Goal: Information Seeking & Learning: Learn about a topic

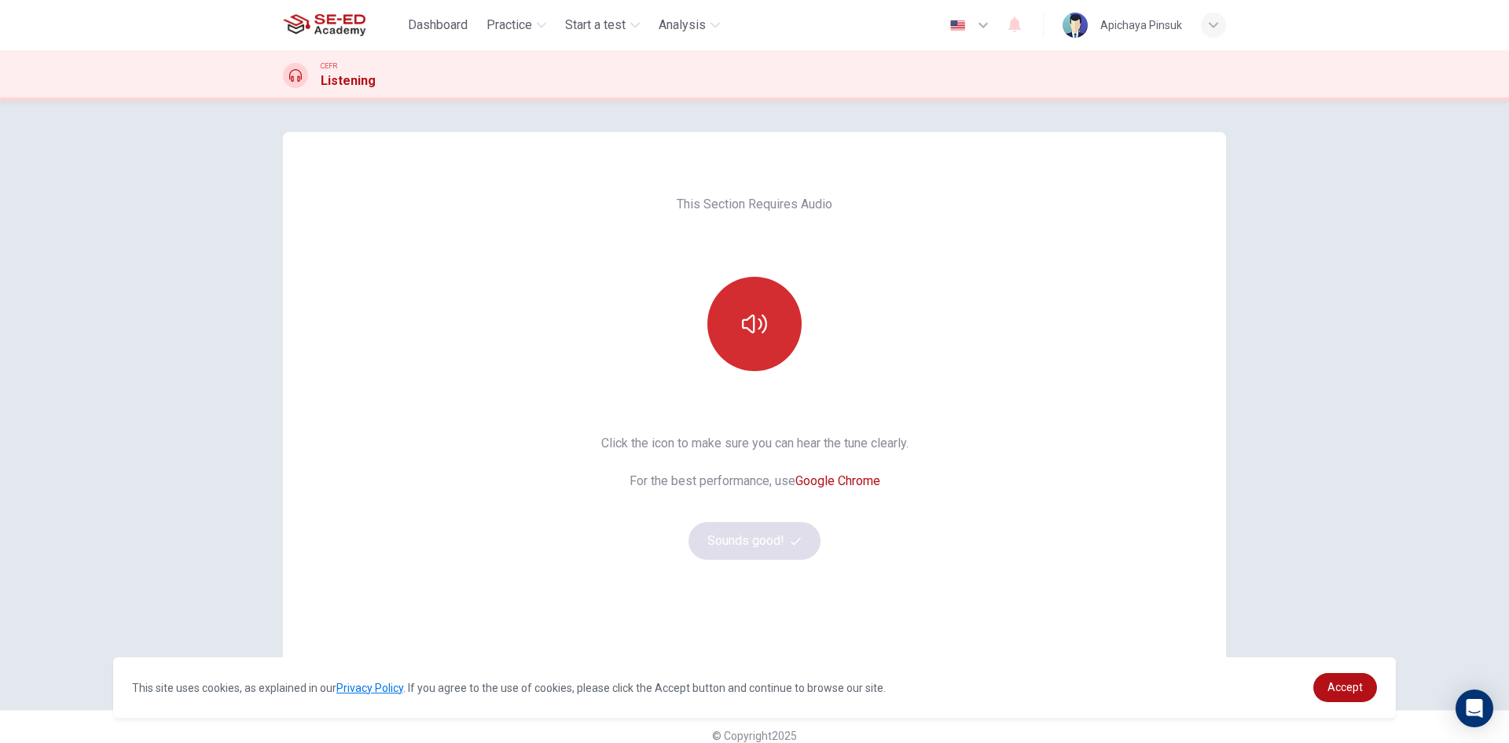
click at [753, 340] on button "button" at bounding box center [754, 324] width 94 height 94
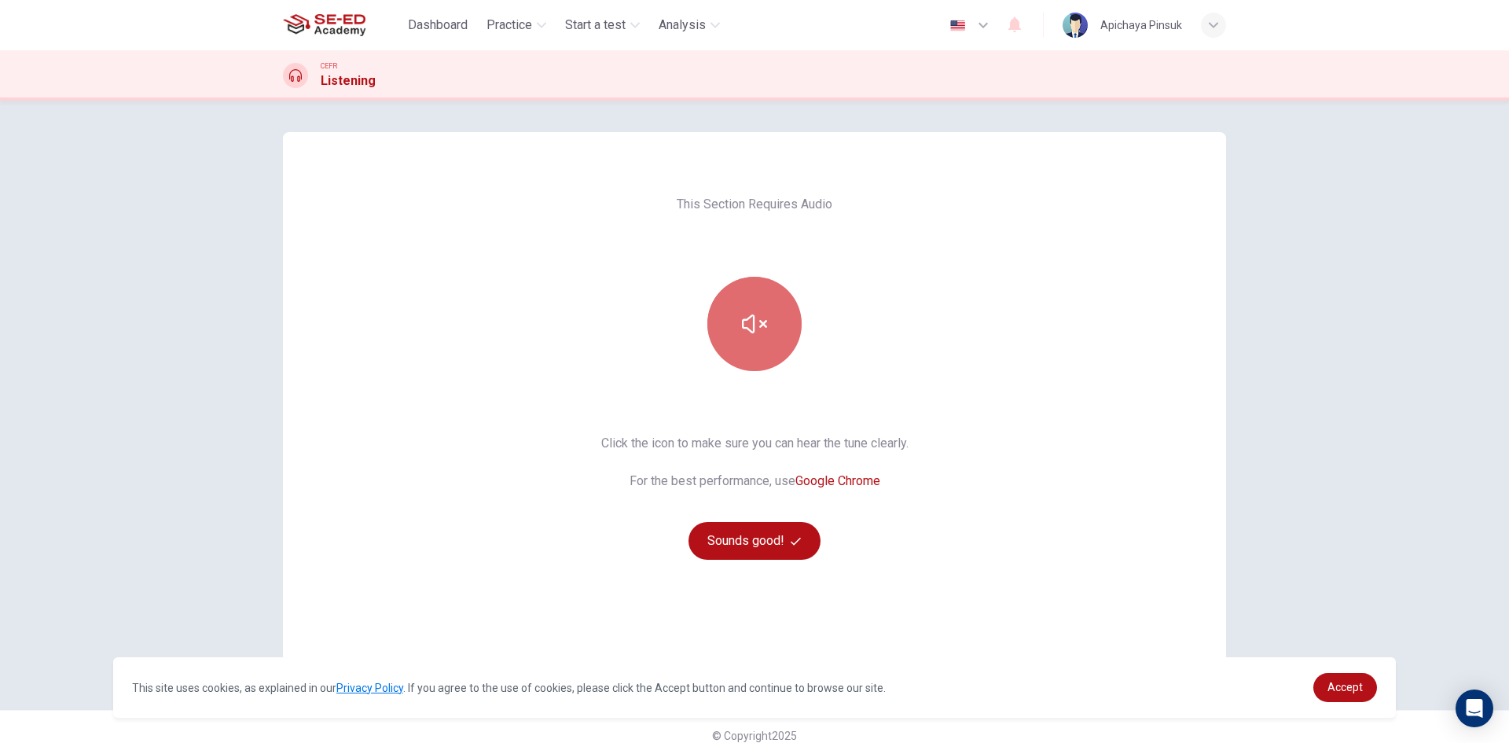
click at [753, 340] on button "button" at bounding box center [754, 324] width 94 height 94
click at [759, 303] on button "button" at bounding box center [754, 324] width 94 height 94
click at [759, 317] on icon "button" at bounding box center [754, 323] width 25 height 25
click at [760, 326] on icon "button" at bounding box center [754, 323] width 25 height 25
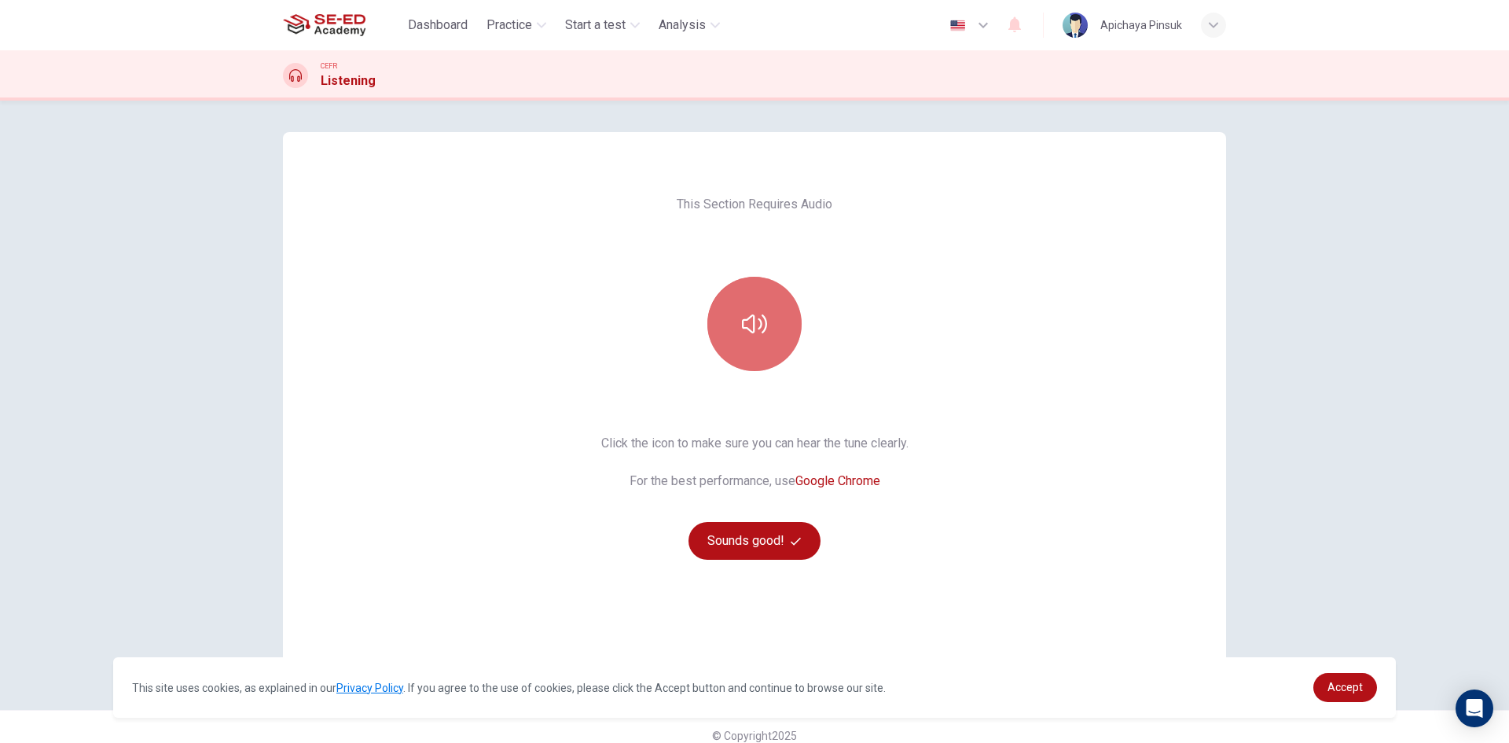
click at [764, 310] on button "button" at bounding box center [754, 324] width 94 height 94
click at [765, 325] on button "button" at bounding box center [754, 324] width 94 height 94
click at [764, 329] on button "button" at bounding box center [754, 324] width 94 height 94
click at [785, 333] on button "button" at bounding box center [754, 324] width 94 height 94
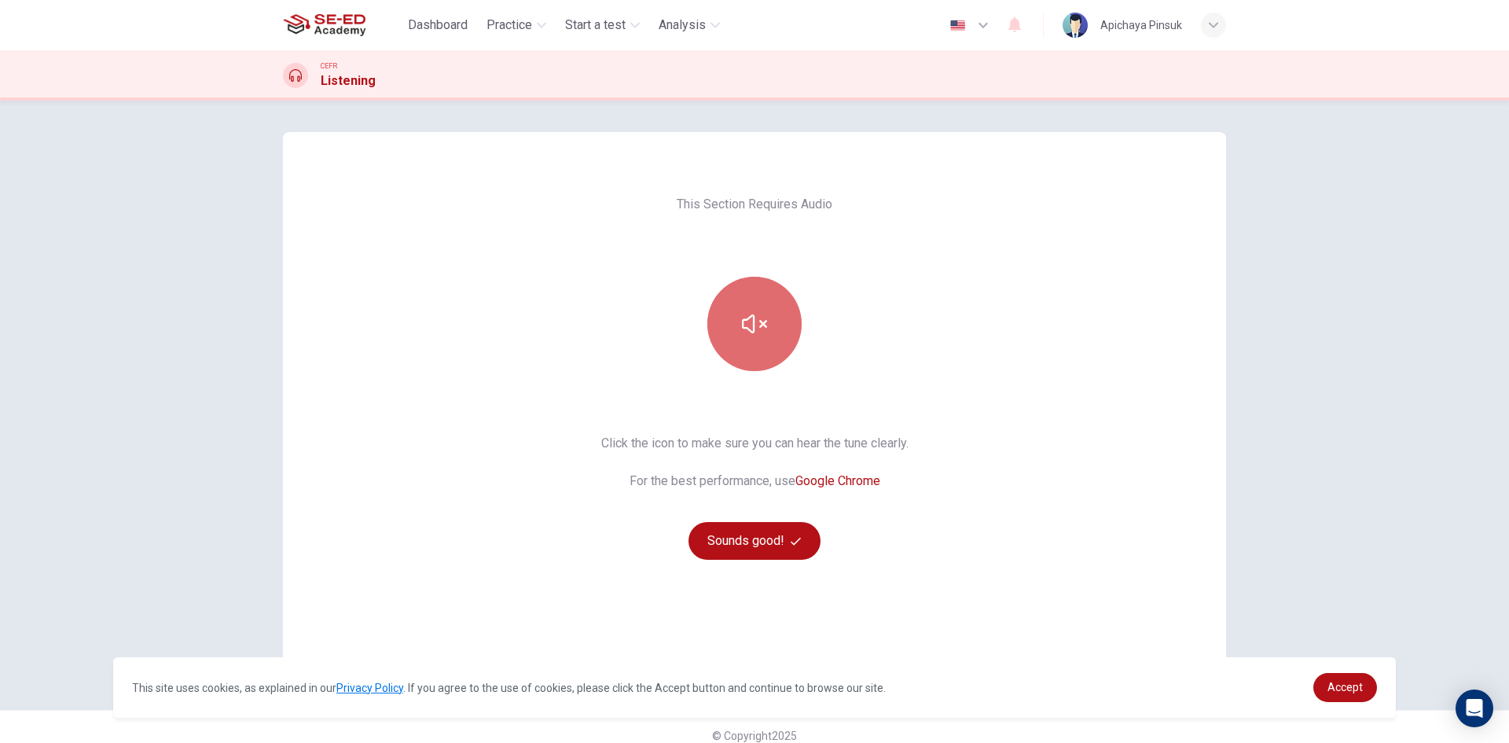
click at [785, 333] on button "button" at bounding box center [754, 324] width 94 height 94
click at [753, 347] on button "button" at bounding box center [754, 324] width 94 height 94
click at [755, 337] on button "button" at bounding box center [754, 324] width 94 height 94
click at [759, 336] on icon "button" at bounding box center [754, 323] width 25 height 25
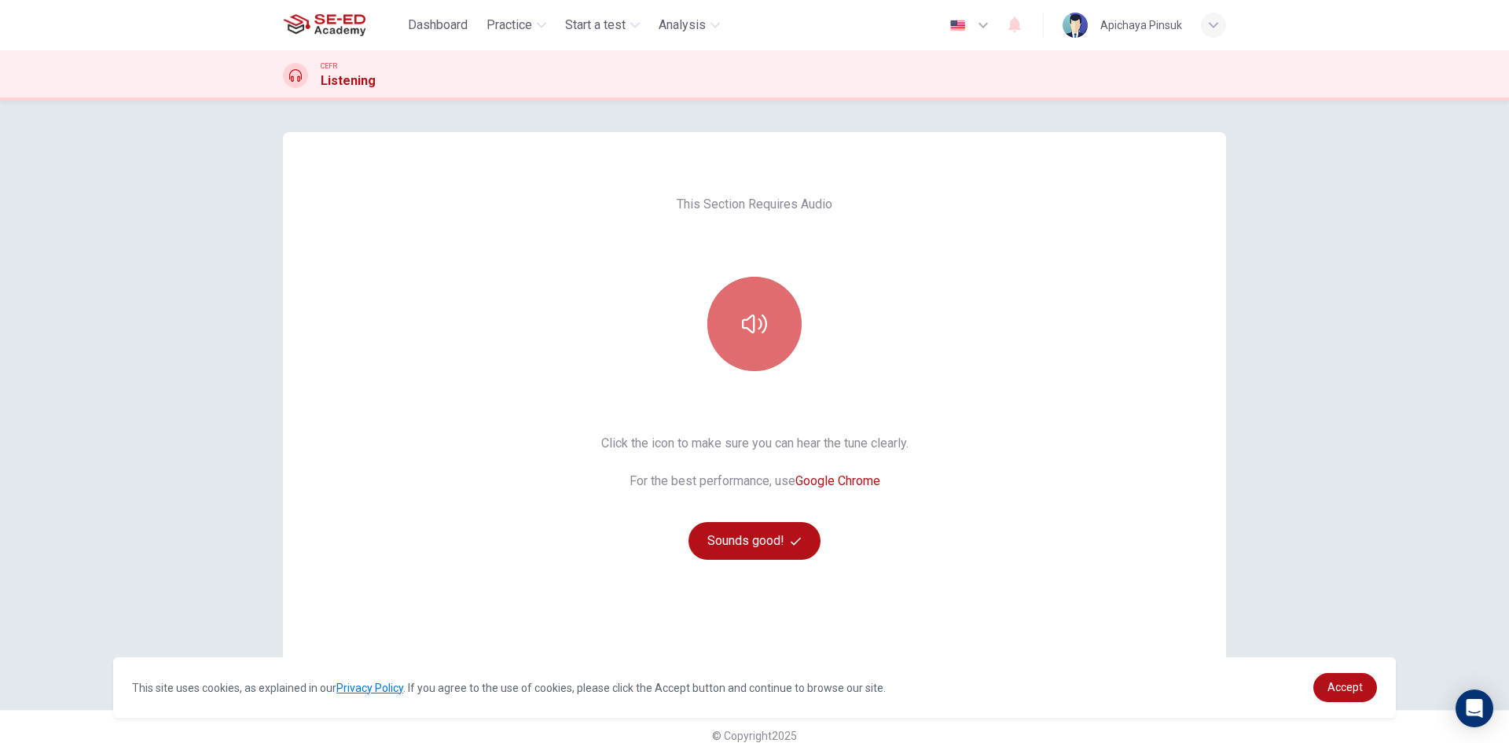
click at [773, 345] on button "button" at bounding box center [754, 324] width 94 height 94
click at [747, 319] on icon "button" at bounding box center [754, 323] width 25 height 25
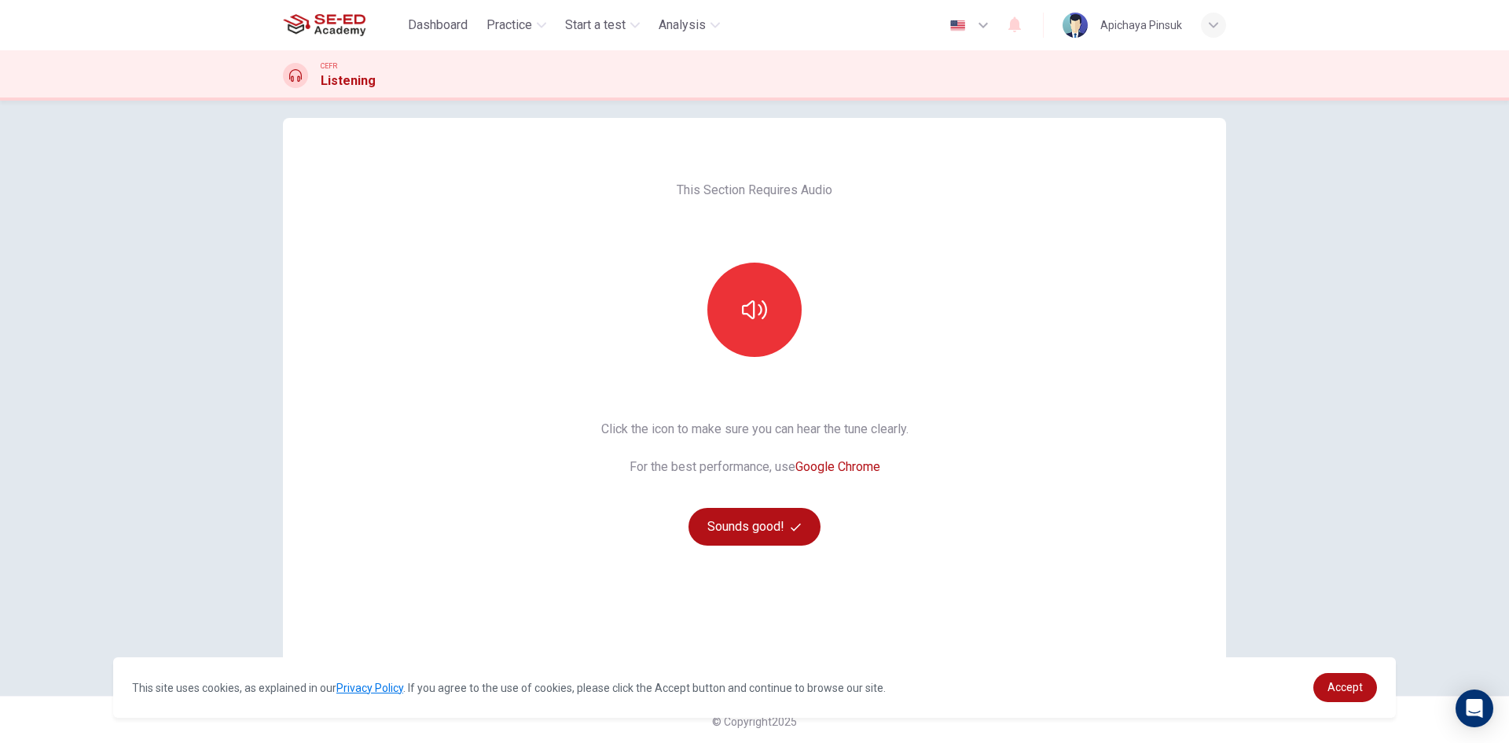
scroll to position [17, 0]
click at [771, 519] on button "Sounds good!" at bounding box center [755, 524] width 132 height 38
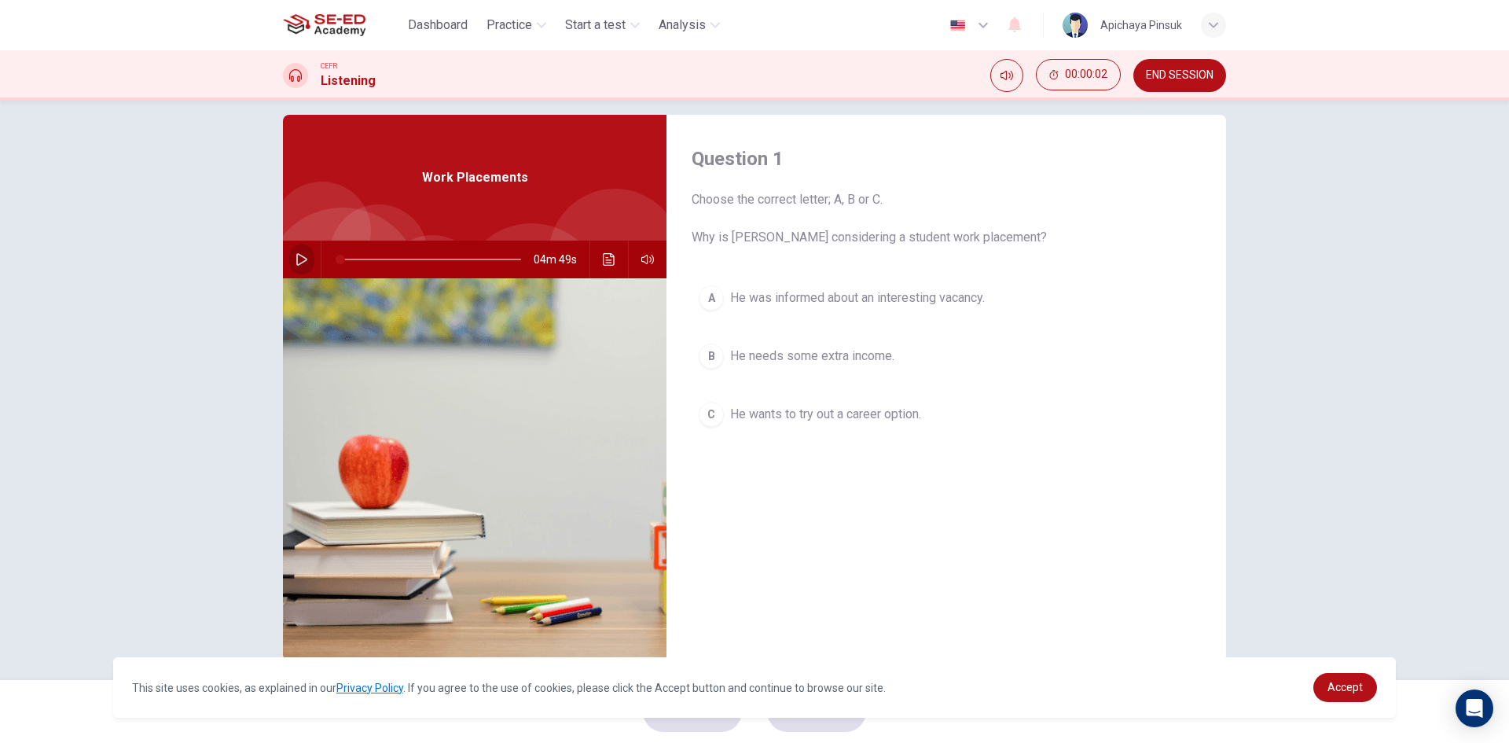
click at [301, 259] on icon "button" at bounding box center [301, 259] width 11 height 13
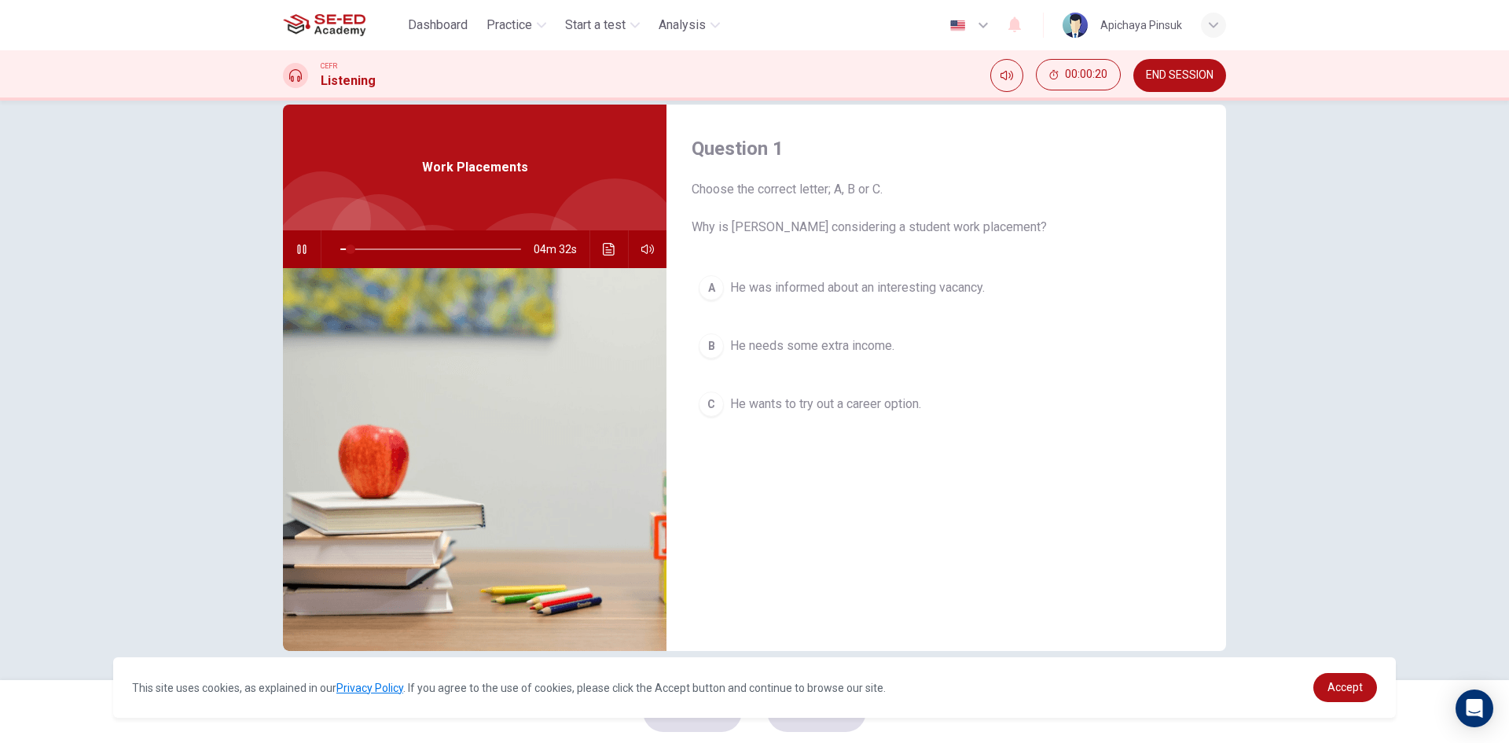
scroll to position [30, 0]
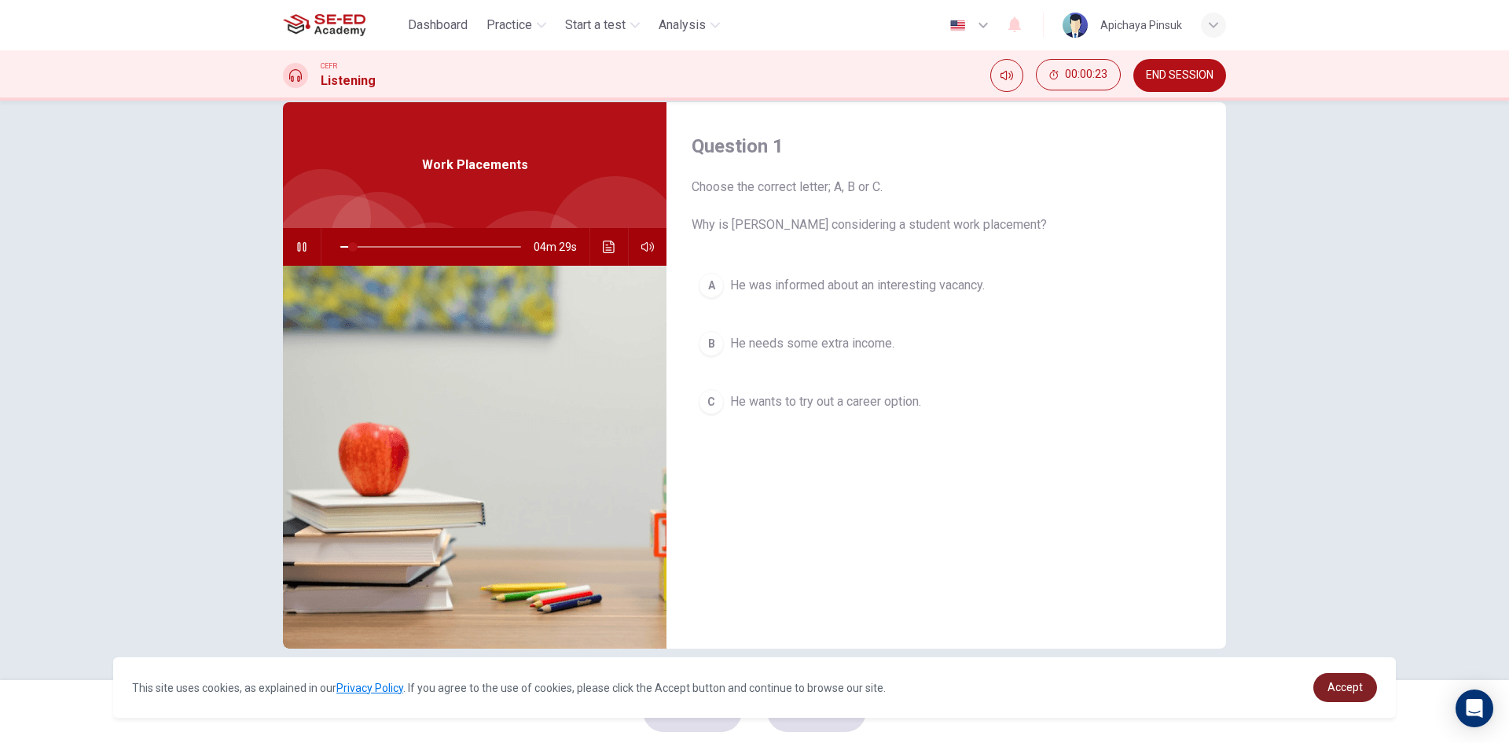
click at [1346, 691] on span "Accept" at bounding box center [1345, 687] width 35 height 13
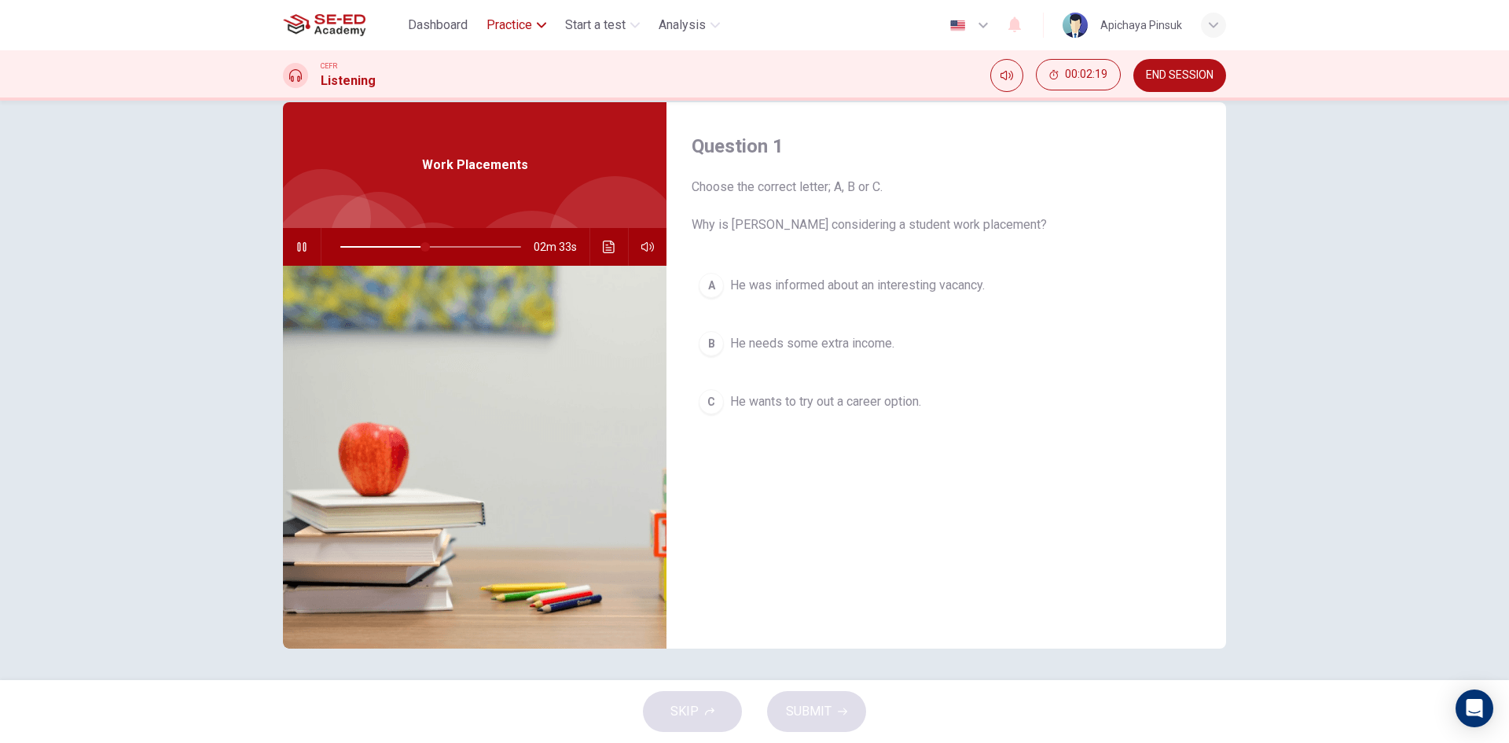
click at [524, 25] on span "Practice" at bounding box center [510, 25] width 46 height 19
click at [300, 252] on icon "button" at bounding box center [302, 247] width 13 height 13
click at [300, 251] on icon "button" at bounding box center [302, 247] width 13 height 13
click at [302, 252] on icon "button" at bounding box center [302, 247] width 13 height 13
type input "48"
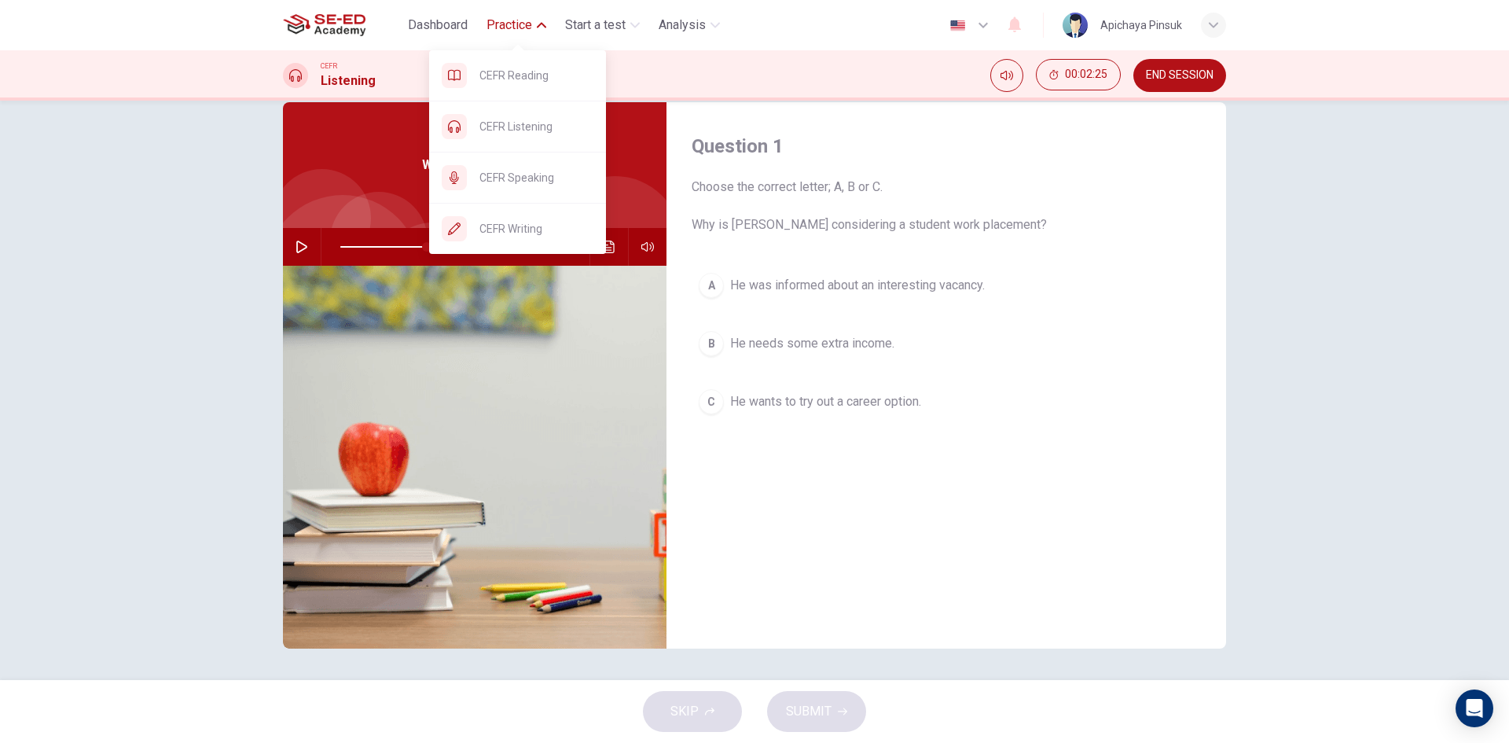
click at [505, 23] on span "Practice" at bounding box center [510, 25] width 46 height 19
click at [568, 176] on span "CEFR Speaking" at bounding box center [536, 177] width 114 height 19
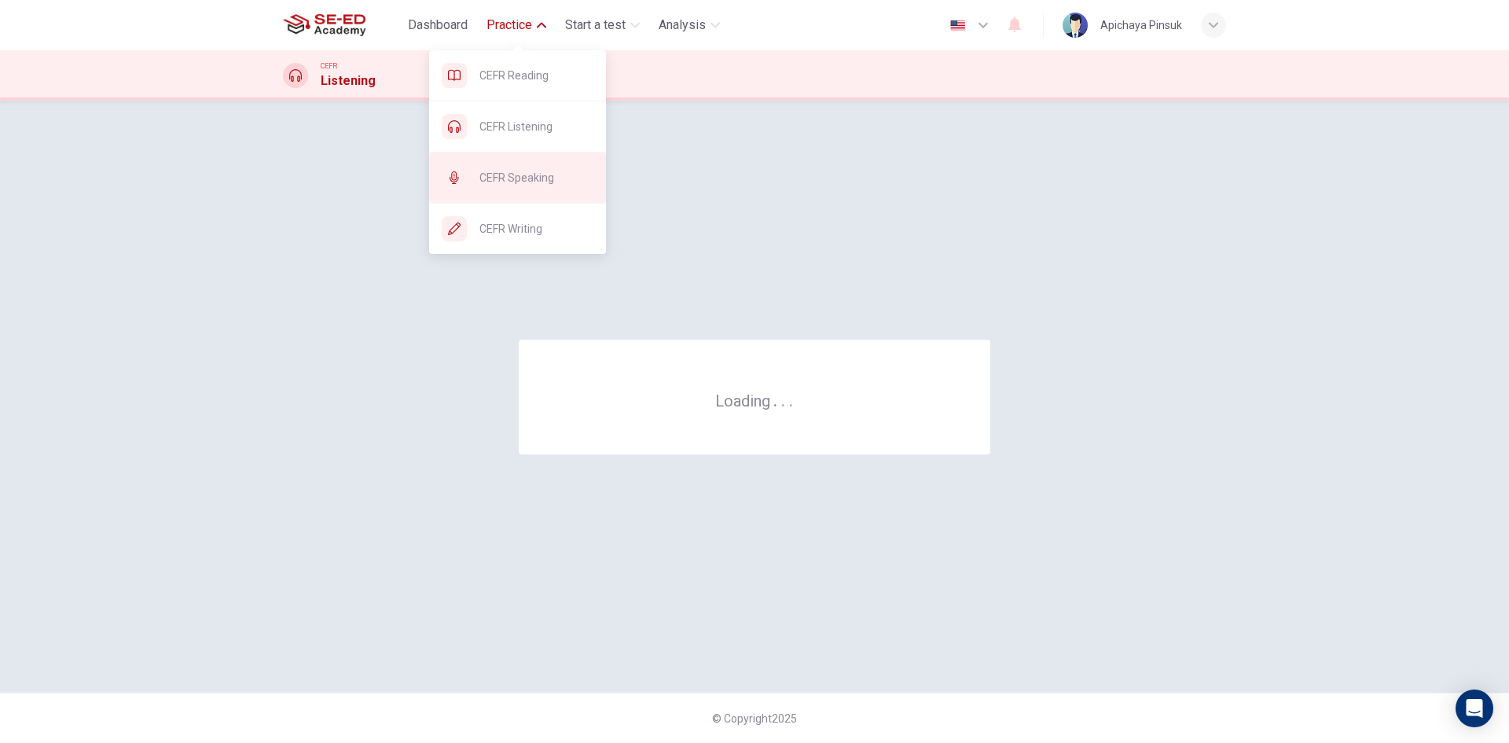
scroll to position [0, 0]
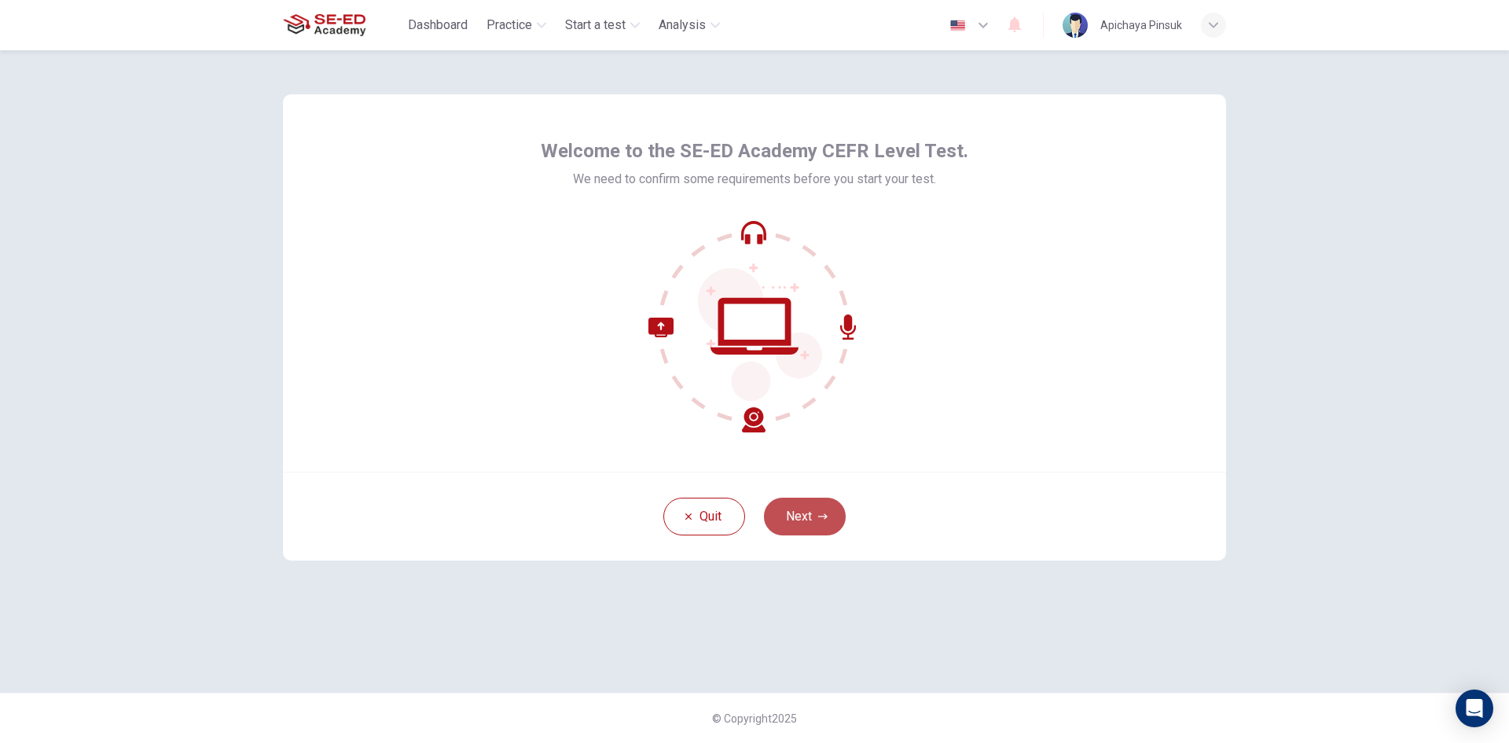
click at [800, 509] on button "Next" at bounding box center [805, 517] width 82 height 38
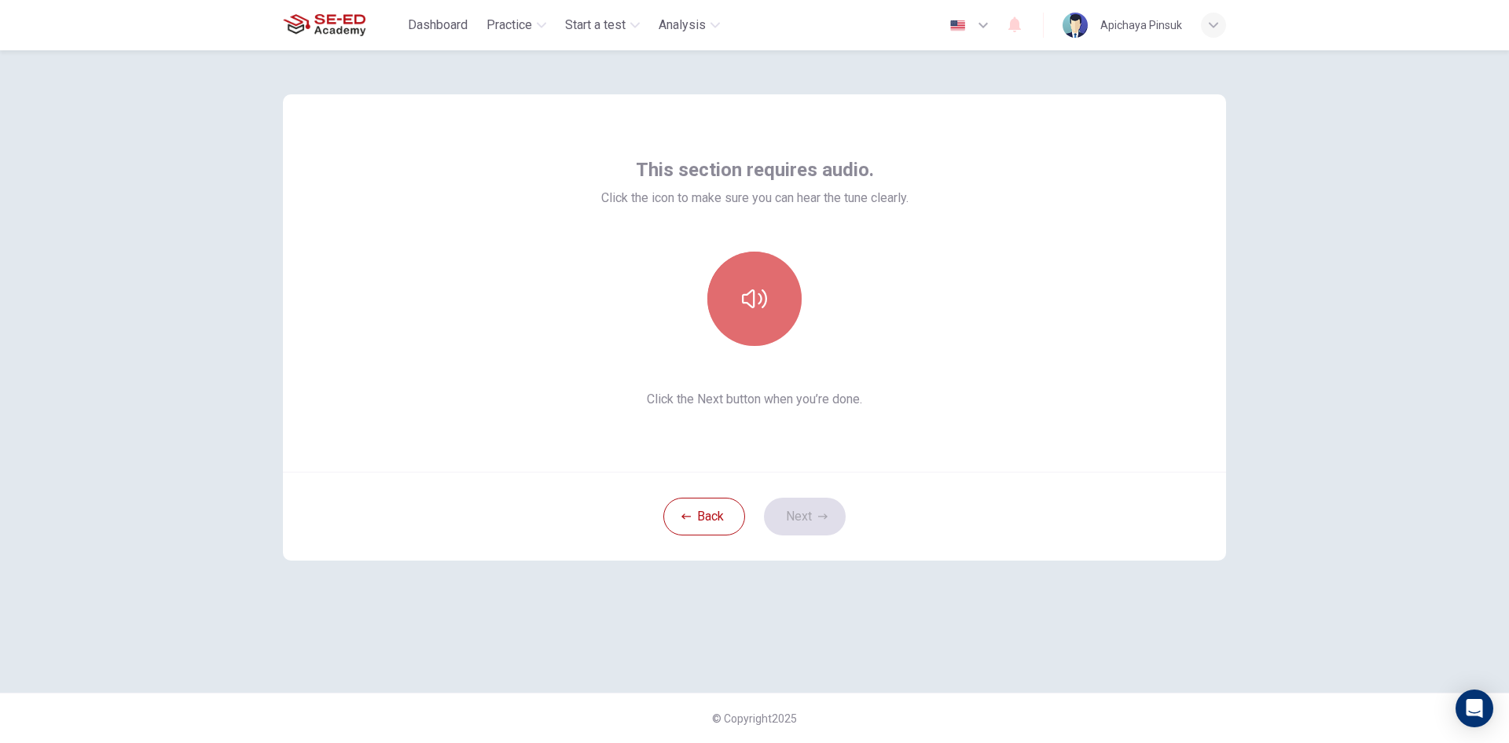
click at [750, 295] on icon "button" at bounding box center [754, 298] width 25 height 25
click at [810, 518] on button "Next" at bounding box center [805, 517] width 82 height 38
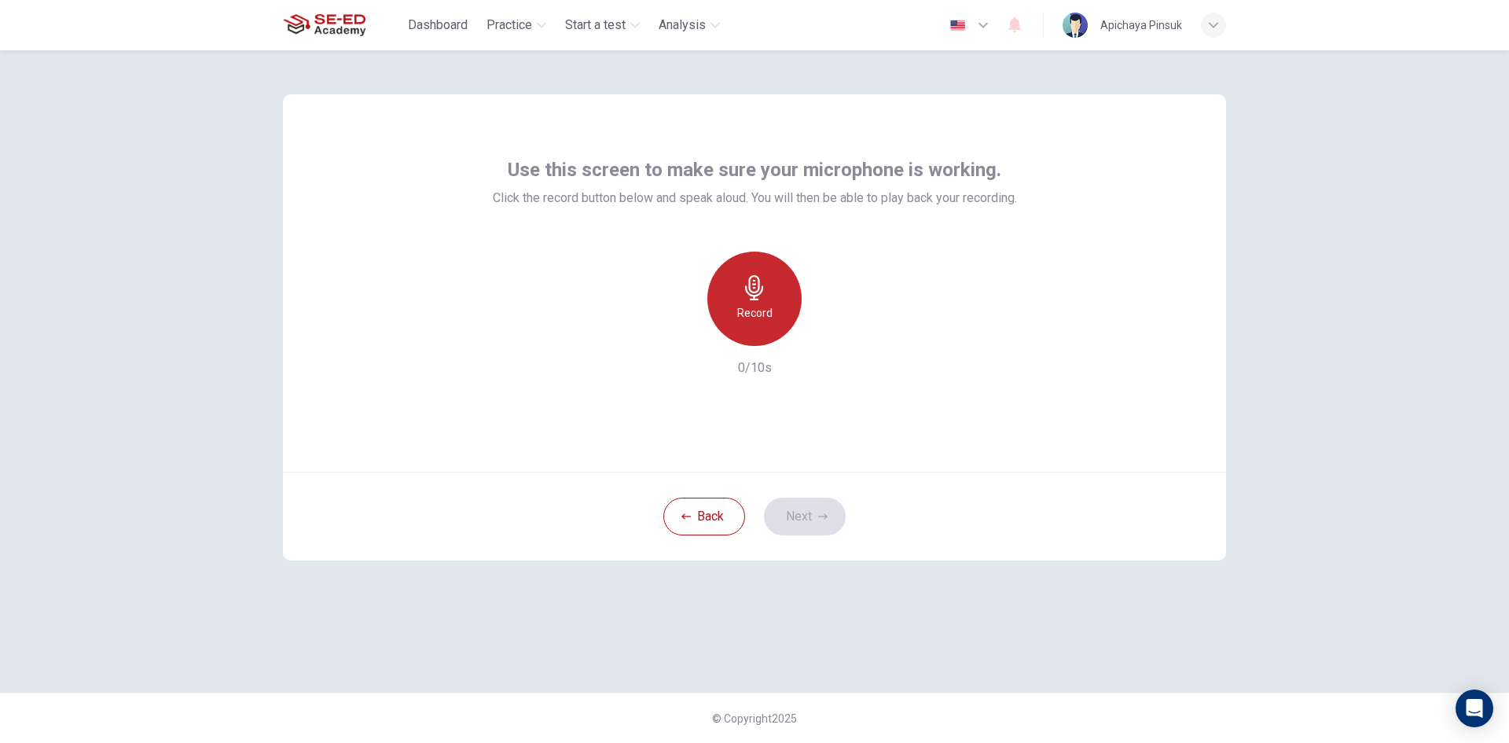
click at [763, 292] on icon "button" at bounding box center [754, 287] width 25 height 25
click at [760, 298] on icon "button" at bounding box center [754, 287] width 25 height 25
click at [755, 303] on h6 "Record" at bounding box center [754, 312] width 35 height 19
click at [755, 303] on h6 "Stop" at bounding box center [755, 312] width 24 height 19
click at [755, 303] on h6 "Record" at bounding box center [754, 312] width 35 height 19
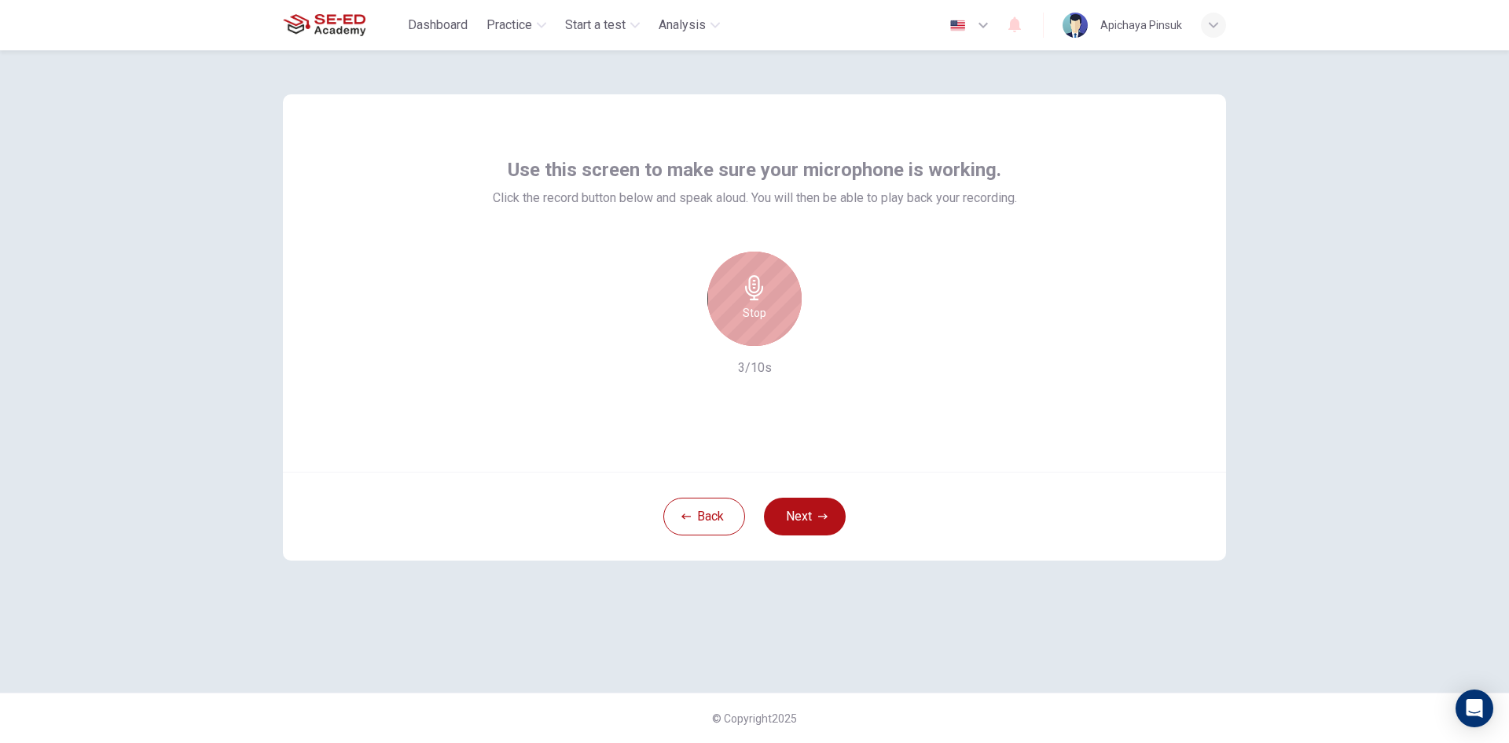
click at [765, 300] on div "Stop" at bounding box center [754, 299] width 94 height 94
click at [825, 329] on icon "button" at bounding box center [827, 333] width 16 height 16
click at [806, 514] on button "Next" at bounding box center [805, 517] width 82 height 38
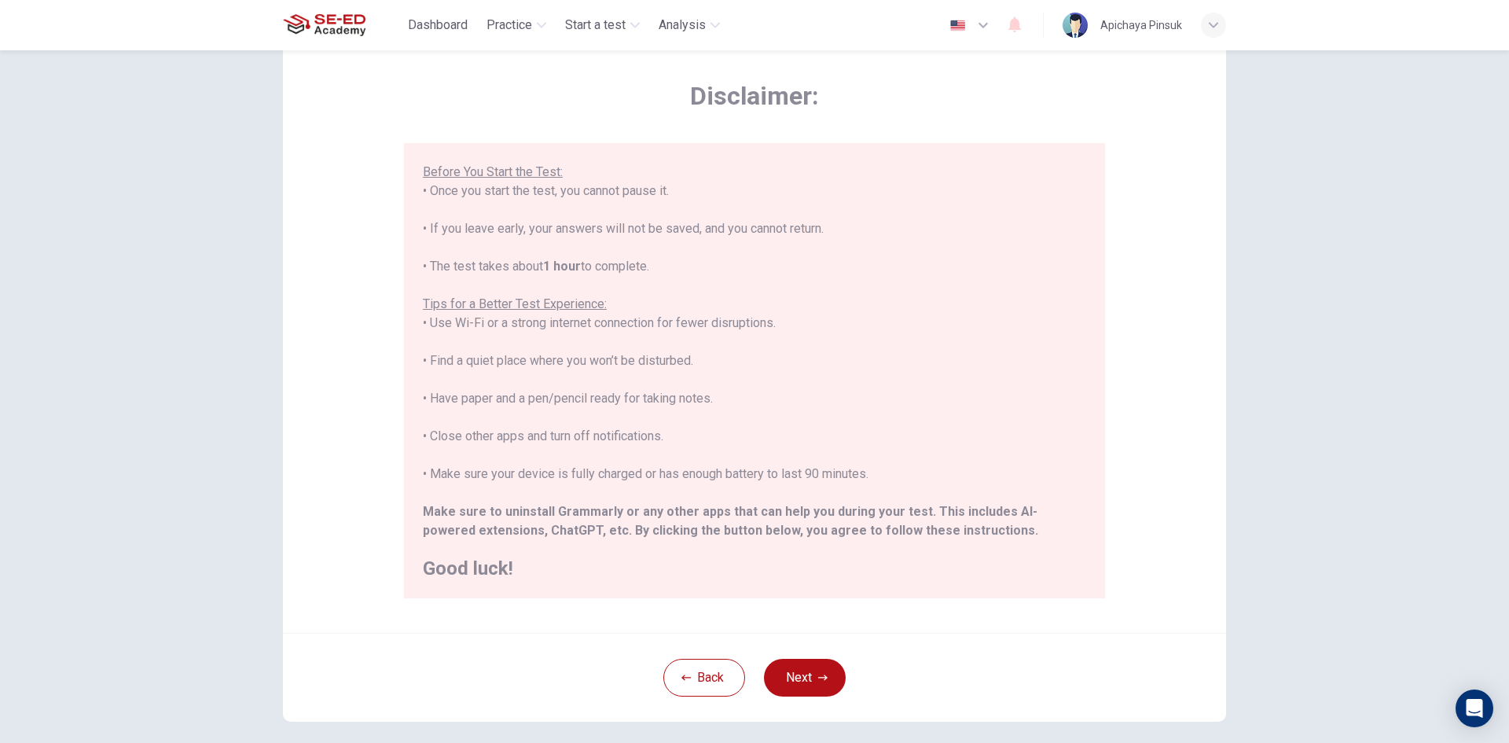
scroll to position [131, 0]
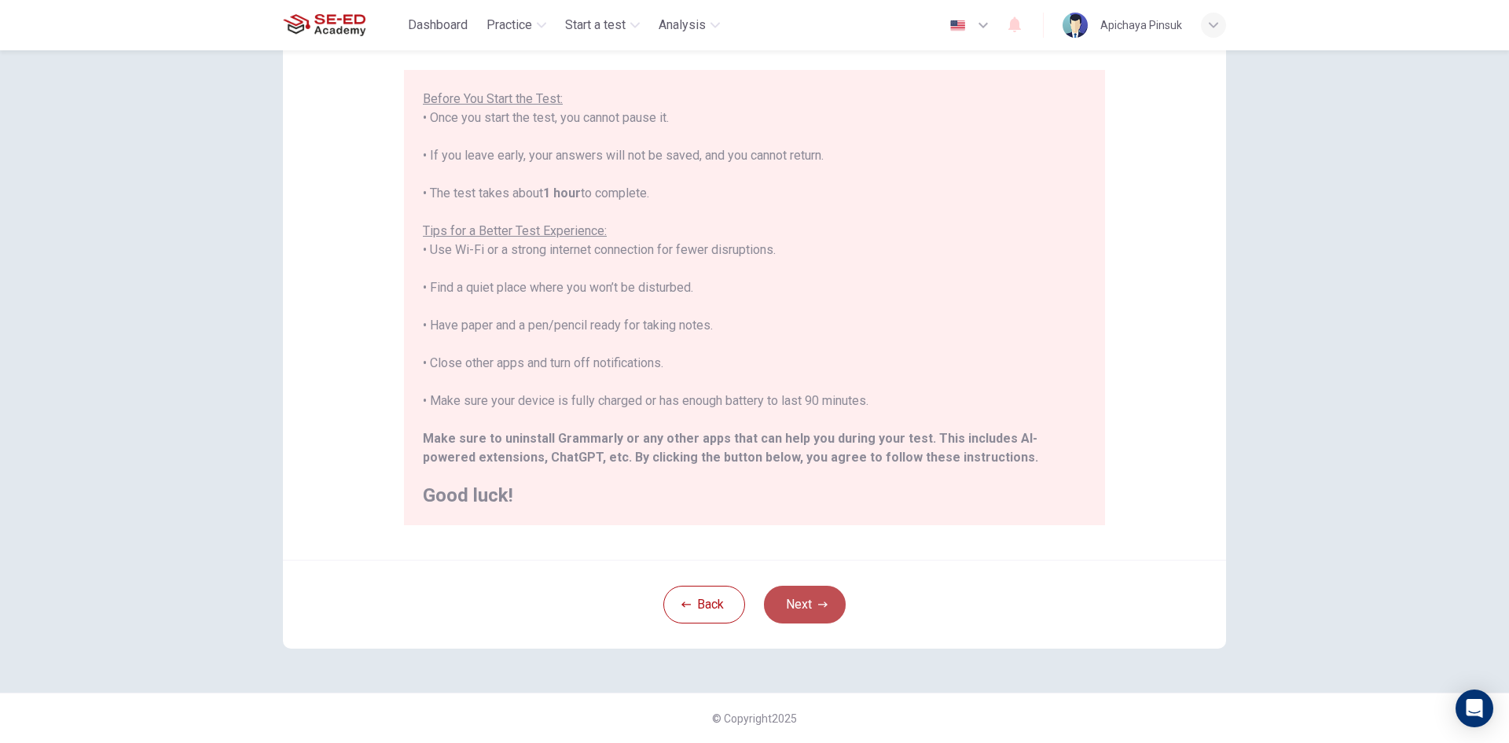
click at [817, 597] on button "Next" at bounding box center [805, 605] width 82 height 38
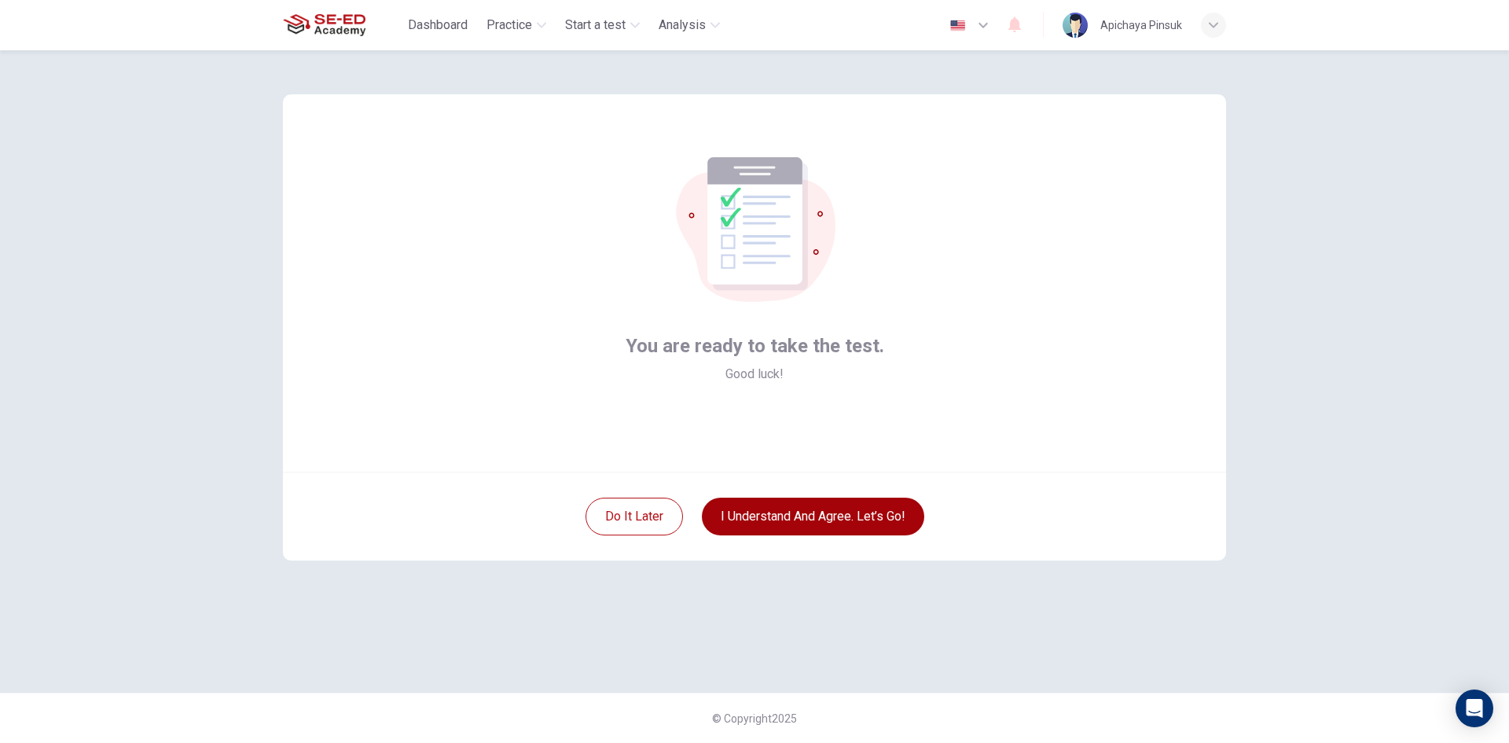
click at [797, 522] on button "I understand and agree. Let’s go!" at bounding box center [813, 517] width 222 height 38
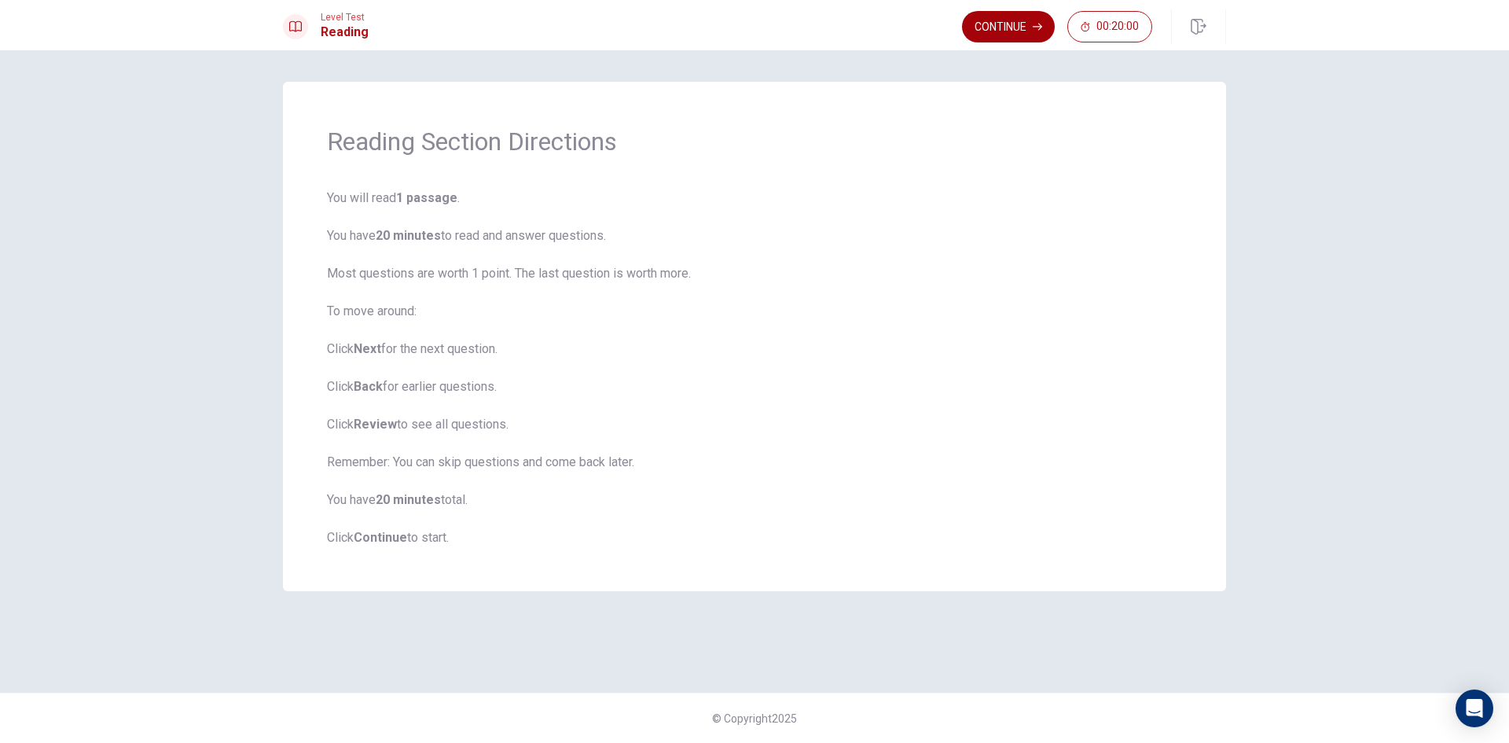
click at [990, 25] on button "Continue" at bounding box center [1008, 26] width 93 height 31
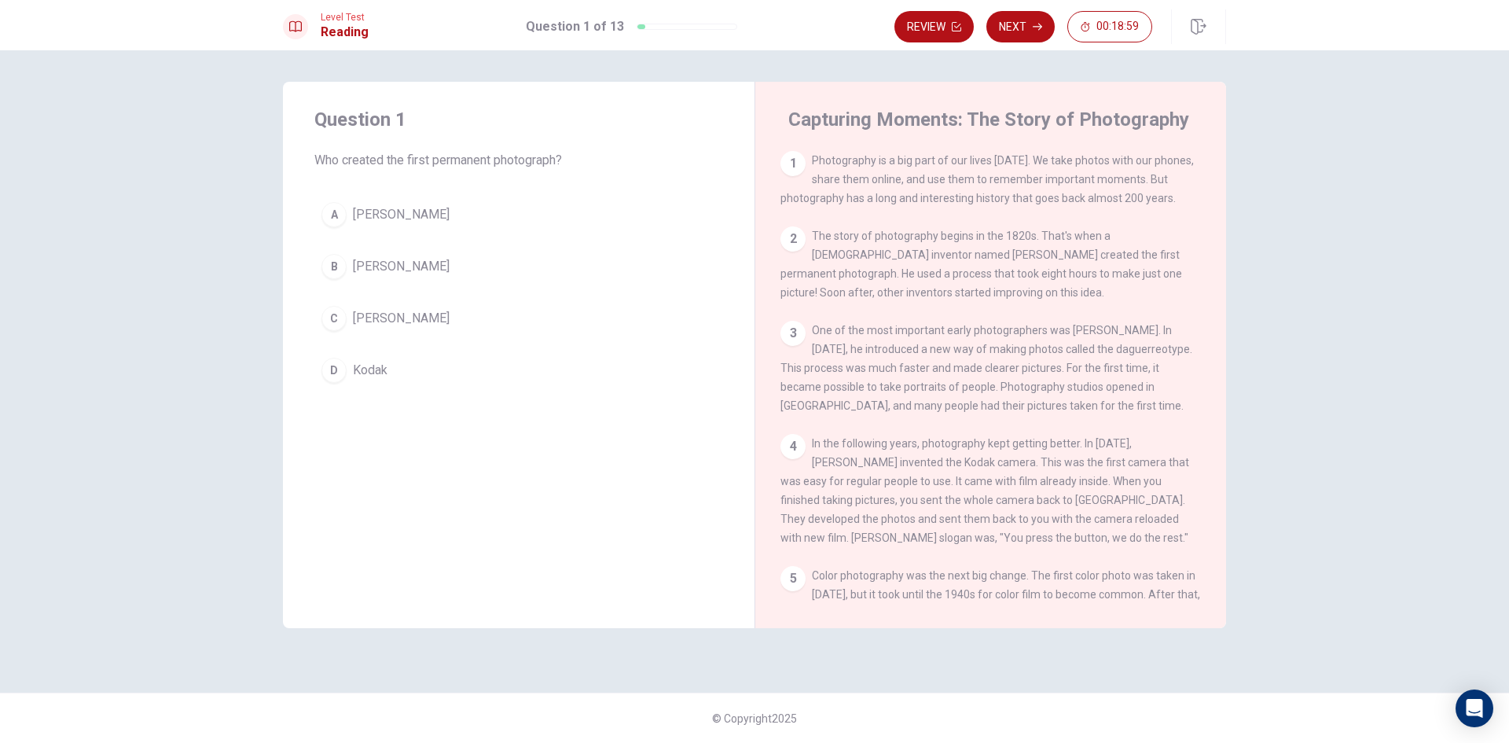
click at [340, 318] on div "C" at bounding box center [333, 318] width 25 height 25
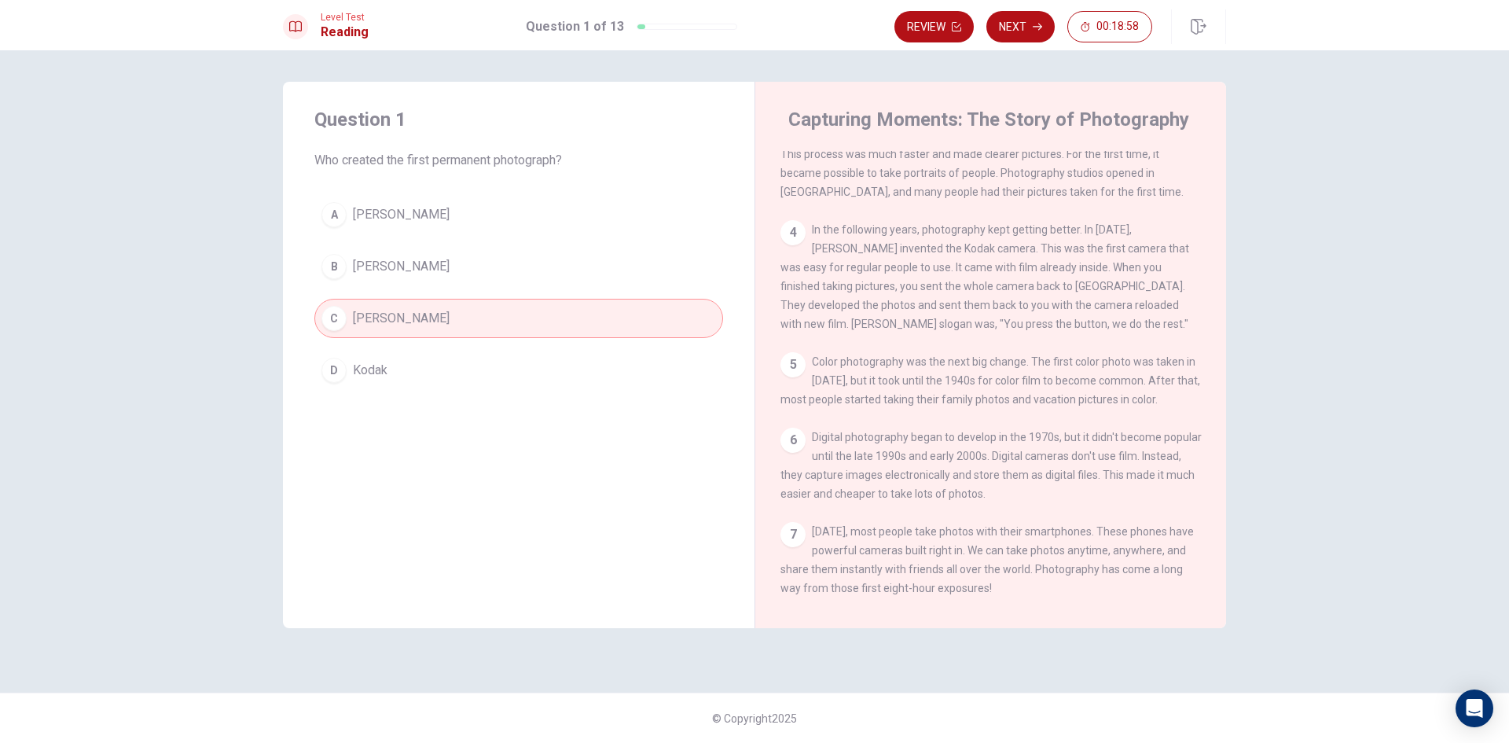
scroll to position [250, 0]
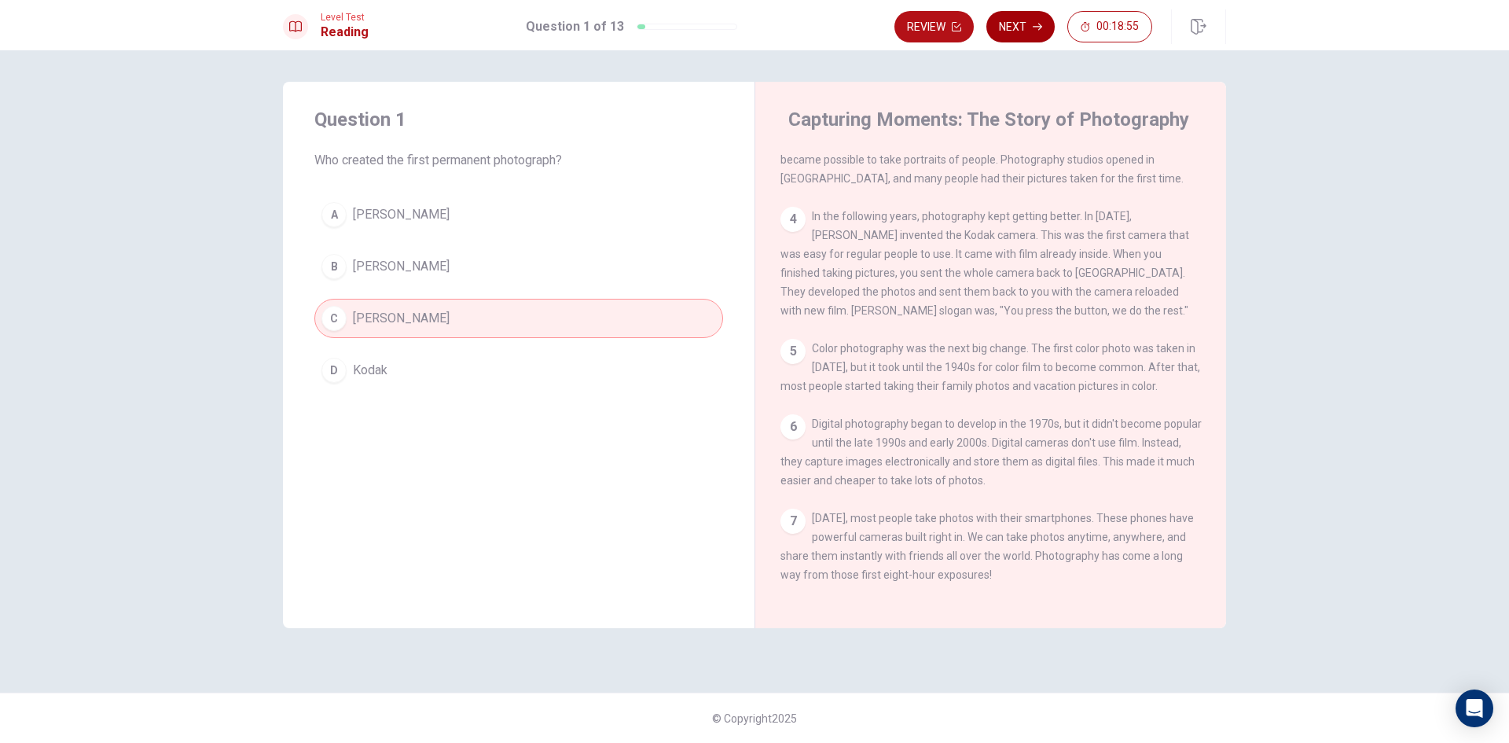
click at [1023, 26] on button "Next" at bounding box center [1020, 26] width 68 height 31
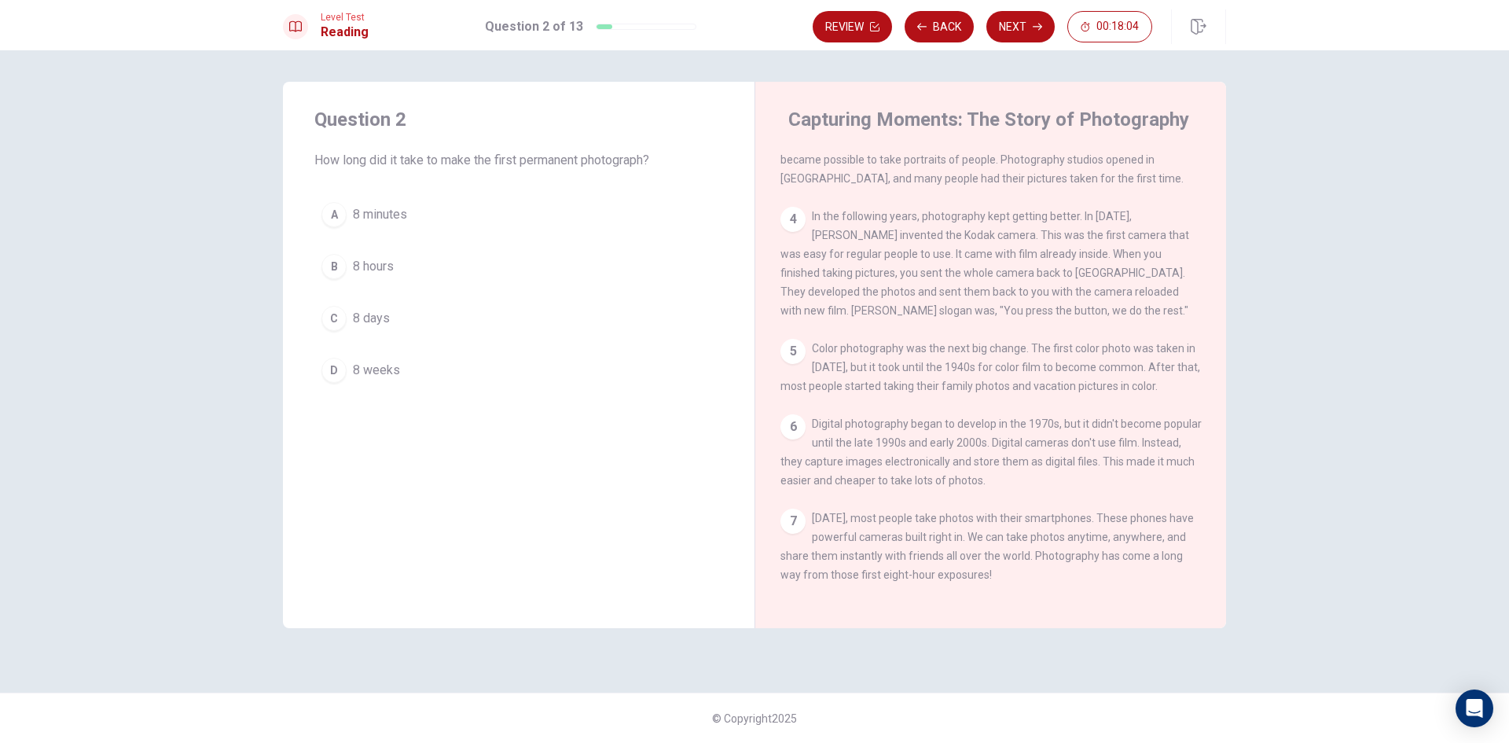
click at [378, 260] on span "8 hours" at bounding box center [373, 266] width 41 height 19
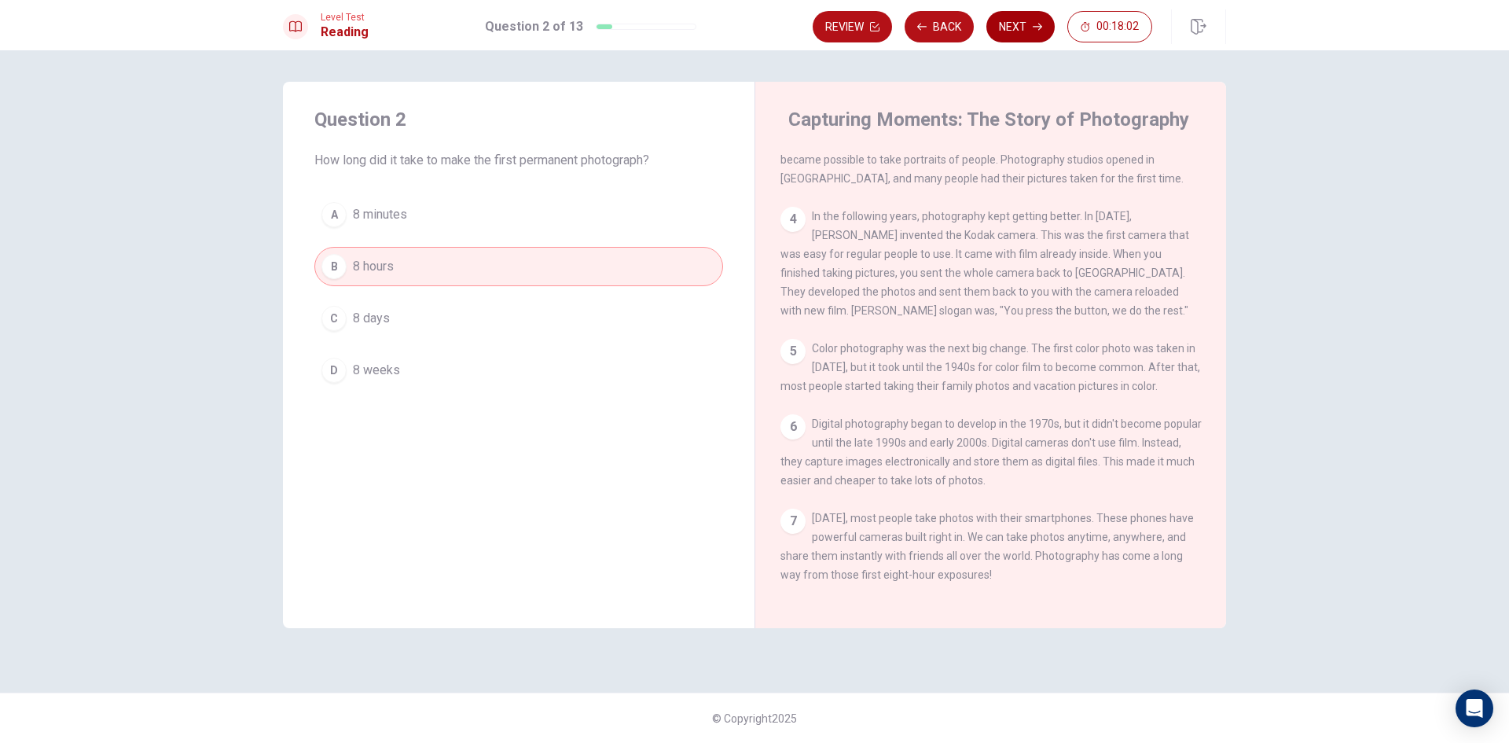
click at [1007, 23] on button "Next" at bounding box center [1020, 26] width 68 height 31
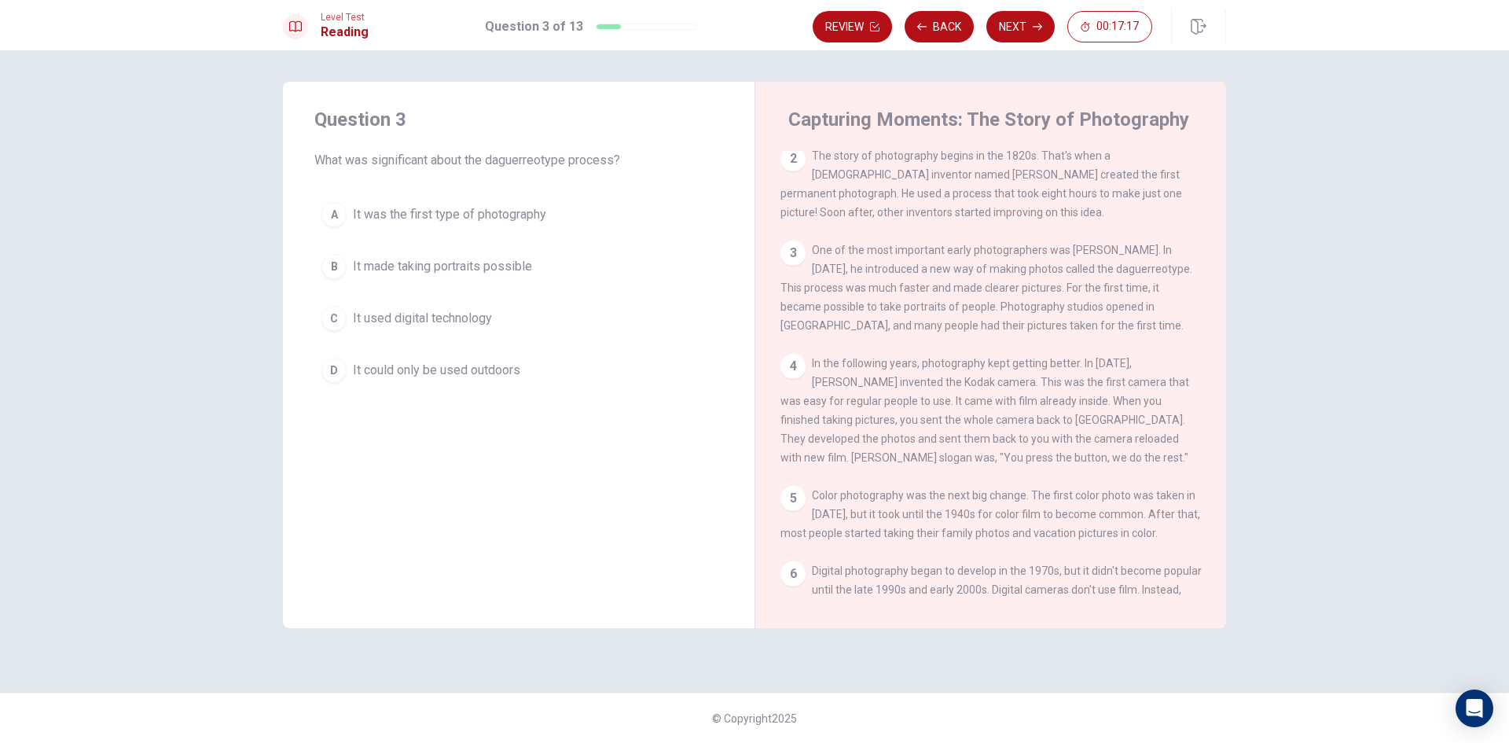
scroll to position [157, 0]
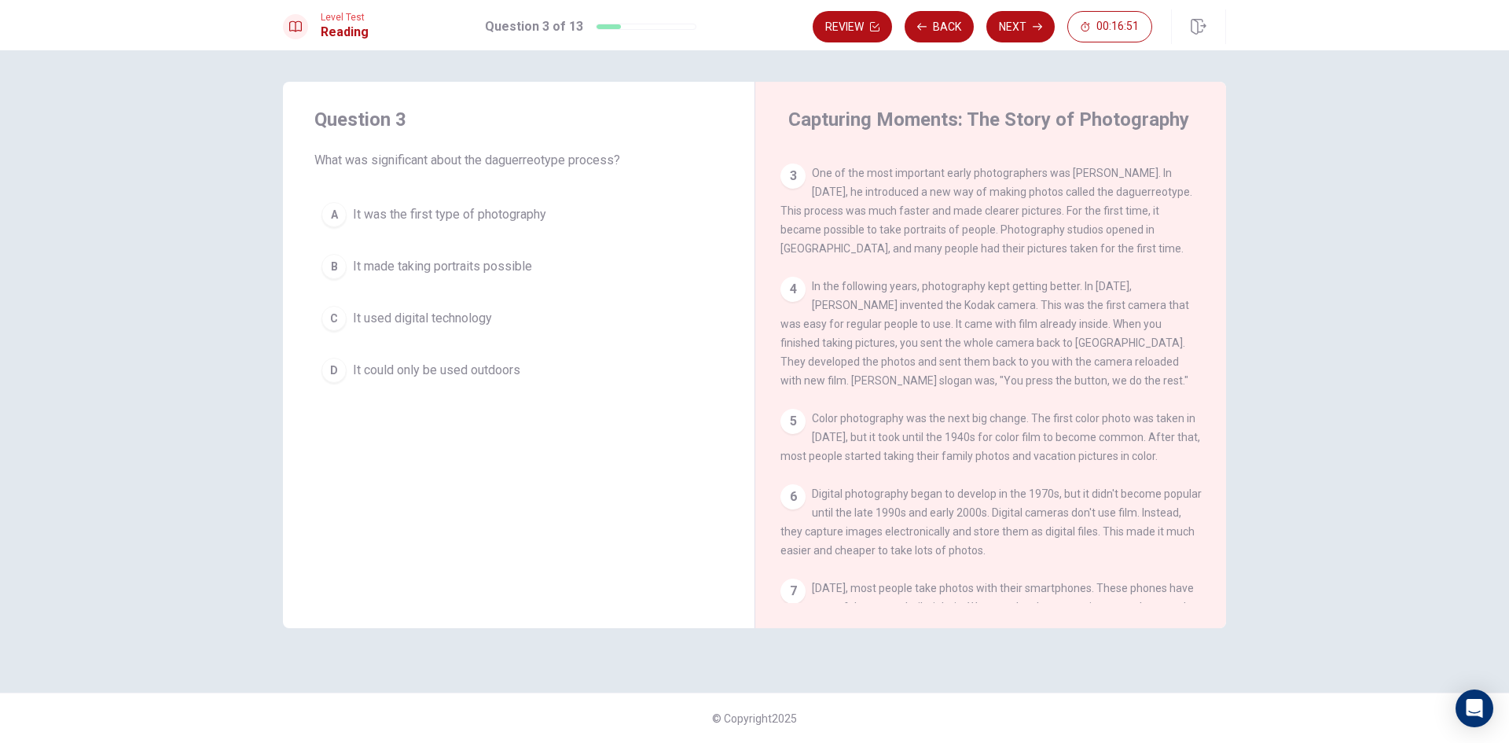
click at [469, 219] on span "It was the first type of photography" at bounding box center [449, 214] width 193 height 19
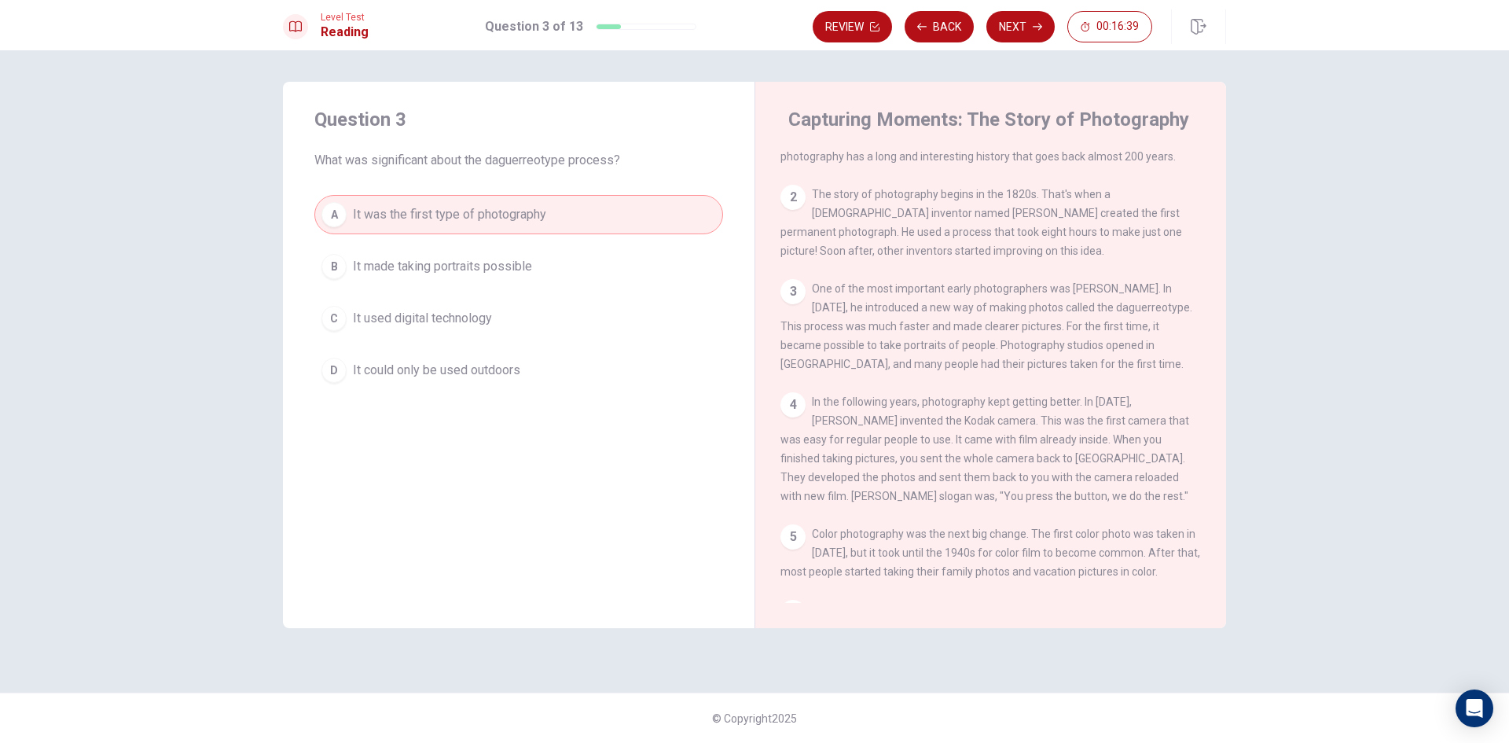
scroll to position [79, 0]
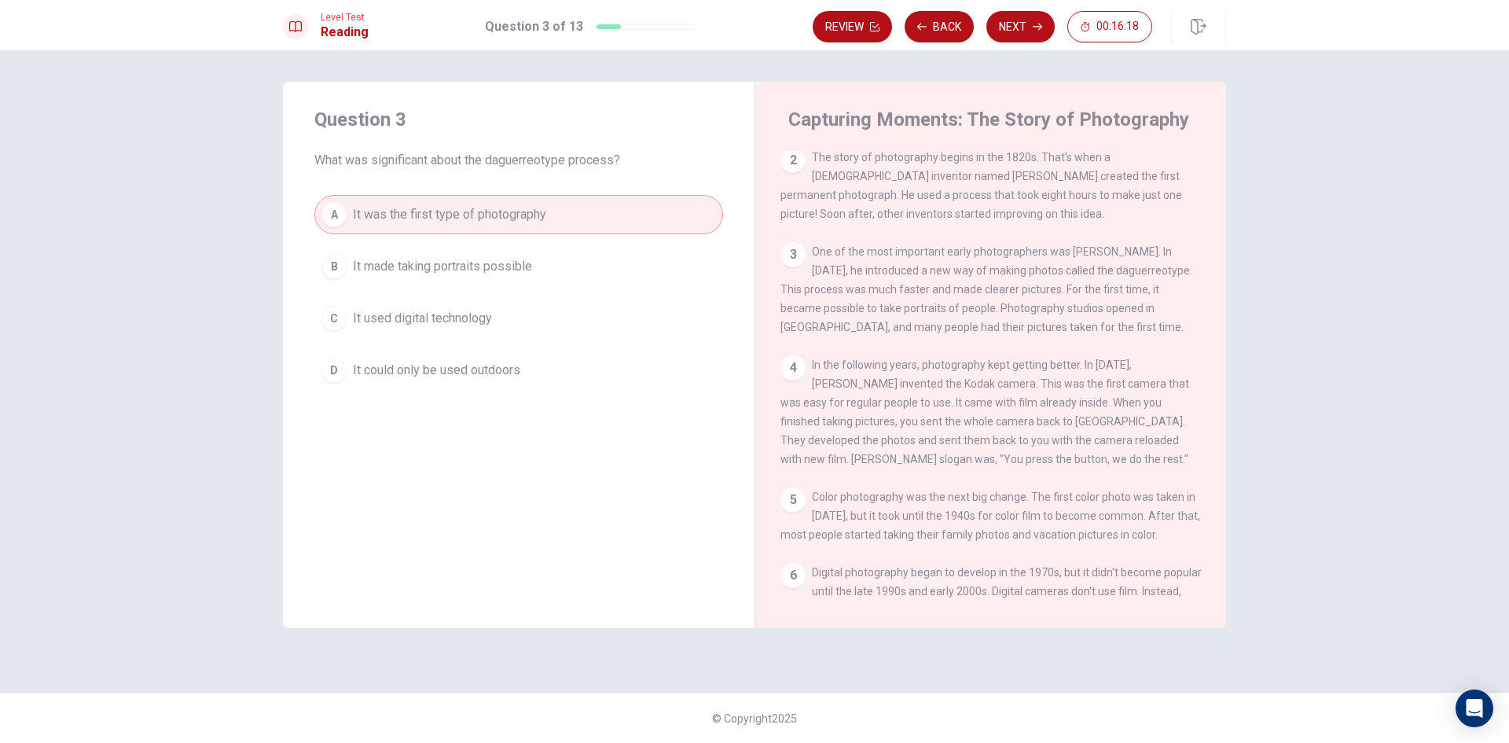
drag, startPoint x: 497, startPoint y: 266, endPoint x: 506, endPoint y: 268, distance: 9.6
click at [498, 266] on span "It made taking portraits possible" at bounding box center [442, 266] width 179 height 19
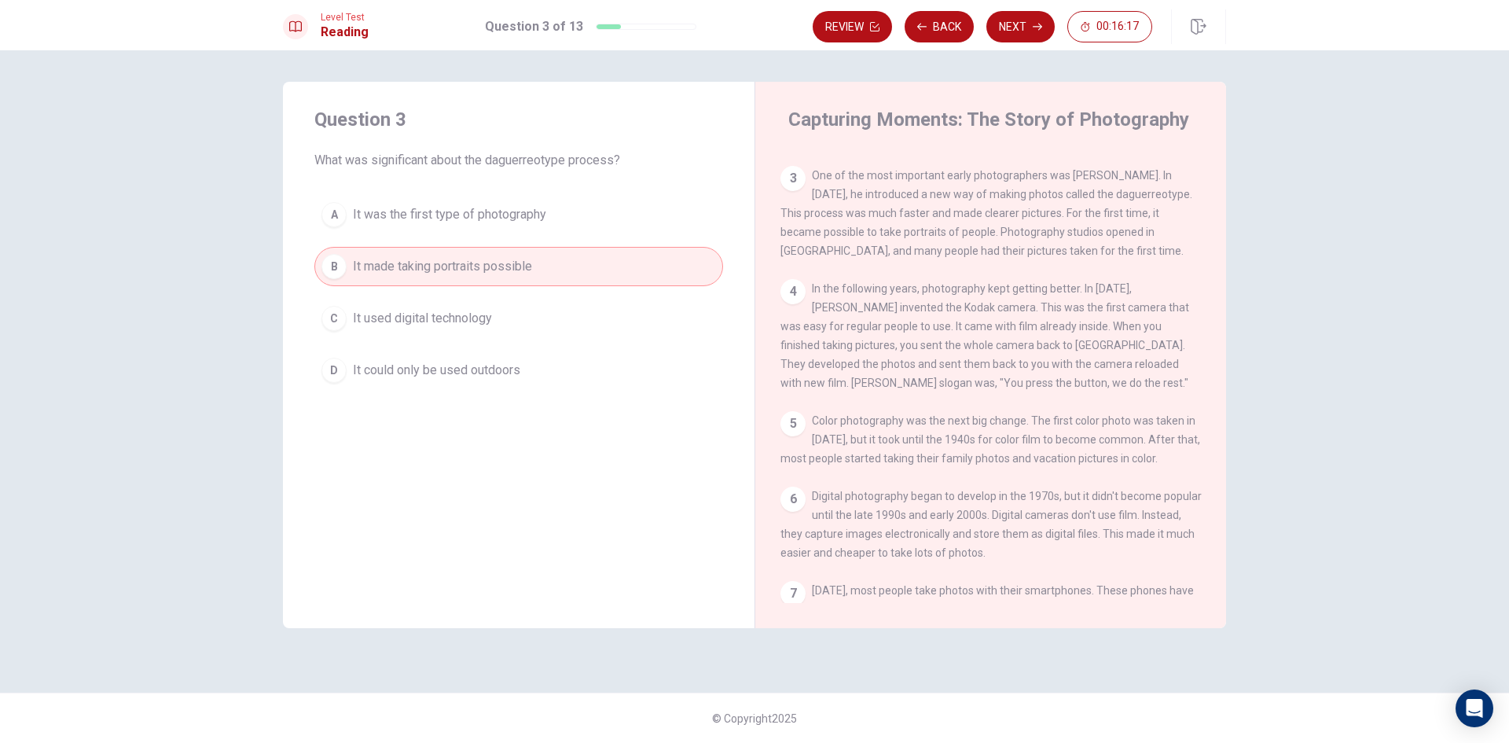
scroll to position [250, 0]
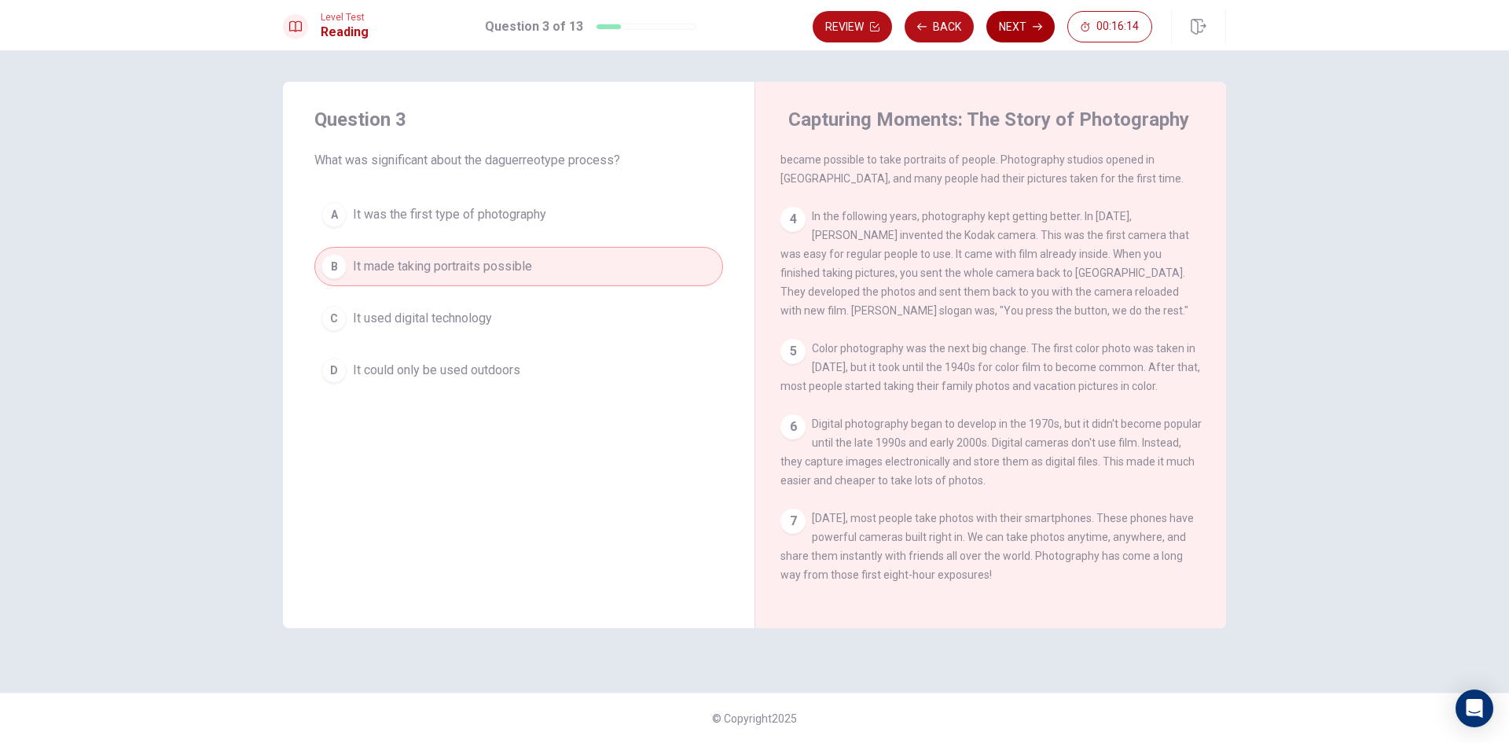
click at [1020, 33] on button "Next" at bounding box center [1020, 26] width 68 height 31
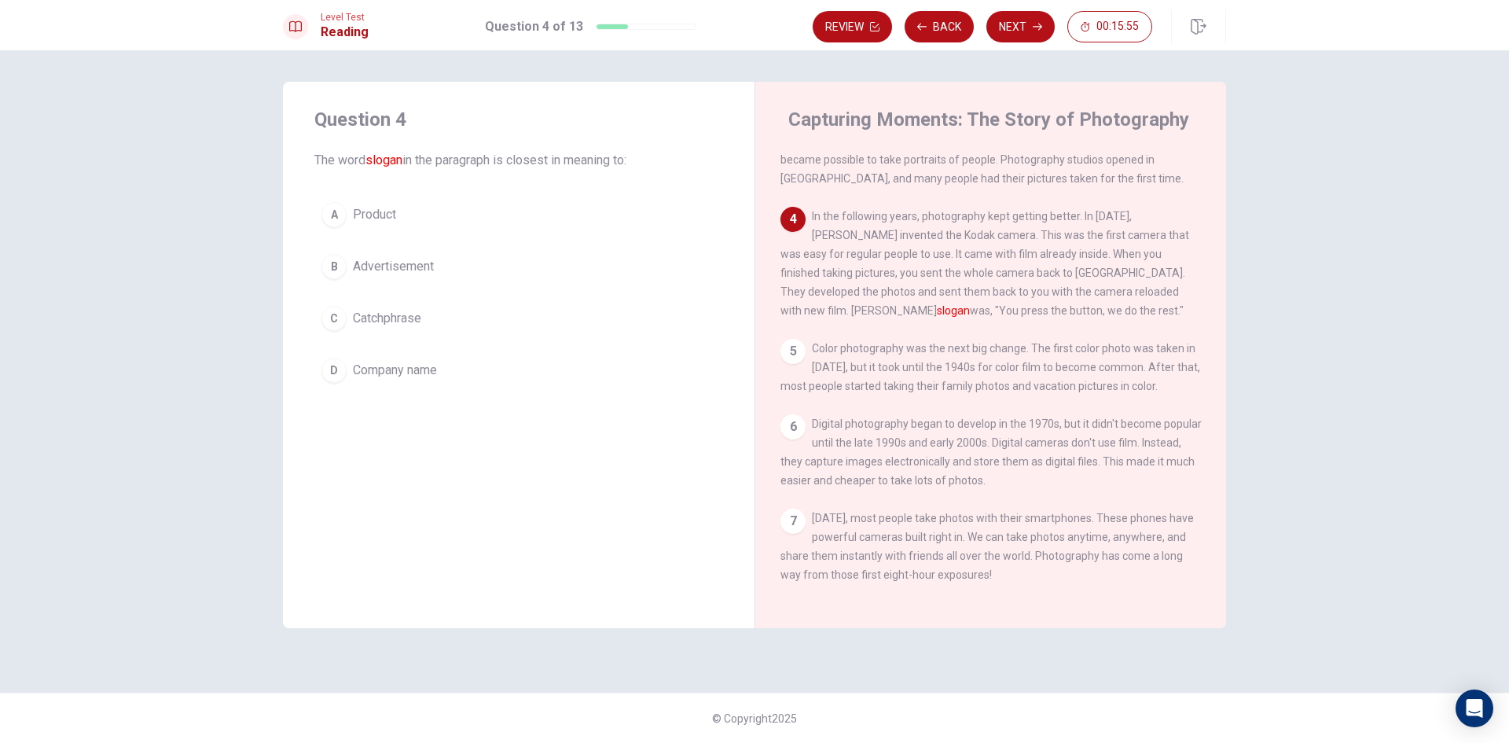
click at [403, 321] on span "Catchphrase" at bounding box center [387, 318] width 68 height 19
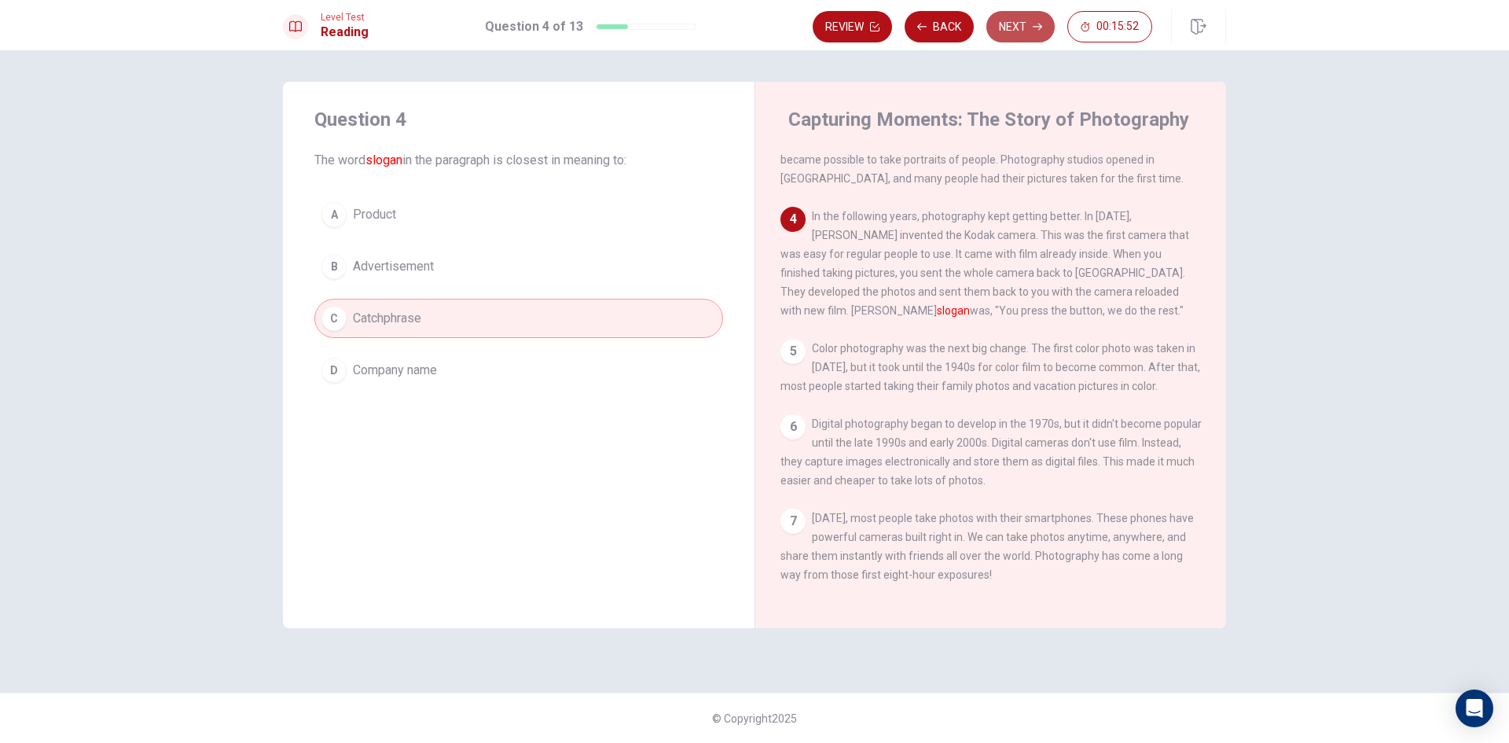
click at [1017, 17] on button "Next" at bounding box center [1020, 26] width 68 height 31
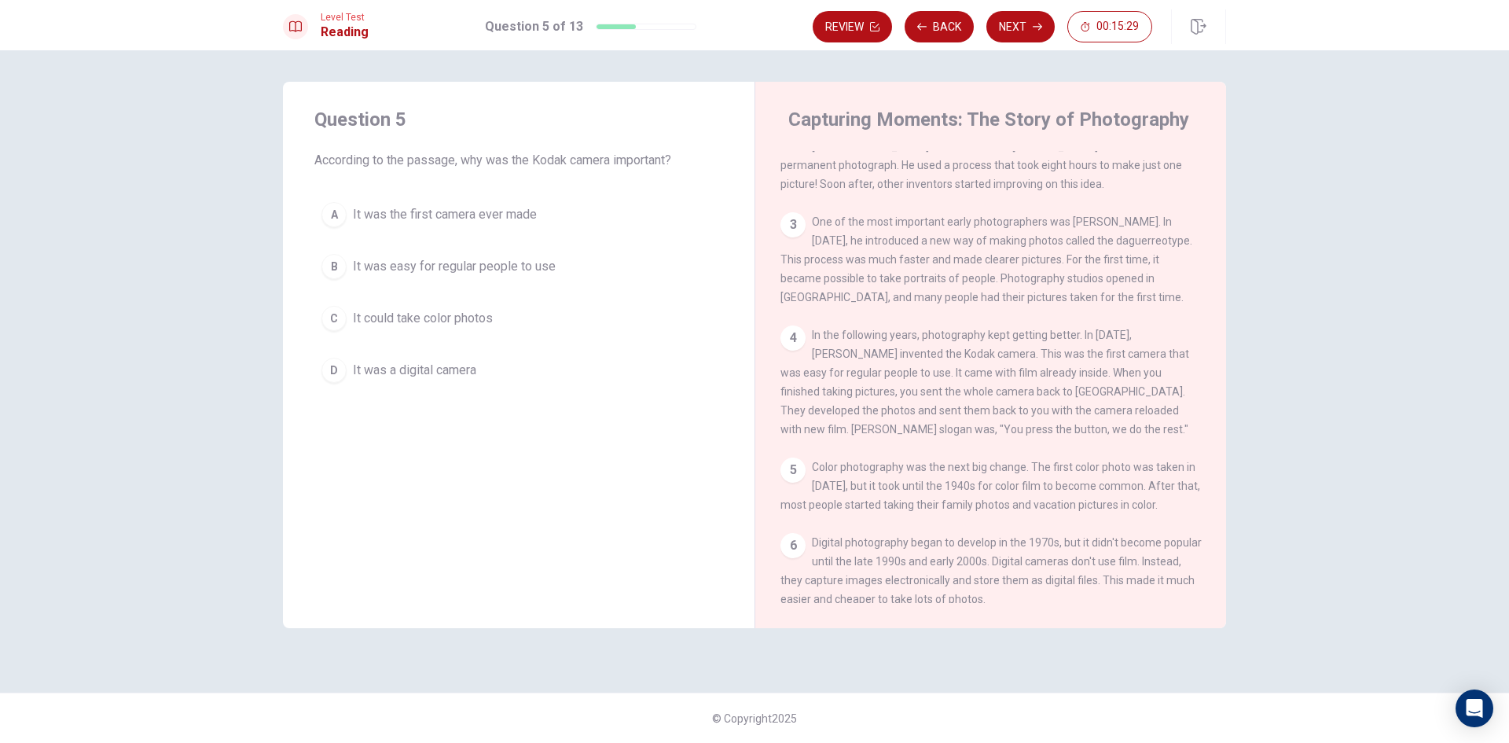
scroll to position [93, 0]
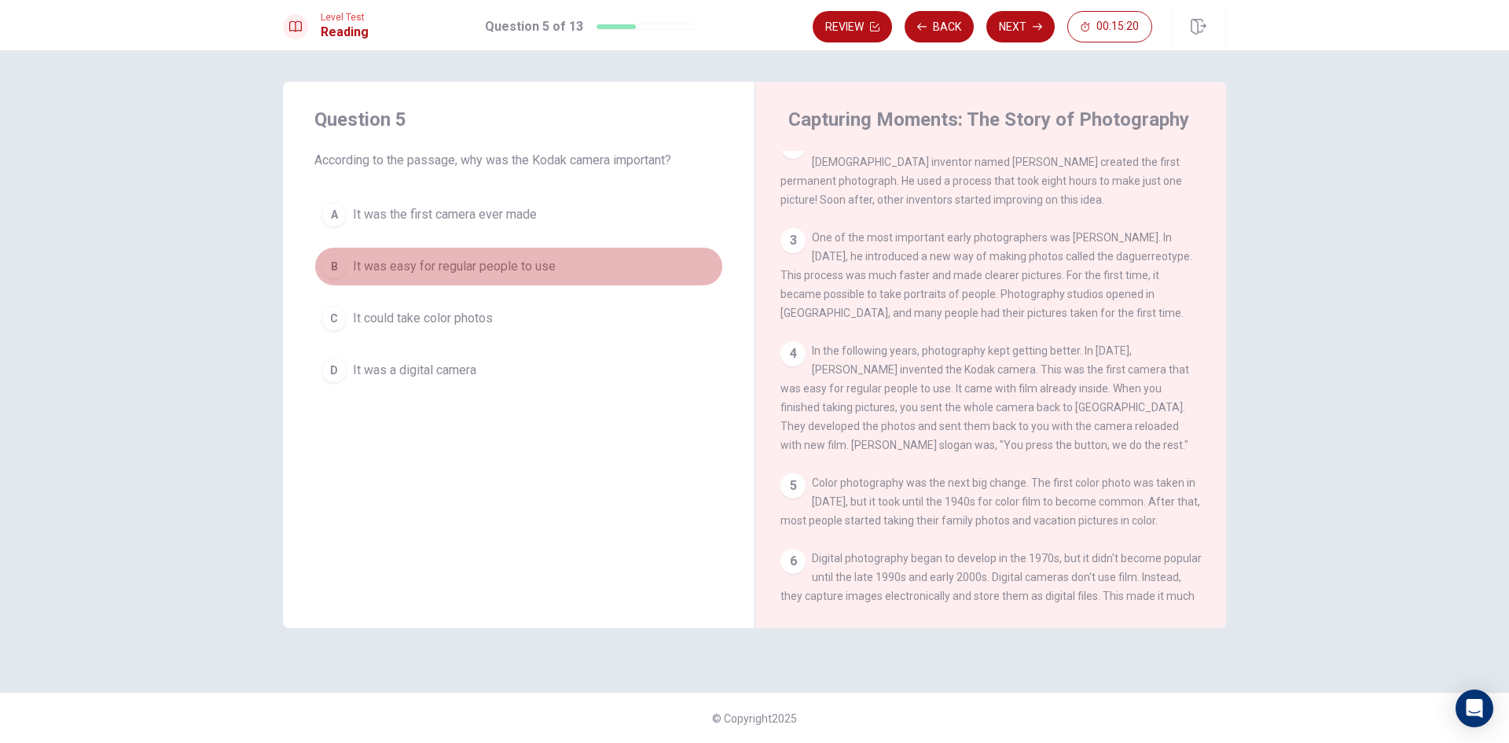
click at [468, 270] on span "It was easy for regular people to use" at bounding box center [454, 266] width 203 height 19
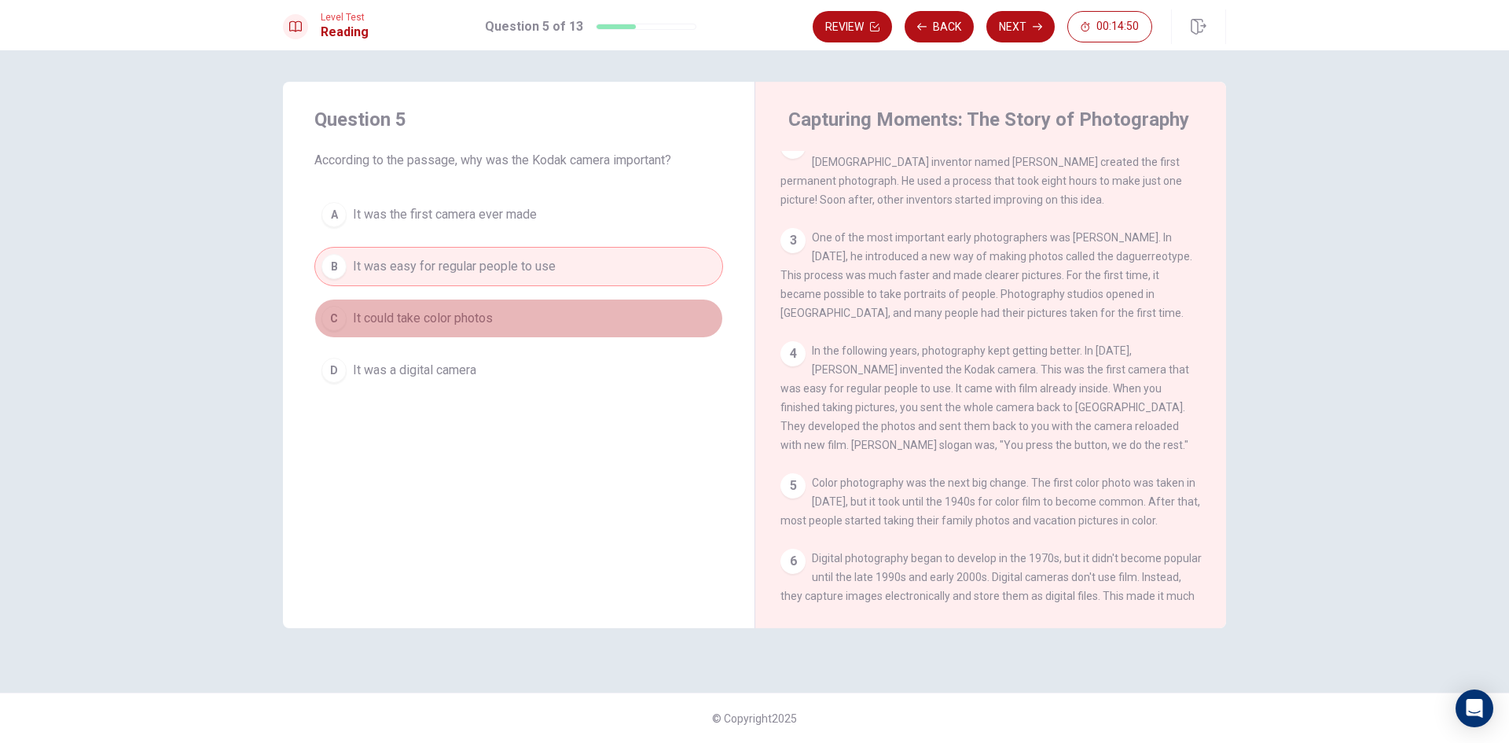
click at [569, 314] on button "C It could take color photos" at bounding box center [518, 318] width 409 height 39
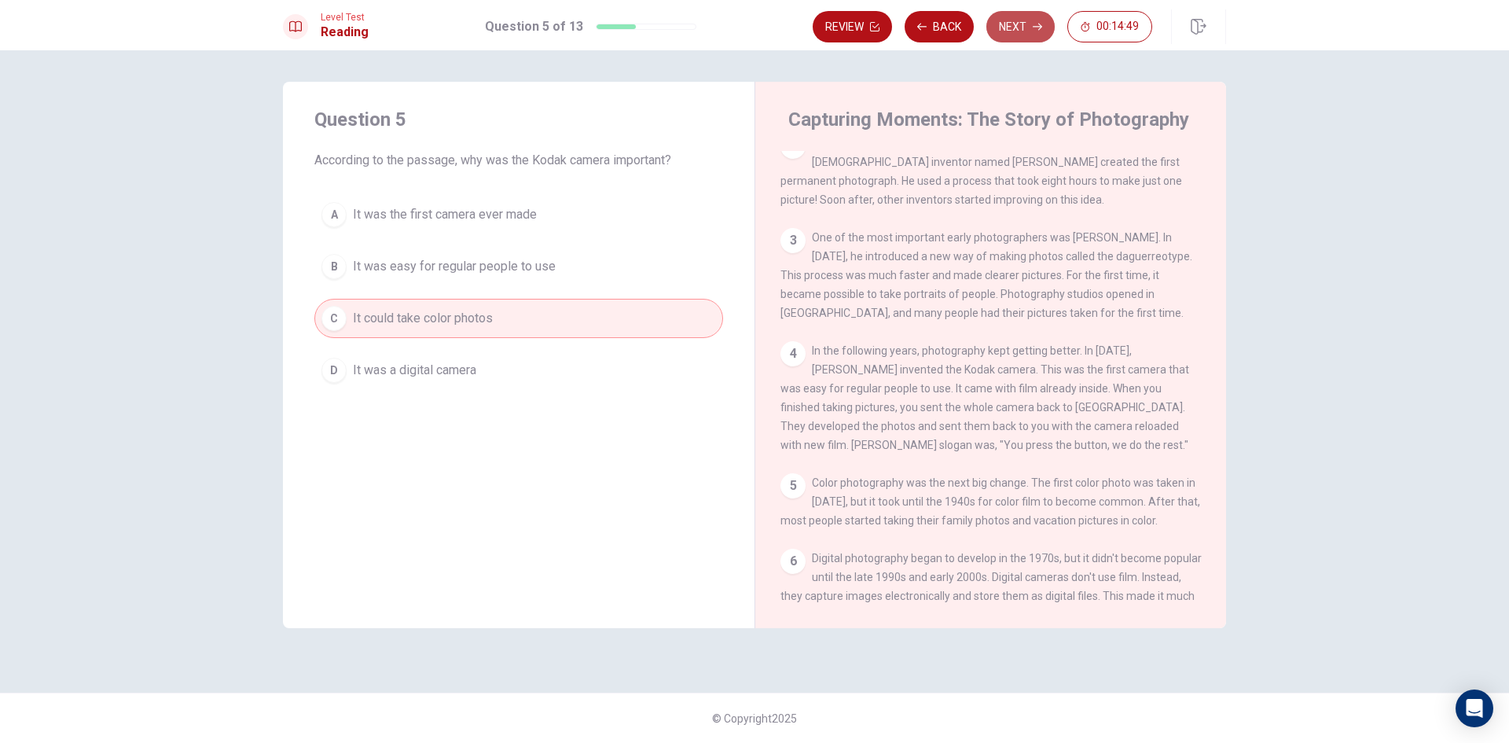
click at [1023, 20] on button "Next" at bounding box center [1020, 26] width 68 height 31
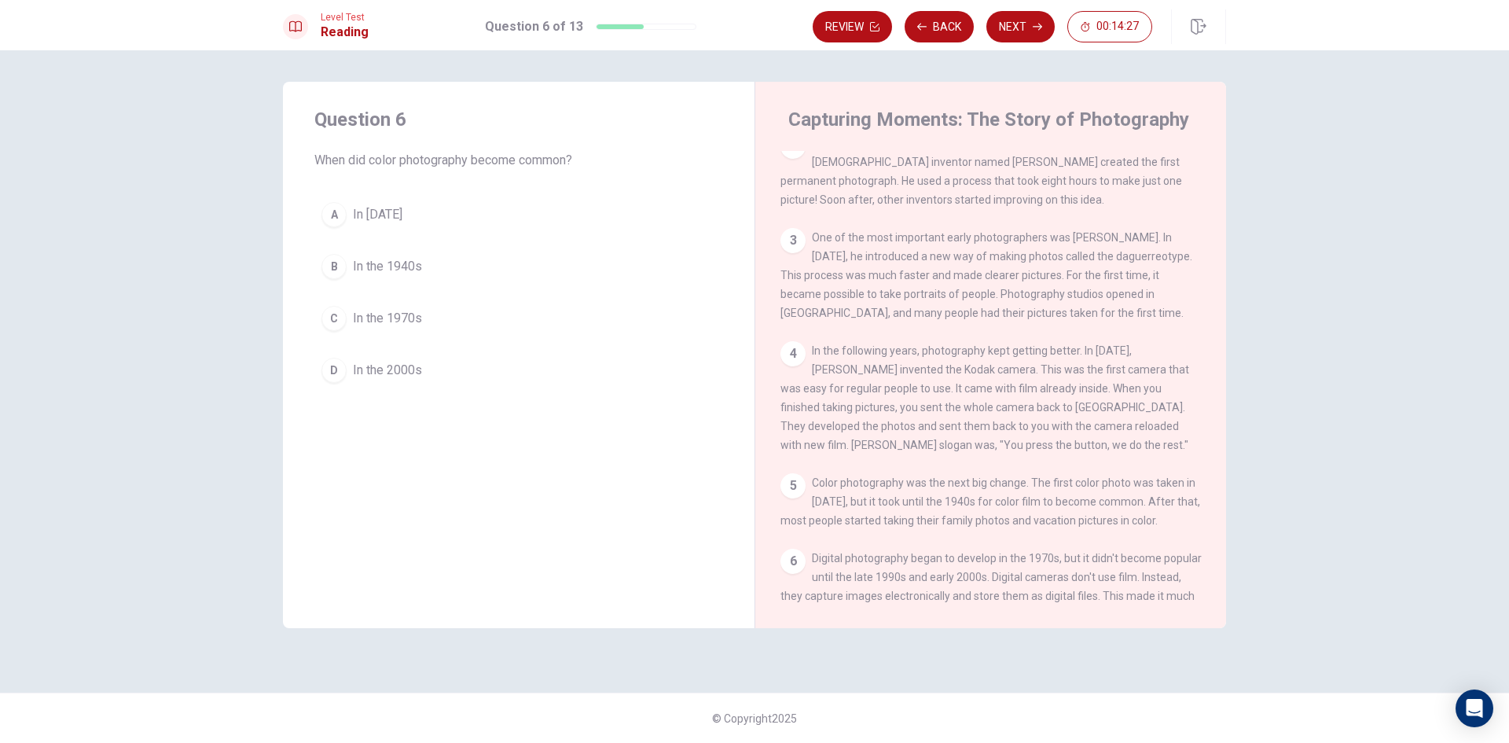
click at [366, 218] on span "In [DATE]" at bounding box center [378, 214] width 50 height 19
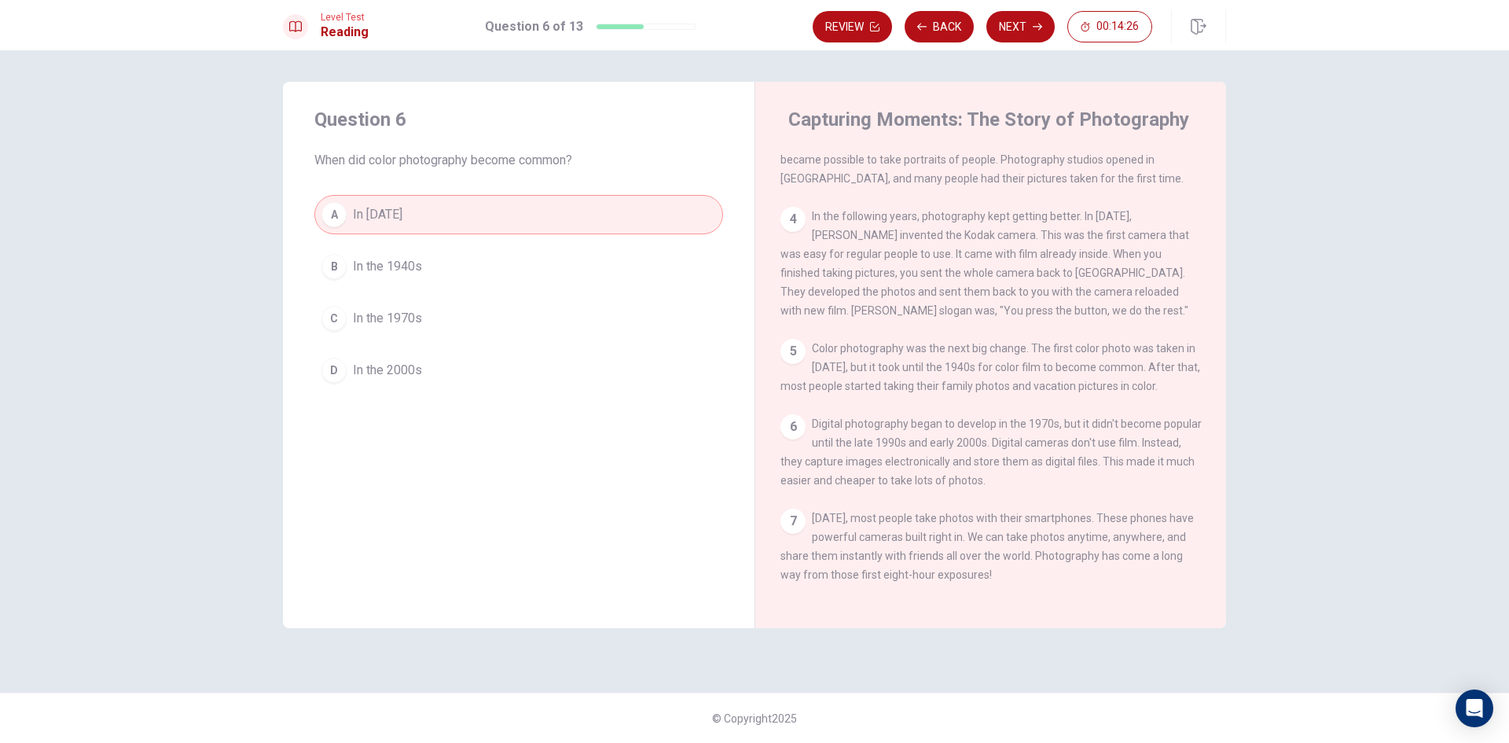
scroll to position [250, 0]
click at [1034, 31] on button "Next" at bounding box center [1020, 26] width 68 height 31
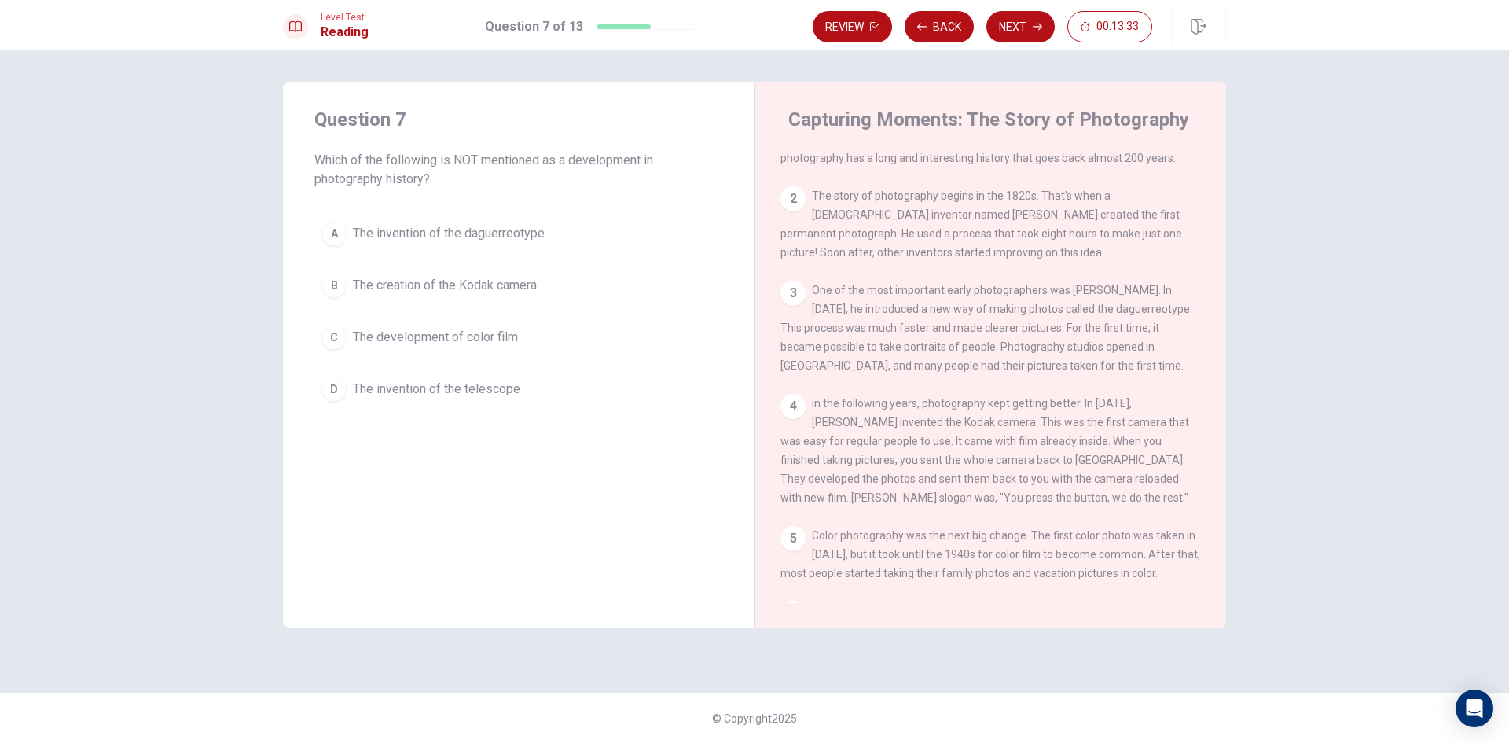
scroll to position [79, 0]
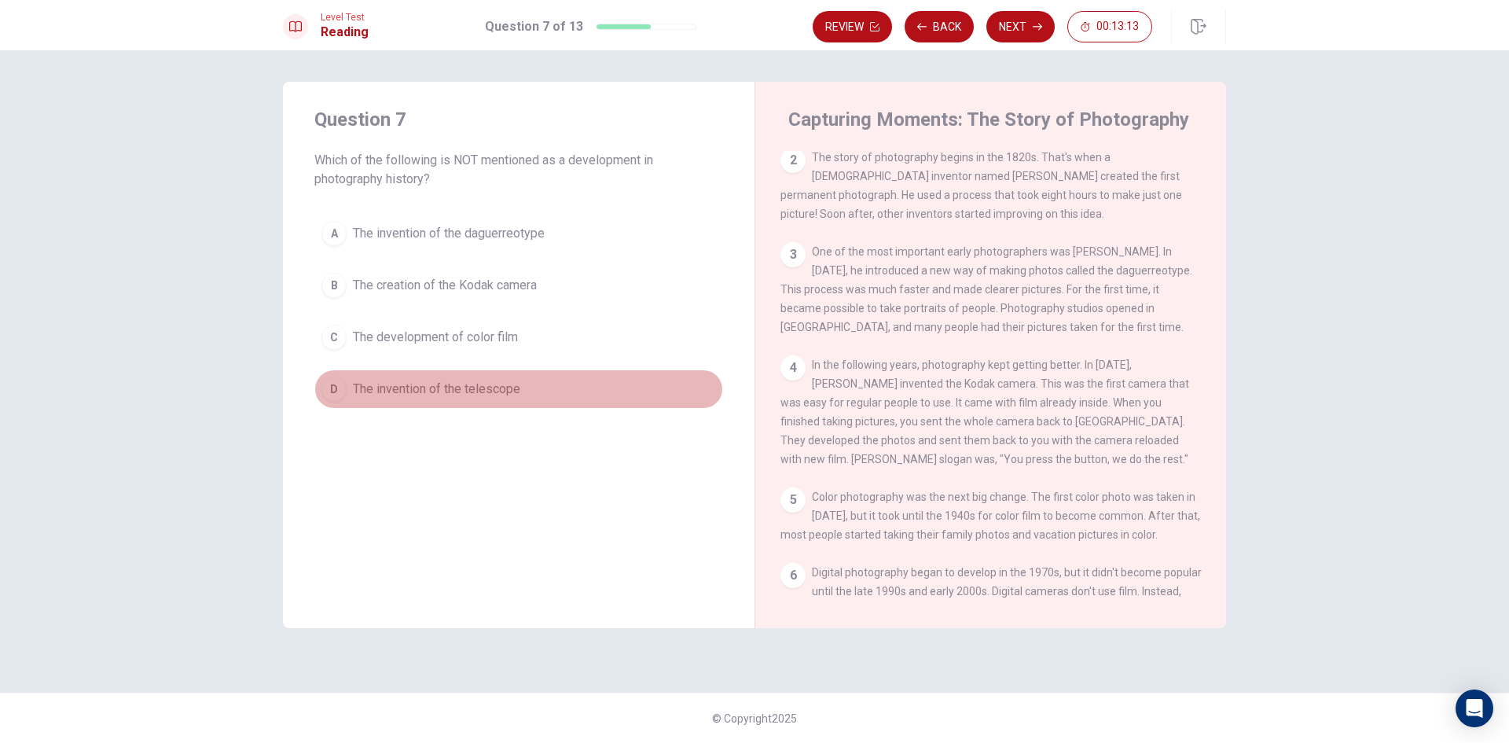
click at [493, 383] on span "The invention of the telescope" at bounding box center [436, 389] width 167 height 19
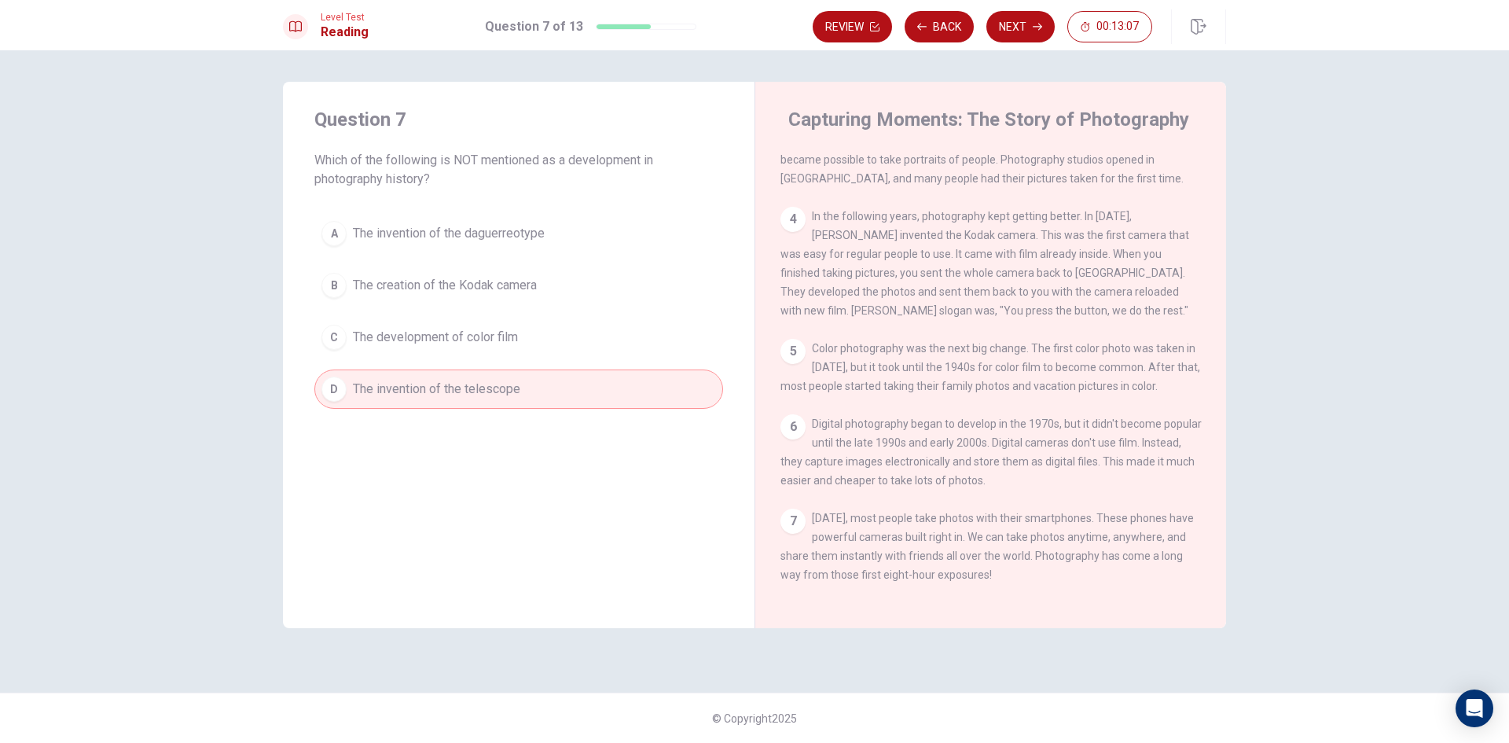
scroll to position [250, 0]
click at [1038, 33] on button "Next" at bounding box center [1020, 26] width 68 height 31
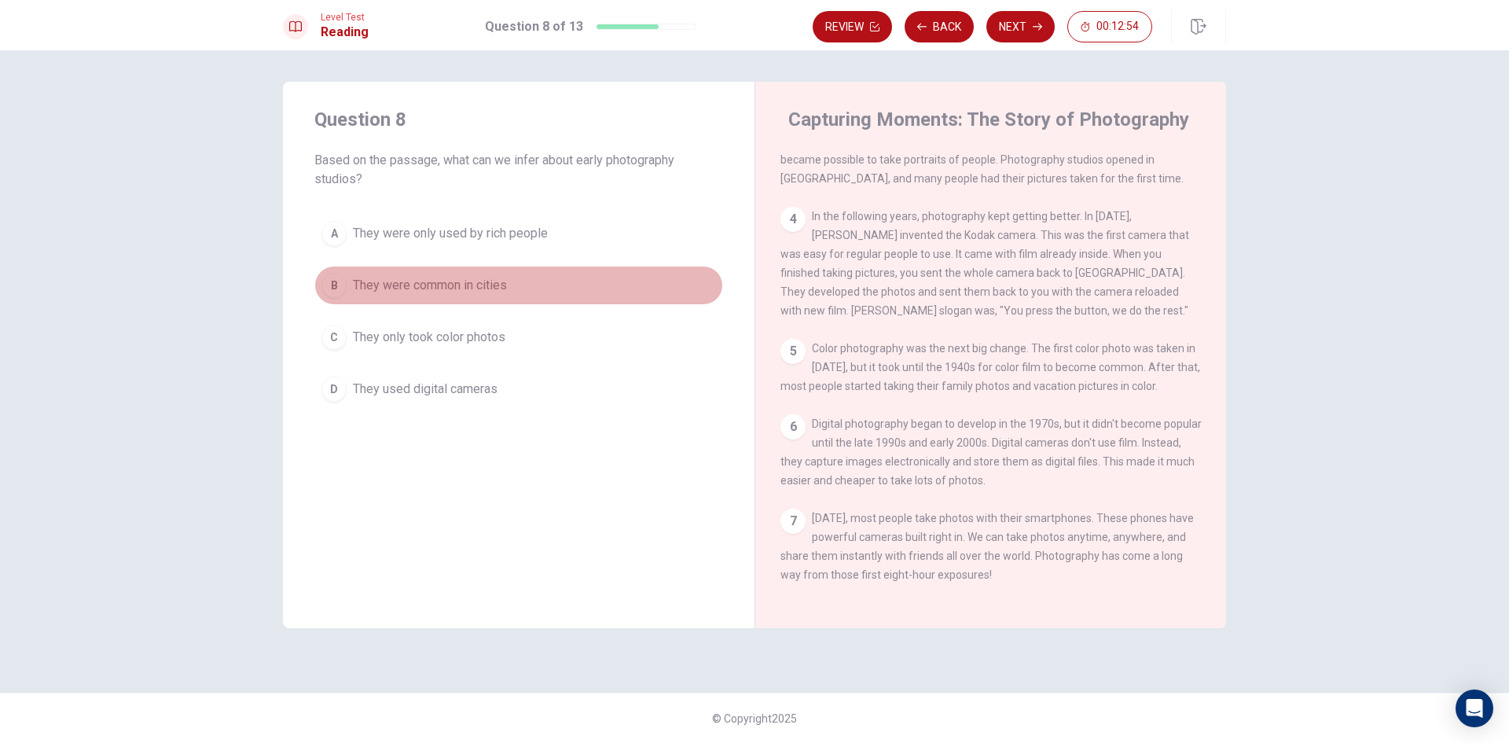
click at [432, 292] on span "They were common in cities" at bounding box center [430, 285] width 154 height 19
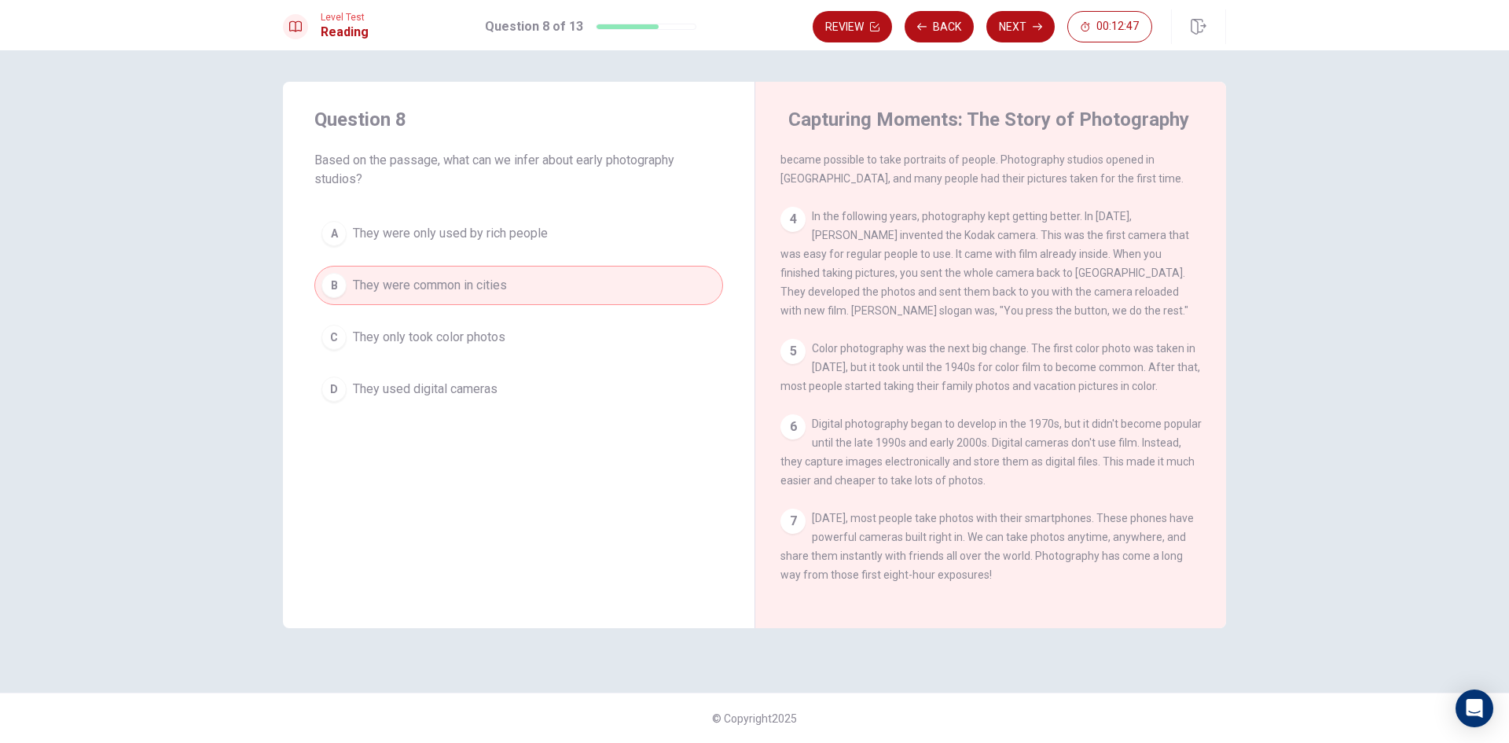
click at [477, 226] on span "They were only used by rich people" at bounding box center [450, 233] width 195 height 19
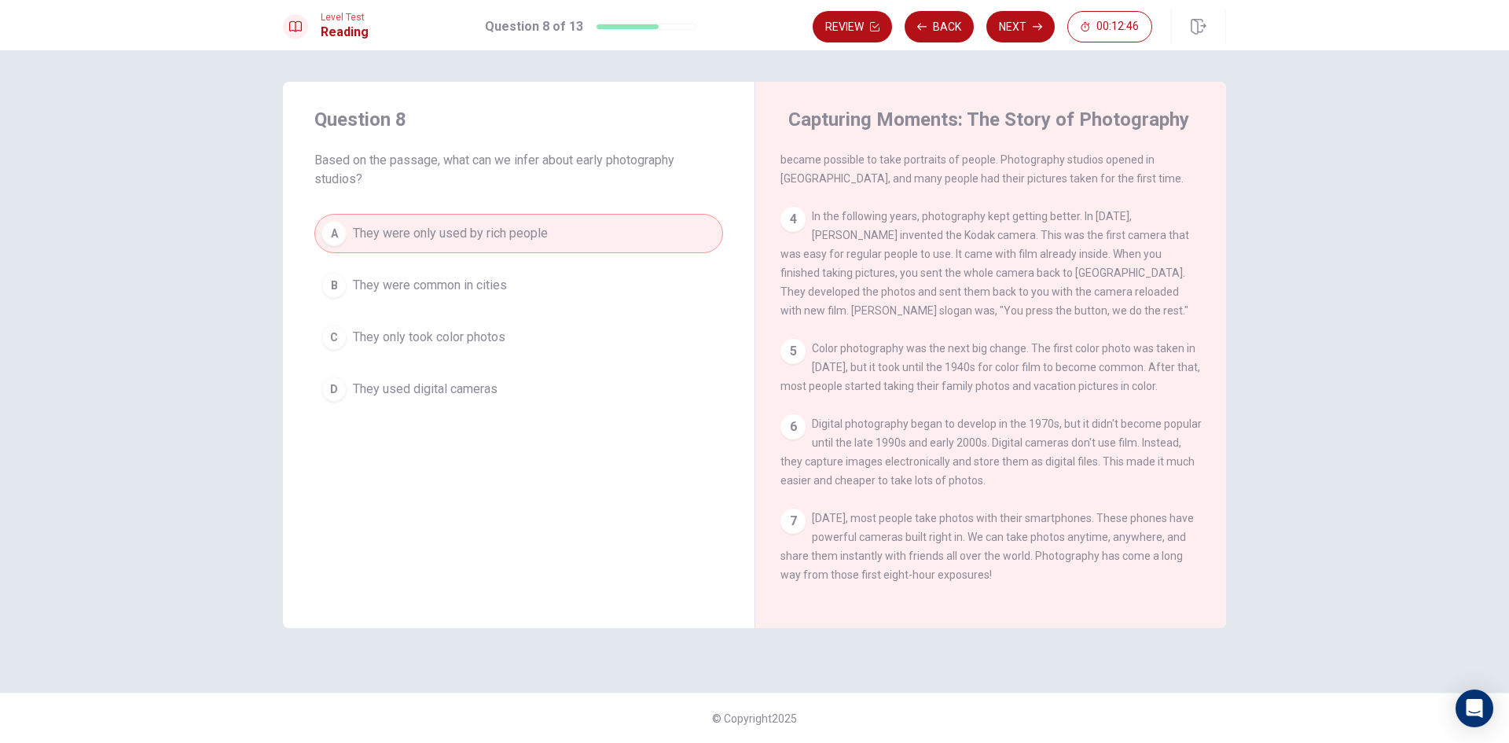
click at [437, 392] on span "They used digital cameras" at bounding box center [425, 389] width 145 height 19
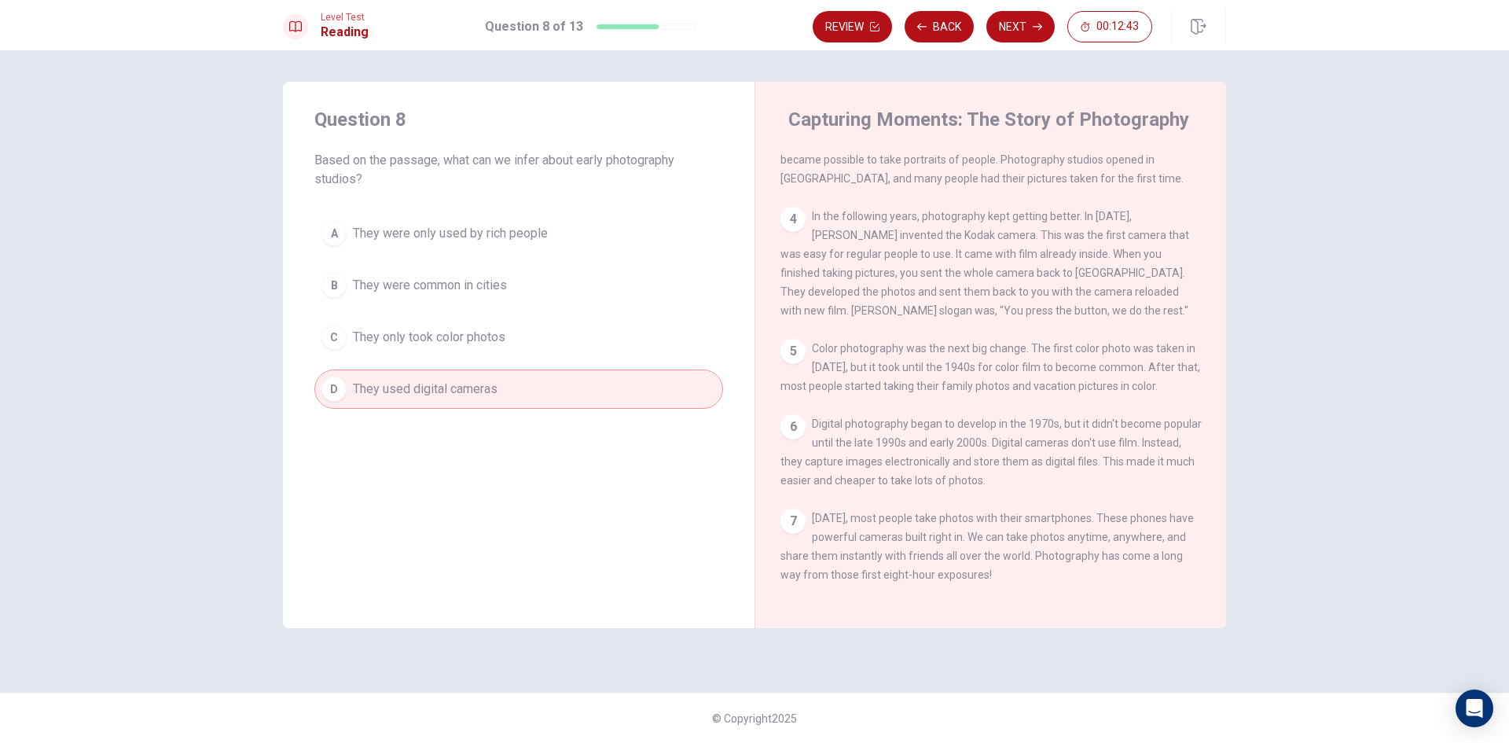
click at [459, 344] on span "They only took color photos" at bounding box center [429, 337] width 152 height 19
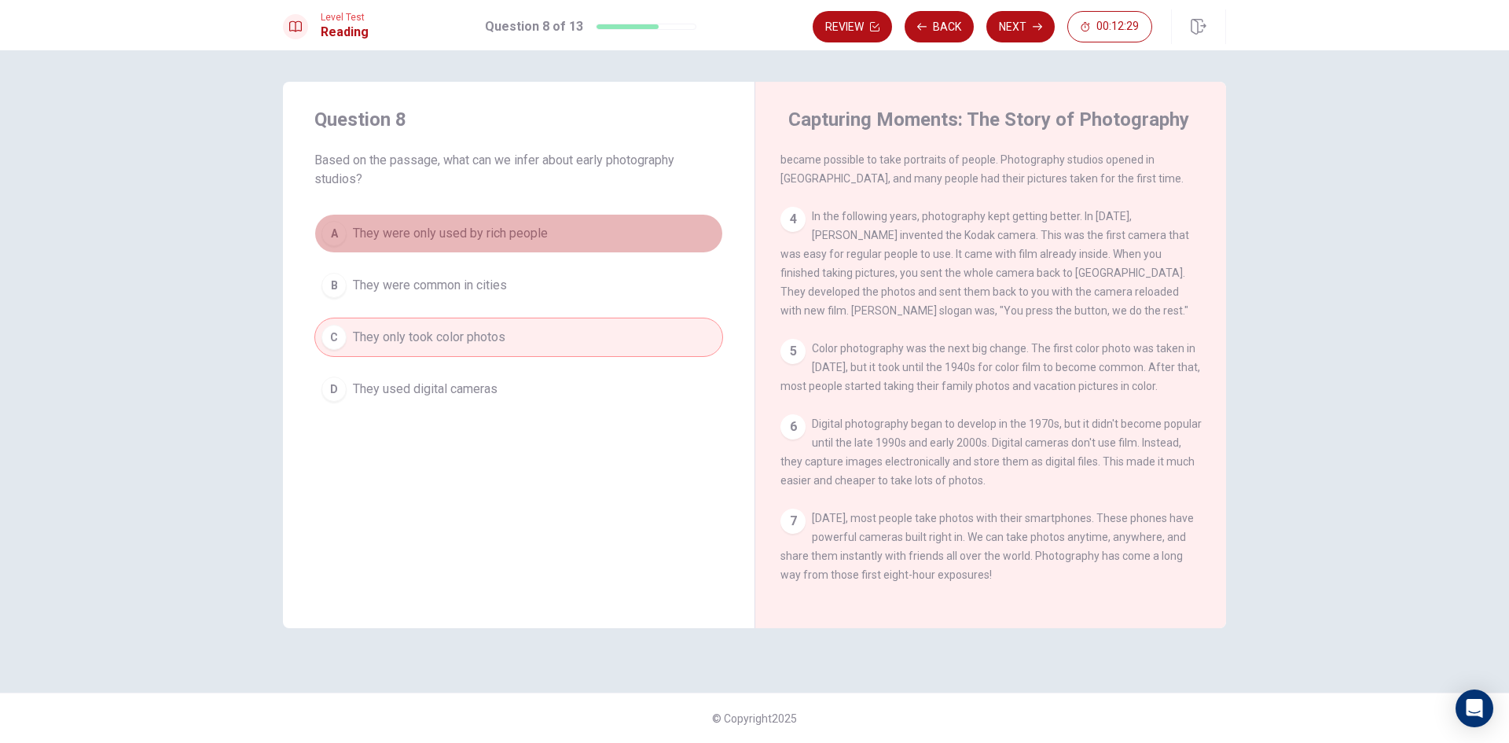
click at [510, 252] on button "A They were only used by rich people" at bounding box center [518, 233] width 409 height 39
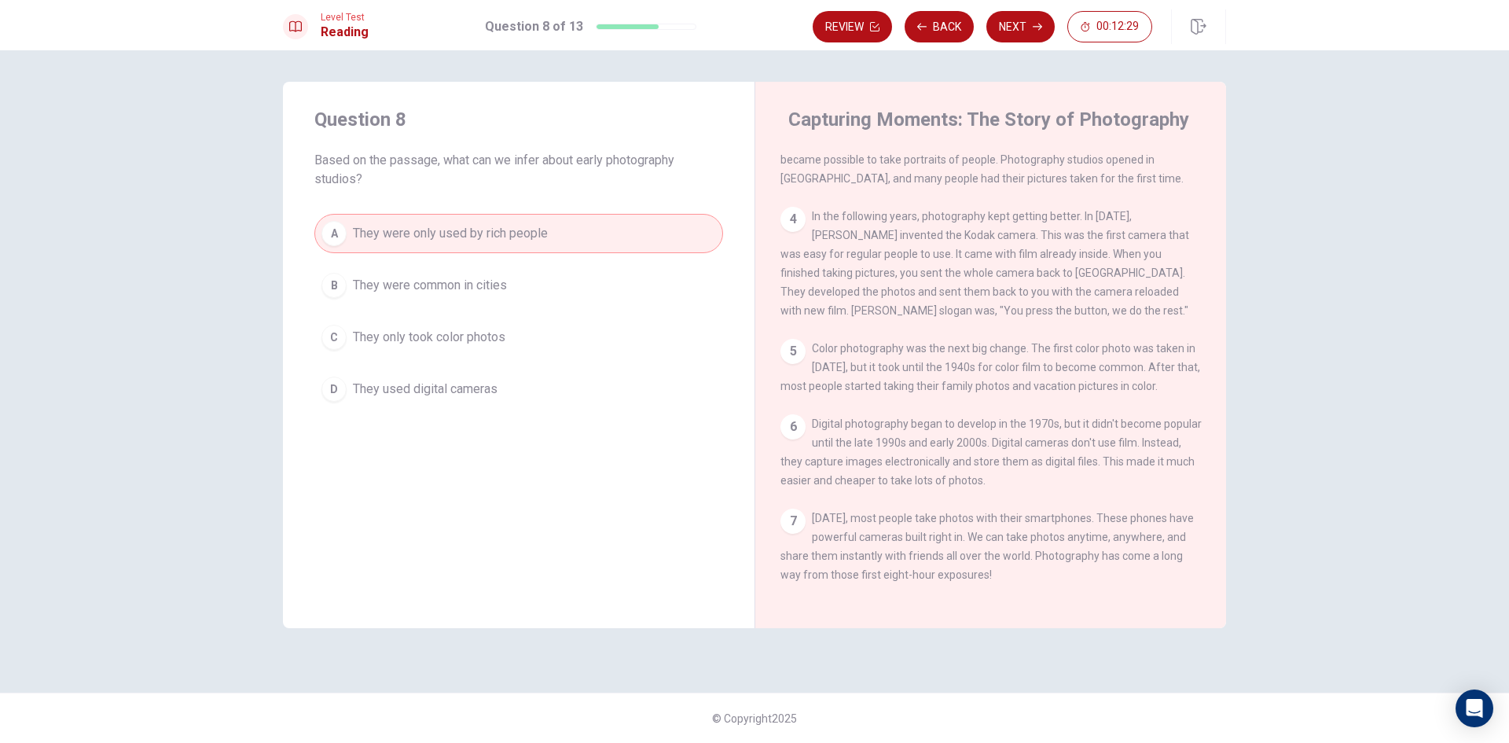
click at [502, 270] on button "B They were common in cities" at bounding box center [518, 285] width 409 height 39
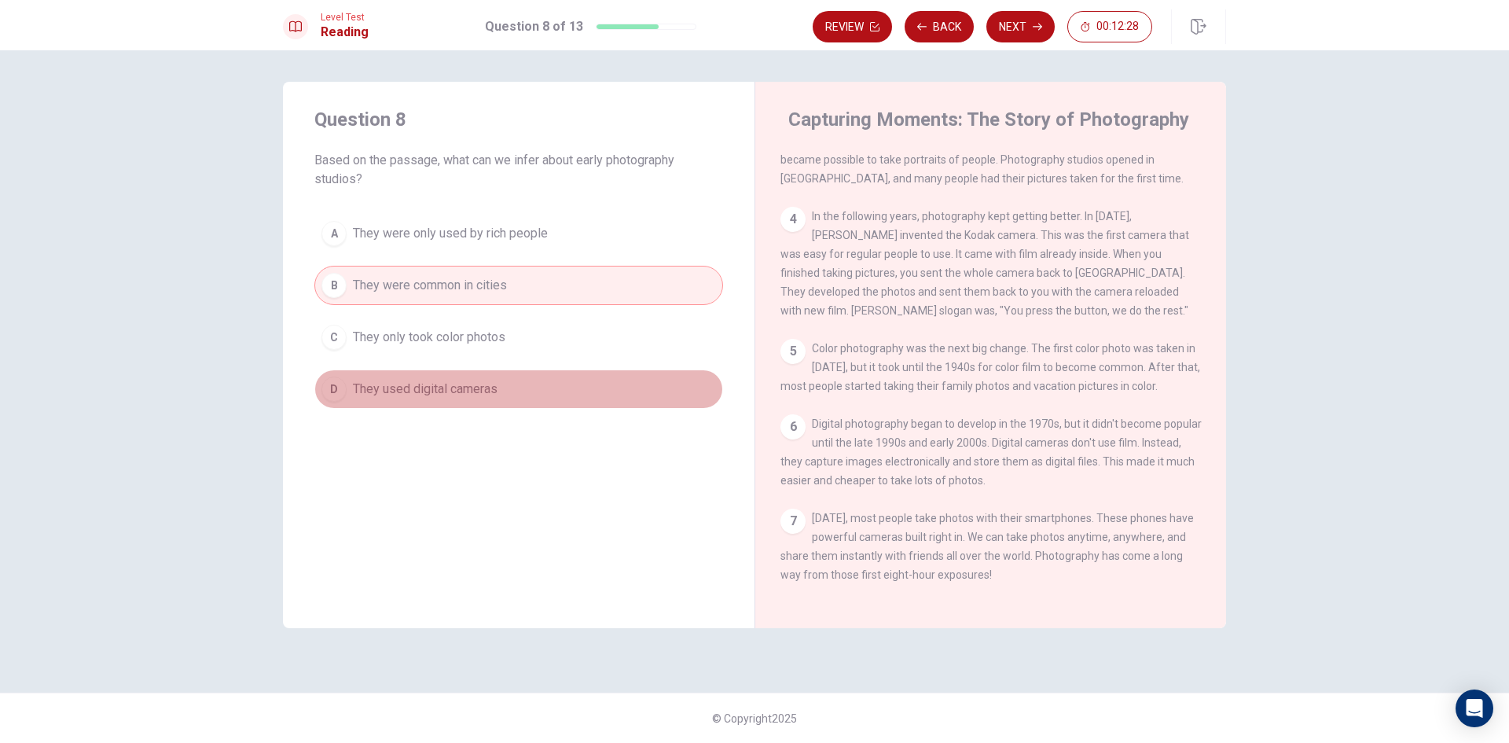
click at [466, 396] on span "They used digital cameras" at bounding box center [425, 389] width 145 height 19
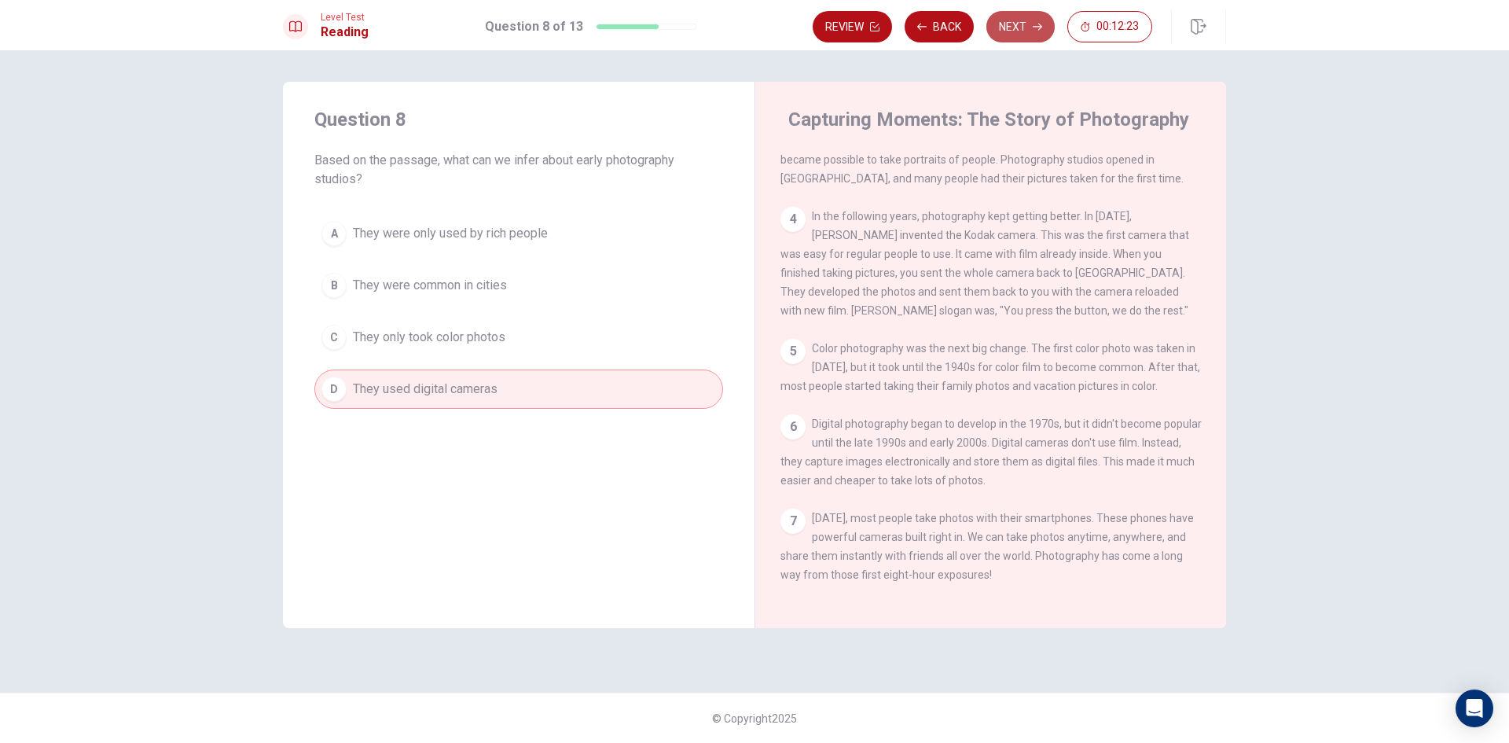
click at [1002, 33] on button "Next" at bounding box center [1020, 26] width 68 height 31
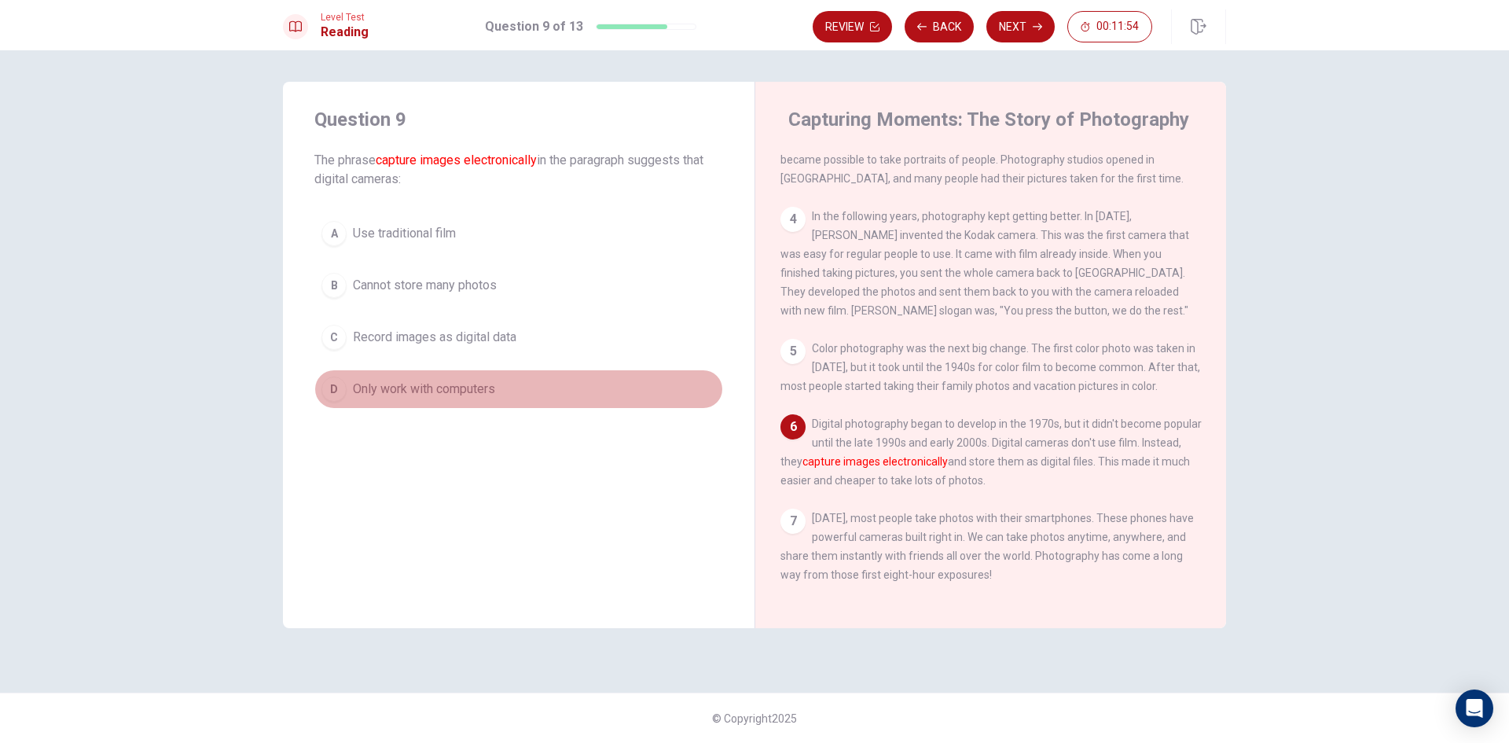
click at [456, 387] on span "Only work with computers" at bounding box center [424, 389] width 142 height 19
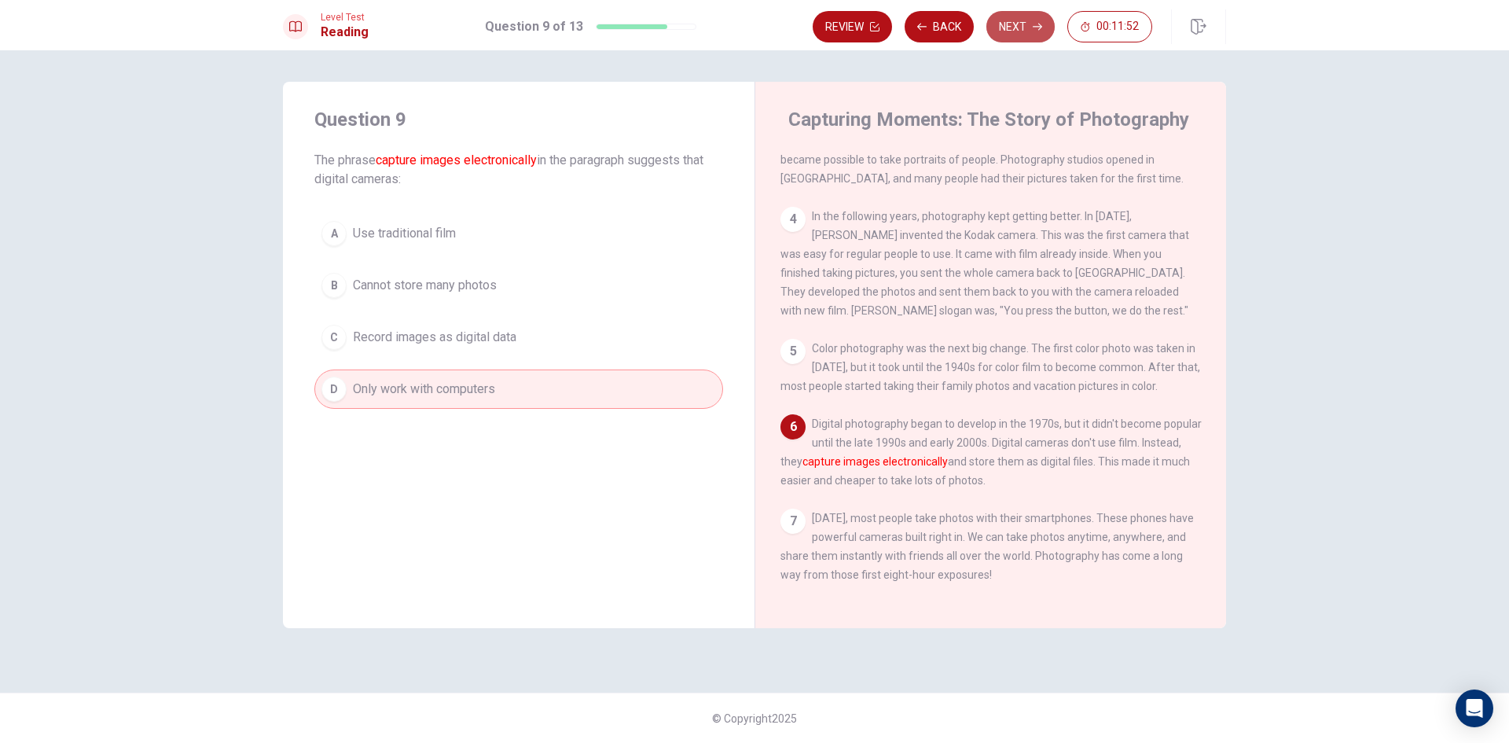
click at [1026, 25] on button "Next" at bounding box center [1020, 26] width 68 height 31
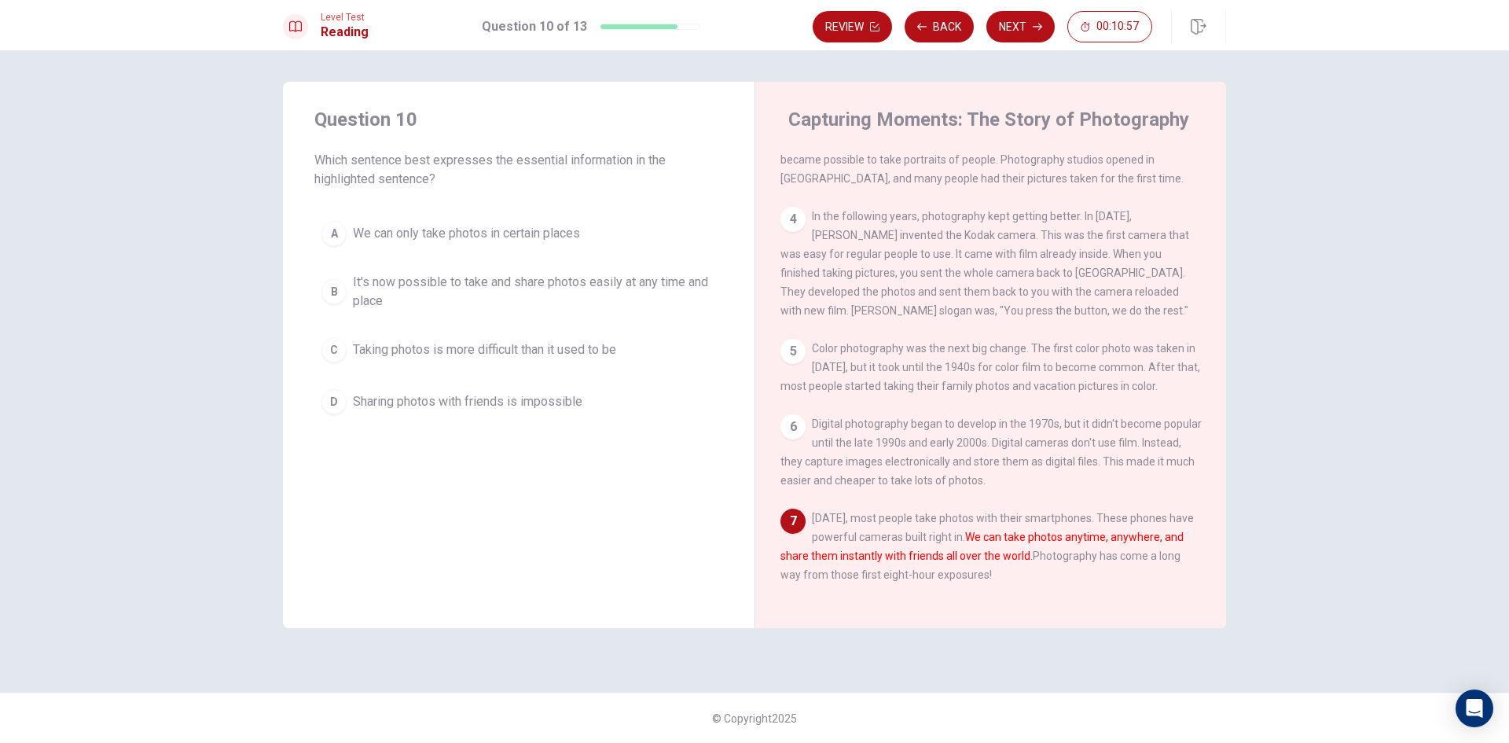
click at [484, 289] on span "It's now possible to take and share photos easily at any time and place" at bounding box center [534, 292] width 363 height 38
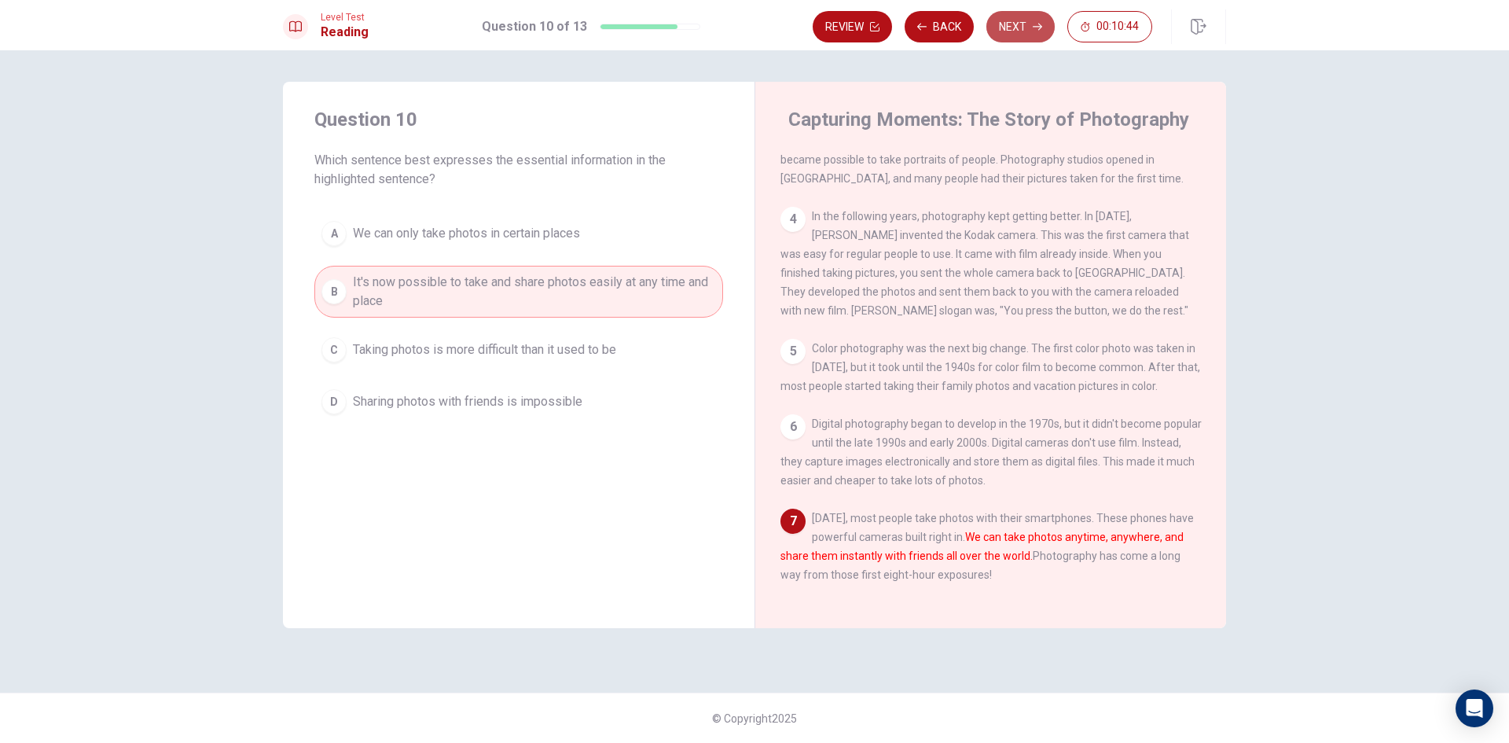
click at [1012, 28] on button "Next" at bounding box center [1020, 26] width 68 height 31
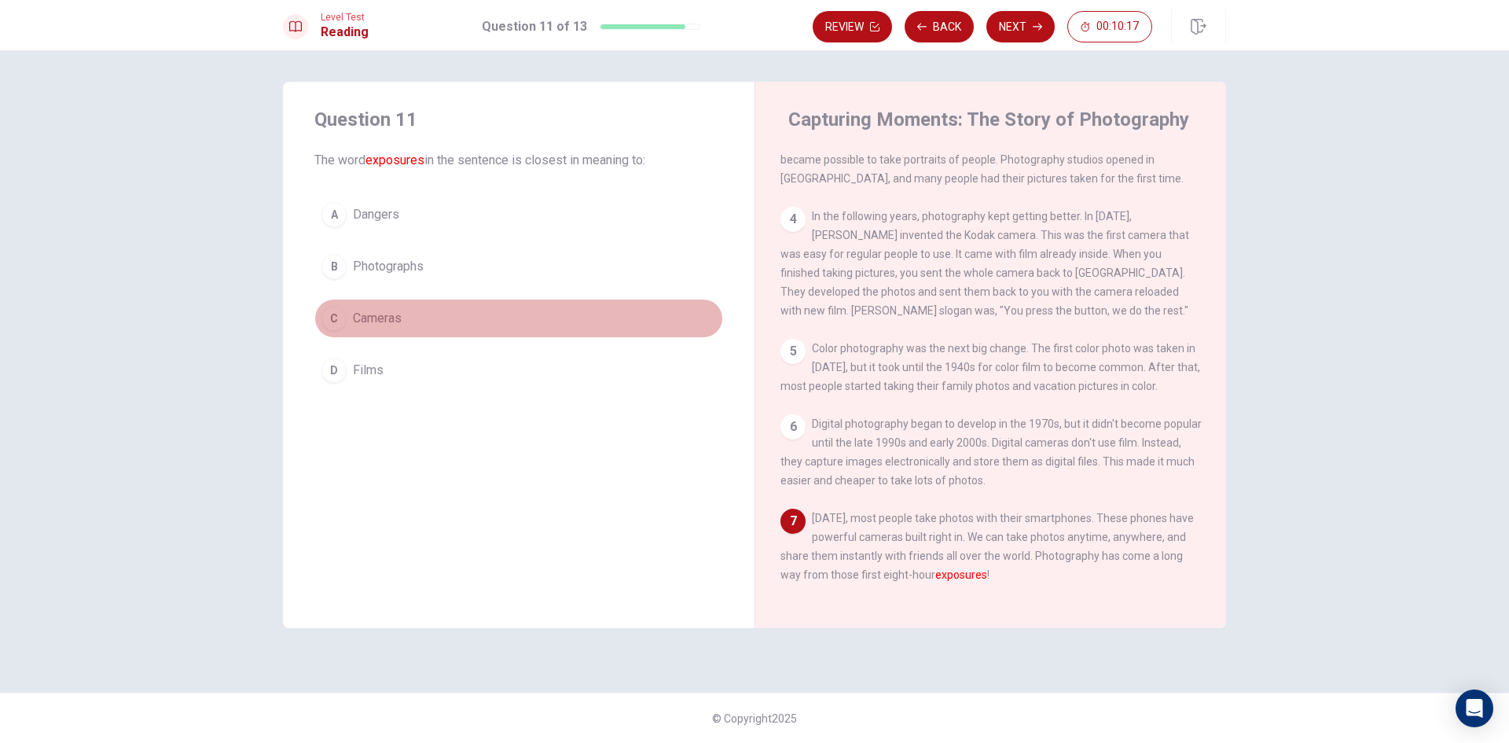
click at [388, 317] on span "Cameras" at bounding box center [377, 318] width 49 height 19
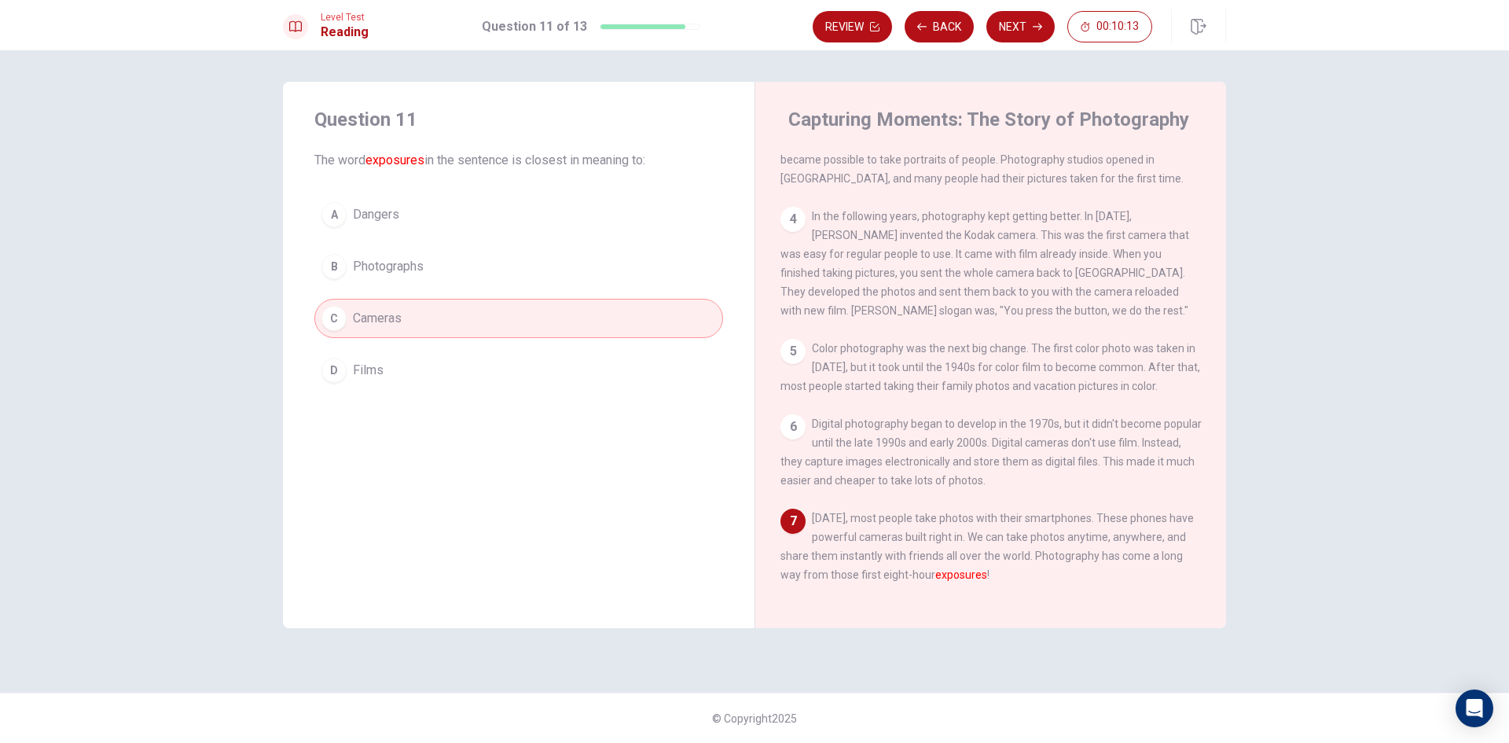
click at [456, 371] on button "D Films" at bounding box center [518, 370] width 409 height 39
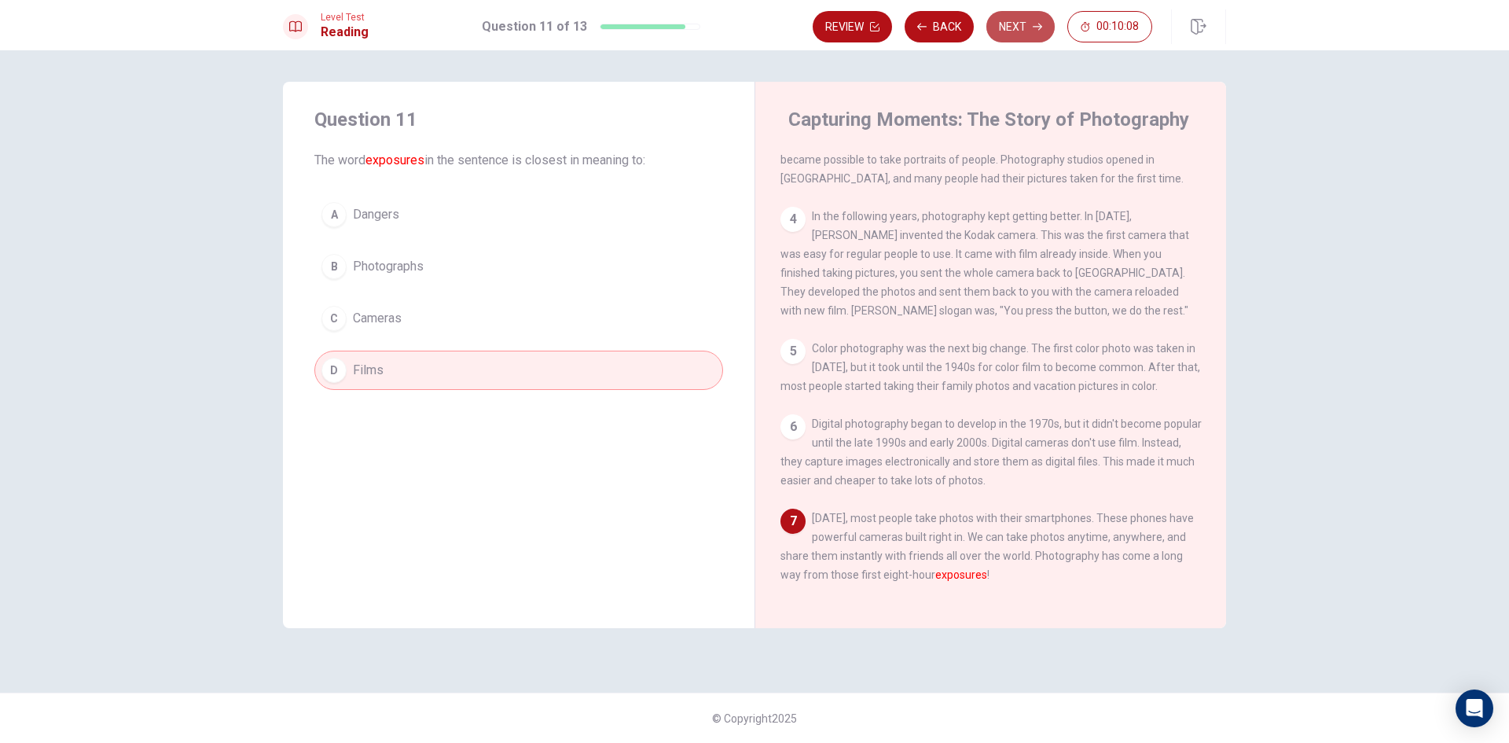
click at [1037, 27] on icon "button" at bounding box center [1037, 27] width 9 height 7
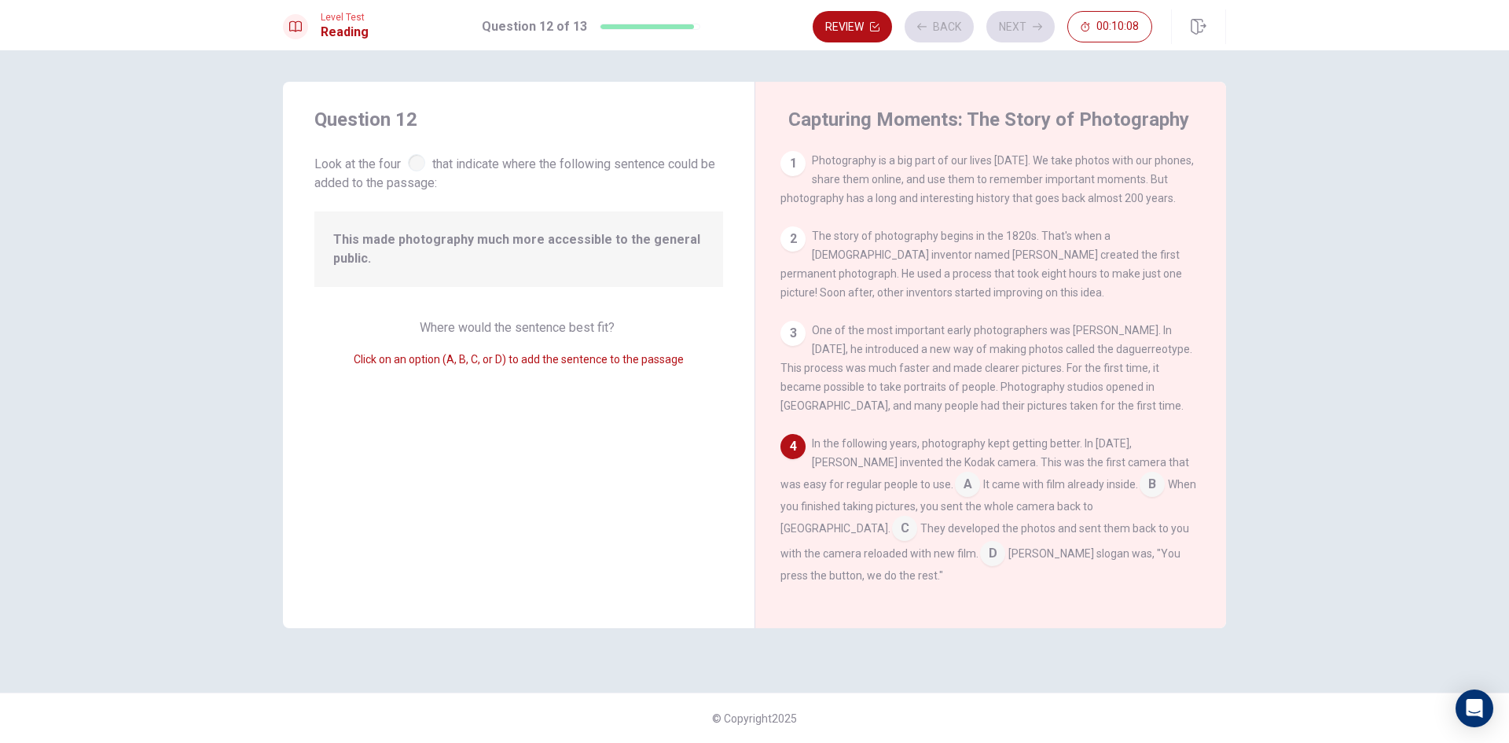
scroll to position [130, 0]
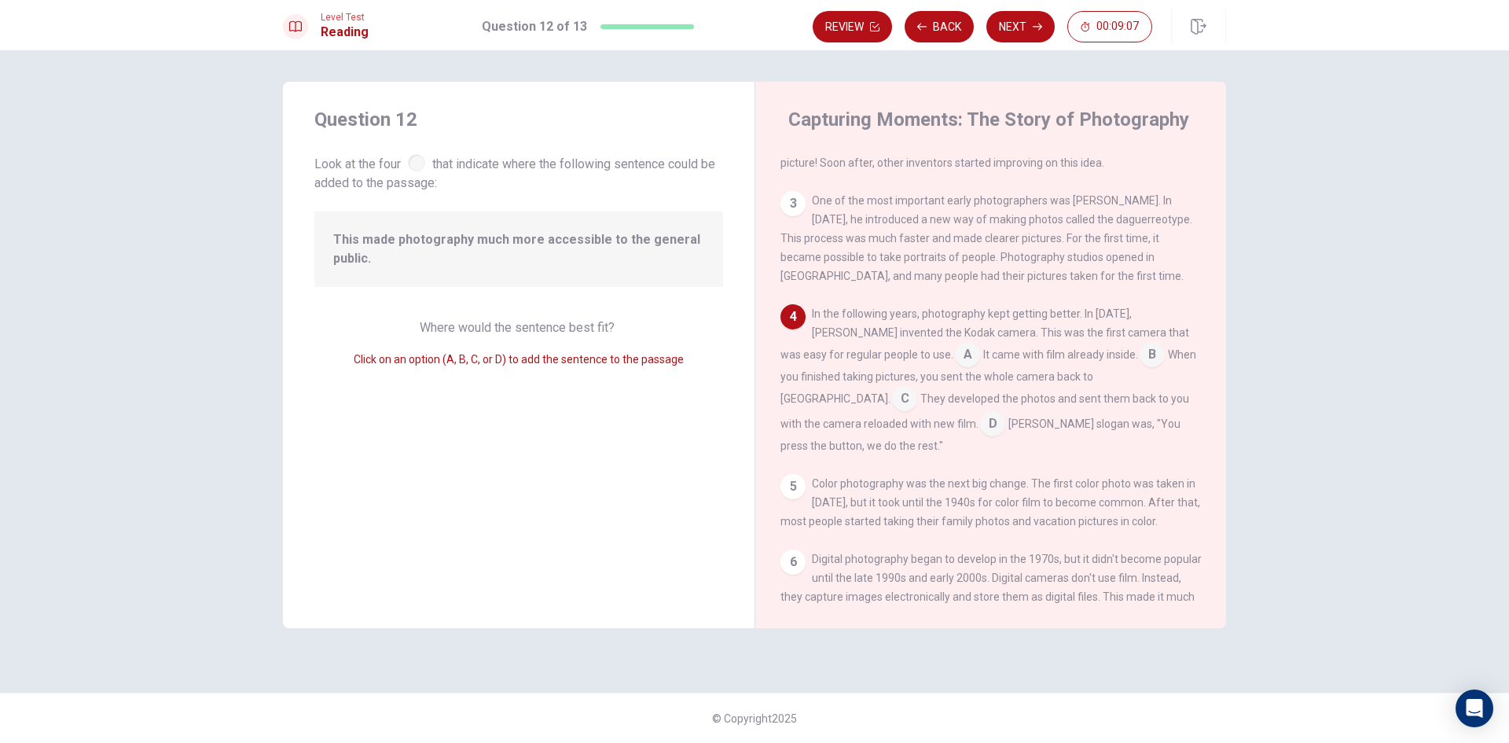
click at [917, 388] on input at bounding box center [904, 400] width 25 height 25
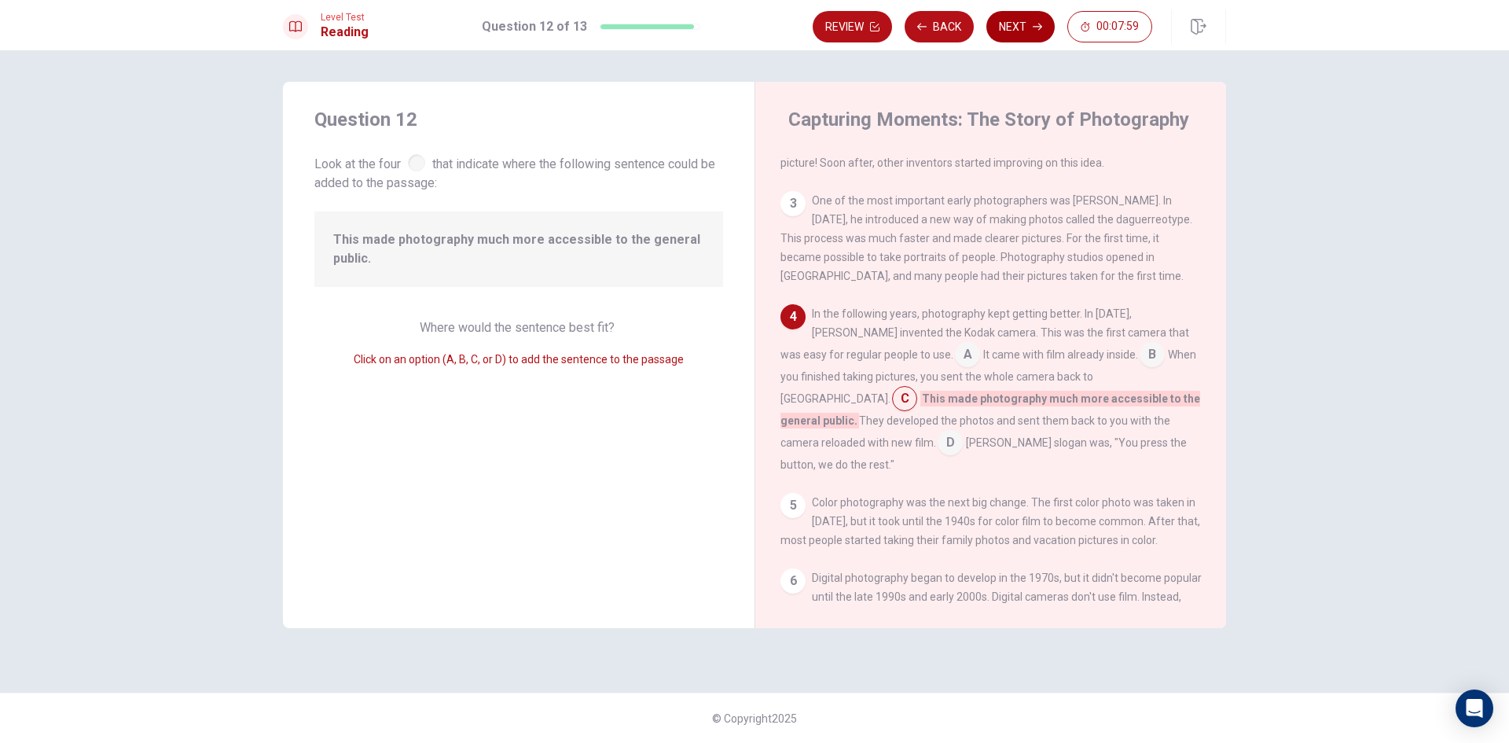
click at [1043, 24] on button "Next" at bounding box center [1020, 26] width 68 height 31
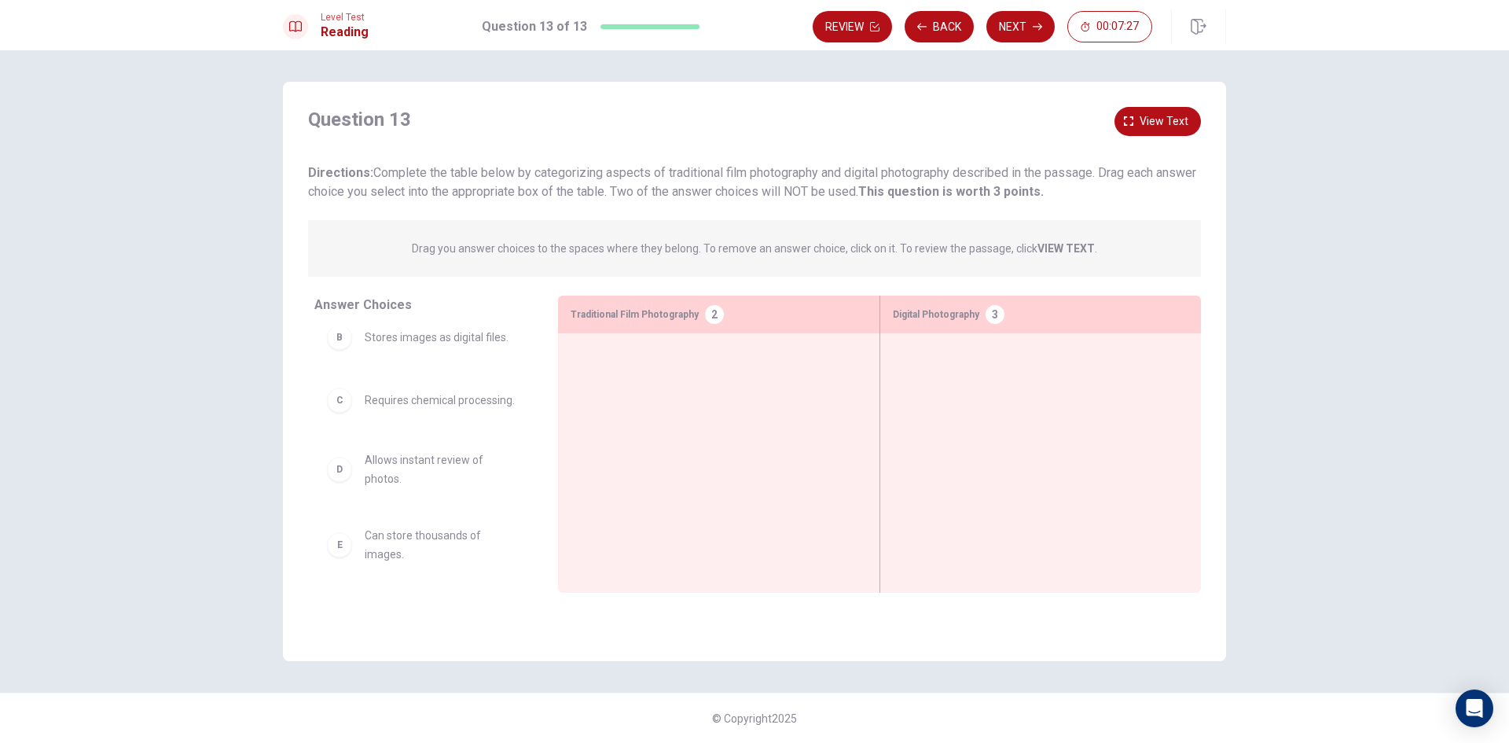
scroll to position [236, 0]
drag, startPoint x: 442, startPoint y: 542, endPoint x: 730, endPoint y: 383, distance: 329.7
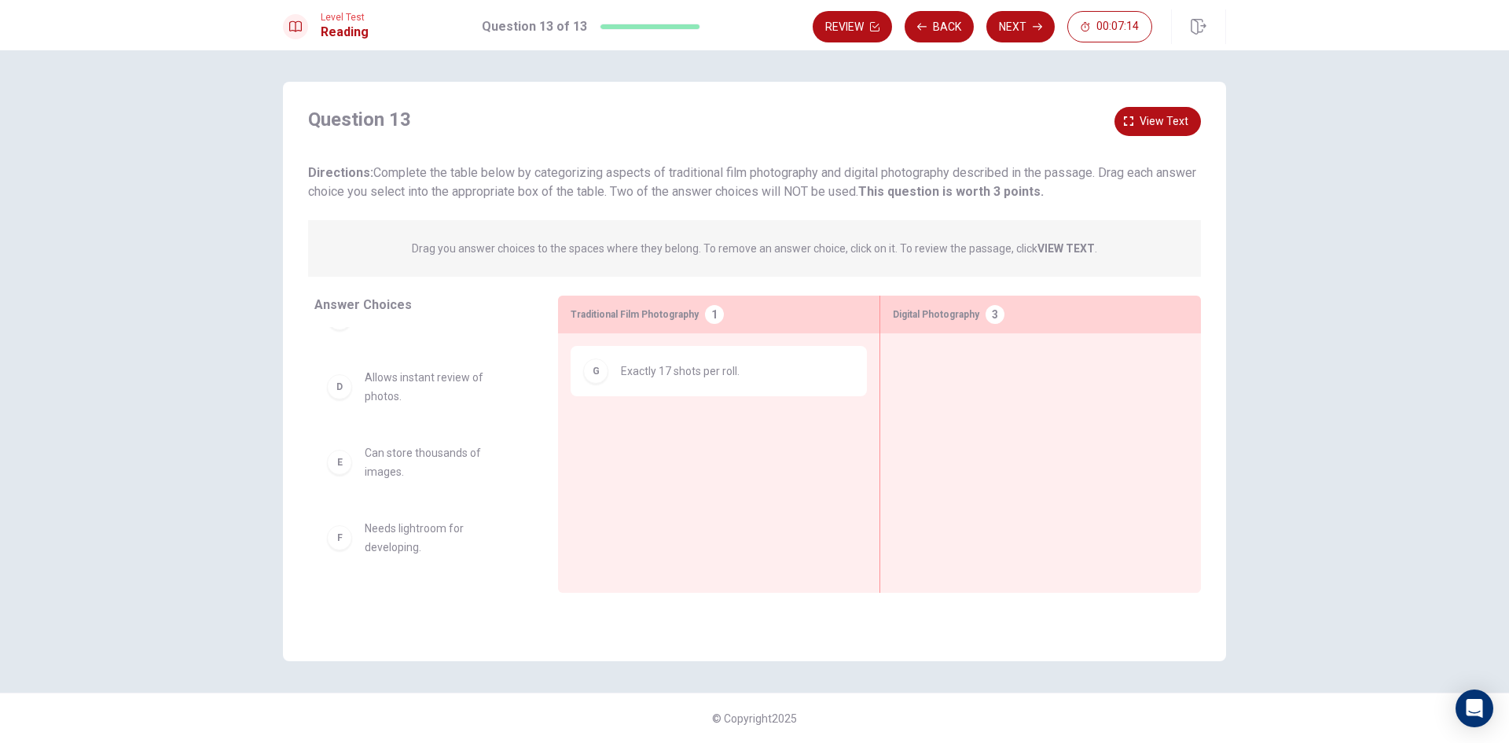
scroll to position [173, 0]
drag, startPoint x: 414, startPoint y: 531, endPoint x: 962, endPoint y: 661, distance: 563.2
drag, startPoint x: 389, startPoint y: 543, endPoint x: 986, endPoint y: 451, distance: 603.7
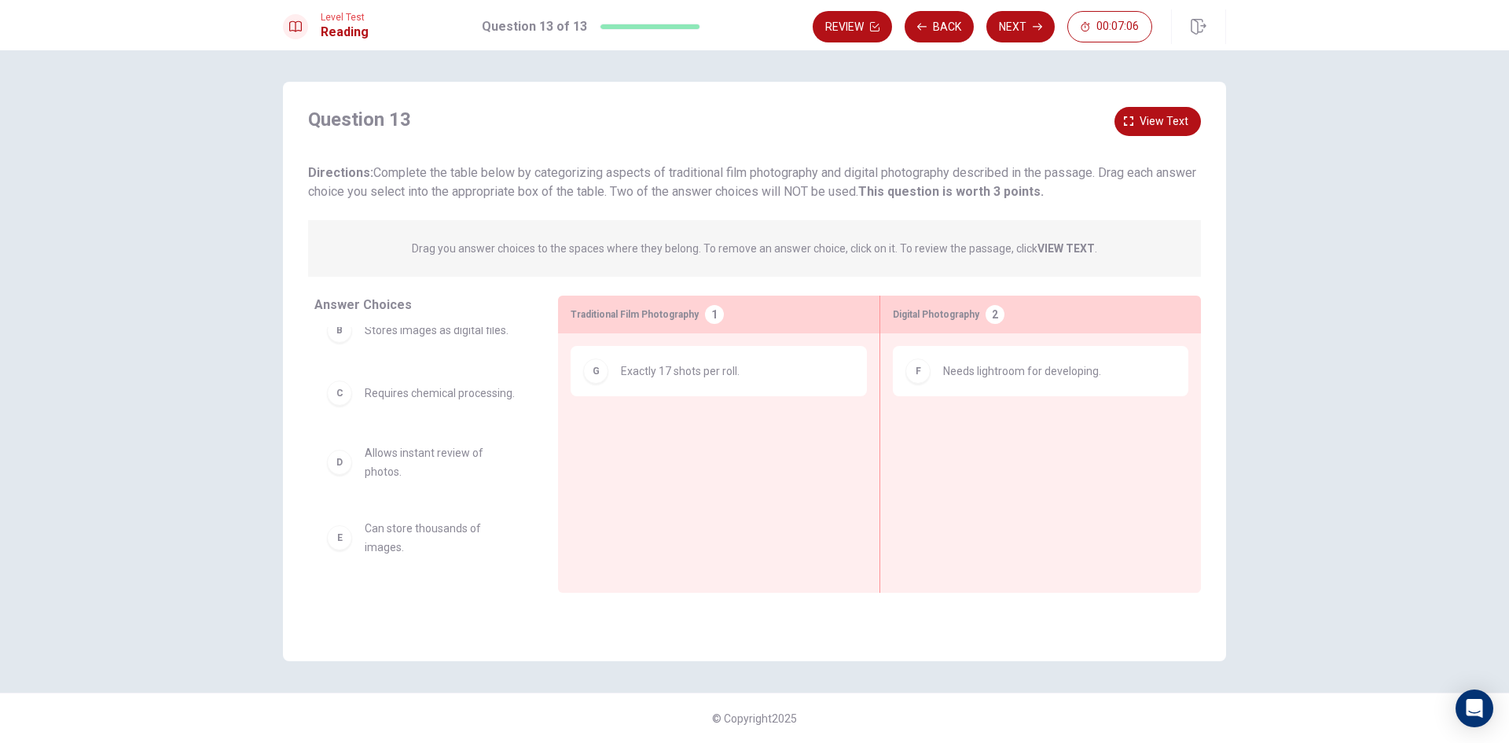
scroll to position [97, 0]
drag, startPoint x: 420, startPoint y: 549, endPoint x: 938, endPoint y: 444, distance: 528.6
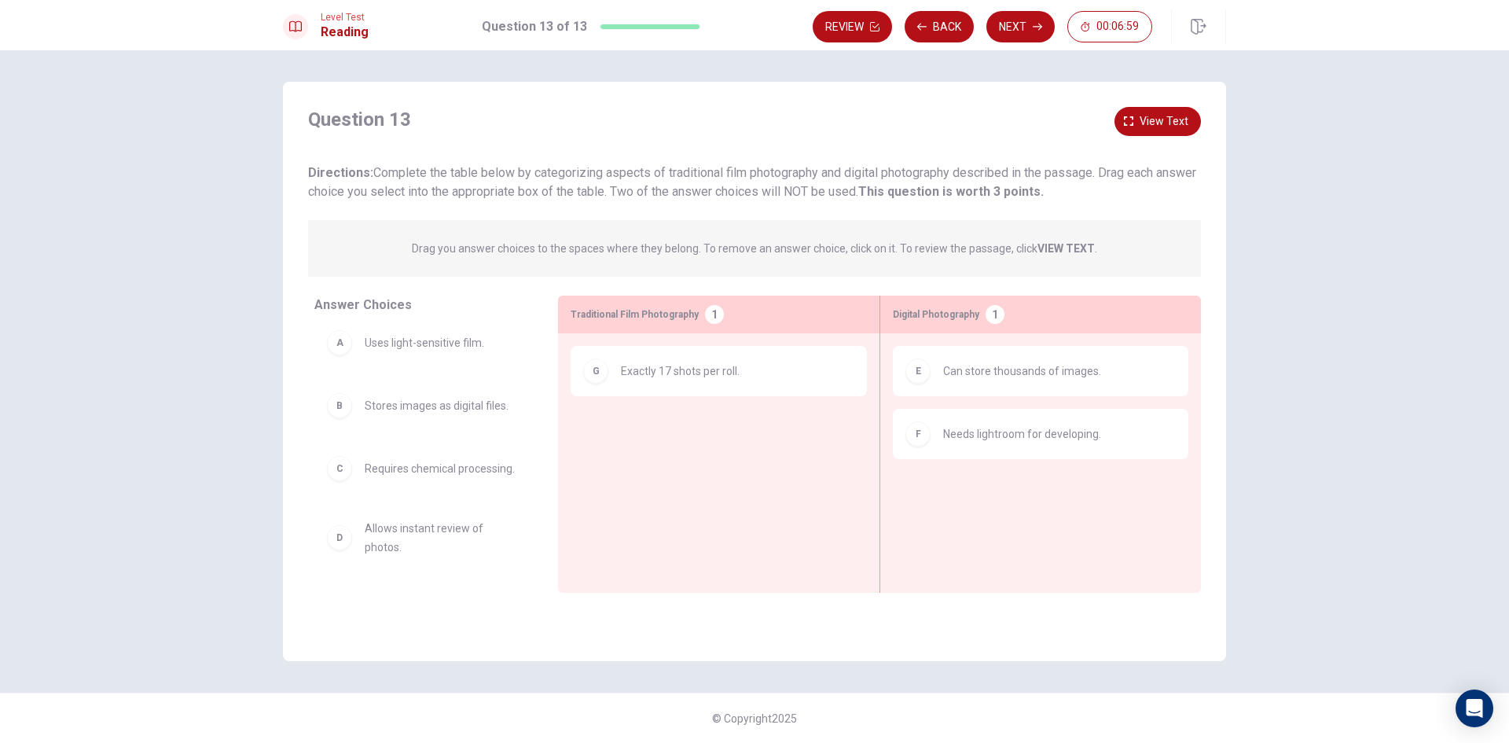
scroll to position [22, 0]
drag, startPoint x: 462, startPoint y: 468, endPoint x: 615, endPoint y: 439, distance: 155.2
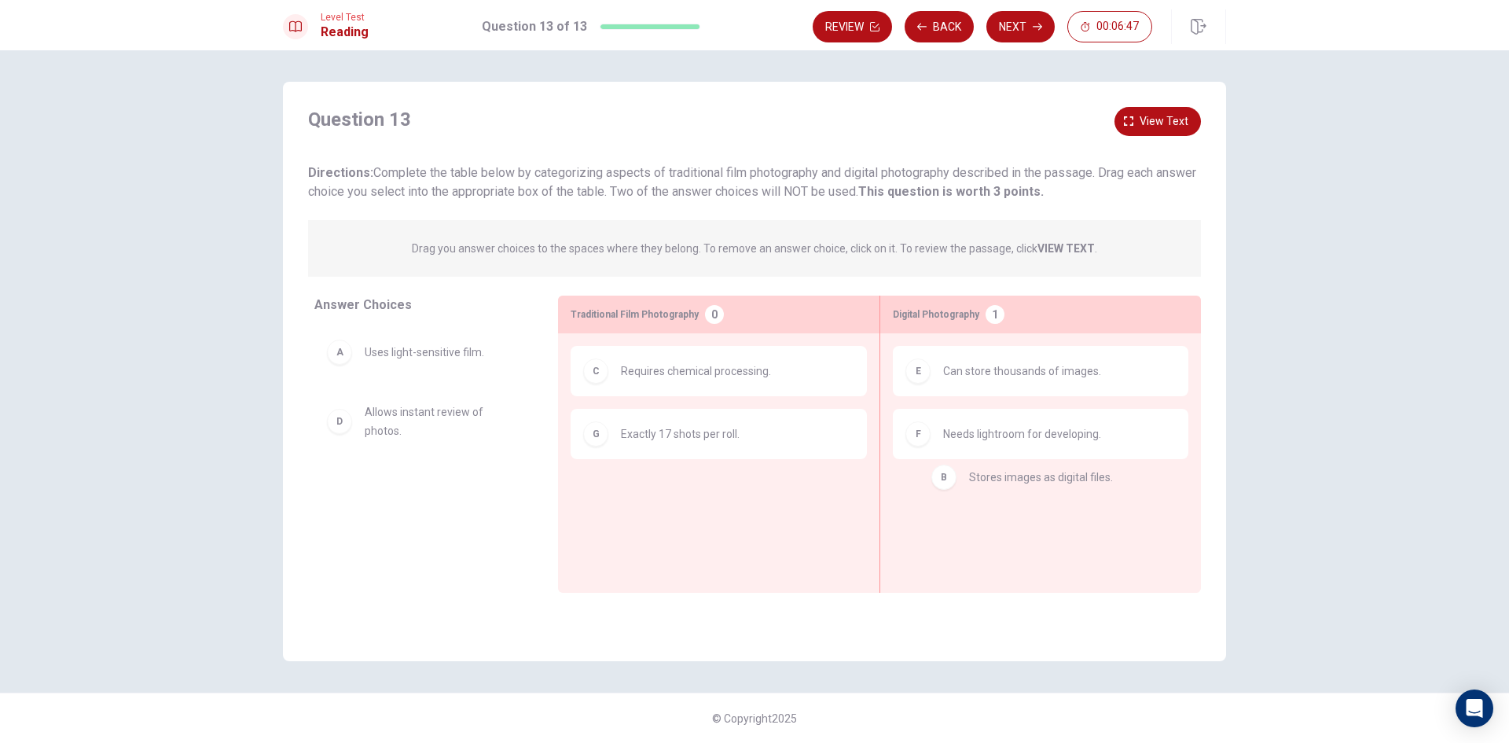
drag, startPoint x: 552, startPoint y: 436, endPoint x: 983, endPoint y: 486, distance: 433.6
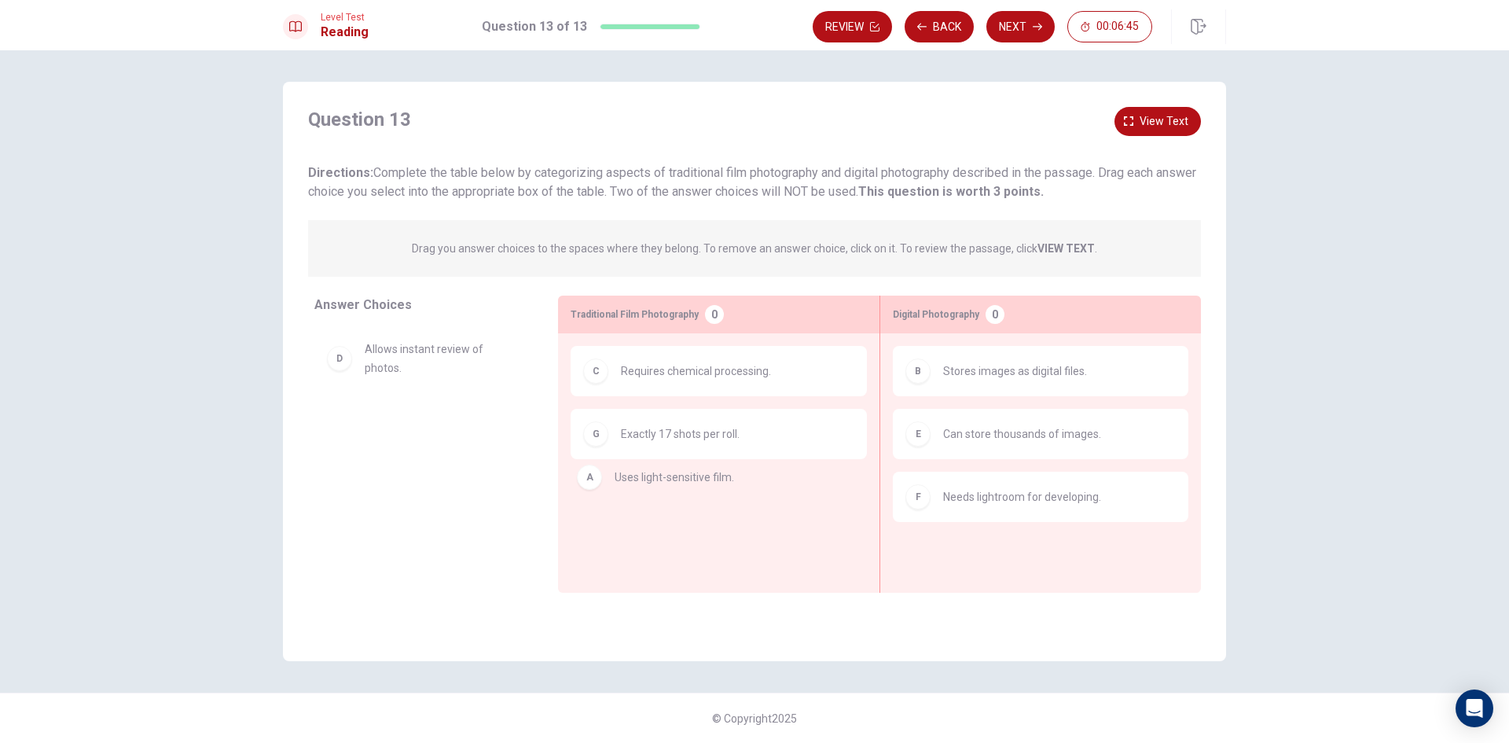
drag, startPoint x: 434, startPoint y: 359, endPoint x: 708, endPoint y: 487, distance: 302.8
drag, startPoint x: 417, startPoint y: 354, endPoint x: 677, endPoint y: 484, distance: 290.4
drag, startPoint x: 437, startPoint y: 358, endPoint x: 718, endPoint y: 353, distance: 281.4
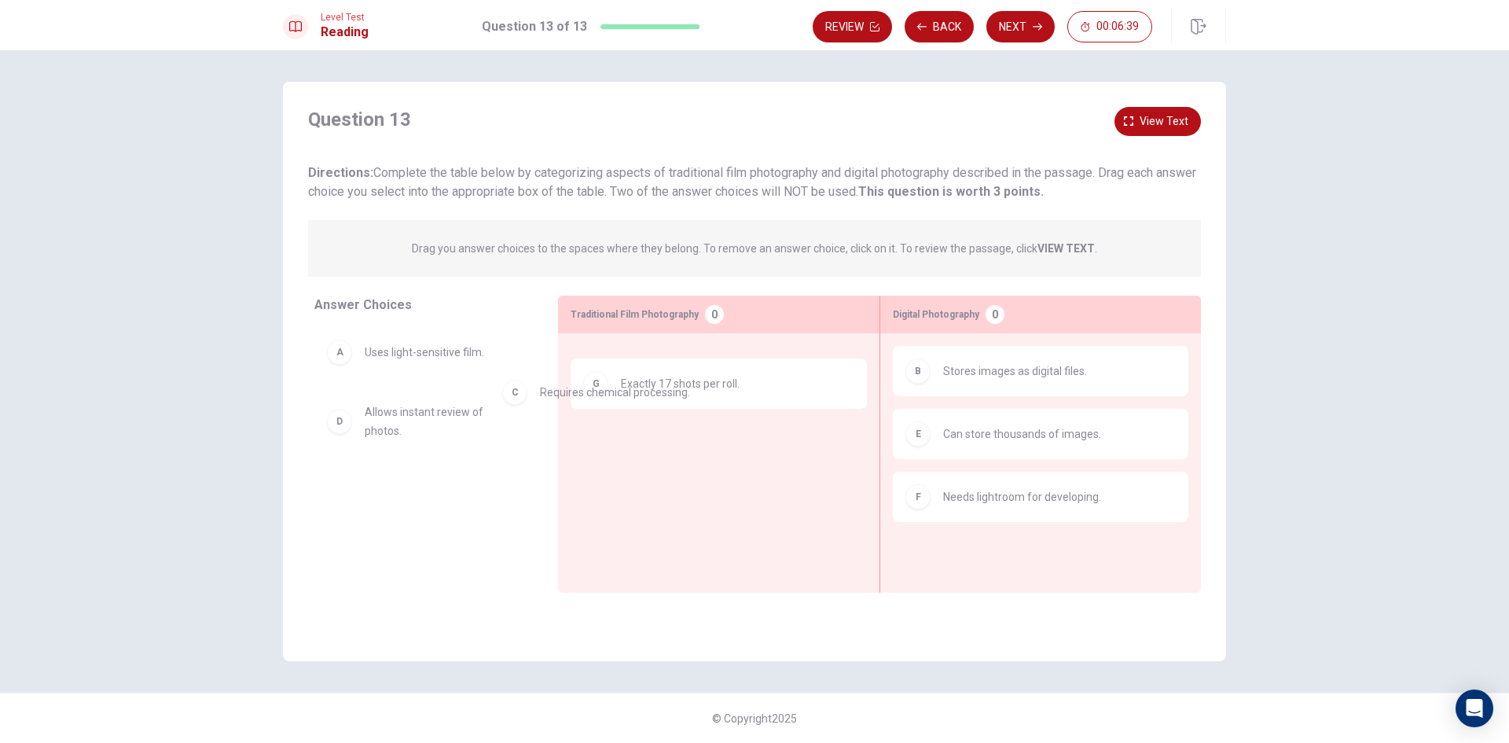
drag, startPoint x: 634, startPoint y: 376, endPoint x: 451, endPoint y: 430, distance: 190.3
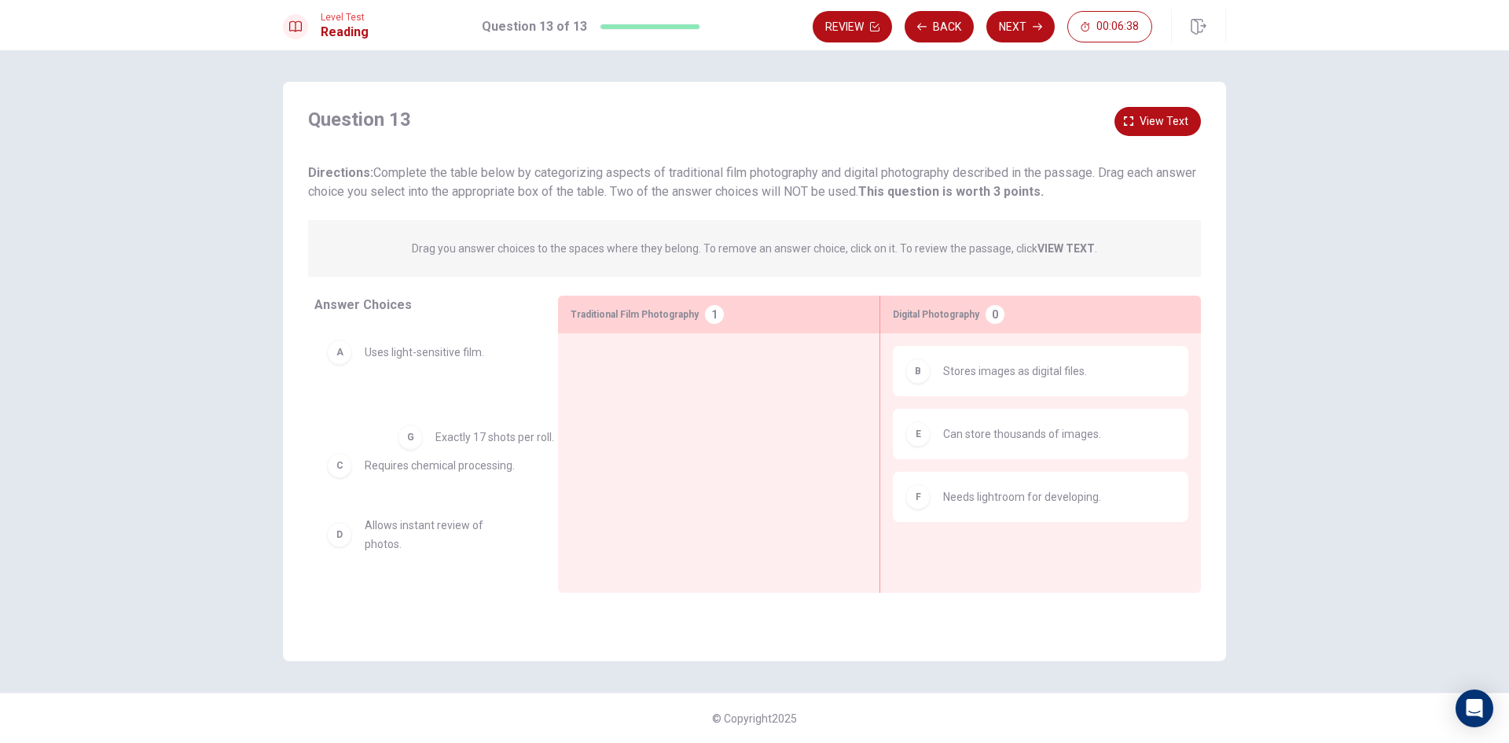
drag, startPoint x: 643, startPoint y: 396, endPoint x: 385, endPoint y: 424, distance: 259.4
drag, startPoint x: 500, startPoint y: 363, endPoint x: 619, endPoint y: 363, distance: 118.7
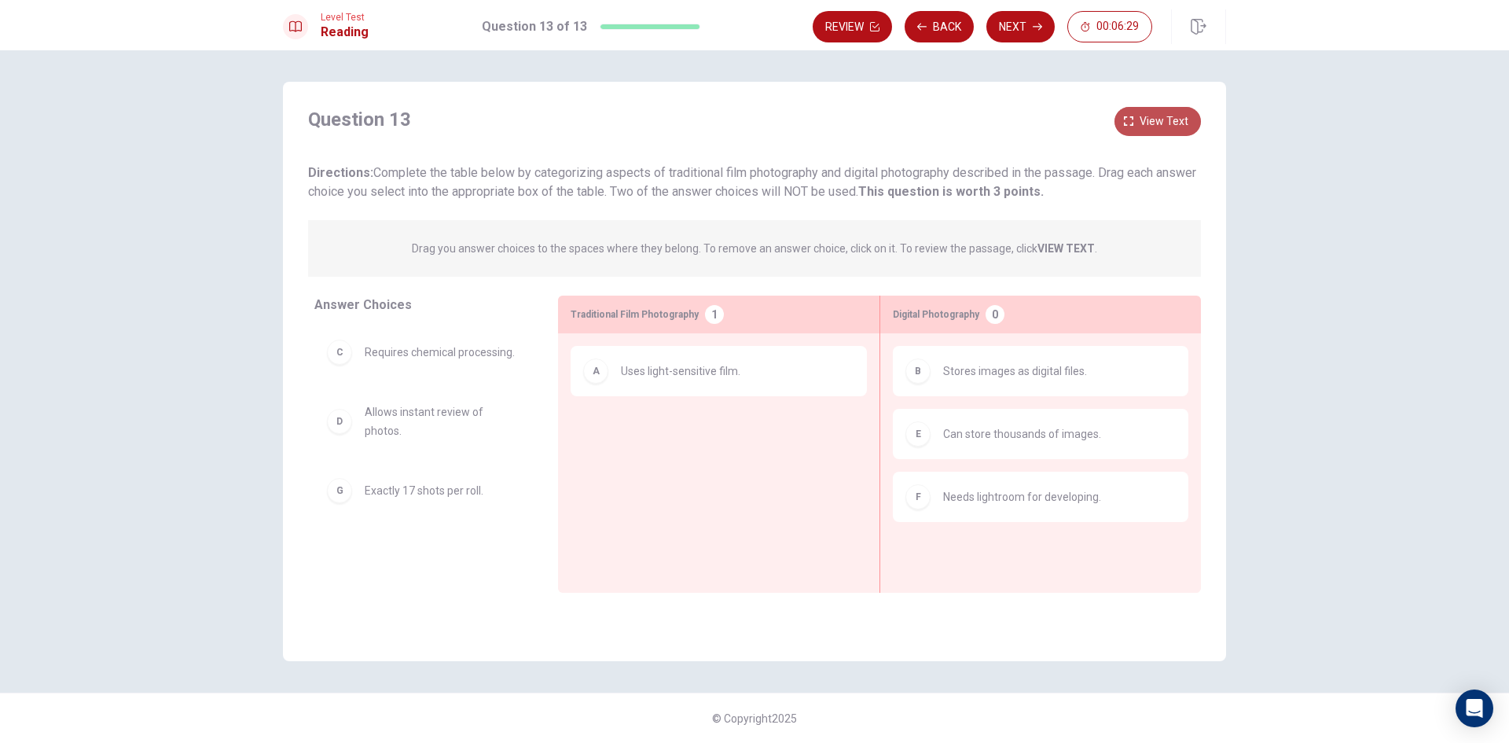
click at [1132, 123] on icon "button" at bounding box center [1128, 120] width 9 height 9
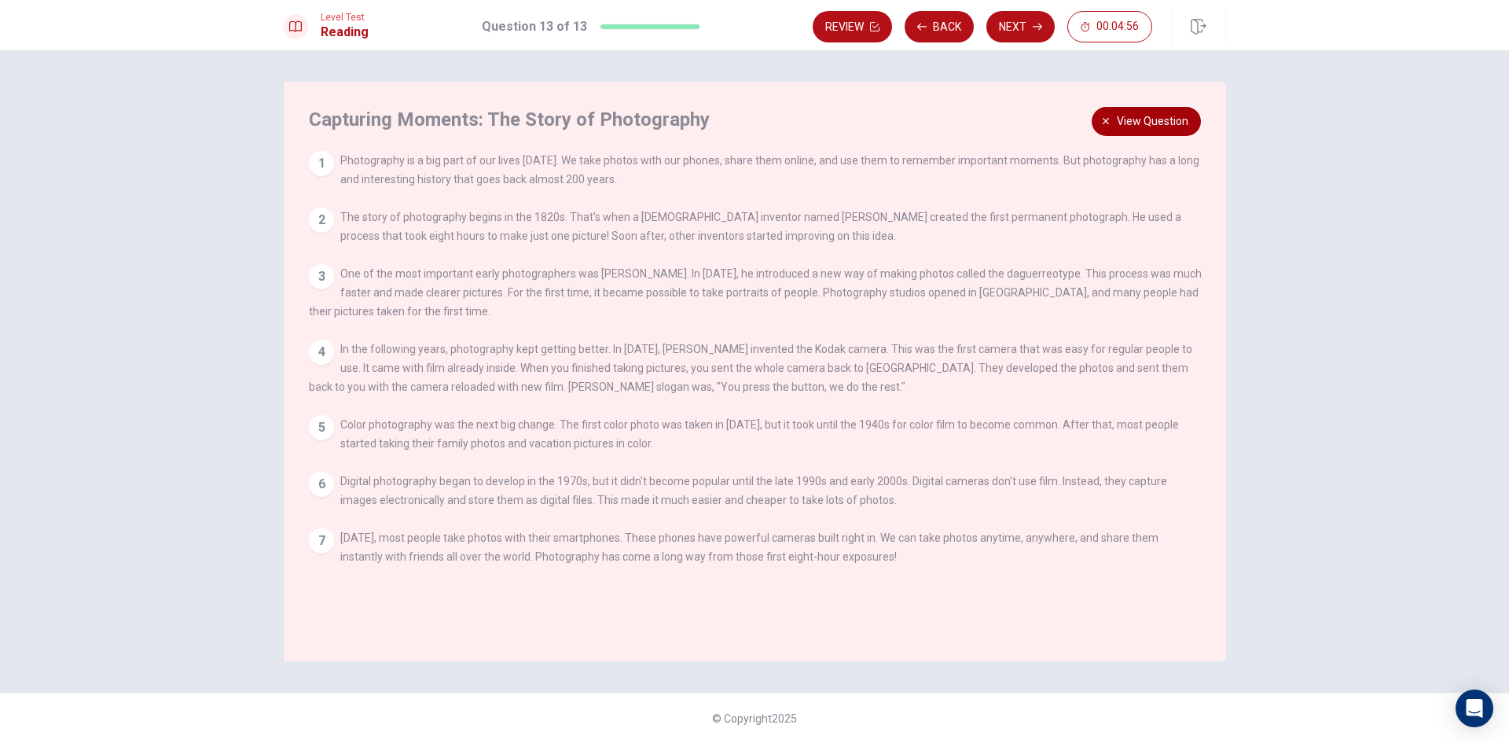
click at [1162, 123] on span "View question" at bounding box center [1153, 122] width 72 height 20
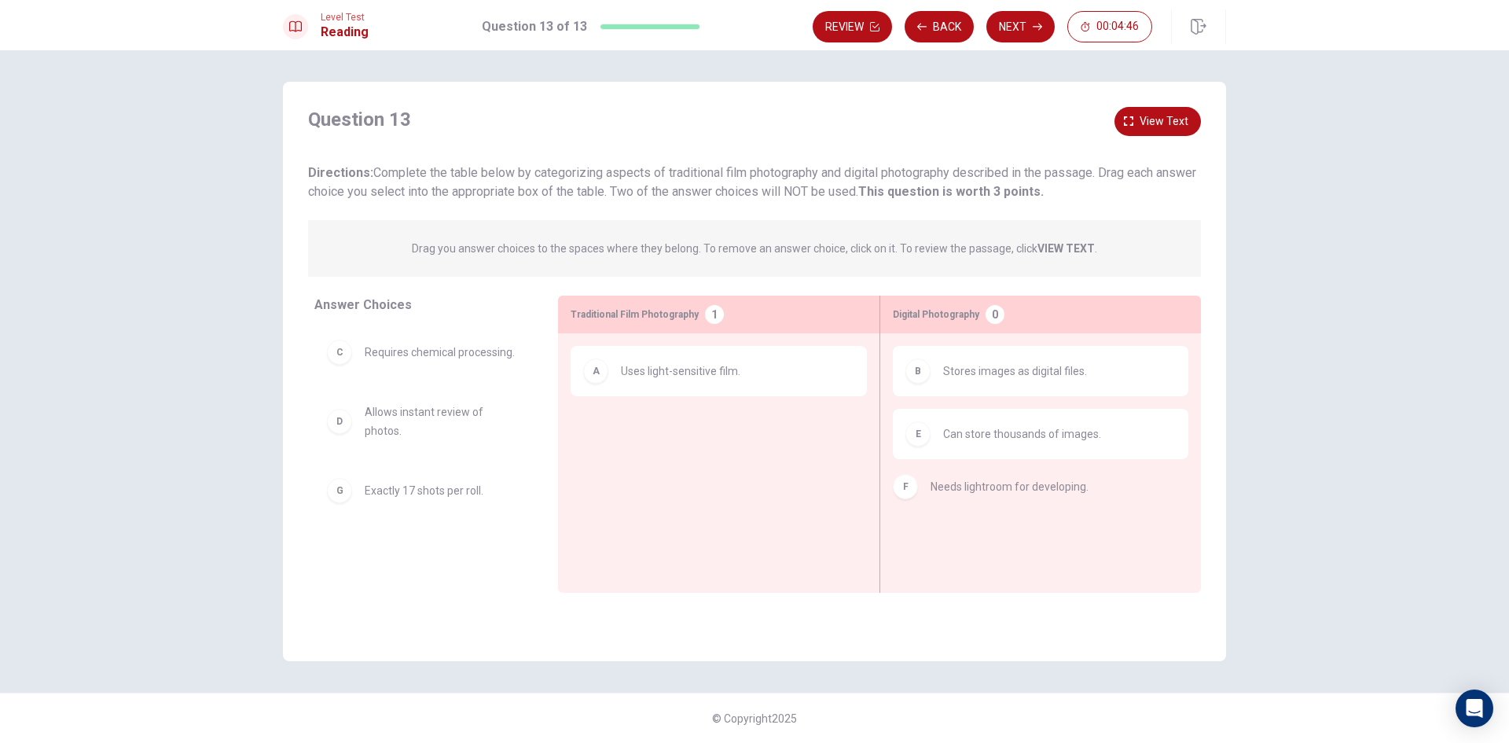
drag, startPoint x: 1053, startPoint y: 509, endPoint x: 1038, endPoint y: 497, distance: 19.0
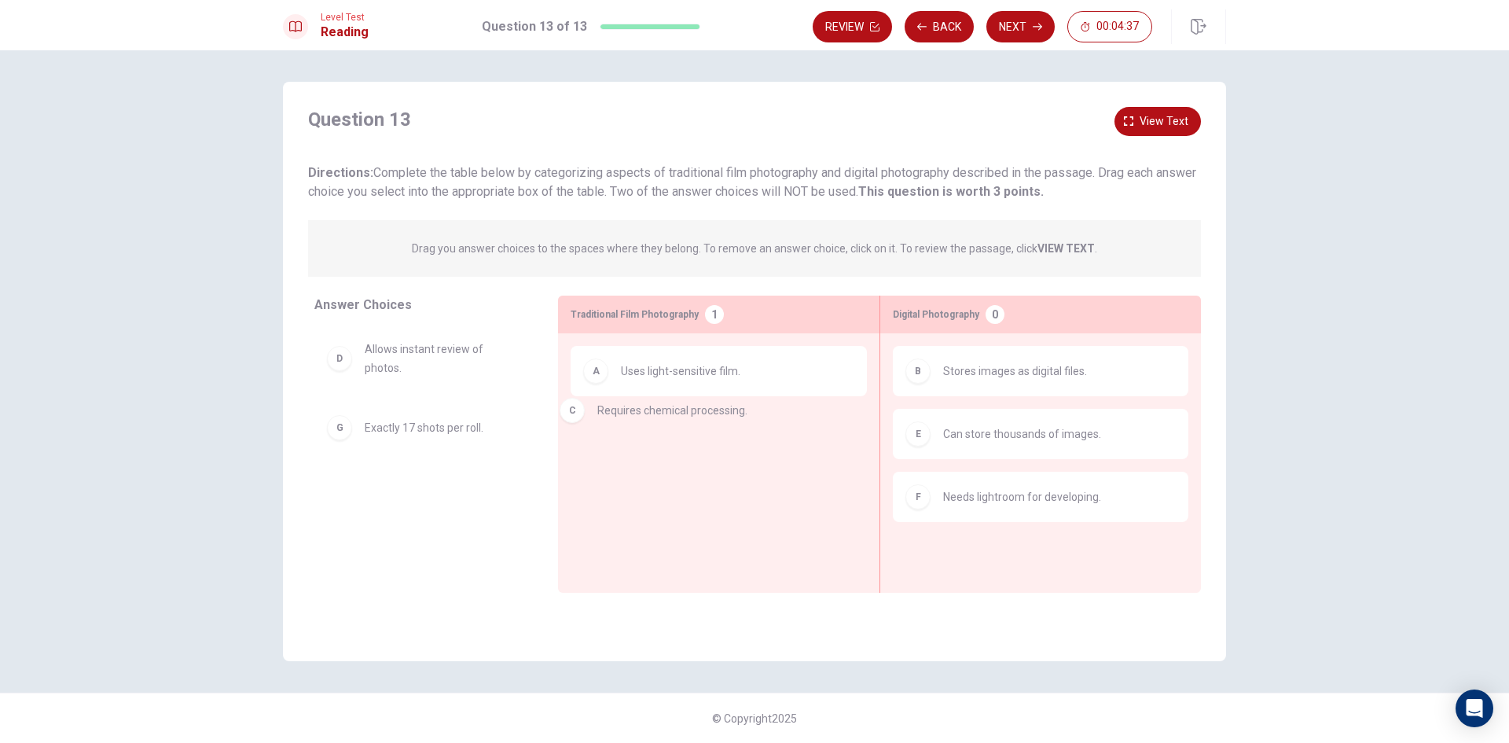
drag, startPoint x: 474, startPoint y: 353, endPoint x: 664, endPoint y: 417, distance: 200.6
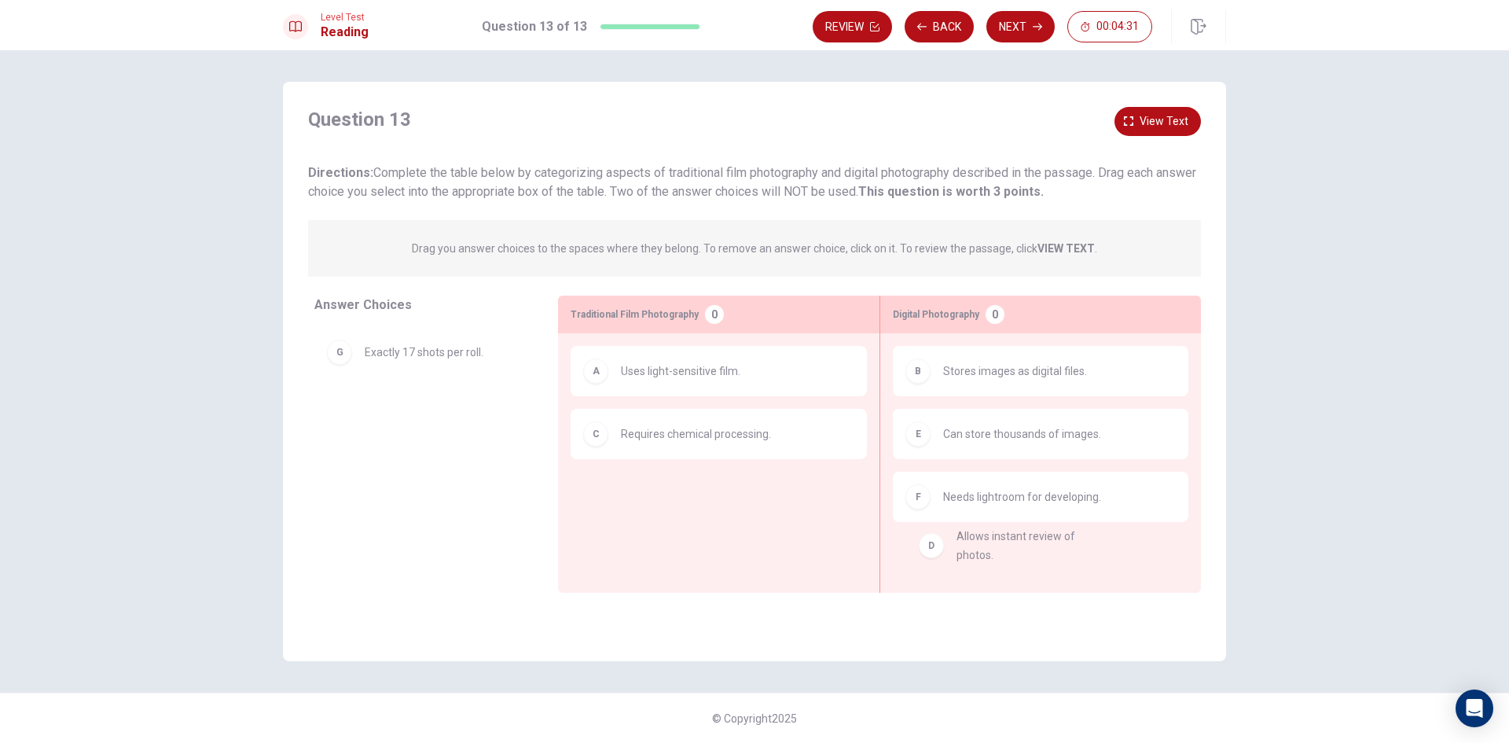
drag, startPoint x: 449, startPoint y: 362, endPoint x: 1047, endPoint y: 547, distance: 626.3
drag, startPoint x: 441, startPoint y: 358, endPoint x: 1022, endPoint y: 353, distance: 580.9
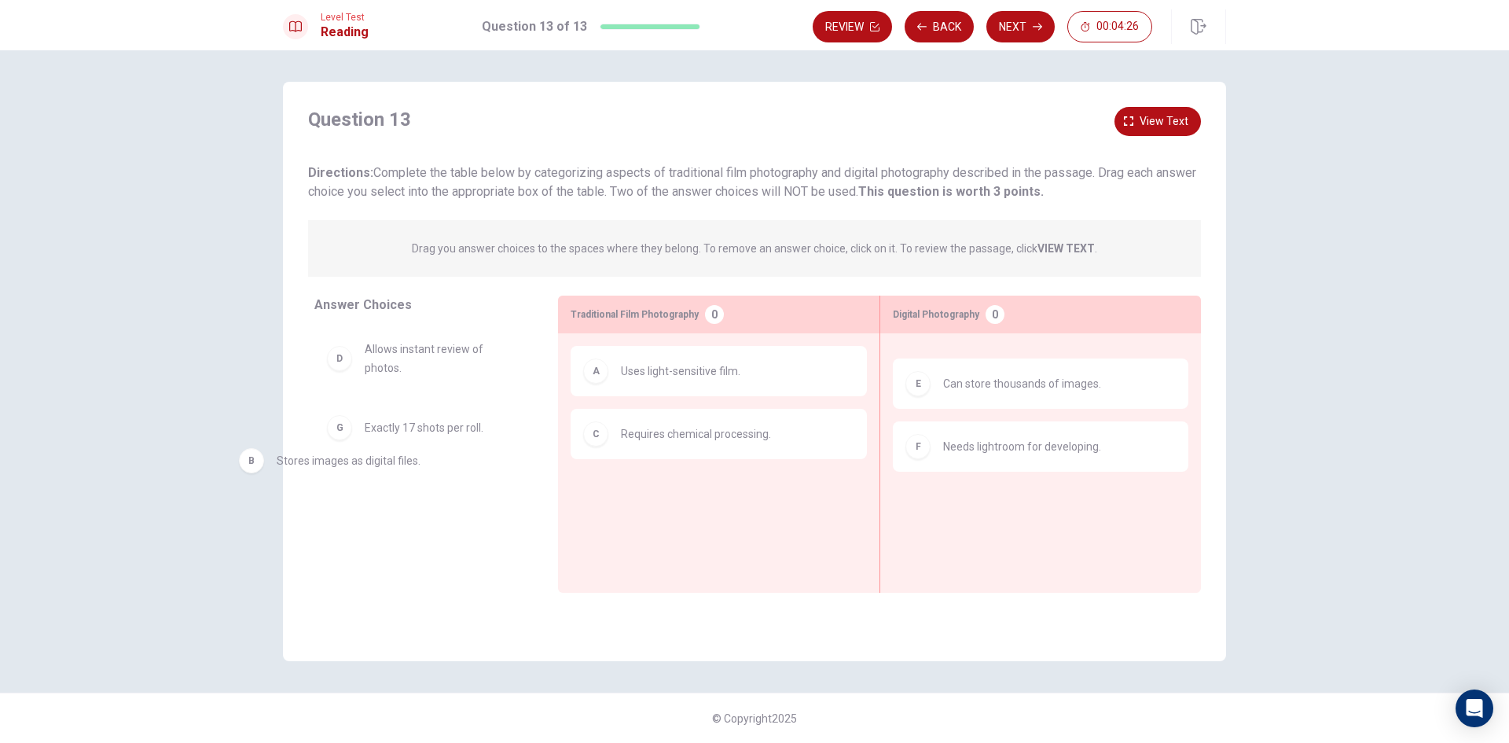
drag, startPoint x: 966, startPoint y: 371, endPoint x: 414, endPoint y: 442, distance: 556.3
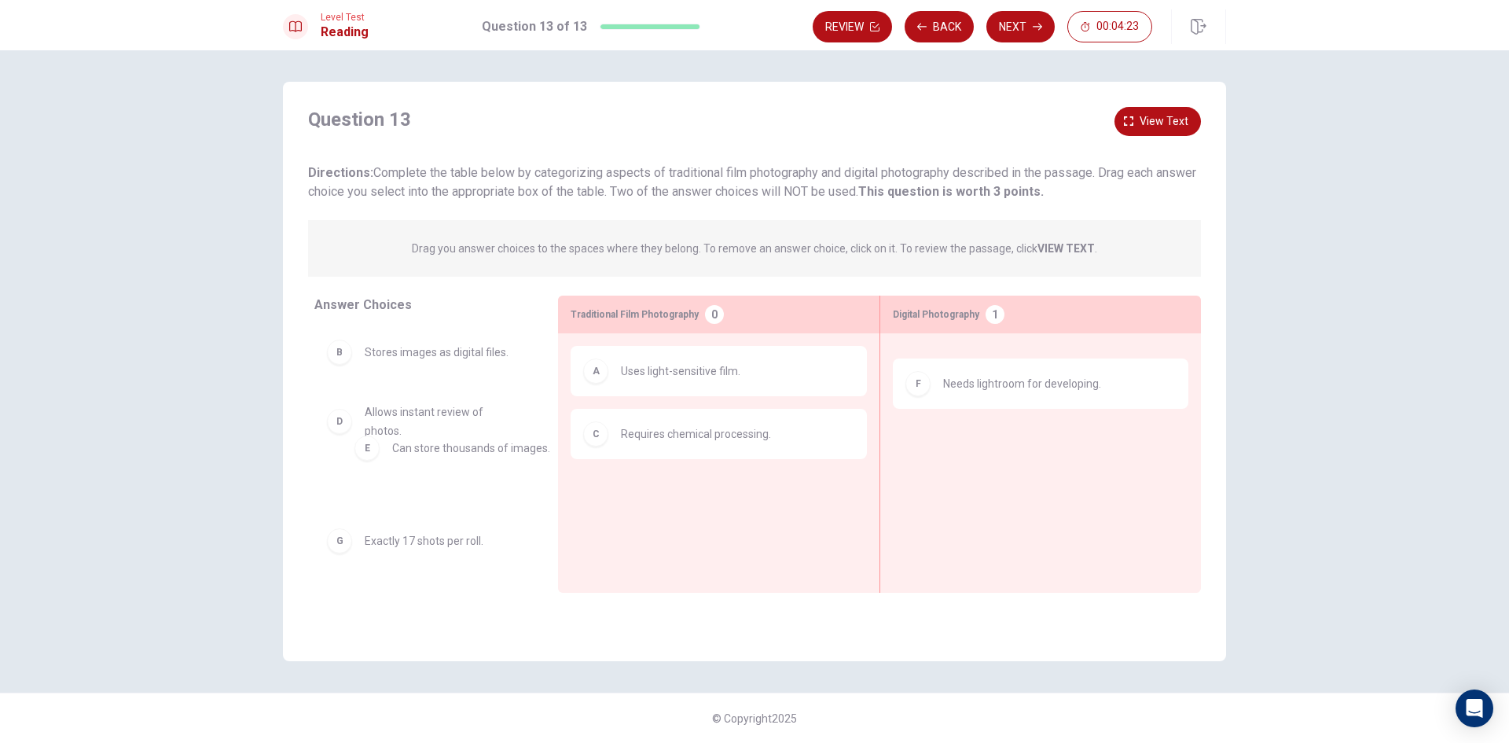
drag, startPoint x: 945, startPoint y: 384, endPoint x: 390, endPoint y: 459, distance: 560.1
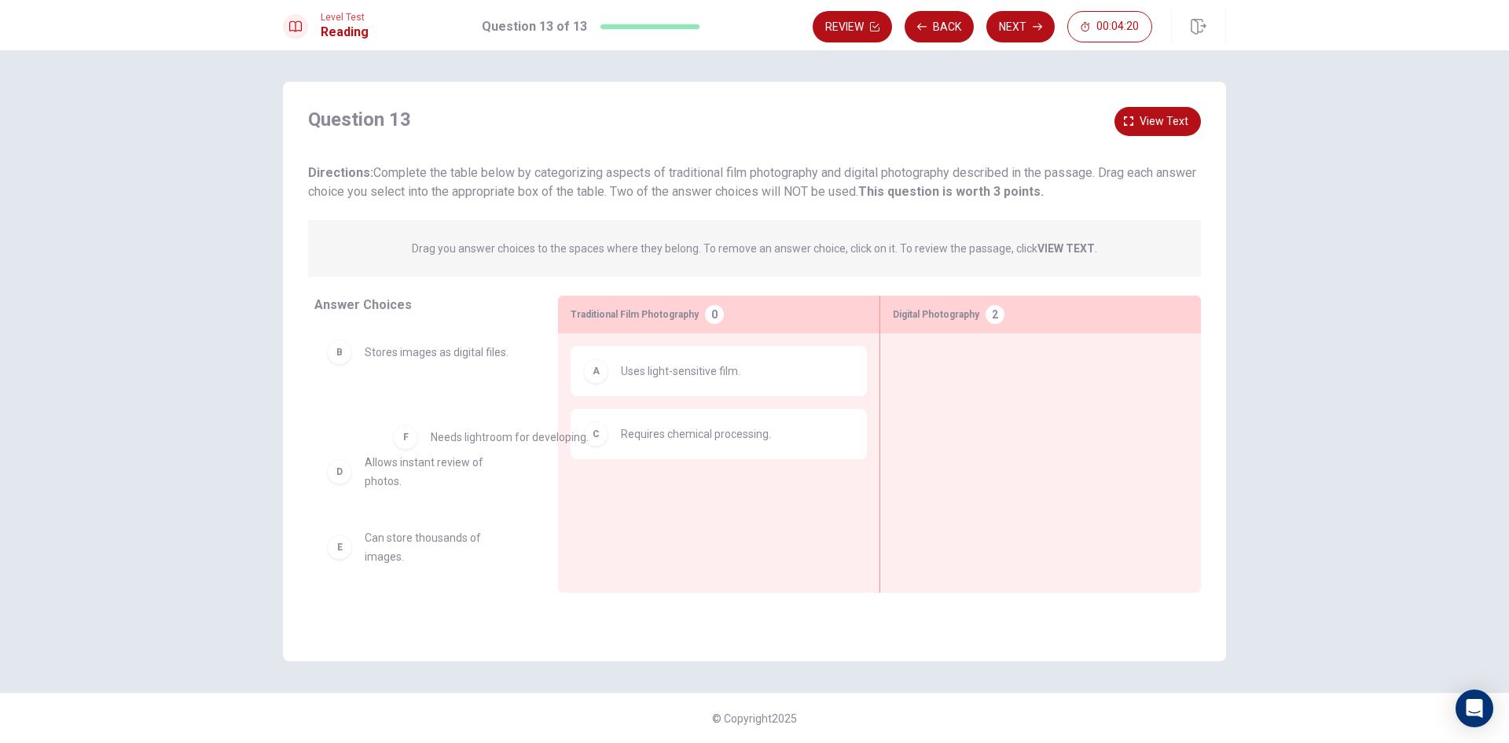
drag, startPoint x: 979, startPoint y: 385, endPoint x: 408, endPoint y: 443, distance: 573.6
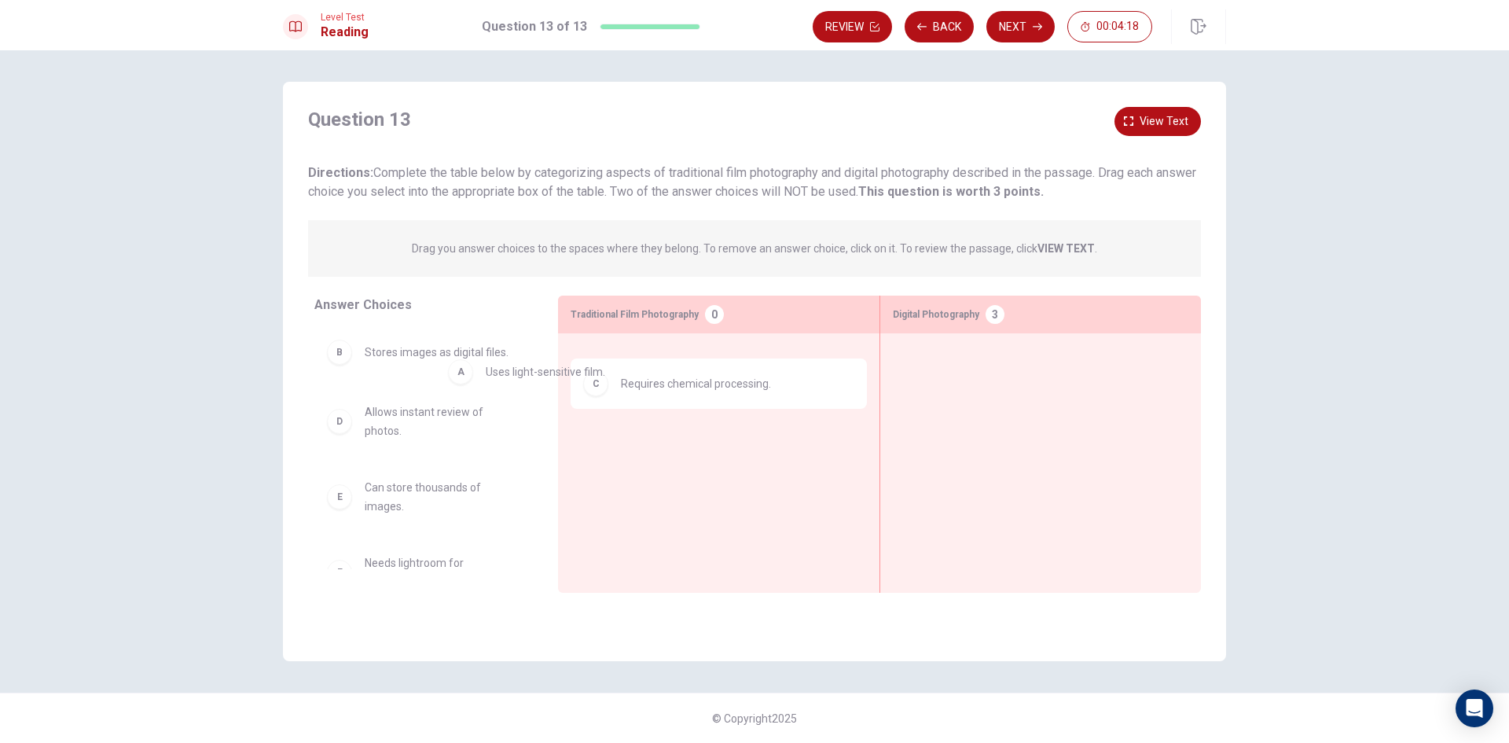
drag, startPoint x: 619, startPoint y: 377, endPoint x: 542, endPoint y: 378, distance: 76.3
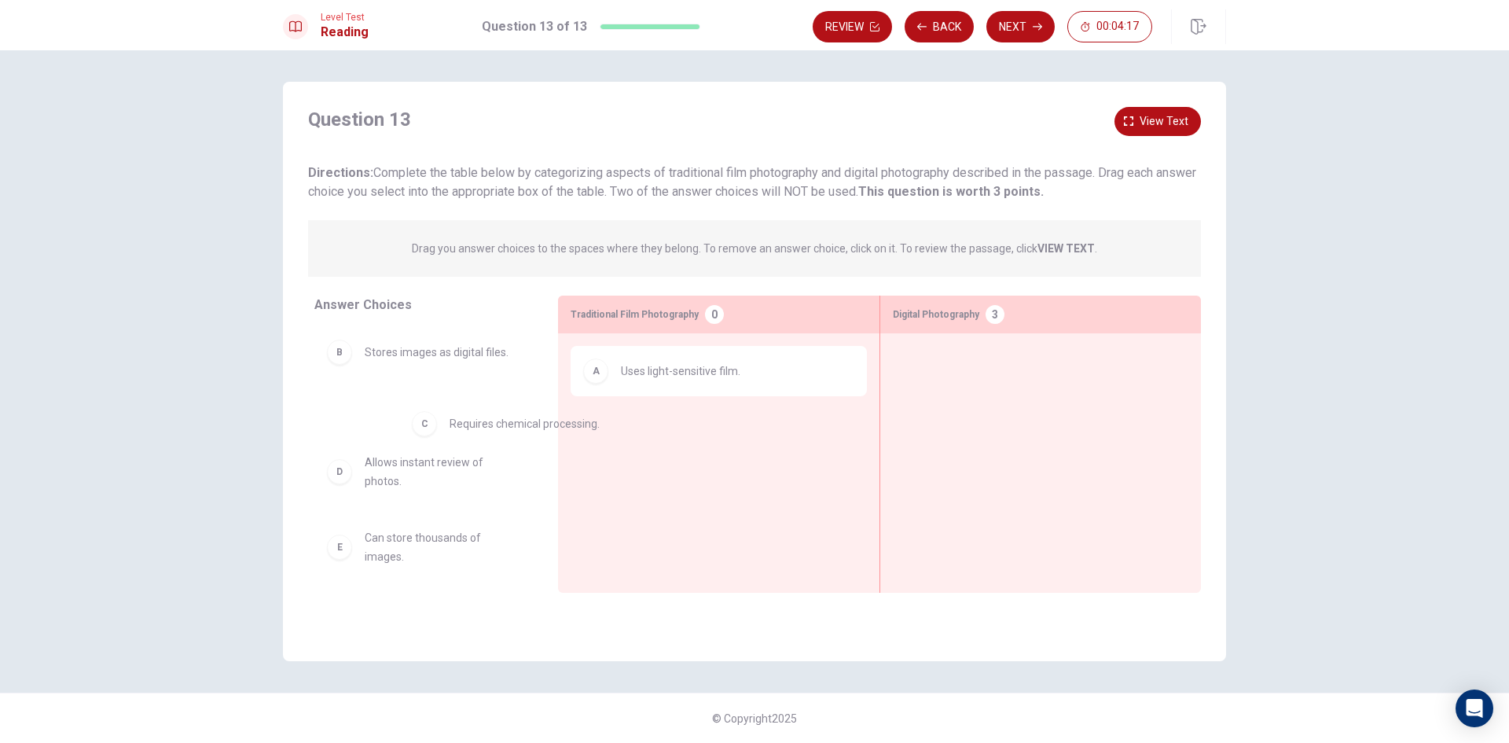
drag, startPoint x: 718, startPoint y: 419, endPoint x: 575, endPoint y: 380, distance: 148.9
drag, startPoint x: 694, startPoint y: 369, endPoint x: 454, endPoint y: 380, distance: 240.0
click at [454, 380] on div "Answer Choices B Stores images as digital files. C Requires chemical processing…" at bounding box center [754, 448] width 943 height 305
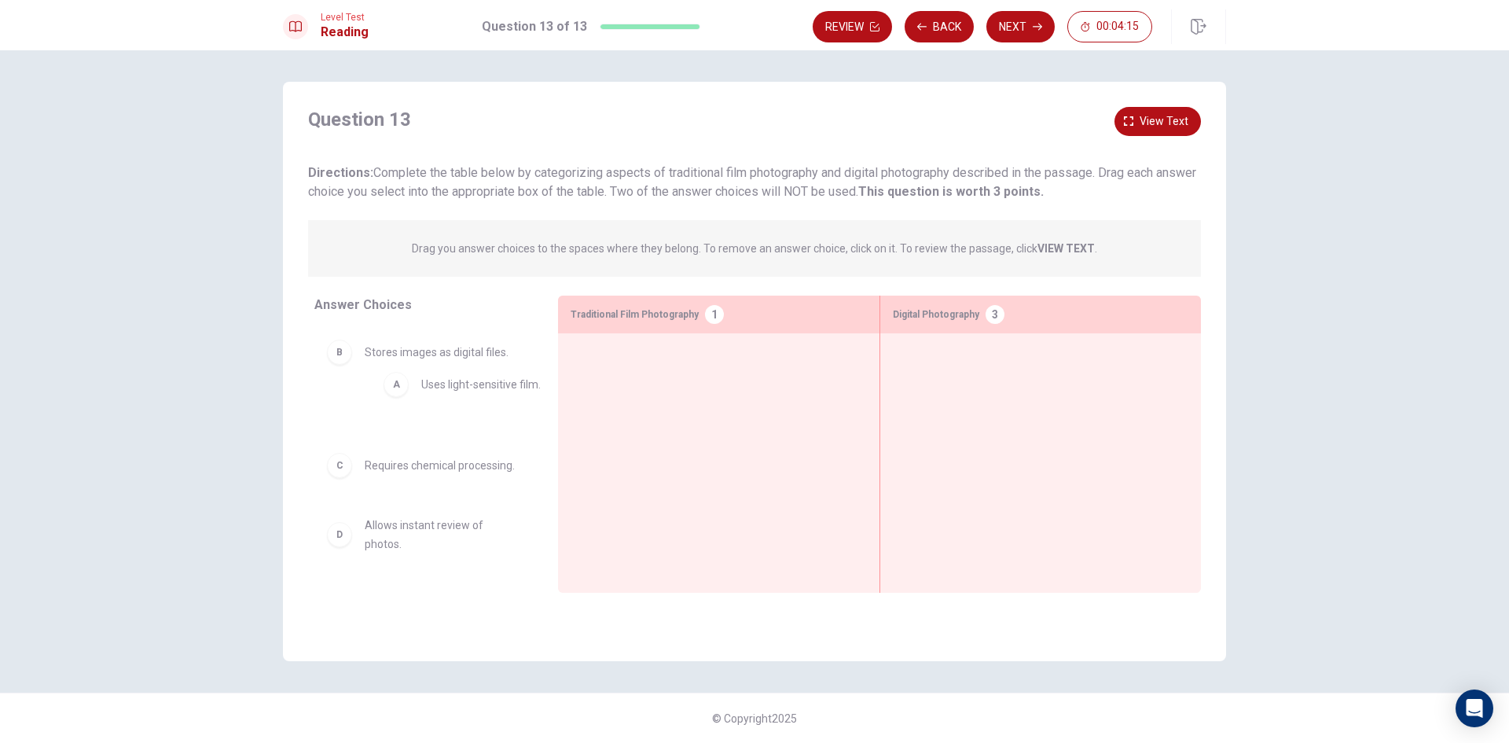
drag, startPoint x: 682, startPoint y: 378, endPoint x: 418, endPoint y: 381, distance: 264.1
drag, startPoint x: 461, startPoint y: 423, endPoint x: 1031, endPoint y: 352, distance: 575.0
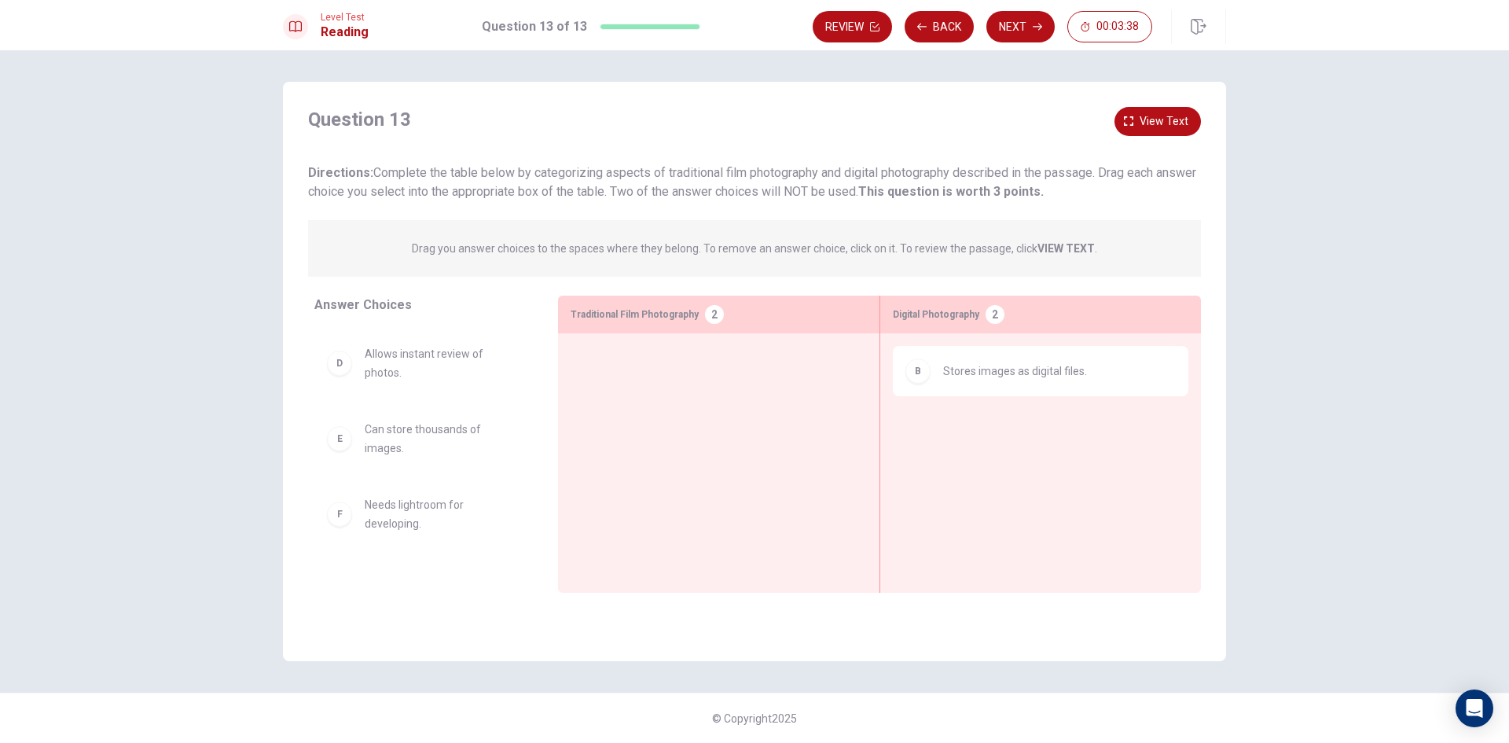
scroll to position [157, 0]
drag, startPoint x: 394, startPoint y: 418, endPoint x: 983, endPoint y: 429, distance: 588.9
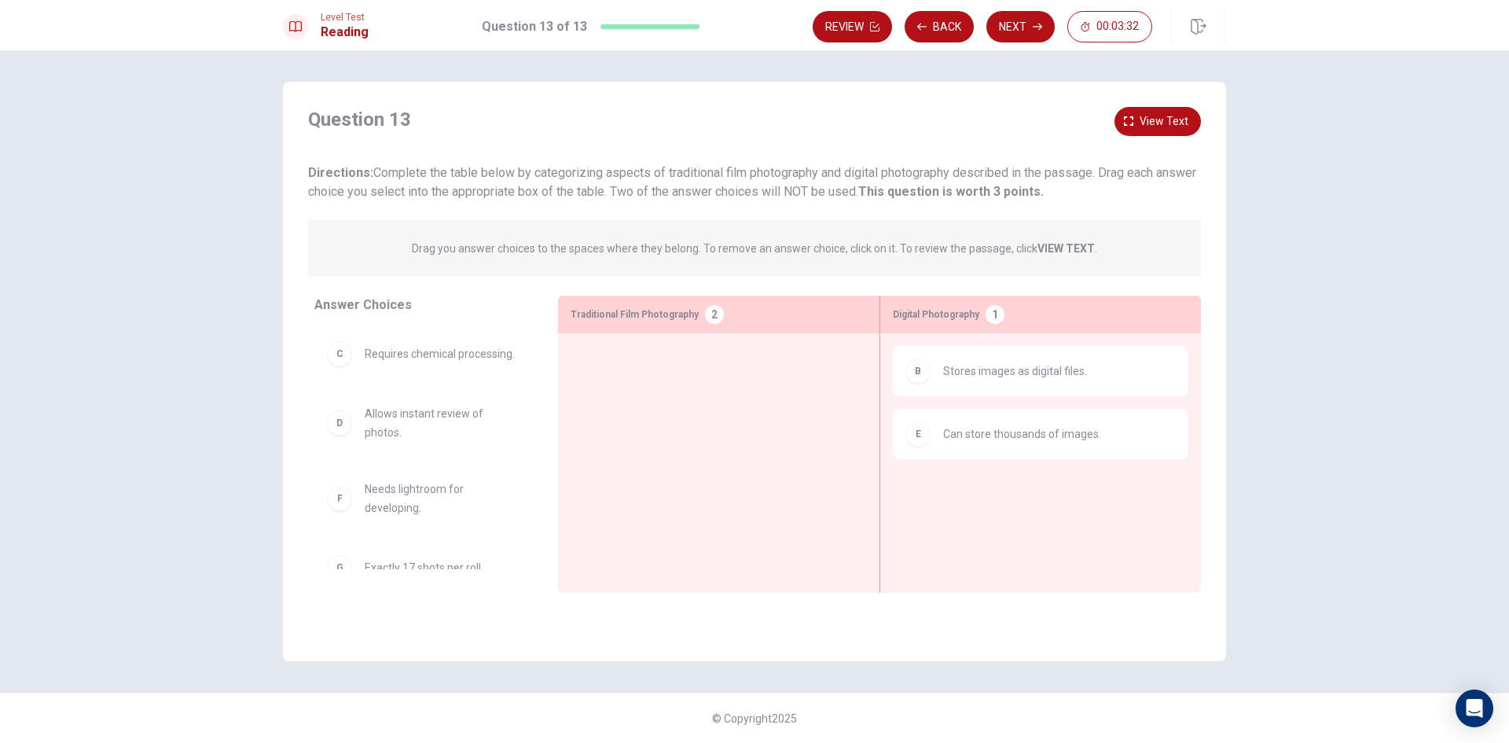
scroll to position [0, 0]
drag, startPoint x: 435, startPoint y: 361, endPoint x: 450, endPoint y: 363, distance: 15.1
drag, startPoint x: 409, startPoint y: 356, endPoint x: 667, endPoint y: 365, distance: 258.0
drag, startPoint x: 671, startPoint y: 383, endPoint x: 463, endPoint y: 374, distance: 208.5
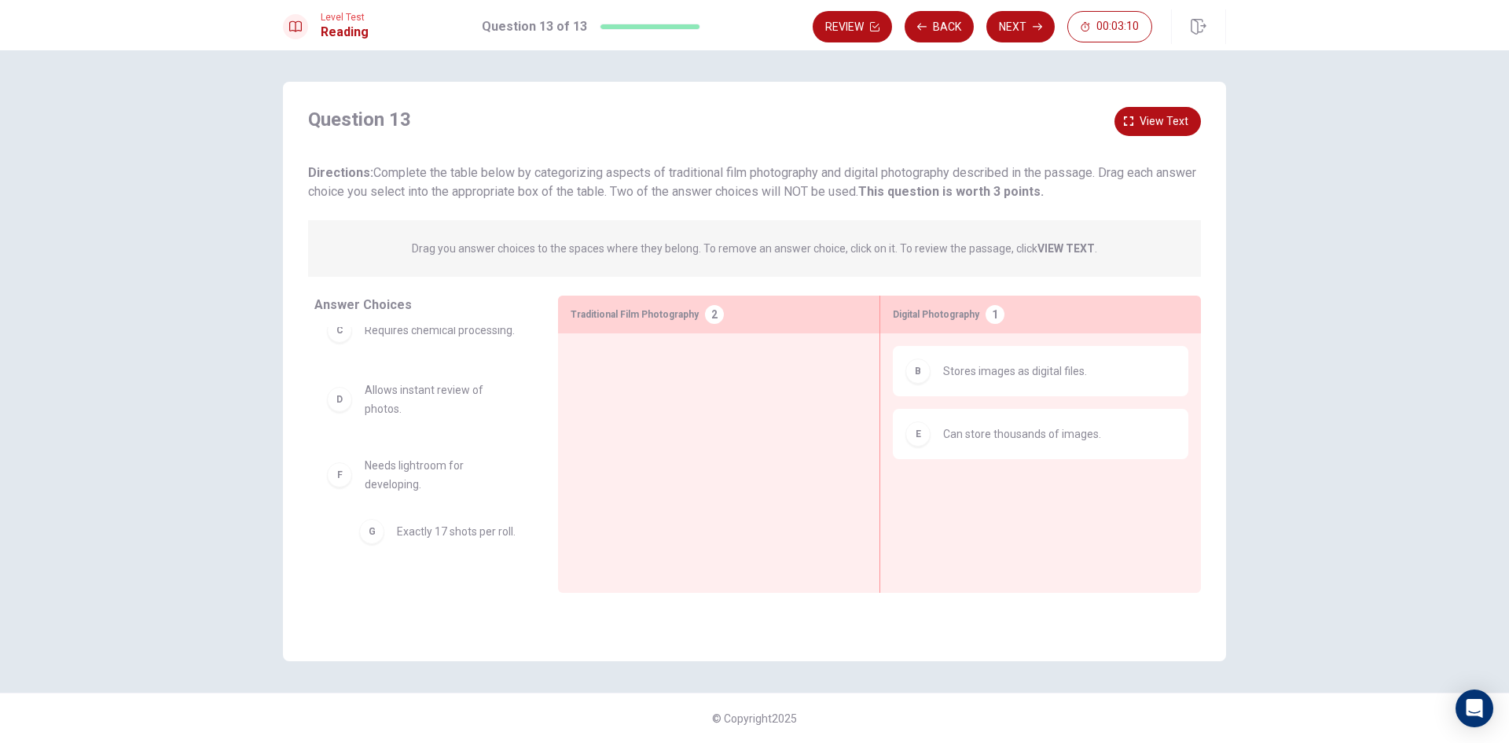
drag, startPoint x: 430, startPoint y: 545, endPoint x: 465, endPoint y: 531, distance: 38.1
drag, startPoint x: 430, startPoint y: 547, endPoint x: 667, endPoint y: 347, distance: 310.1
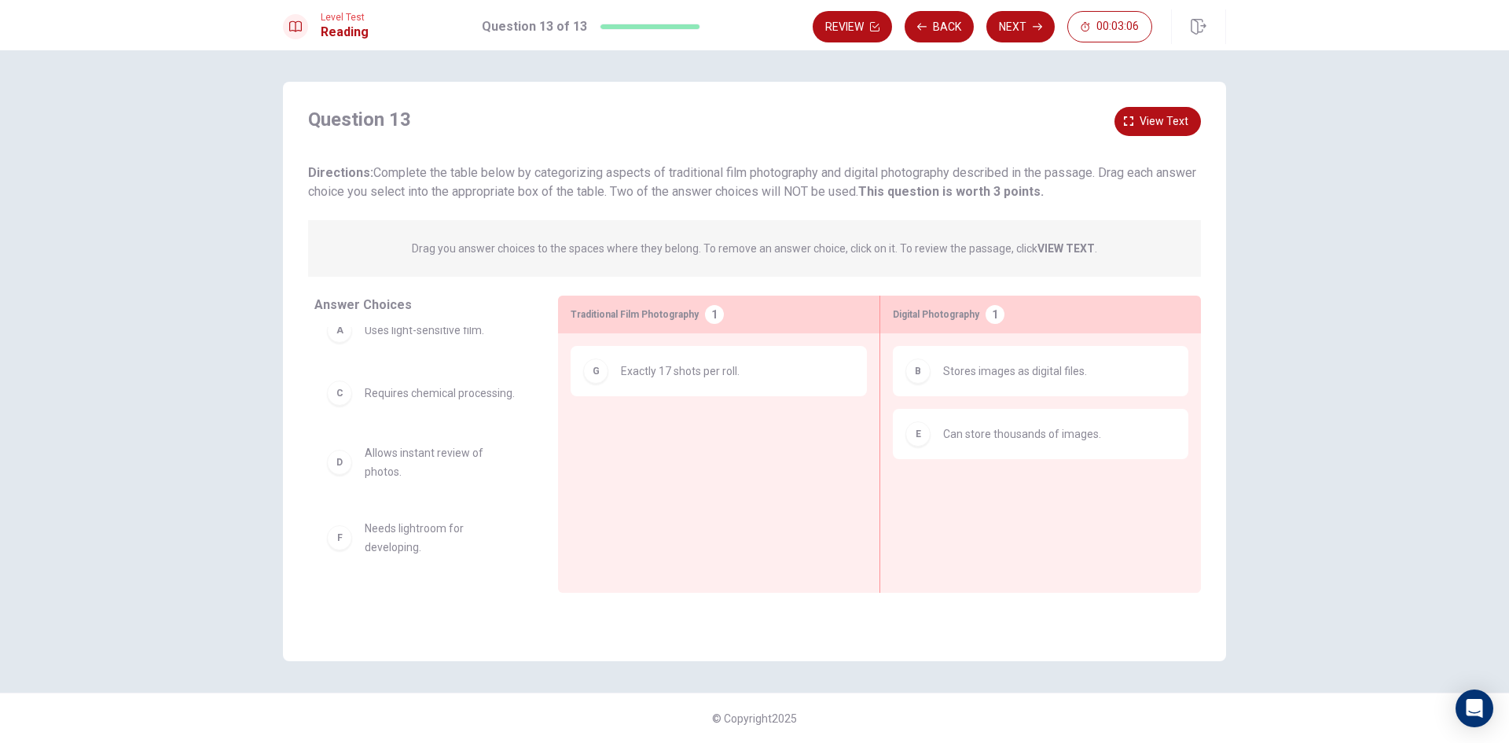
scroll to position [35, 0]
drag, startPoint x: 380, startPoint y: 534, endPoint x: 968, endPoint y: 472, distance: 591.2
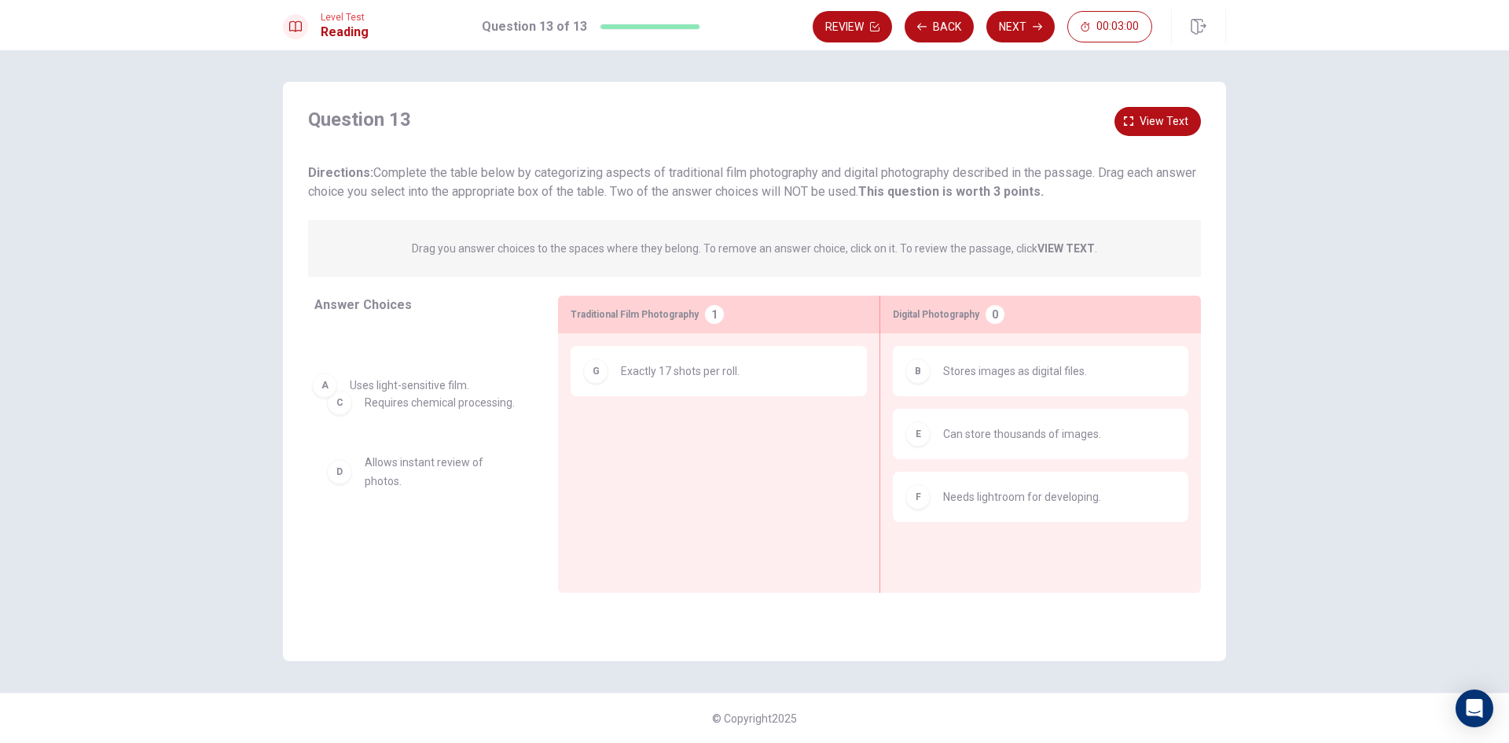
drag, startPoint x: 439, startPoint y: 358, endPoint x: 387, endPoint y: 384, distance: 58.7
drag, startPoint x: 435, startPoint y: 413, endPoint x: 673, endPoint y: 435, distance: 239.3
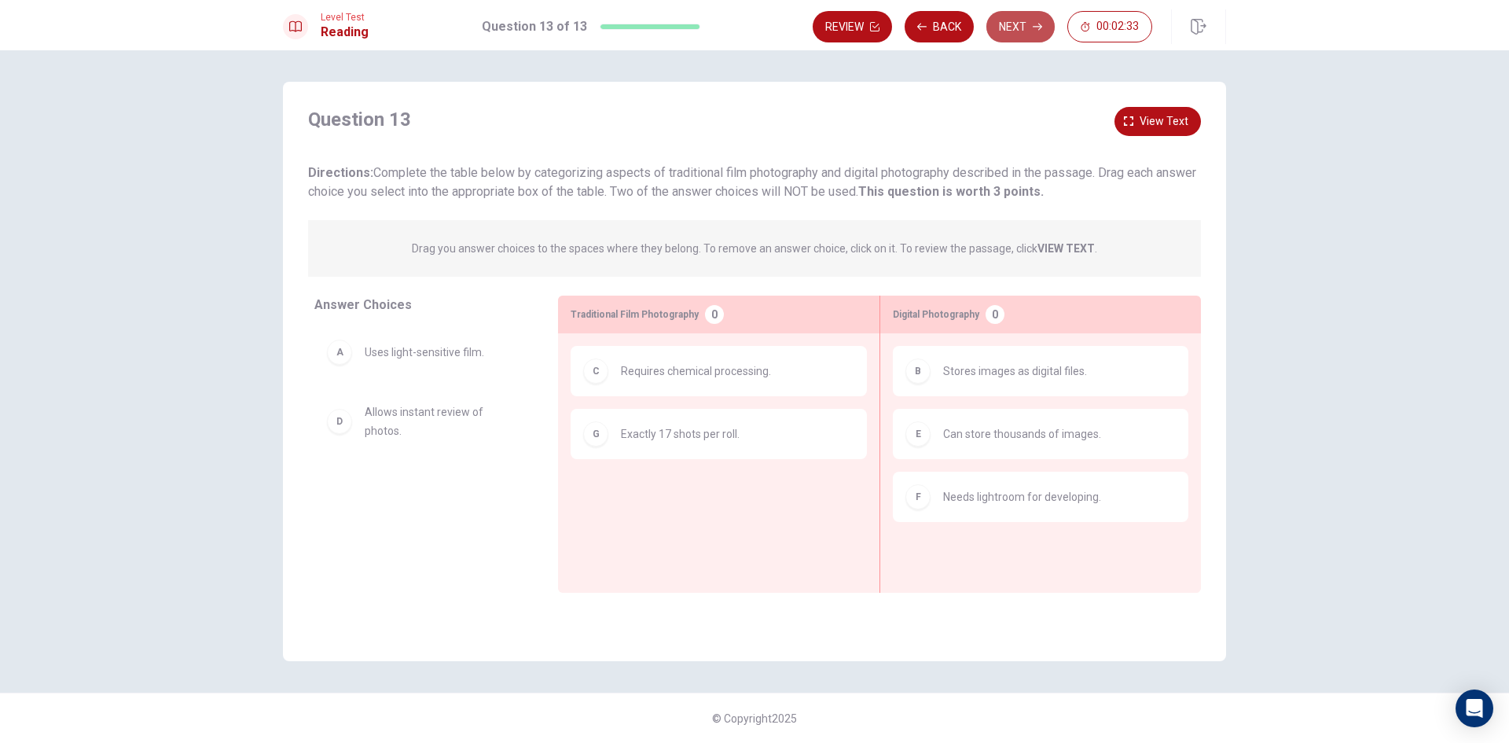
click at [1023, 23] on button "Next" at bounding box center [1020, 26] width 68 height 31
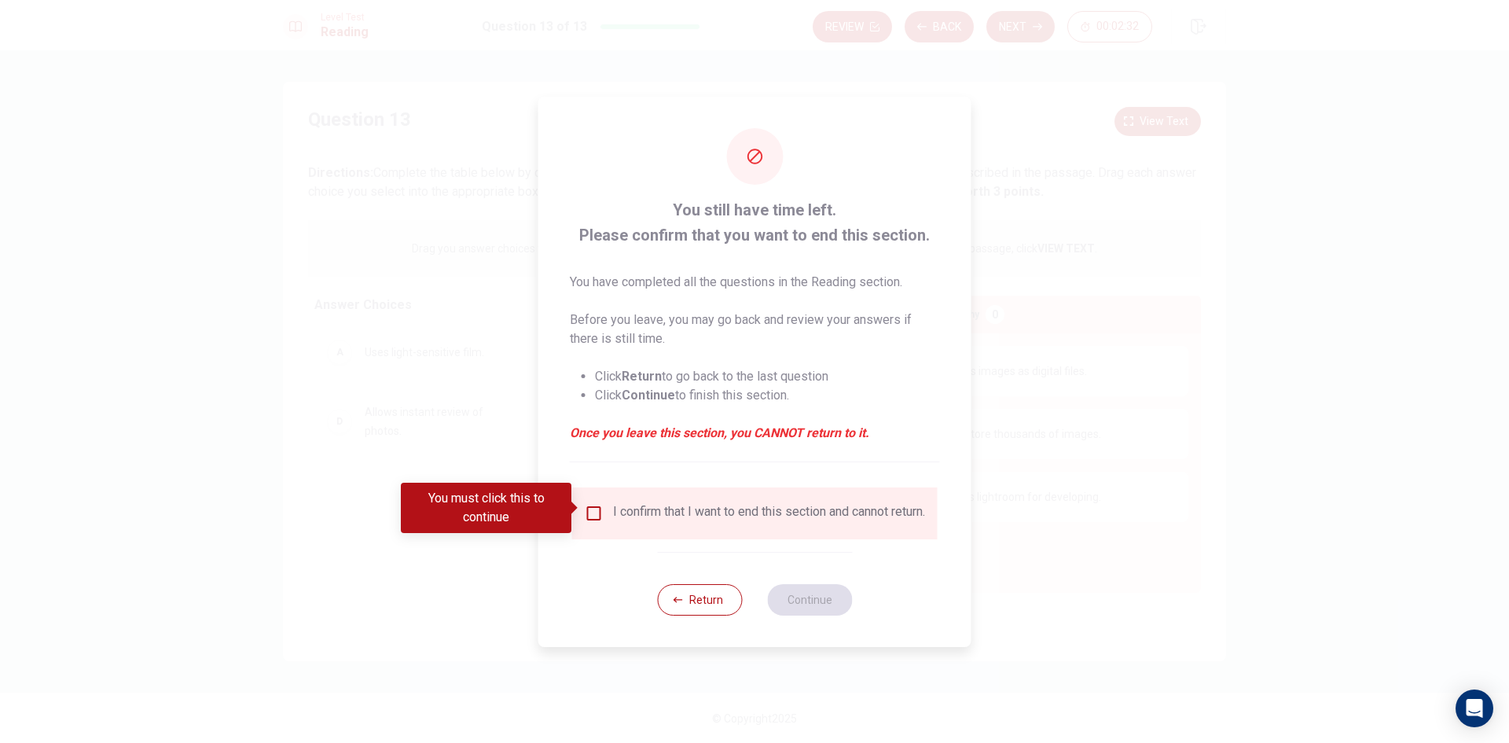
click at [590, 507] on input "You must click this to continue" at bounding box center [594, 513] width 19 height 19
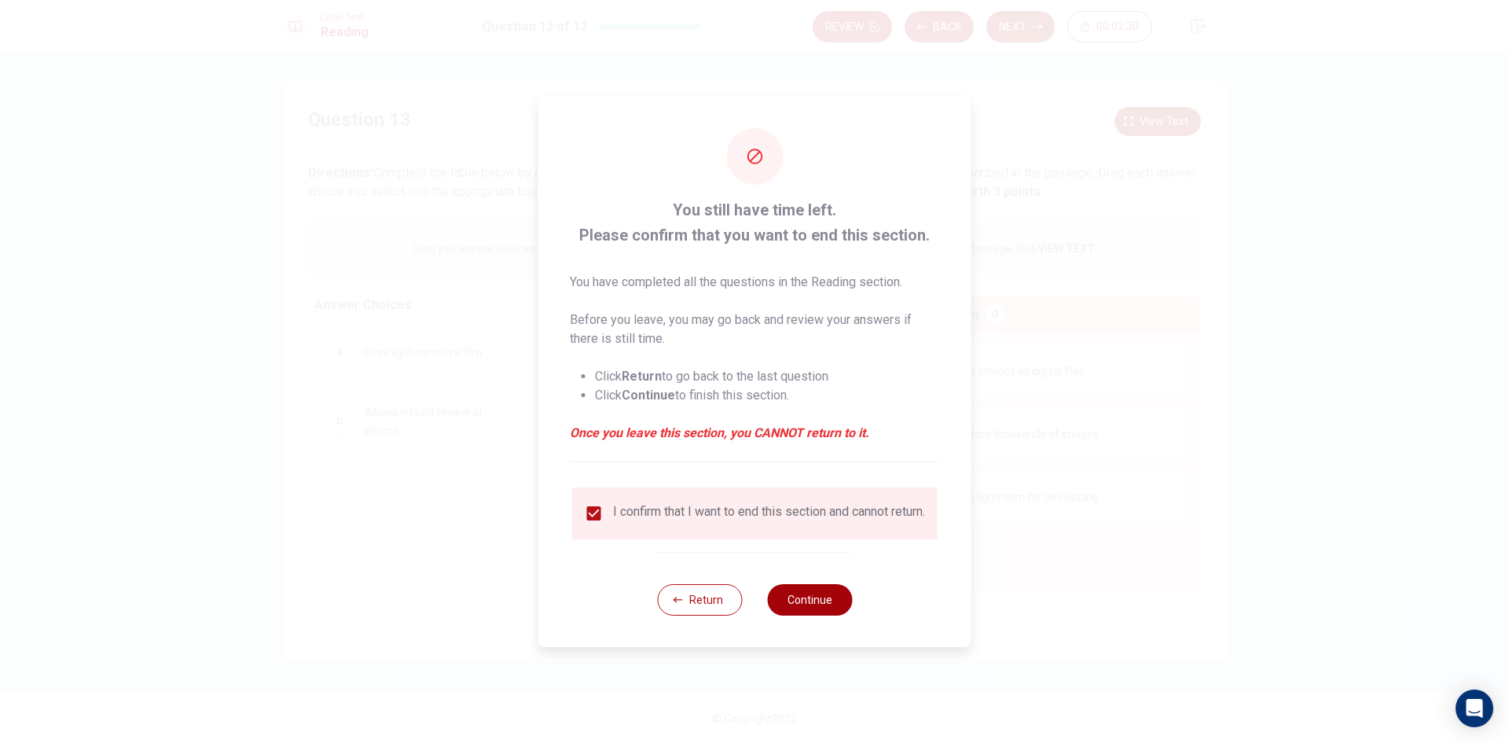
click at [789, 613] on button "Continue" at bounding box center [809, 599] width 85 height 31
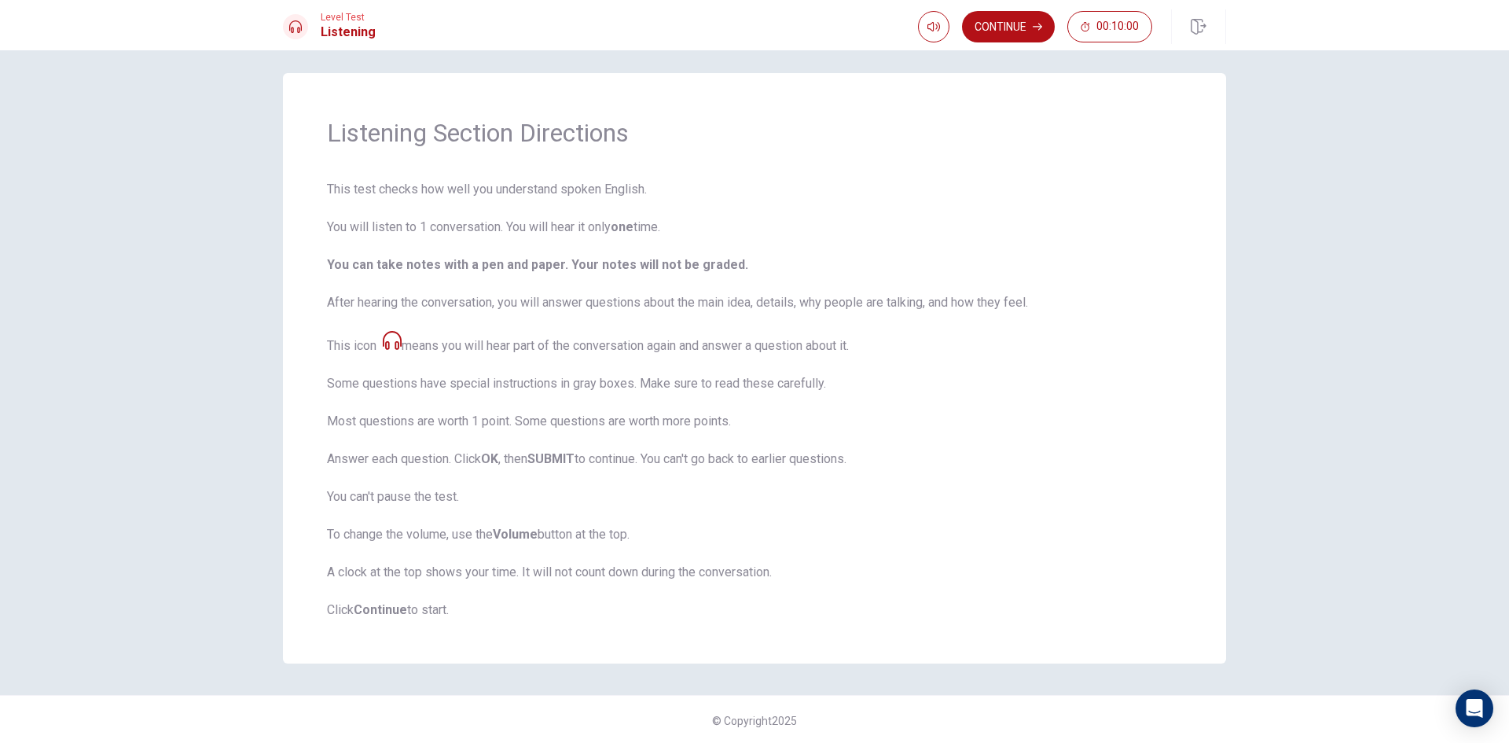
scroll to position [11, 0]
click at [1033, 20] on button "Continue" at bounding box center [1008, 26] width 93 height 31
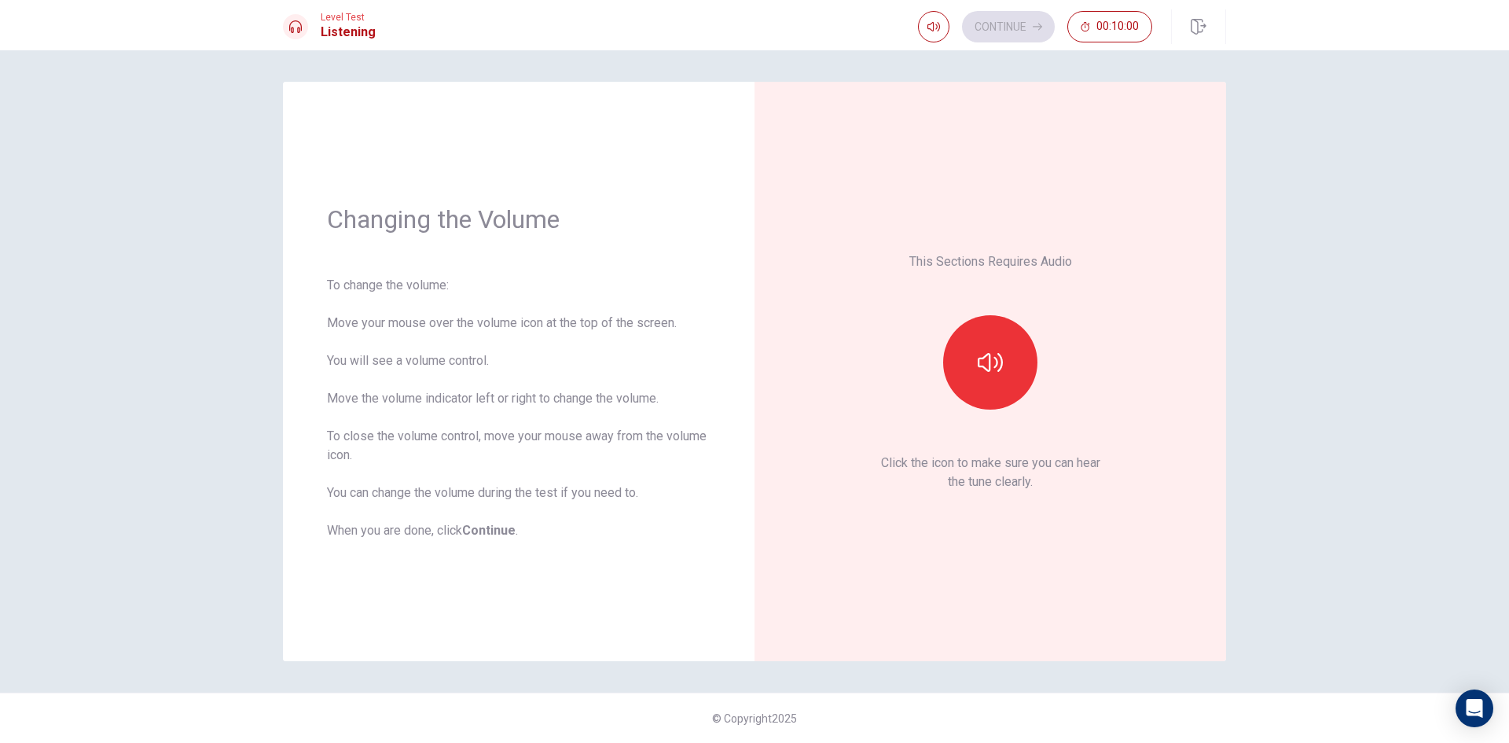
scroll to position [0, 0]
click at [990, 358] on icon "button" at bounding box center [990, 362] width 25 height 19
click at [1012, 21] on button "Continue" at bounding box center [1008, 26] width 93 height 31
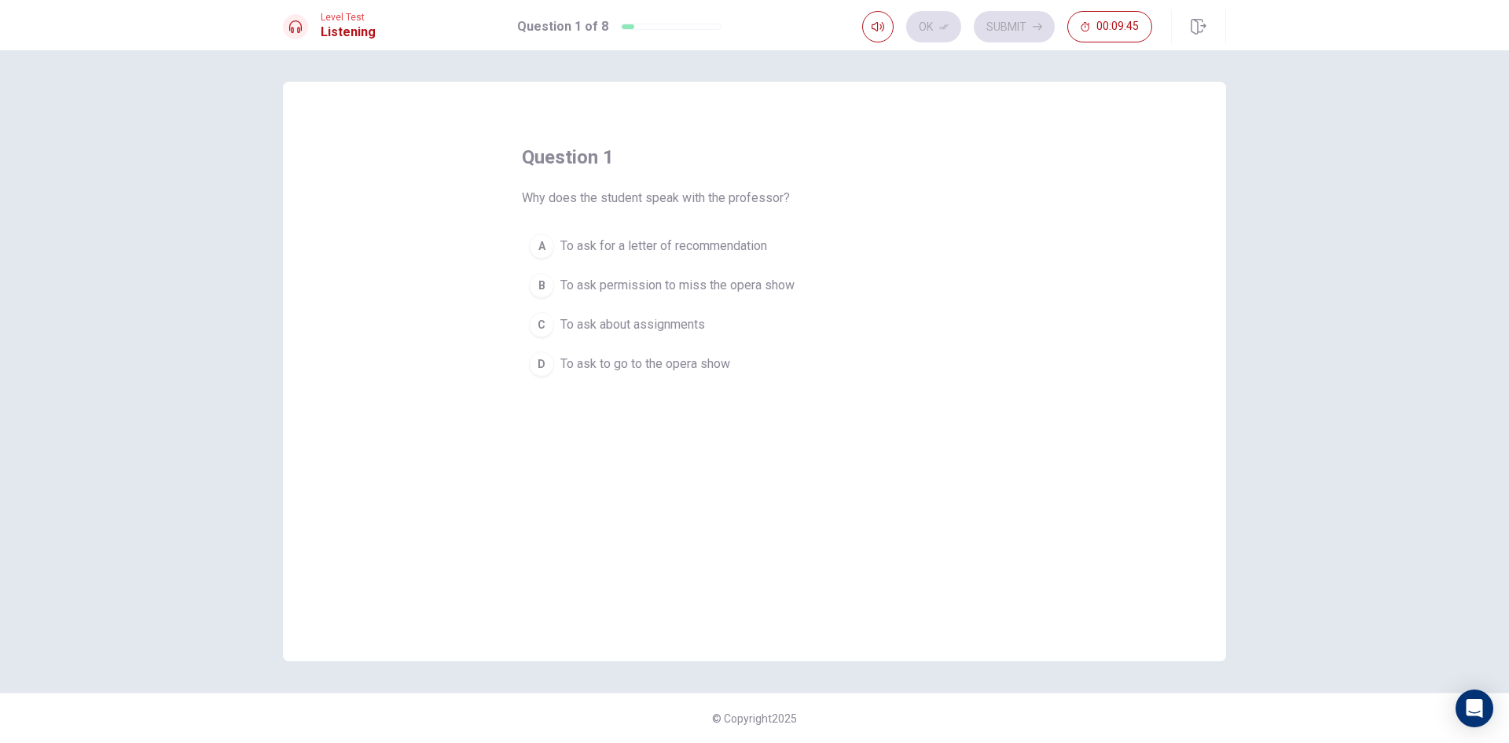
click at [643, 292] on span "To ask permission to miss the opera show" at bounding box center [677, 285] width 234 height 19
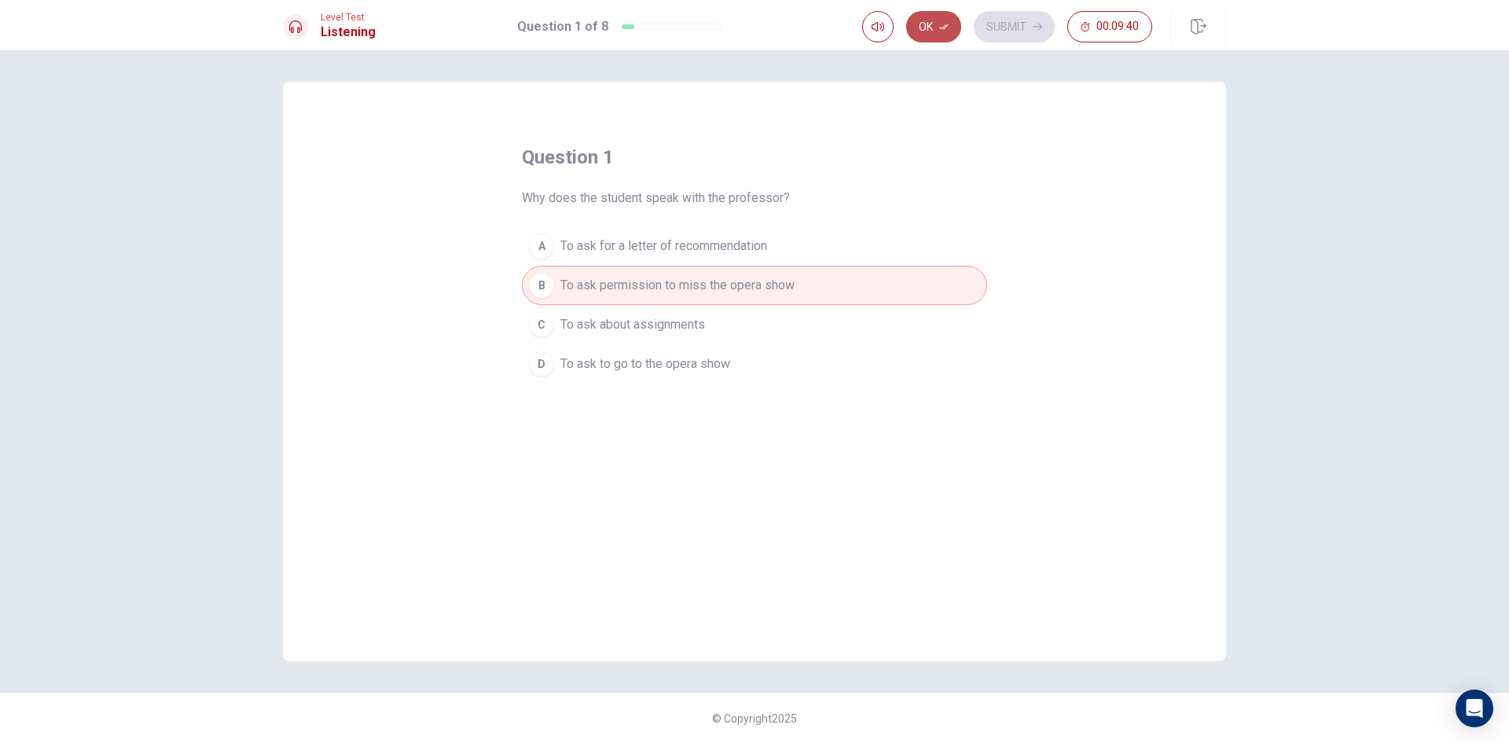
click at [932, 34] on button "Ok" at bounding box center [933, 26] width 55 height 31
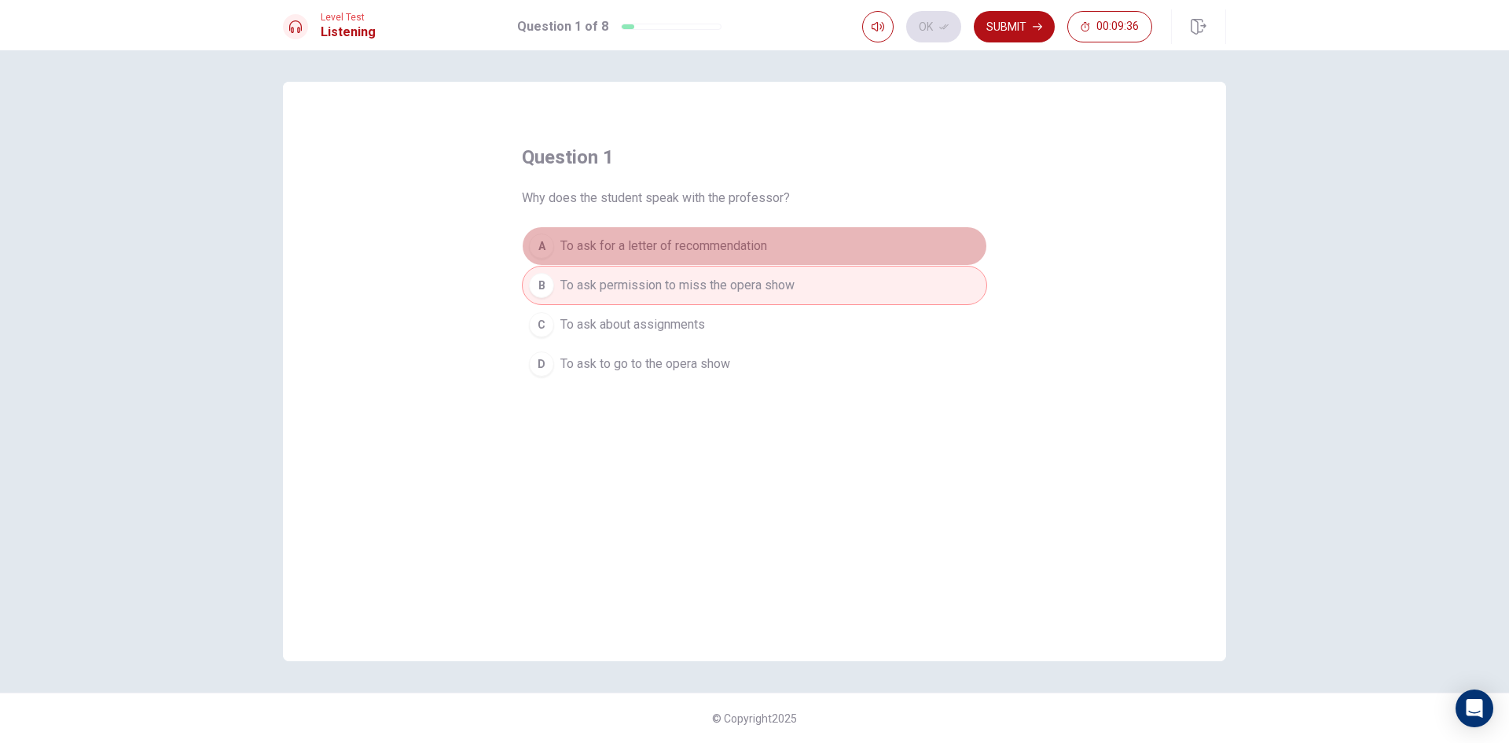
click at [652, 241] on span "To ask for a letter of recommendation" at bounding box center [663, 246] width 207 height 19
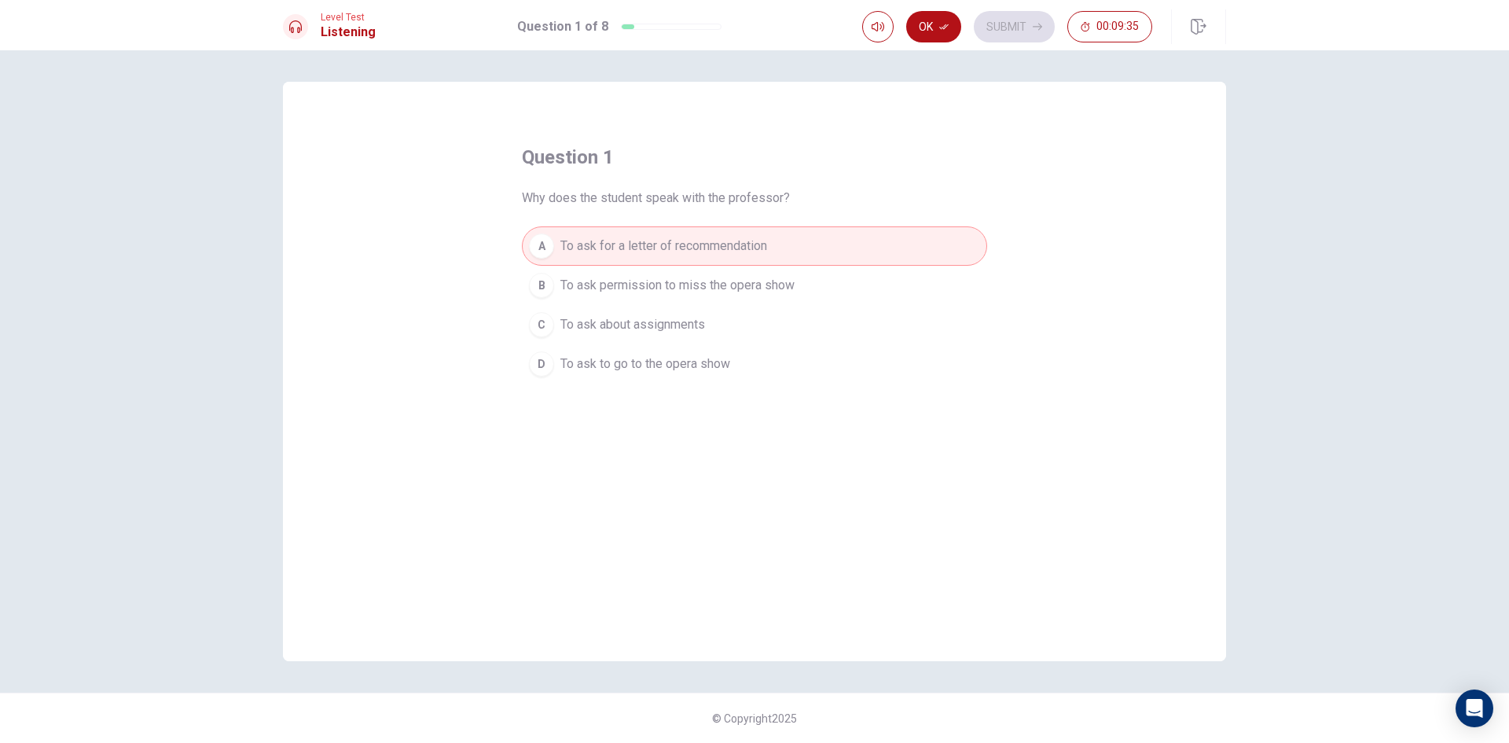
click at [638, 277] on span "To ask permission to miss the opera show" at bounding box center [677, 285] width 234 height 19
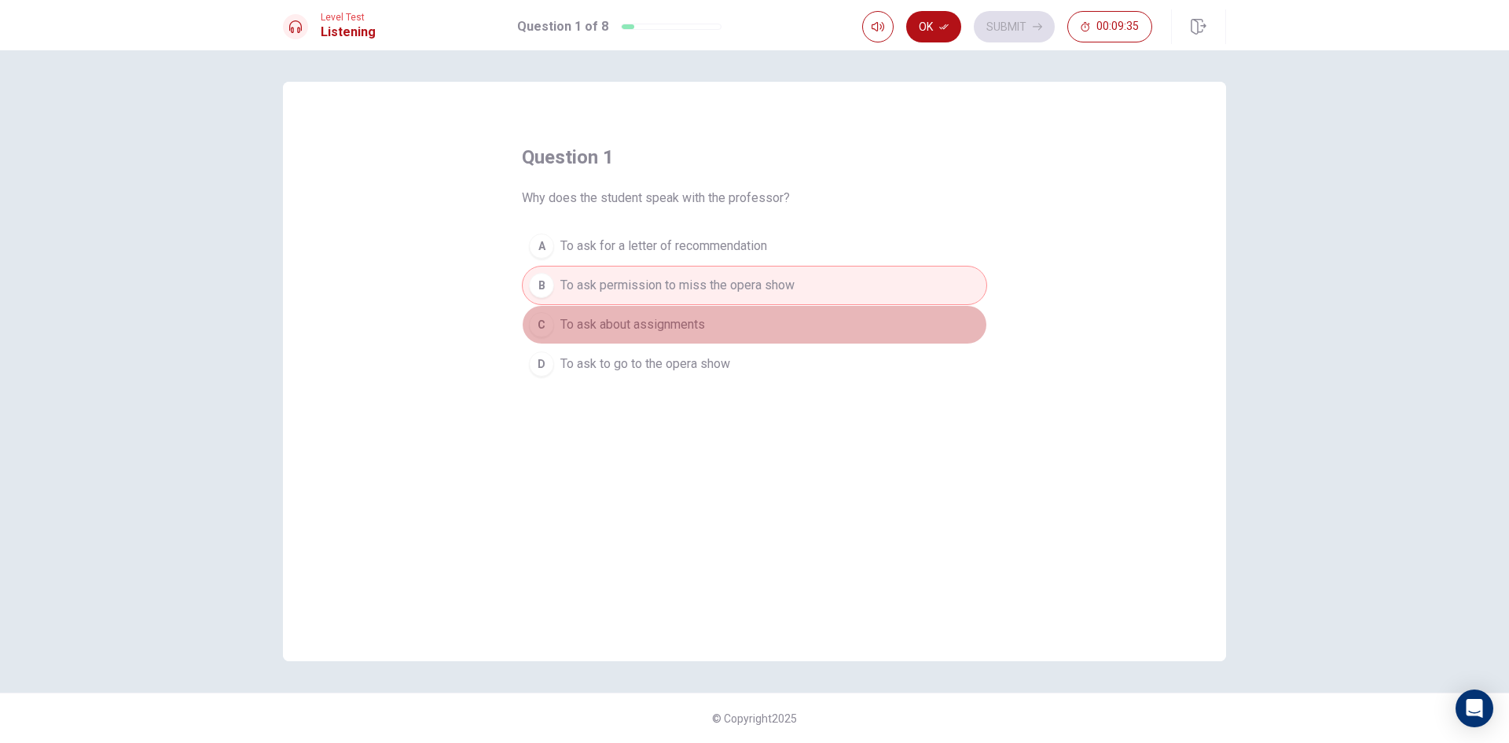
click at [646, 318] on span "To ask about assignments" at bounding box center [632, 324] width 145 height 19
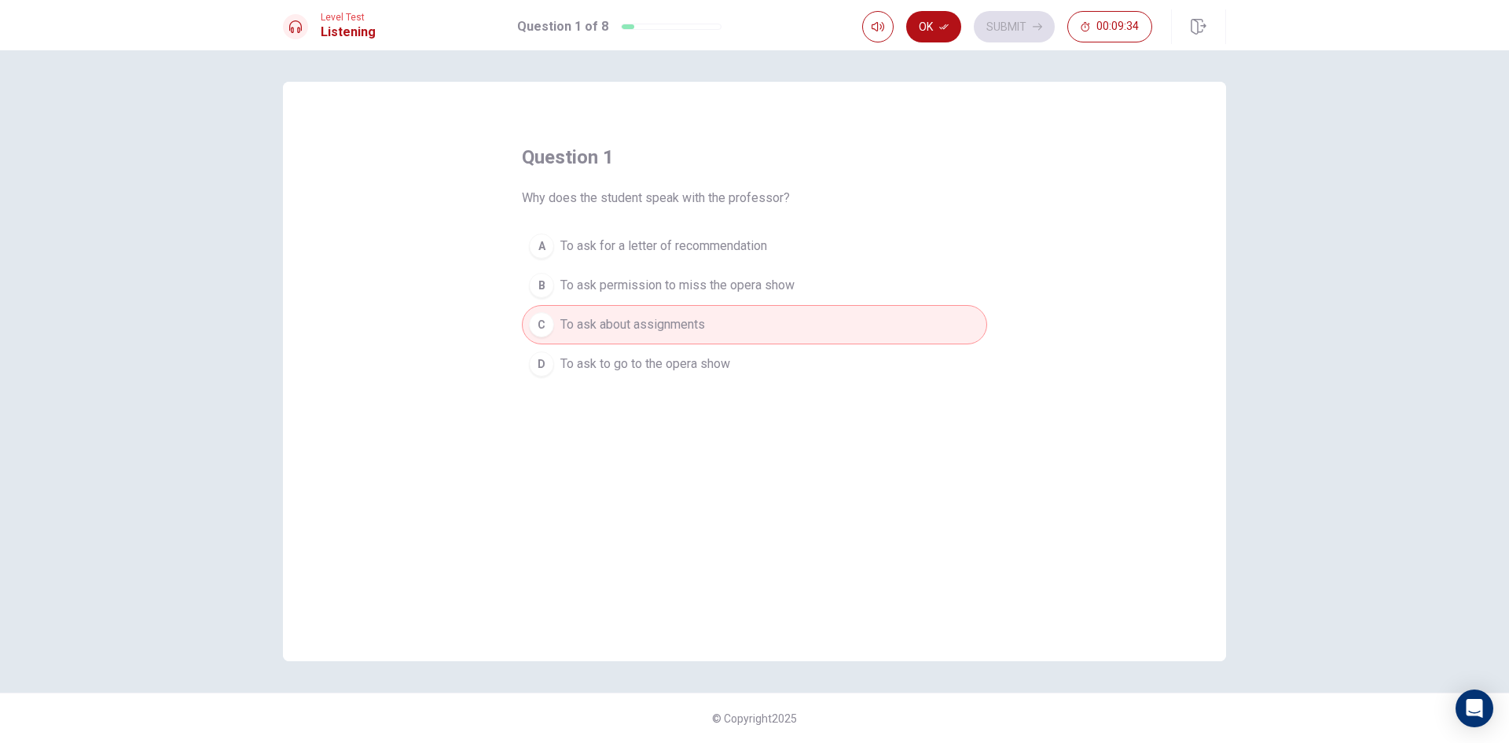
click at [645, 344] on div "A To ask for a letter of recommendation B To ask permission to miss the opera s…" at bounding box center [754, 304] width 465 height 157
click at [623, 302] on button "B To ask permission to miss the opera show" at bounding box center [754, 285] width 465 height 39
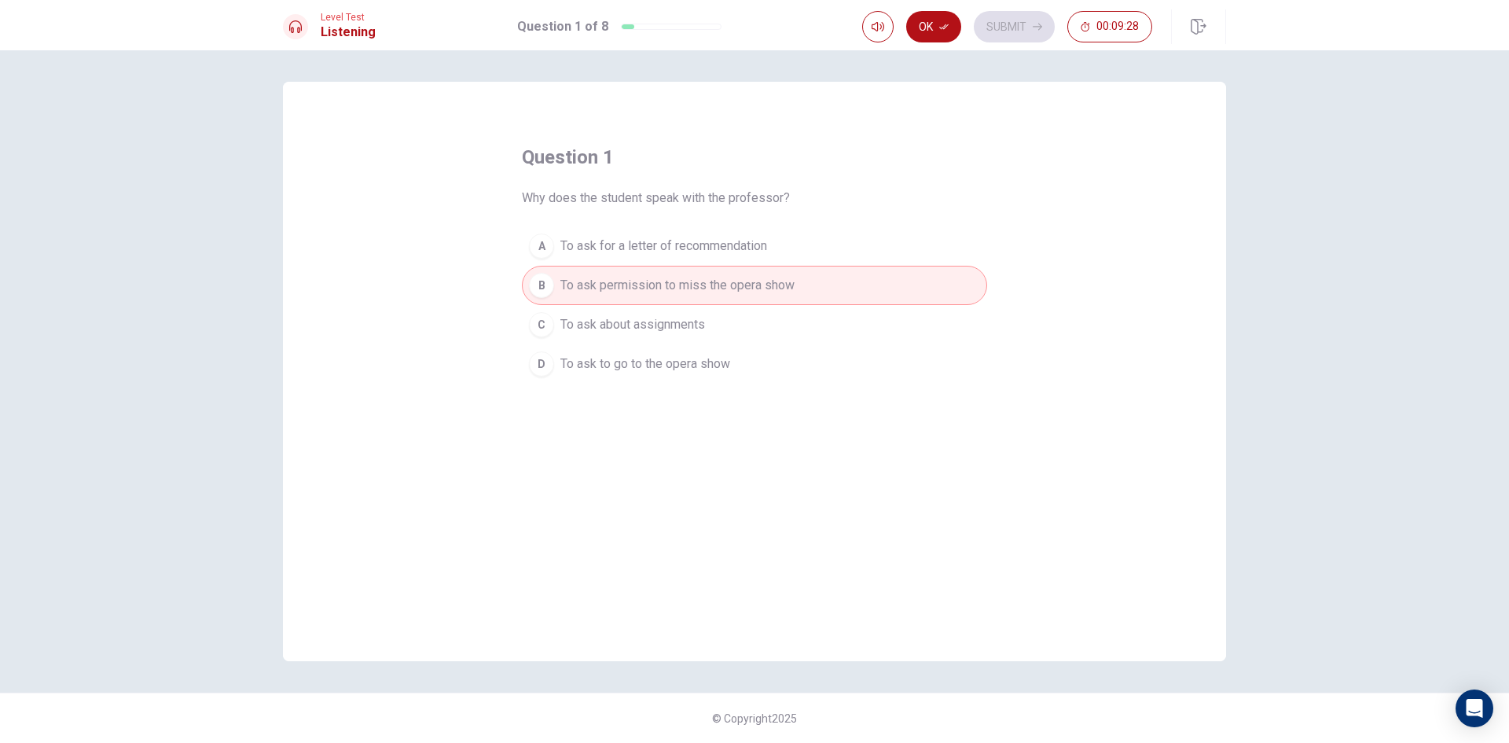
click at [920, 35] on button "Ok" at bounding box center [933, 26] width 55 height 31
click at [1004, 22] on button "Submit" at bounding box center [1014, 26] width 81 height 31
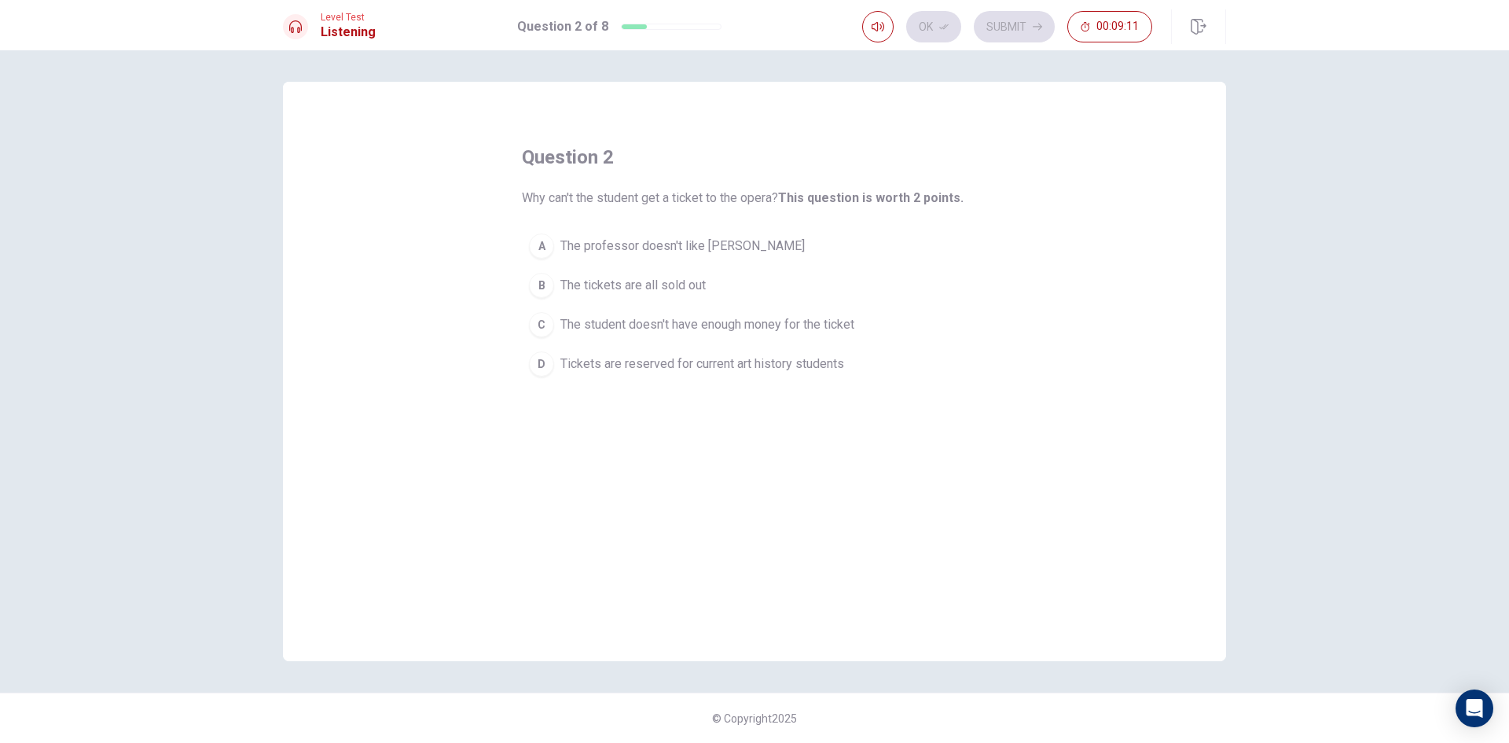
click at [601, 365] on span "Tickets are reserved for current art history students" at bounding box center [702, 364] width 284 height 19
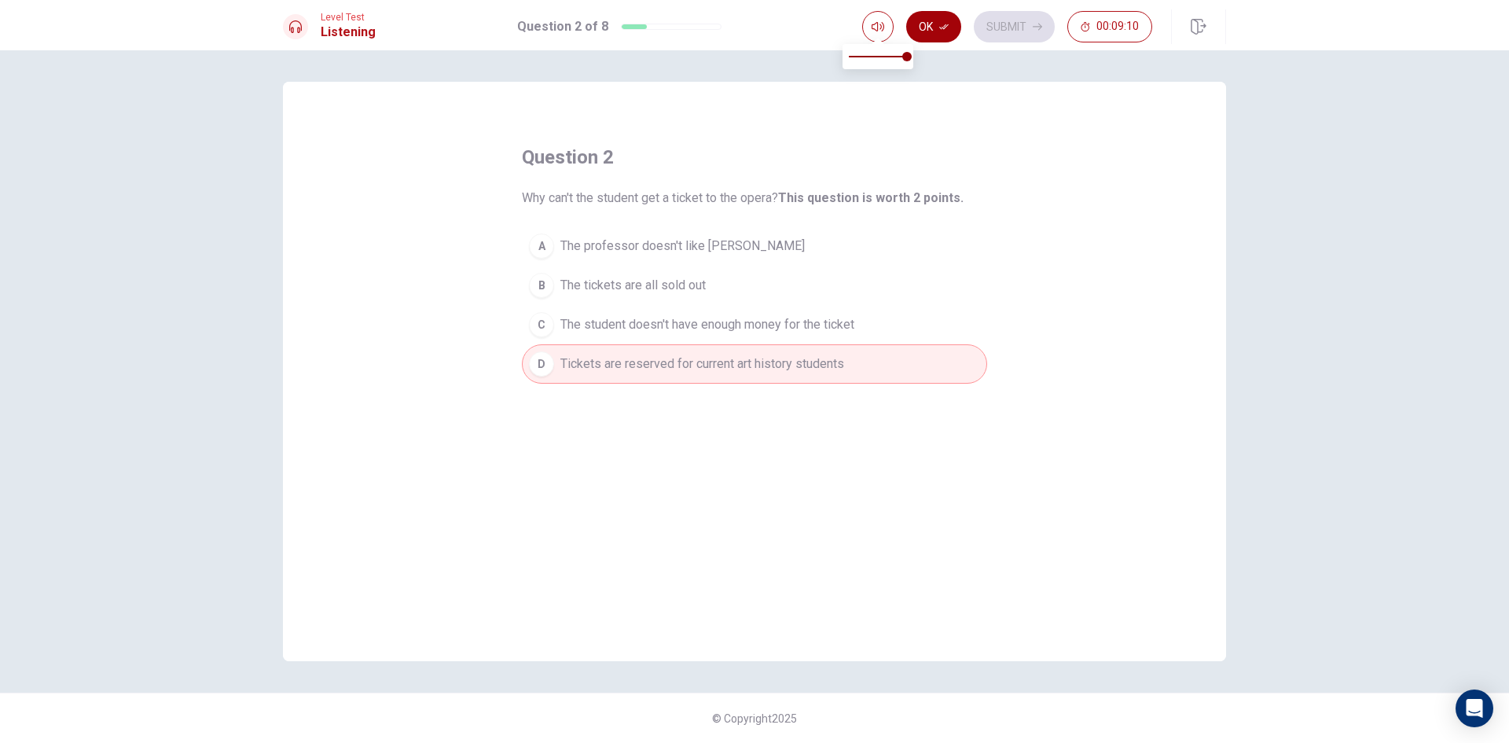
click at [941, 24] on icon "button" at bounding box center [943, 26] width 9 height 9
click at [1008, 24] on button "Submit" at bounding box center [1014, 26] width 81 height 31
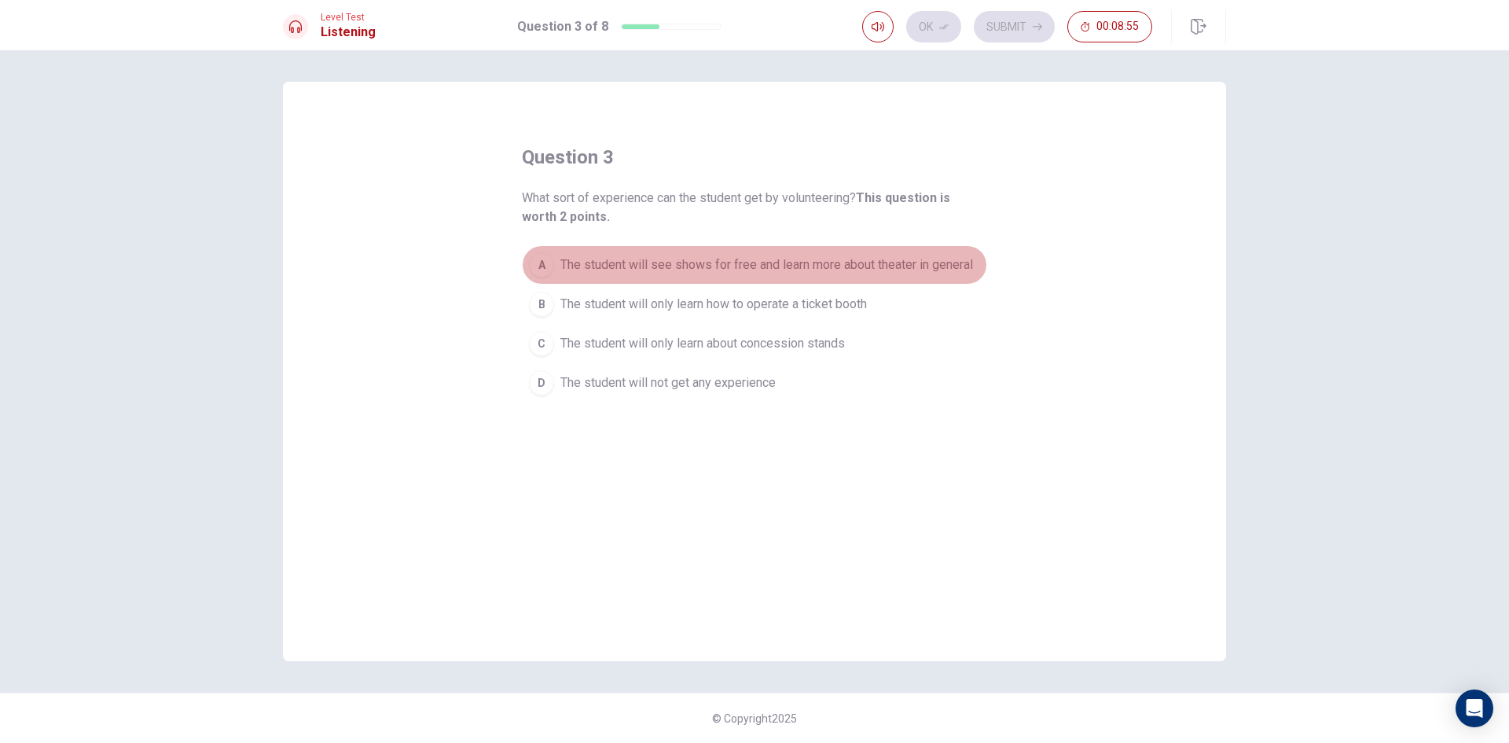
click at [695, 273] on span "The student will see shows for free and learn more about theater in general" at bounding box center [766, 264] width 413 height 19
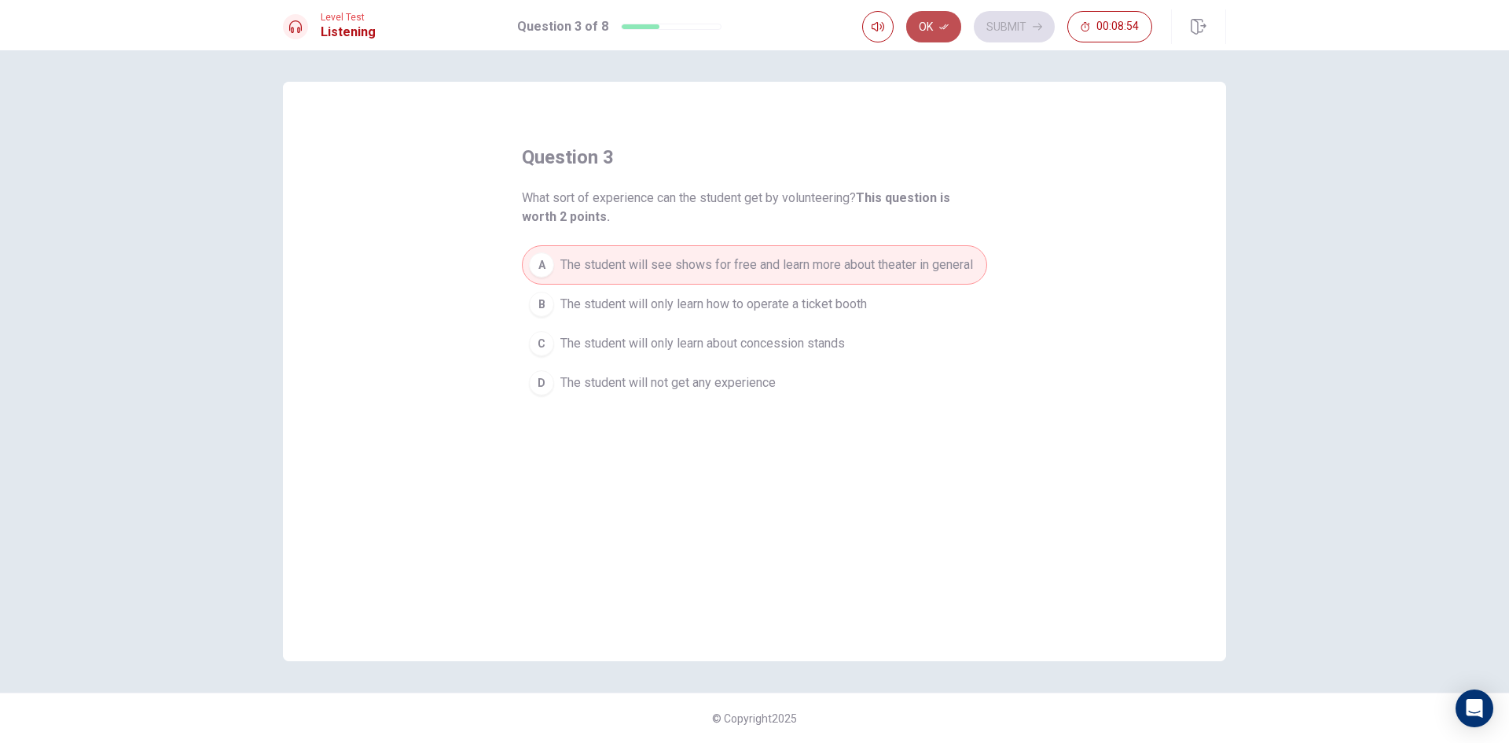
click at [943, 24] on icon "button" at bounding box center [943, 26] width 9 height 9
click at [1030, 26] on button "Submit" at bounding box center [1014, 26] width 81 height 31
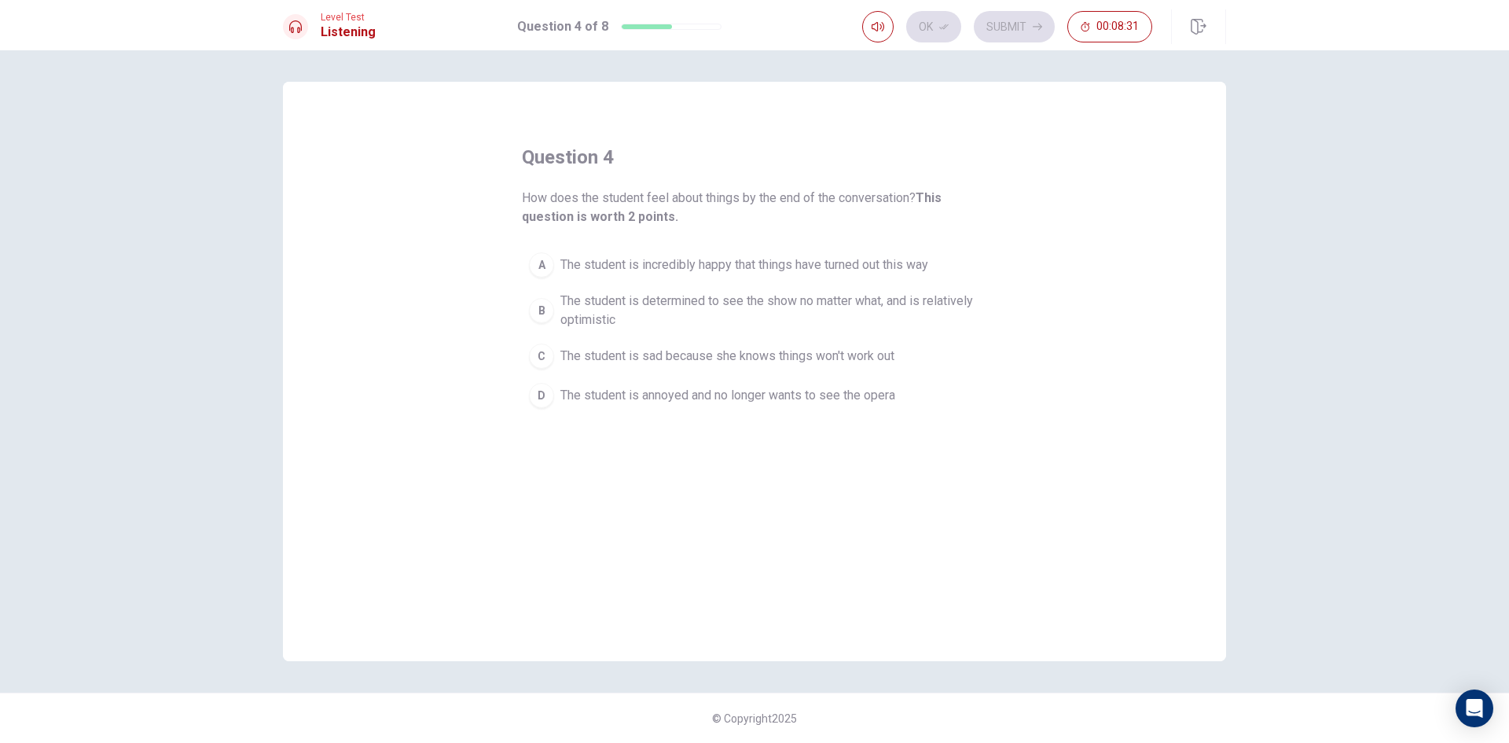
click at [652, 313] on span "The student is determined to see the show no matter what, and is relatively opt…" at bounding box center [770, 311] width 420 height 38
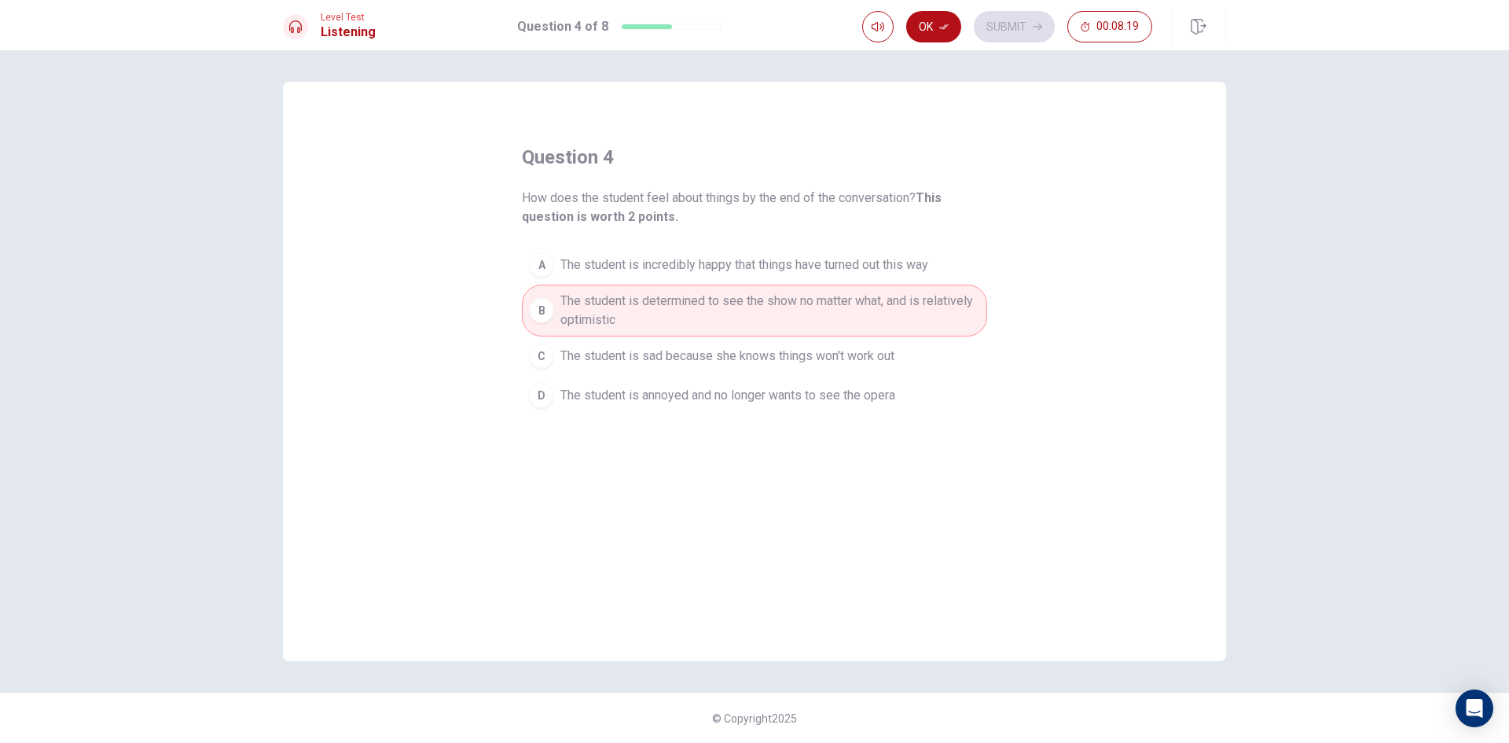
click at [676, 265] on span "The student is incredibly happy that things have turned out this way" at bounding box center [744, 264] width 368 height 19
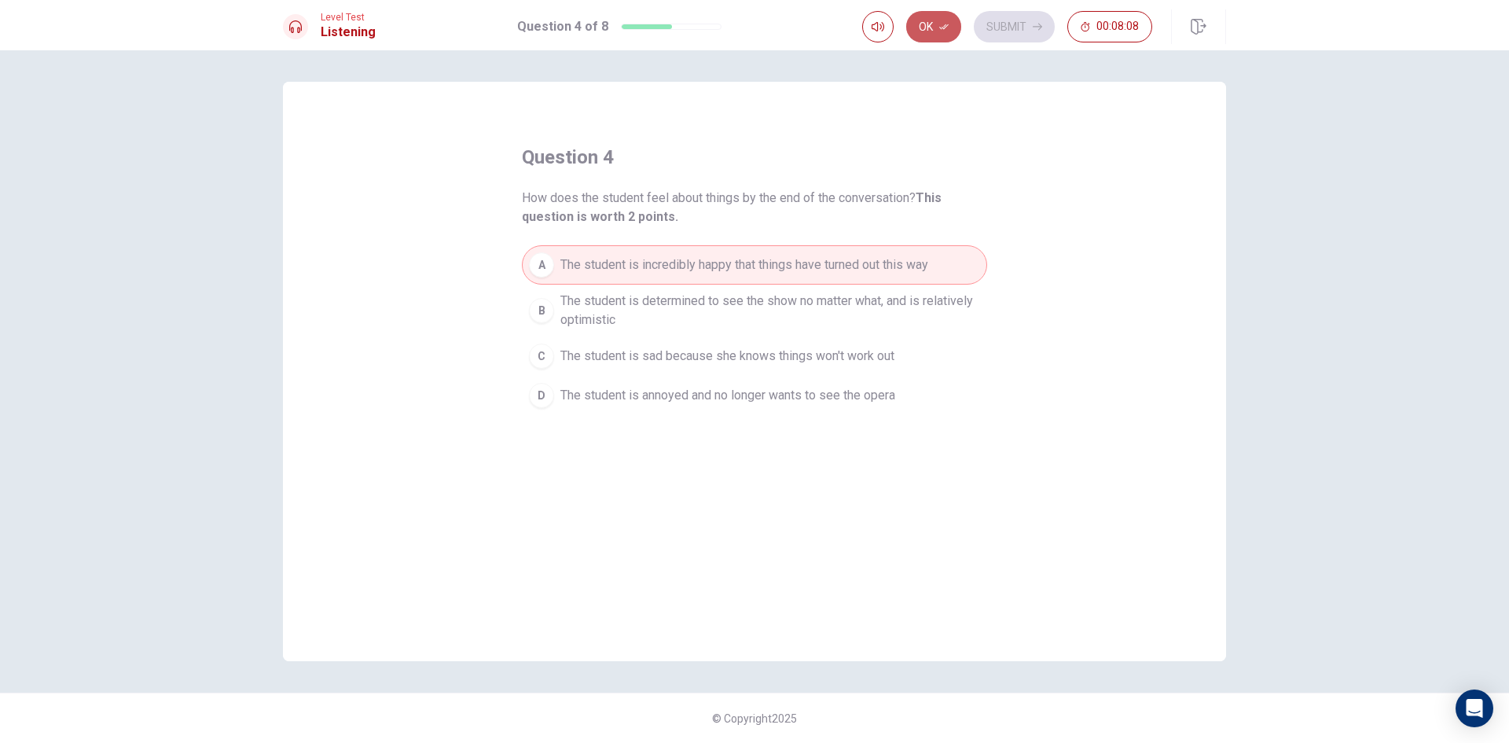
click at [929, 22] on button "Ok" at bounding box center [933, 26] width 55 height 31
click at [1036, 19] on button "Submit" at bounding box center [1014, 26] width 81 height 31
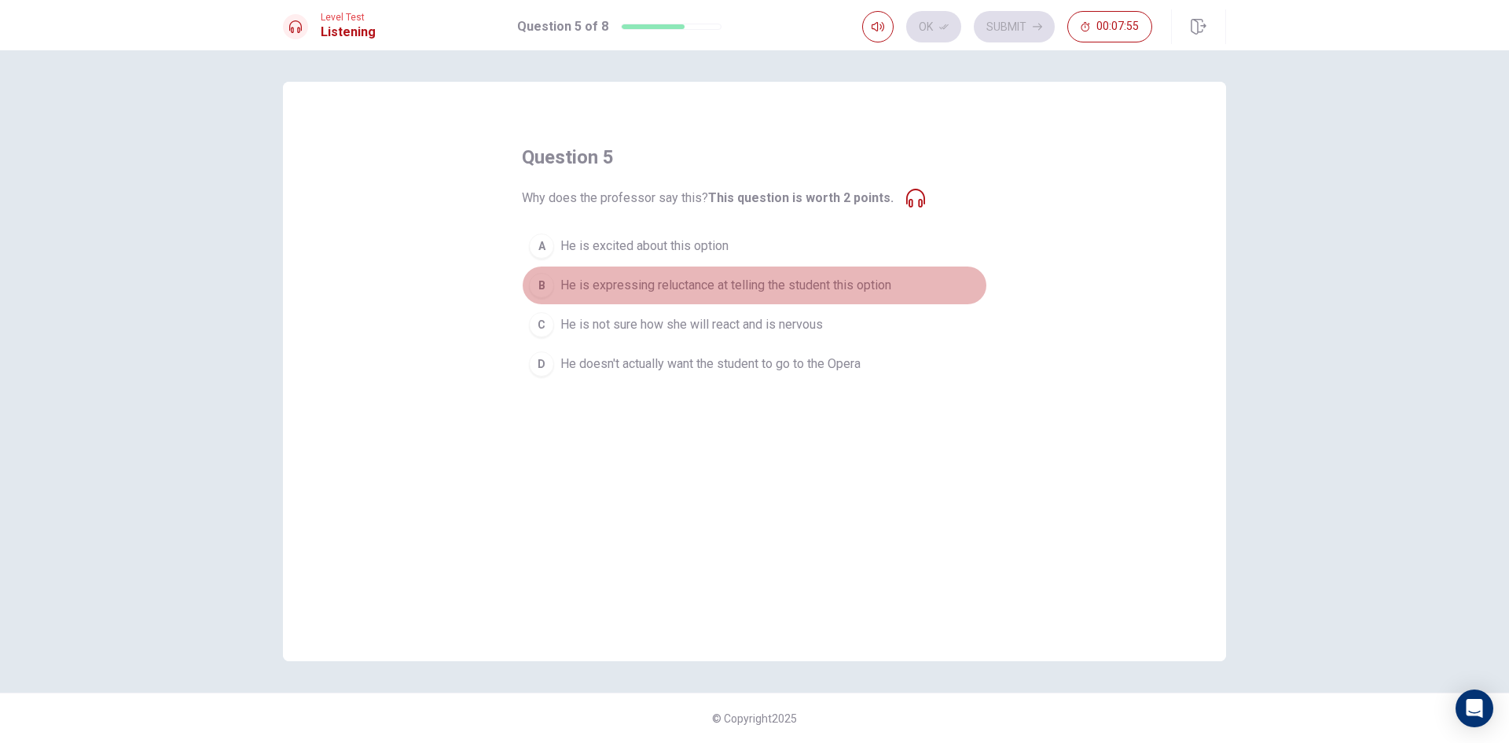
click at [748, 288] on span "He is expressing reluctance at telling the student this option" at bounding box center [725, 285] width 331 height 19
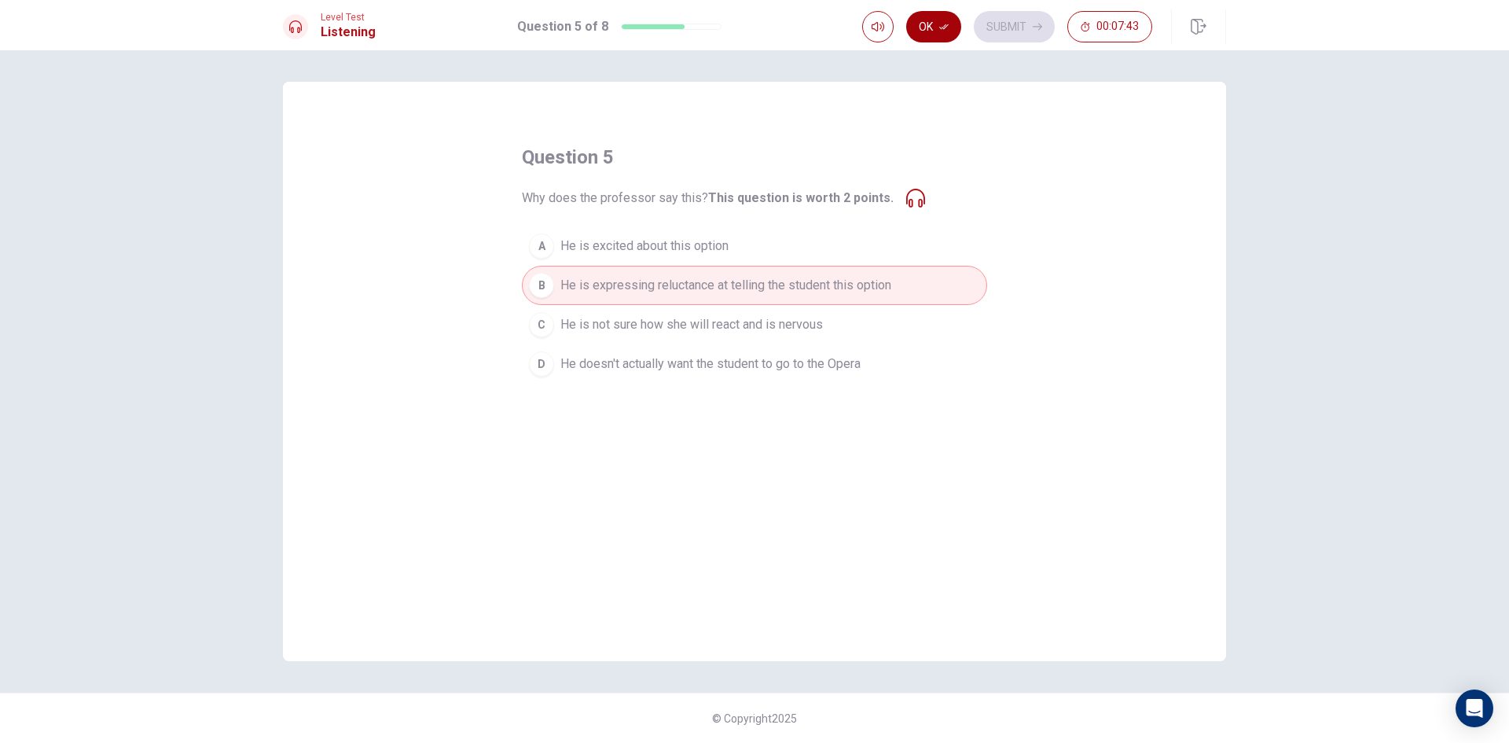
click at [924, 31] on button "Ok" at bounding box center [933, 26] width 55 height 31
click at [1017, 28] on button "Submit" at bounding box center [1014, 26] width 81 height 31
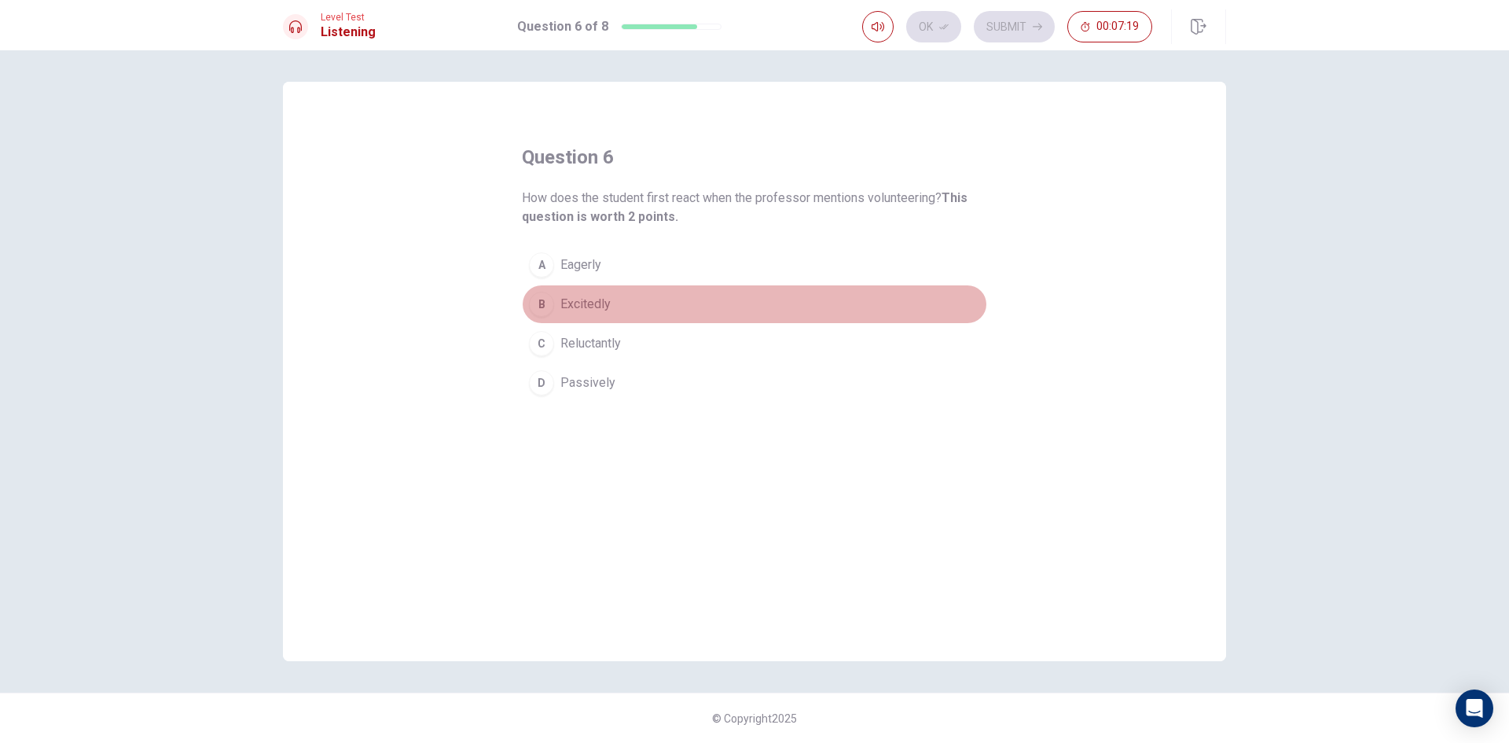
click at [585, 302] on span "Excitedly" at bounding box center [585, 304] width 50 height 19
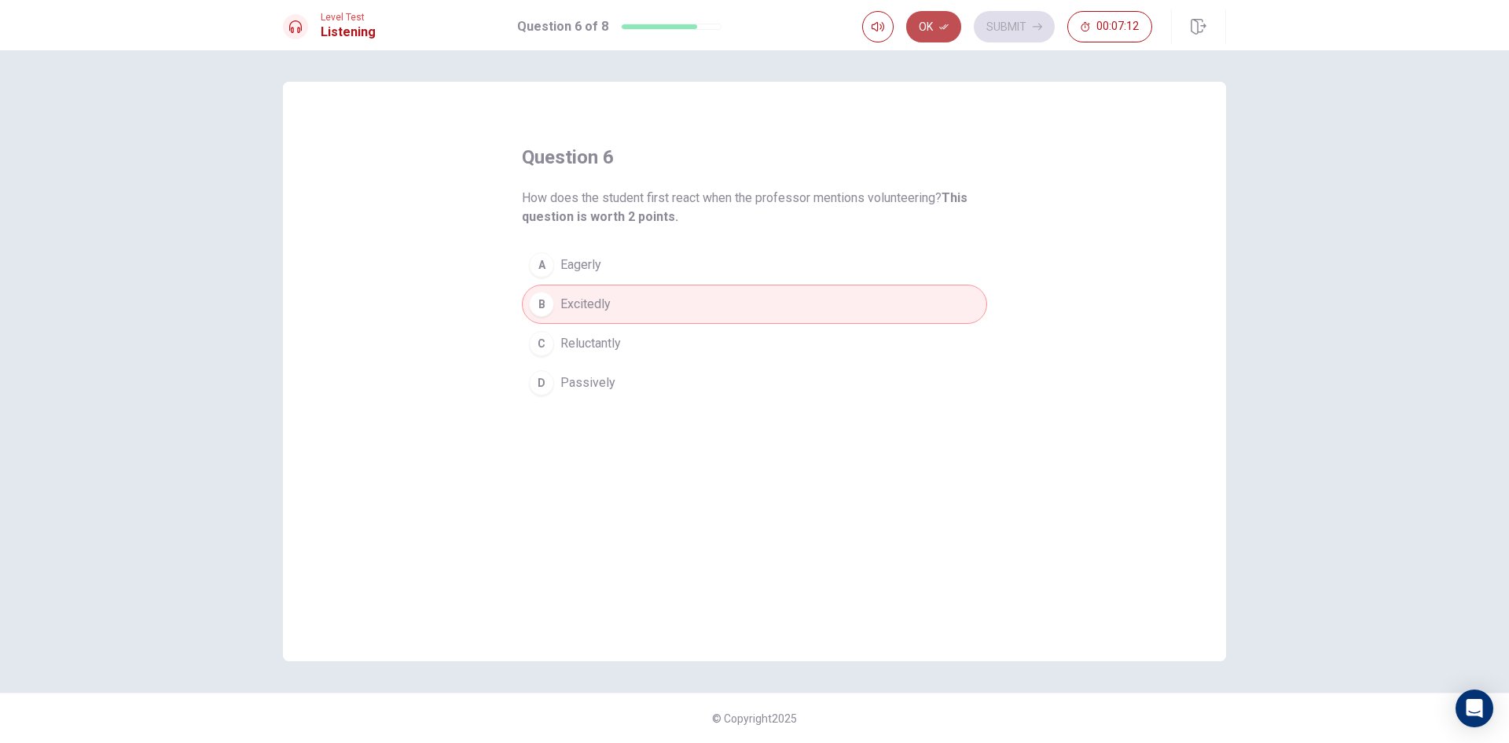
click at [935, 34] on button "Ok" at bounding box center [933, 26] width 55 height 31
click at [1001, 24] on button "Submit" at bounding box center [1014, 26] width 81 height 31
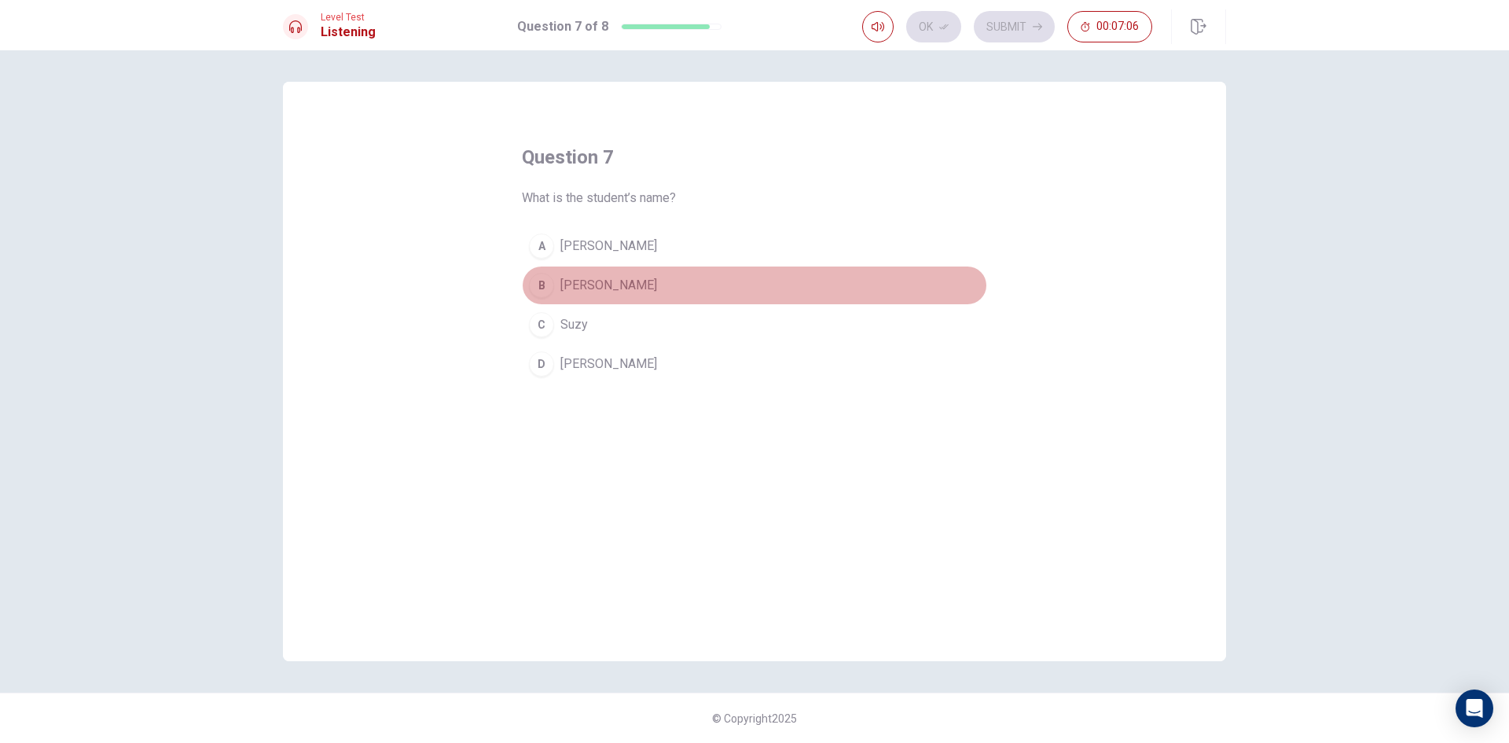
drag, startPoint x: 590, startPoint y: 279, endPoint x: 604, endPoint y: 282, distance: 14.5
click at [591, 279] on span "[PERSON_NAME]" at bounding box center [608, 285] width 97 height 19
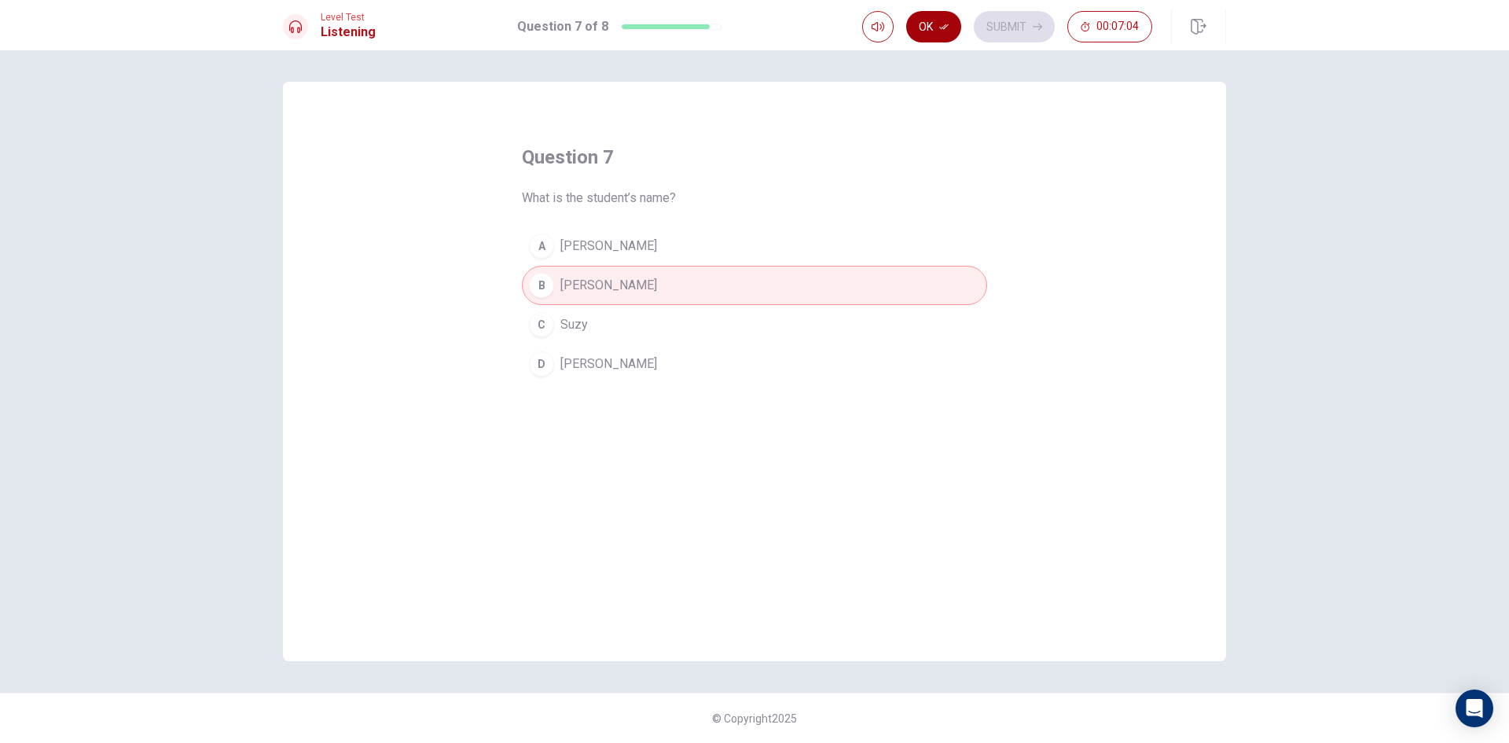
click at [946, 33] on button "Ok" at bounding box center [933, 26] width 55 height 31
click at [1003, 33] on button "Submit" at bounding box center [1014, 26] width 81 height 31
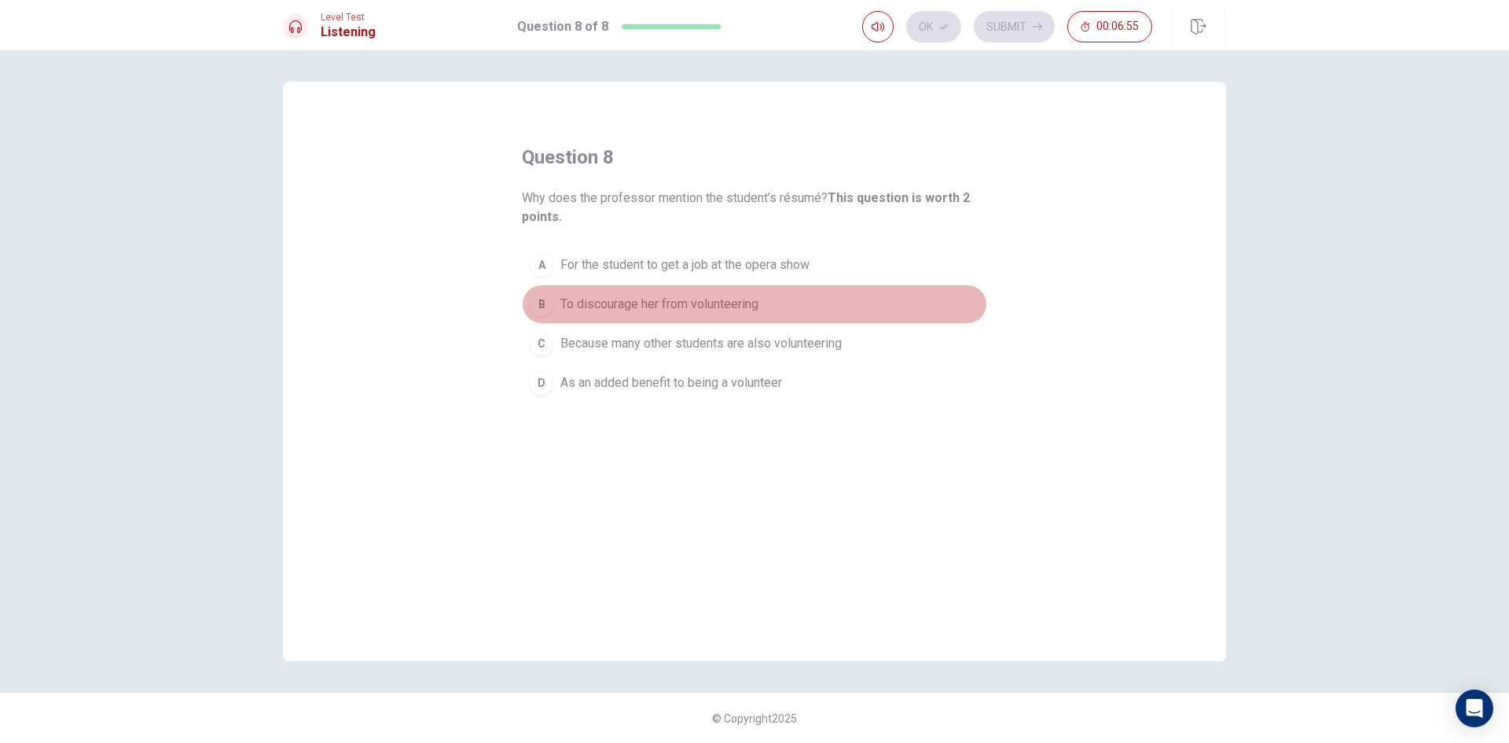
drag, startPoint x: 621, startPoint y: 307, endPoint x: 641, endPoint y: 314, distance: 21.4
click at [626, 307] on span "To discourage her from volunteering" at bounding box center [659, 304] width 198 height 19
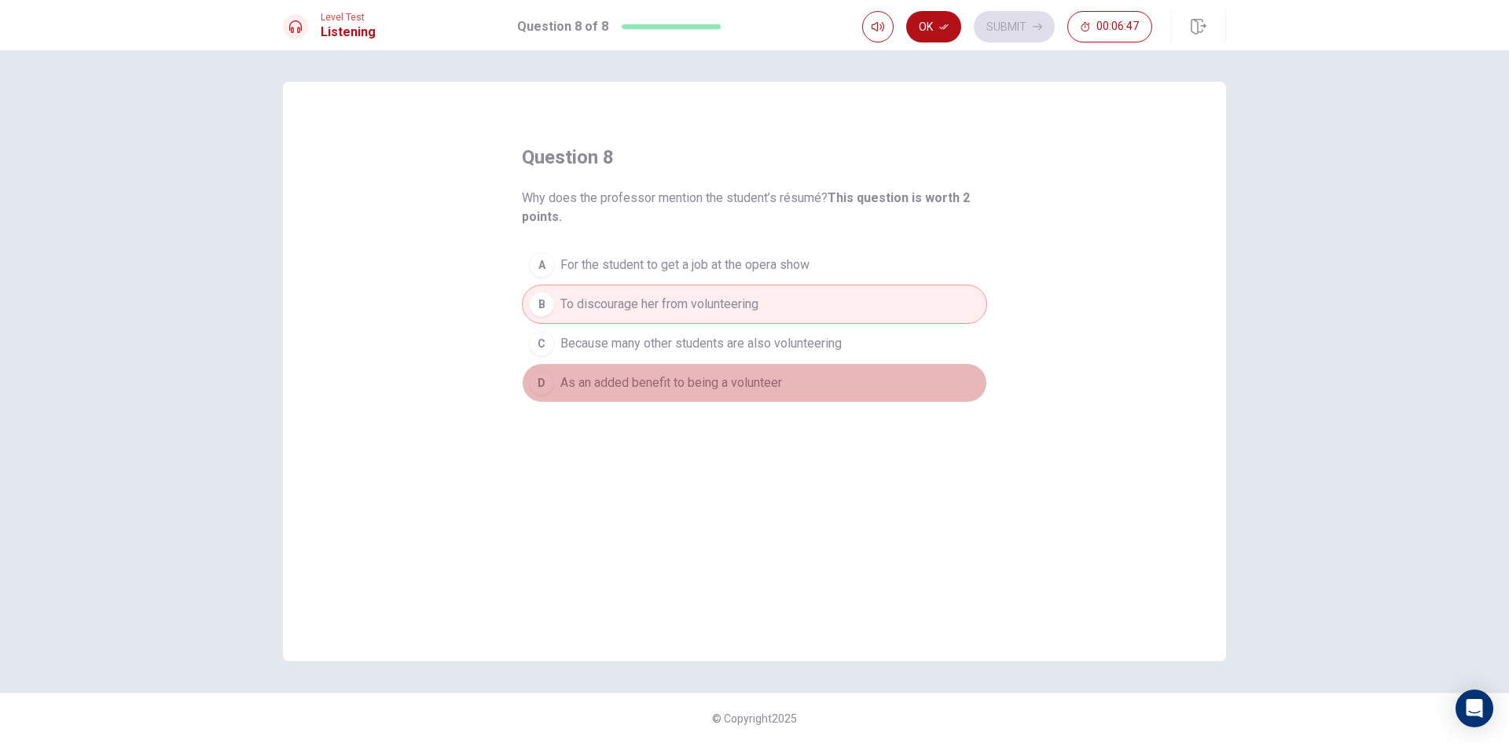
click at [700, 384] on span "As an added benefit to being a volunteer" at bounding box center [671, 382] width 222 height 19
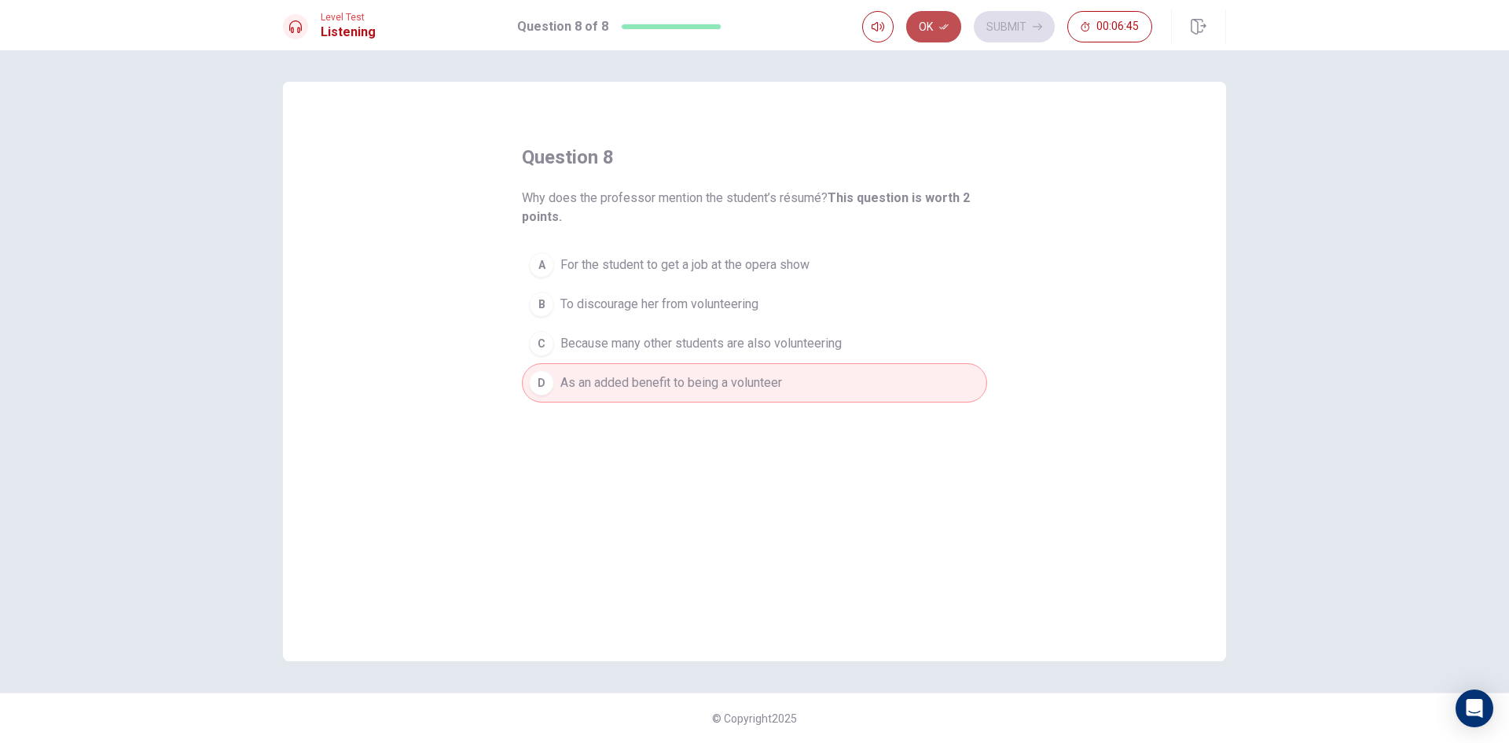
click at [946, 25] on icon "button" at bounding box center [943, 27] width 9 height 6
click at [1008, 27] on button "Submit" at bounding box center [1014, 26] width 81 height 31
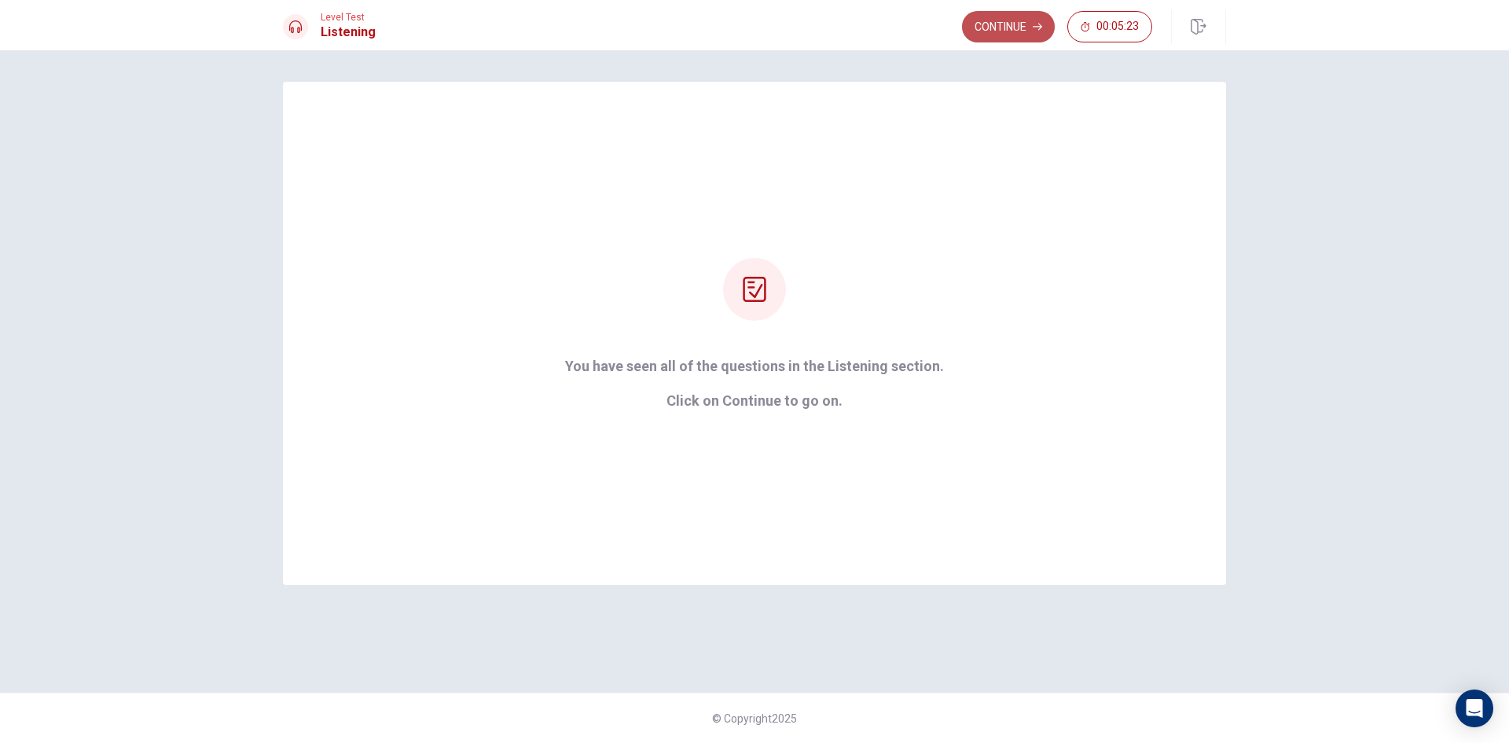
click at [1032, 24] on button "Continue" at bounding box center [1008, 26] width 93 height 31
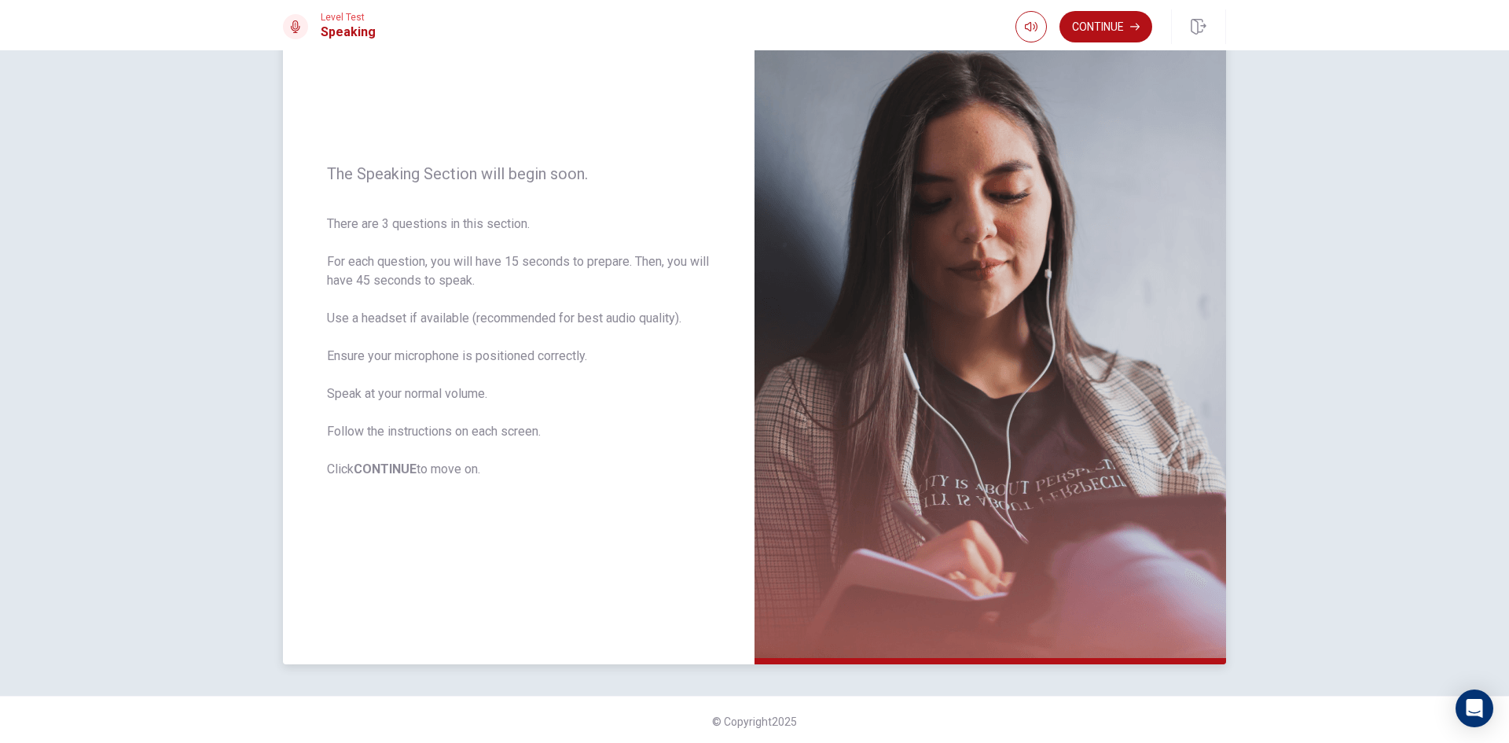
scroll to position [106, 0]
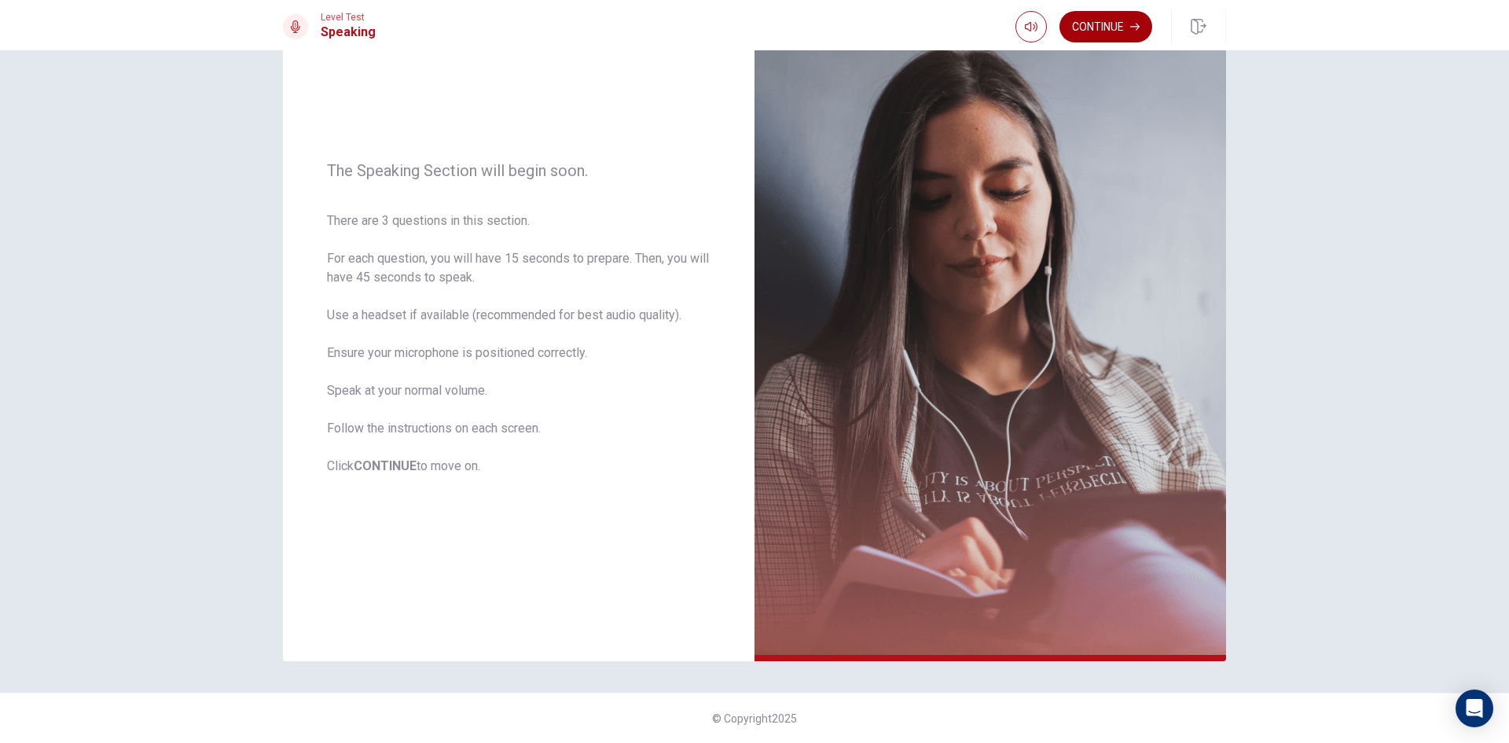
click at [1105, 33] on button "Continue" at bounding box center [1106, 26] width 93 height 31
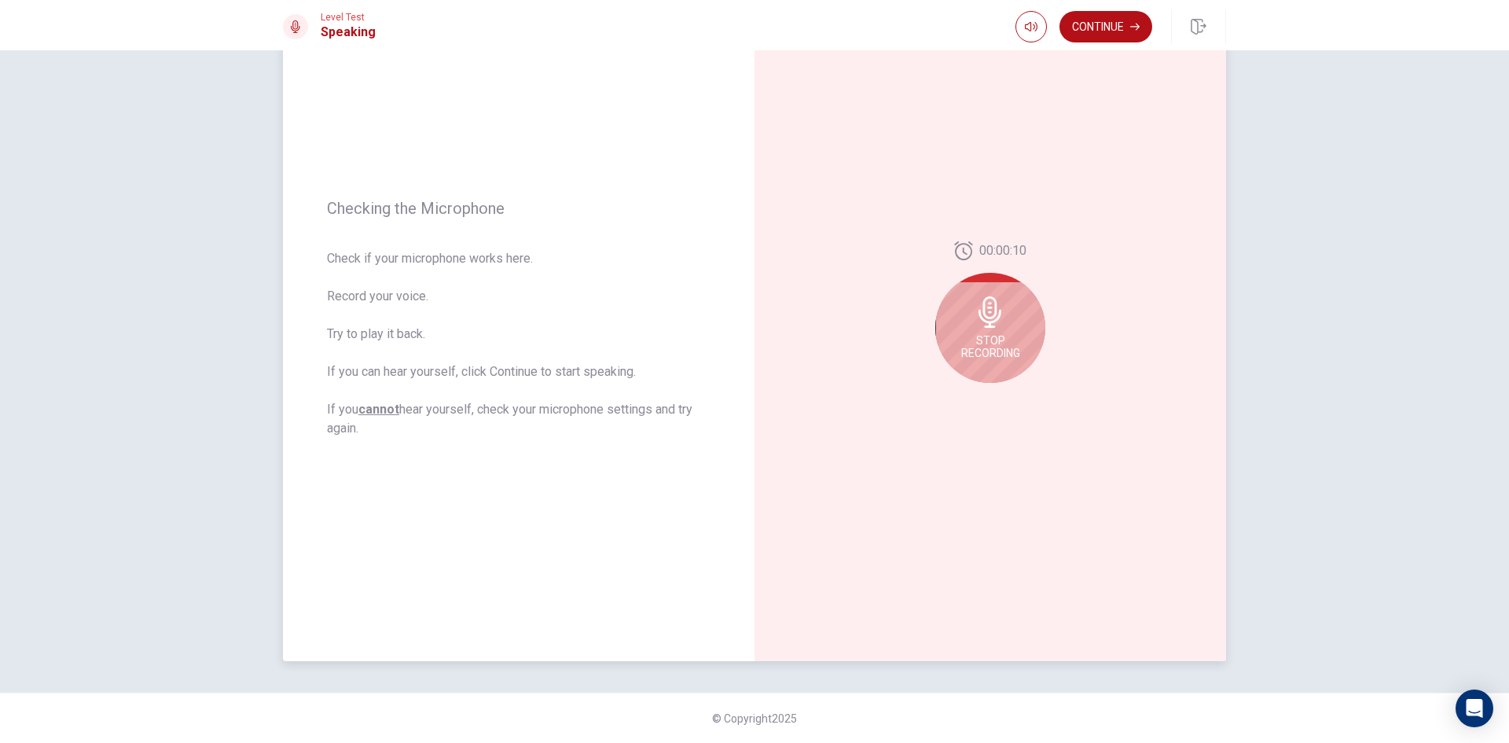
click at [979, 319] on icon at bounding box center [990, 311] width 23 height 31
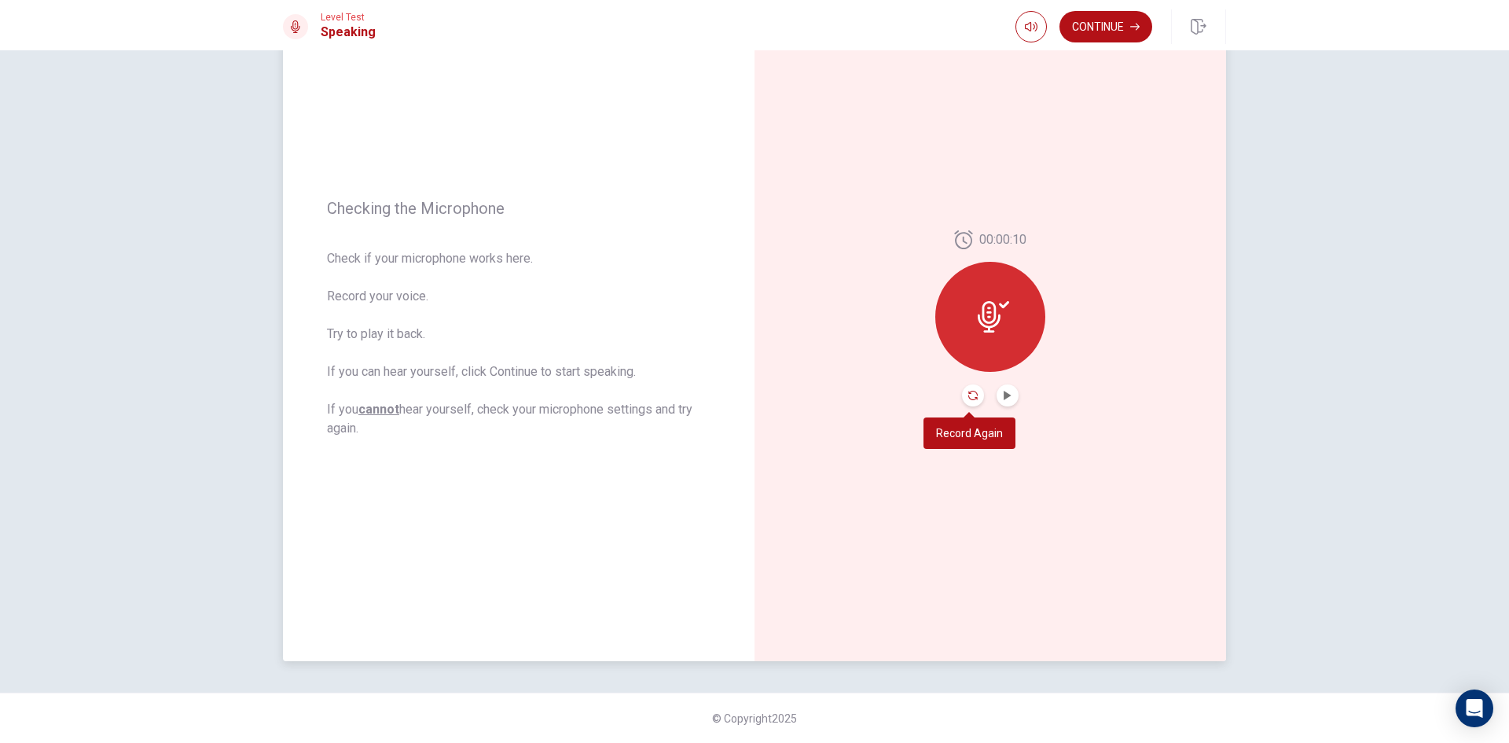
click at [968, 392] on icon "Record Again" at bounding box center [972, 395] width 9 height 9
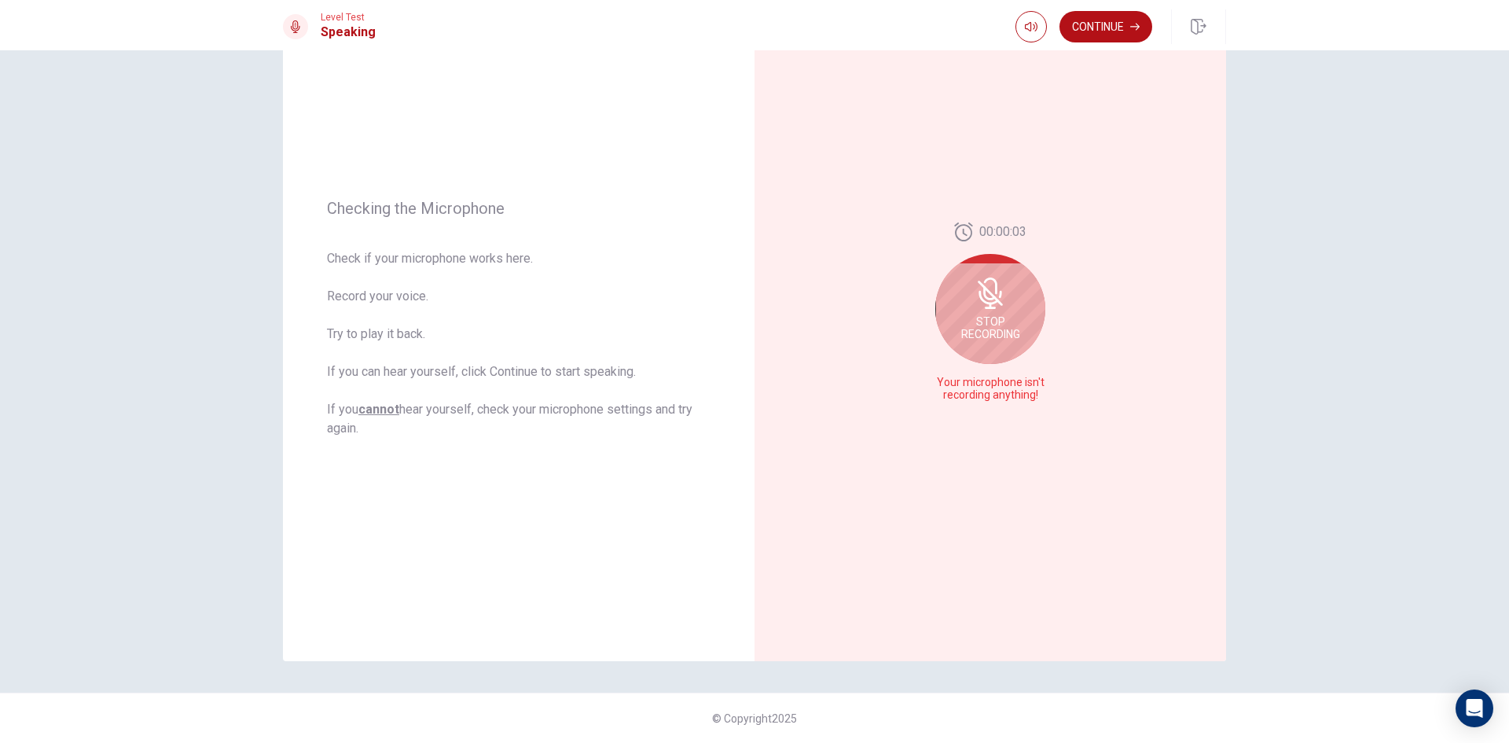
click at [988, 311] on div "Stop Recording" at bounding box center [990, 309] width 110 height 110
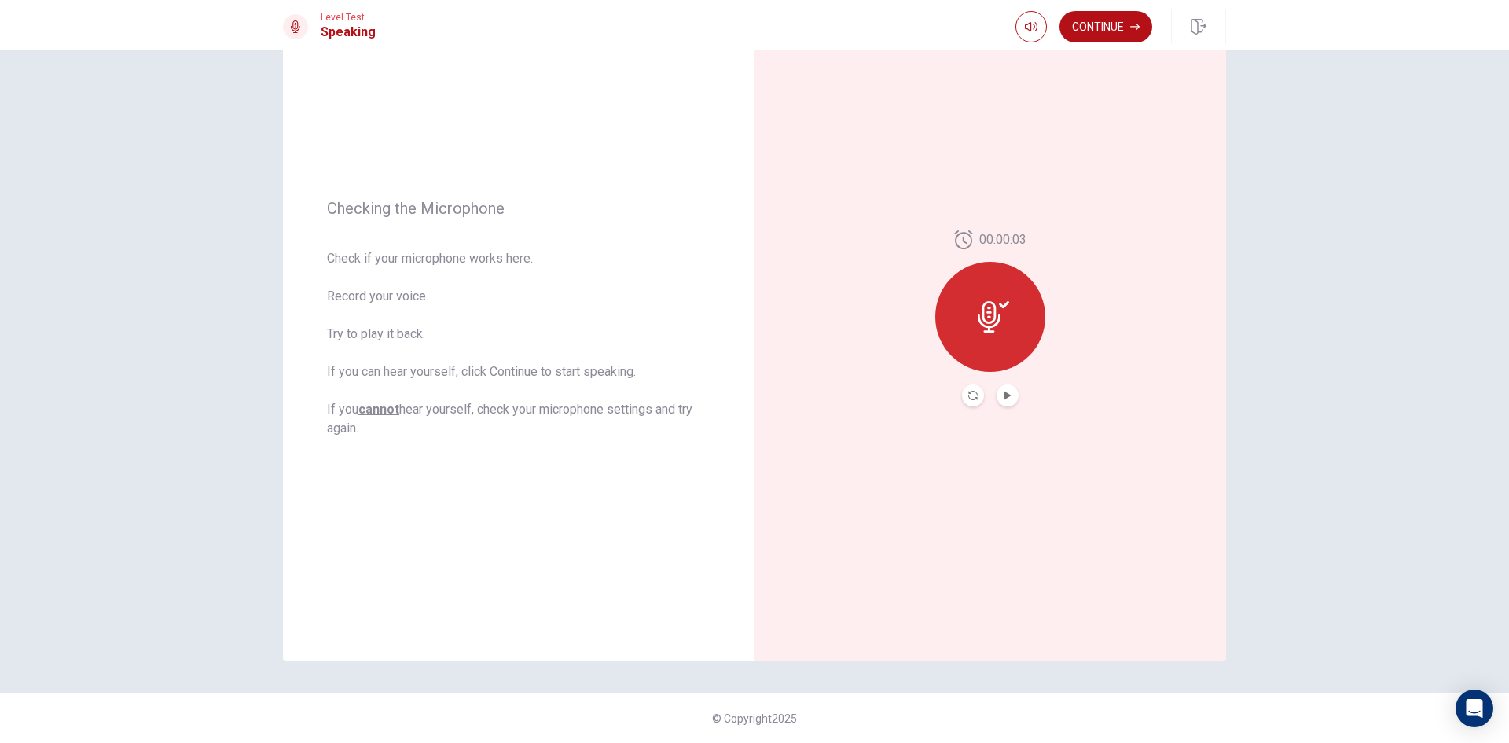
click at [989, 325] on icon at bounding box center [993, 316] width 31 height 31
click at [986, 318] on icon at bounding box center [989, 316] width 23 height 31
click at [968, 395] on icon "Record Again" at bounding box center [972, 395] width 9 height 9
click at [979, 318] on icon at bounding box center [990, 311] width 23 height 31
click at [991, 328] on icon at bounding box center [993, 316] width 31 height 31
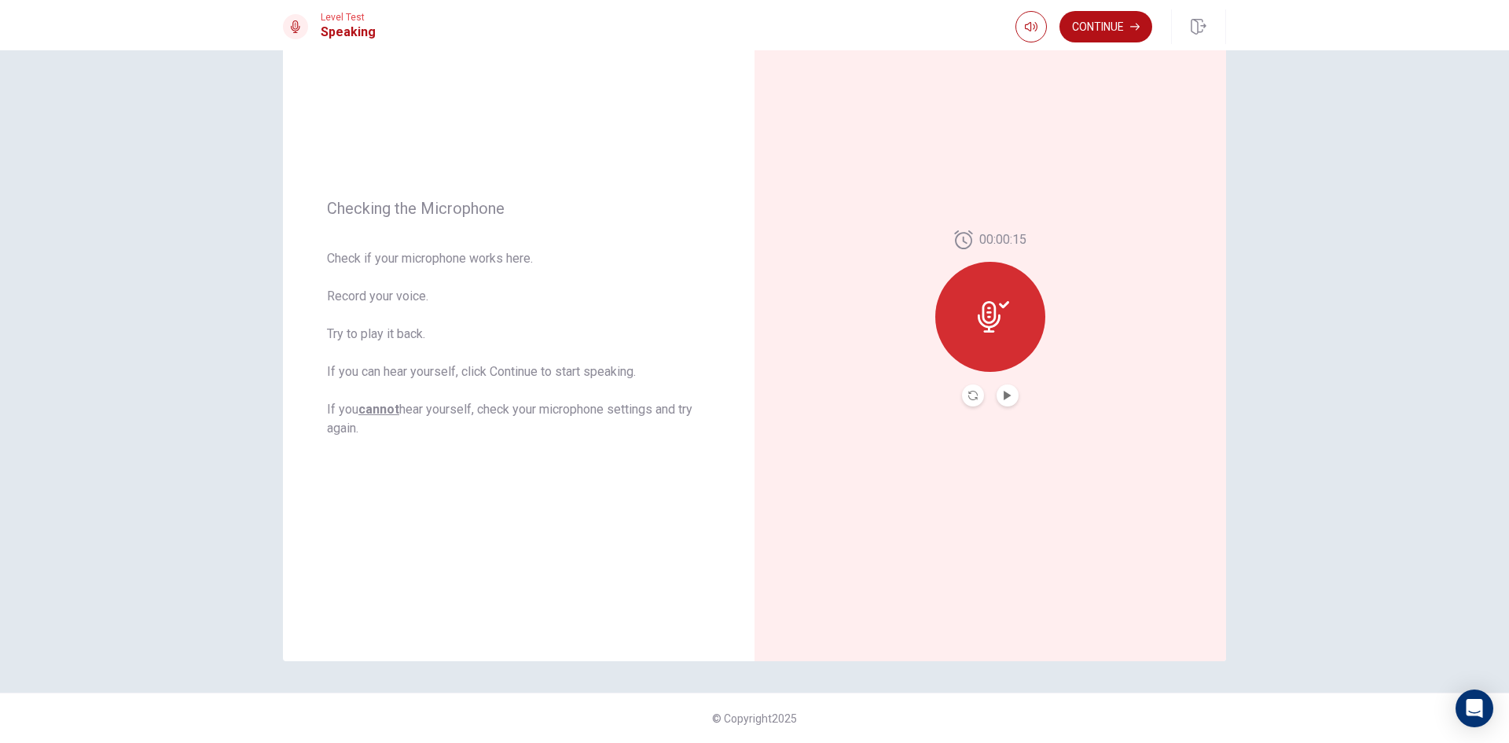
click at [972, 389] on button "Record Again" at bounding box center [973, 395] width 22 height 22
click at [975, 332] on div "Stop Recording" at bounding box center [990, 328] width 110 height 110
click at [1007, 394] on icon "Play Audio" at bounding box center [1007, 395] width 9 height 9
click at [940, 395] on button "Record Again" at bounding box center [990, 395] width 117 height 31
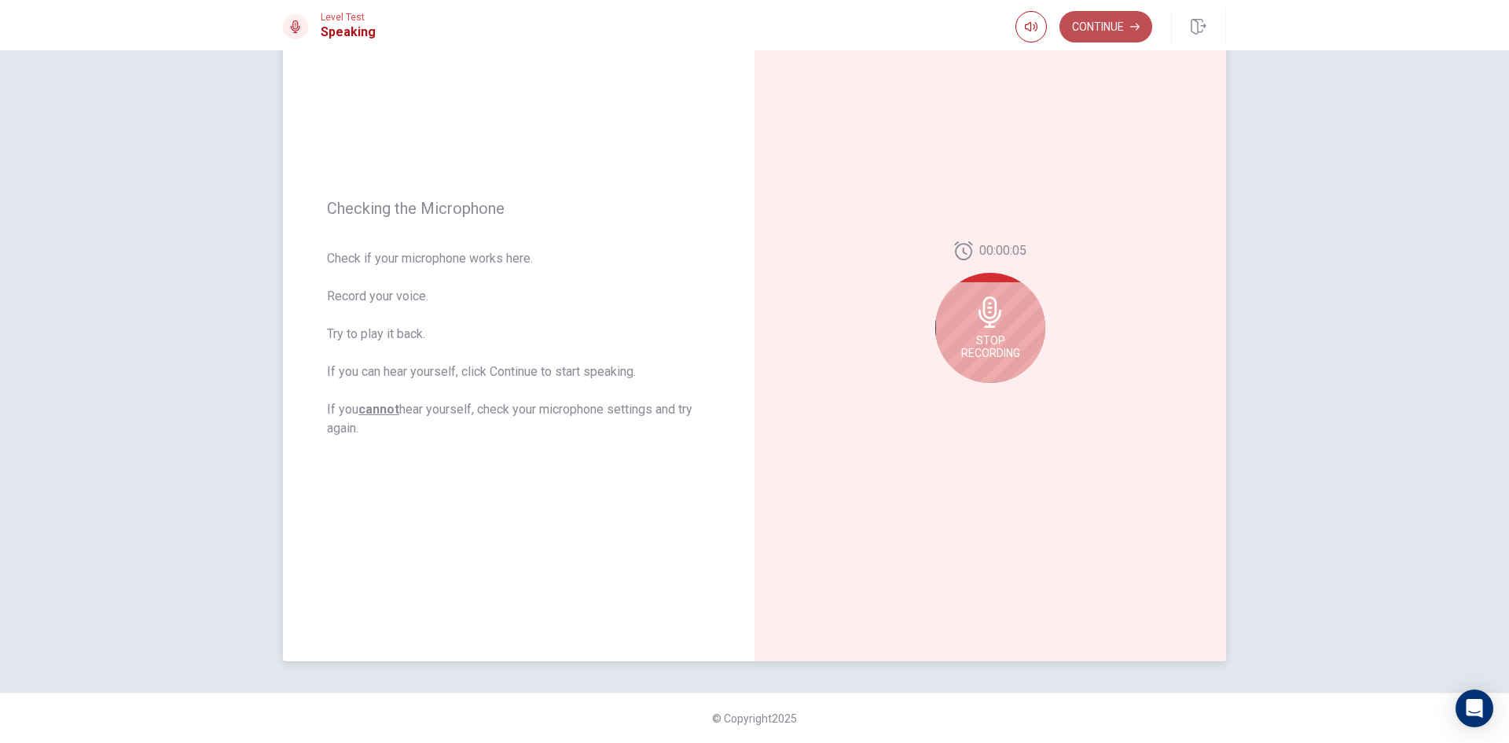
click at [1101, 28] on button "Continue" at bounding box center [1106, 26] width 93 height 31
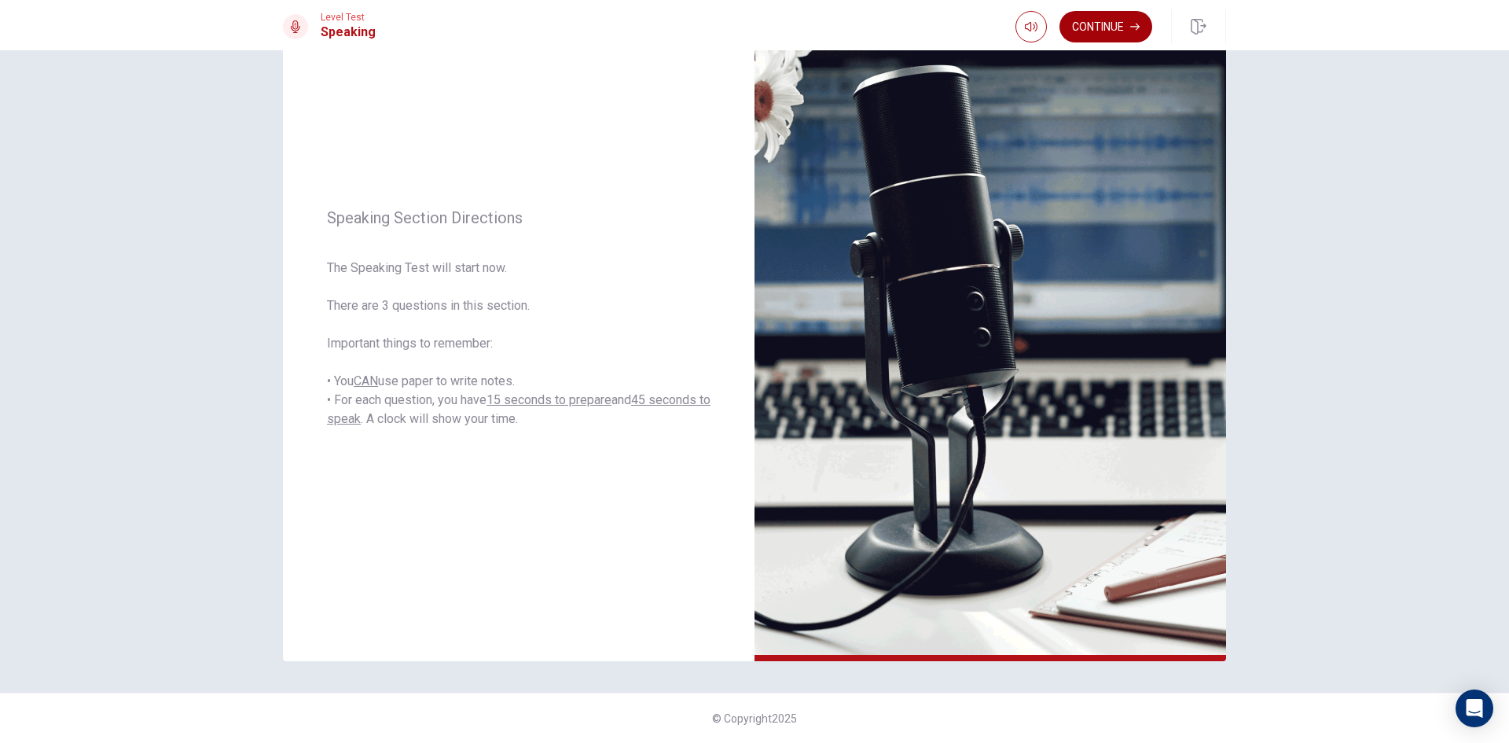
click at [1126, 30] on button "Continue" at bounding box center [1106, 26] width 93 height 31
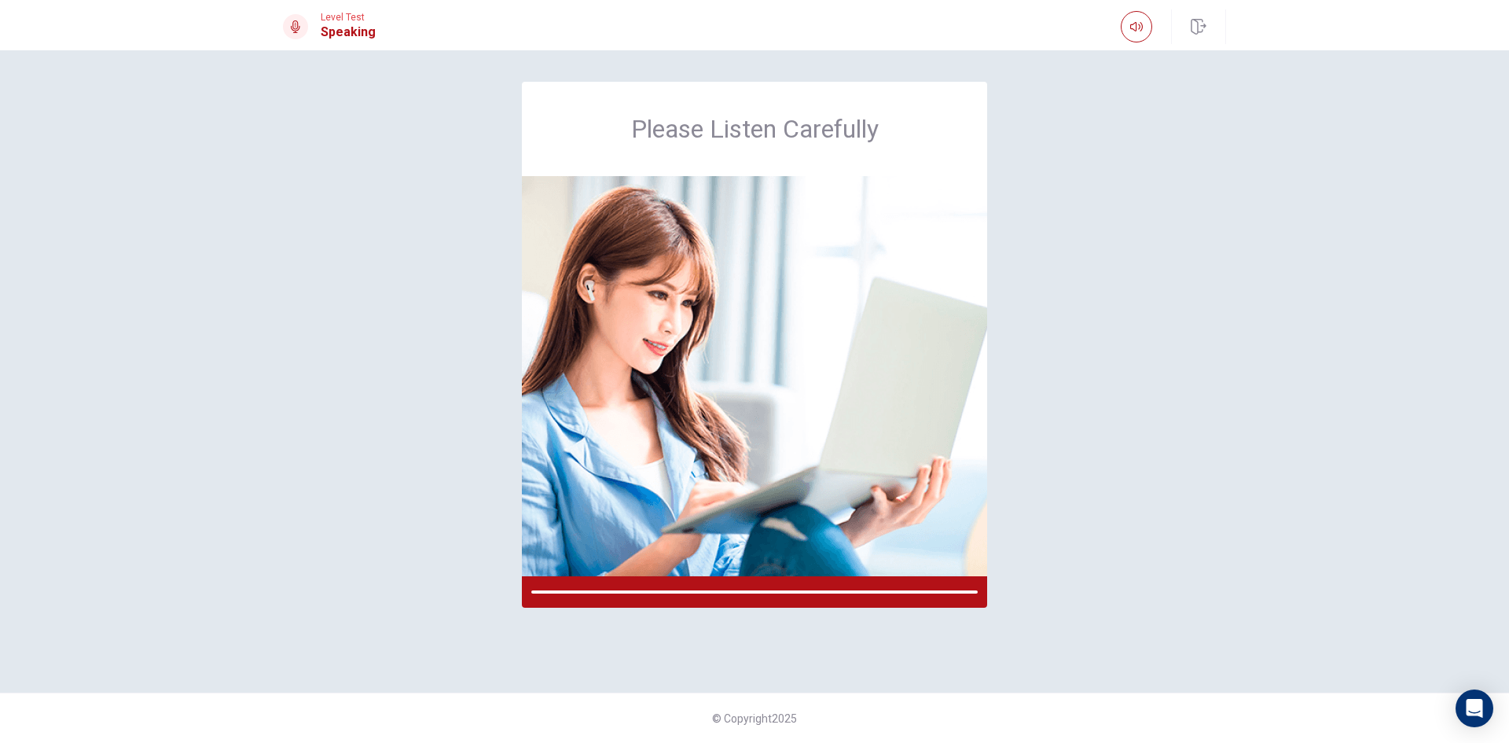
scroll to position [0, 0]
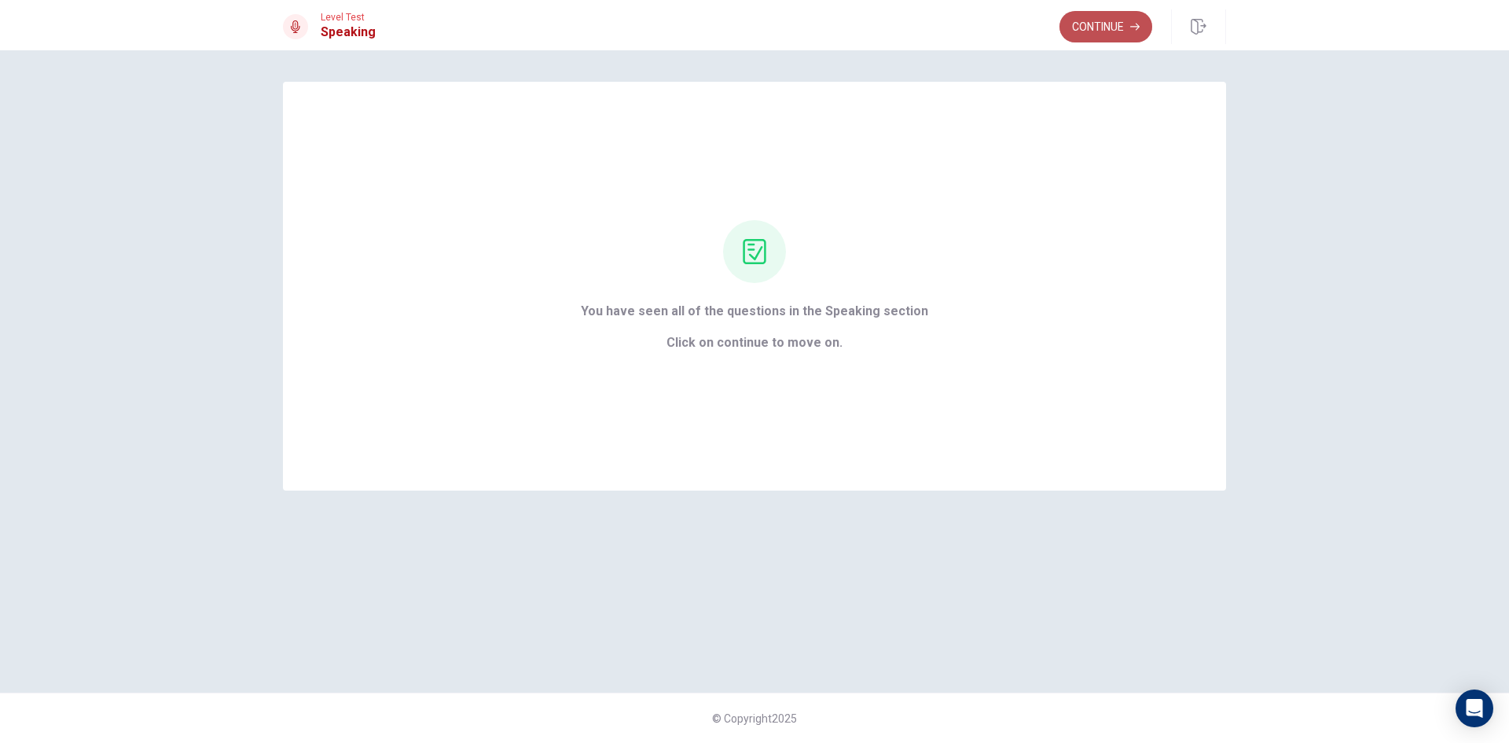
click at [1075, 22] on button "Continue" at bounding box center [1106, 26] width 93 height 31
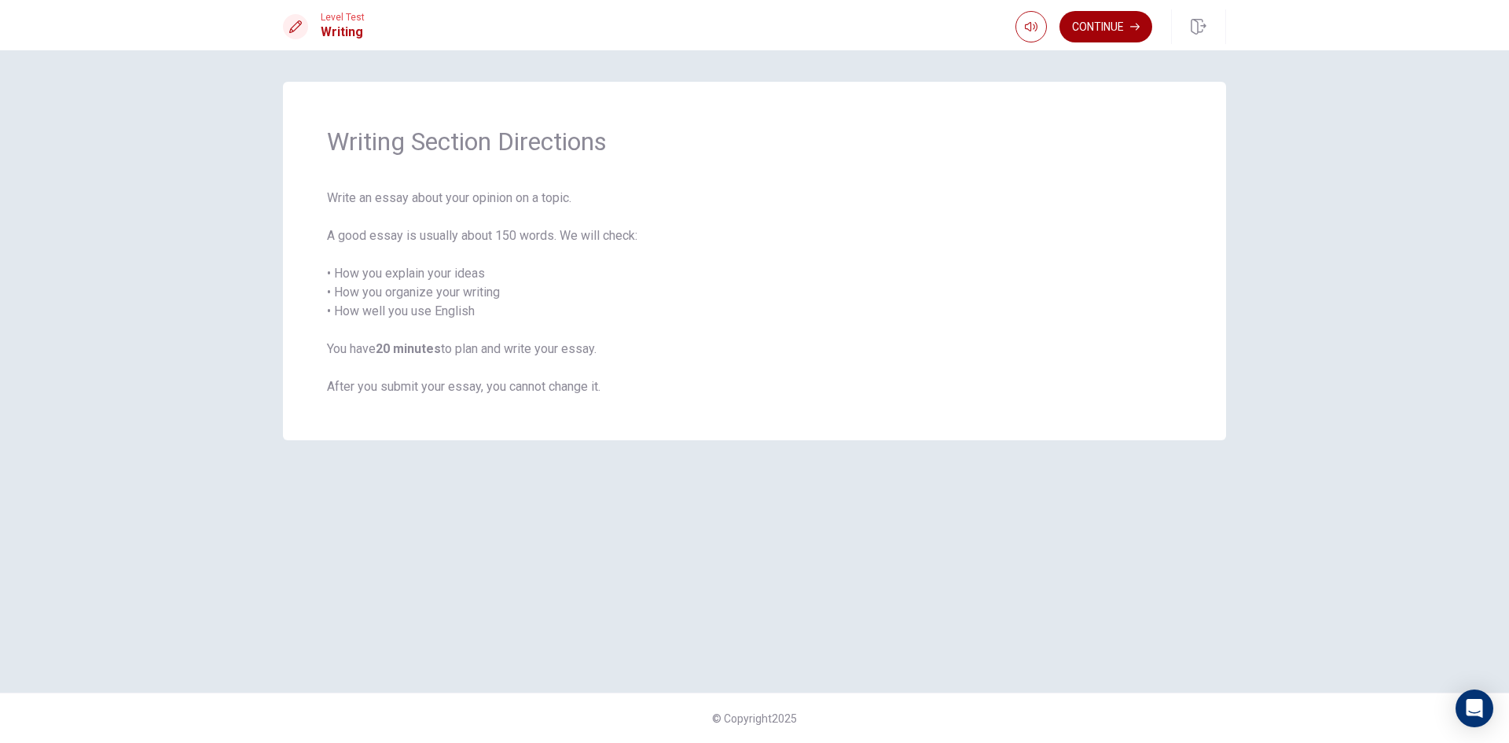
click at [1111, 23] on button "Continue" at bounding box center [1106, 26] width 93 height 31
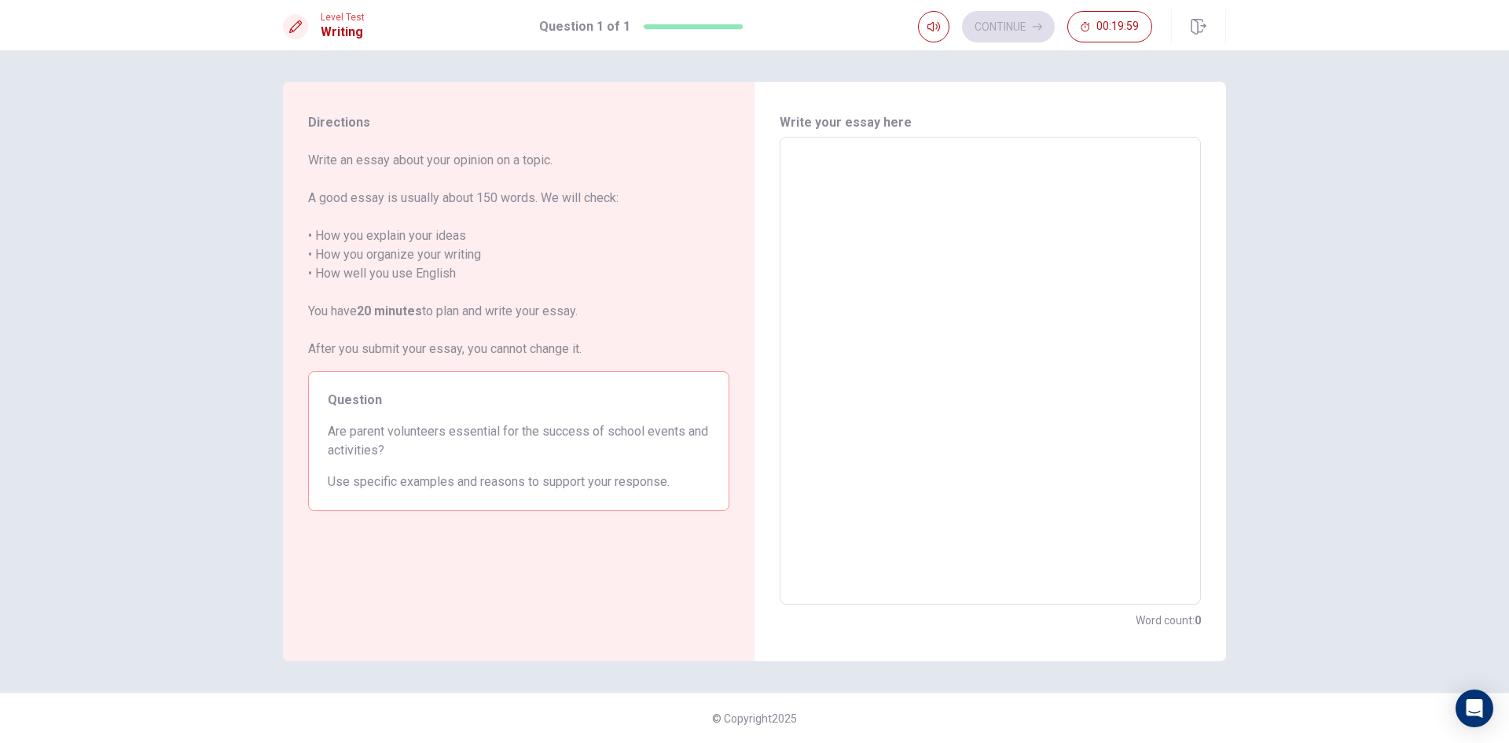
click at [845, 142] on div "x ​" at bounding box center [990, 371] width 421 height 468
type textarea "v"
type textarea "x"
type textarea "vo"
type textarea "x"
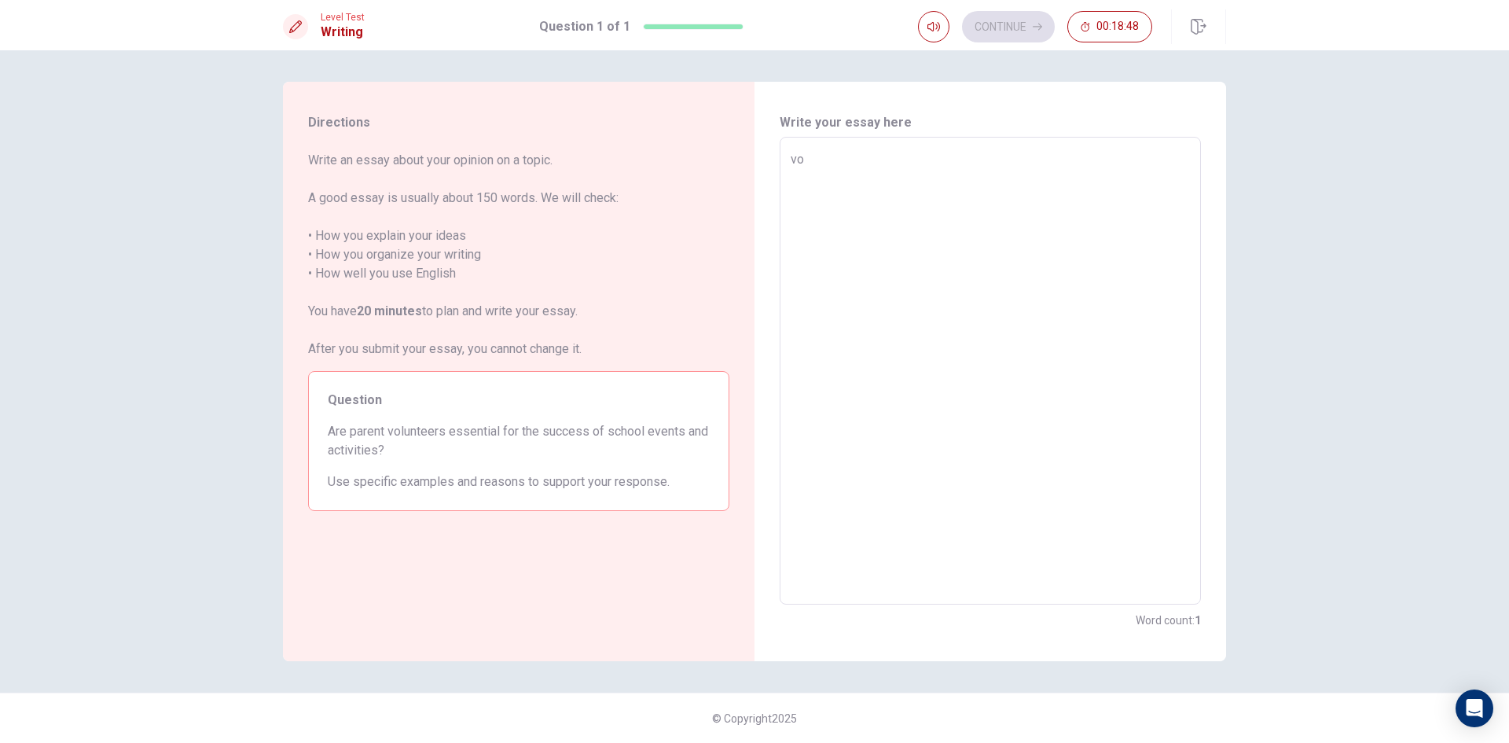
type textarea "vol"
type textarea "x"
type textarea "volu"
type textarea "x"
type textarea "volun"
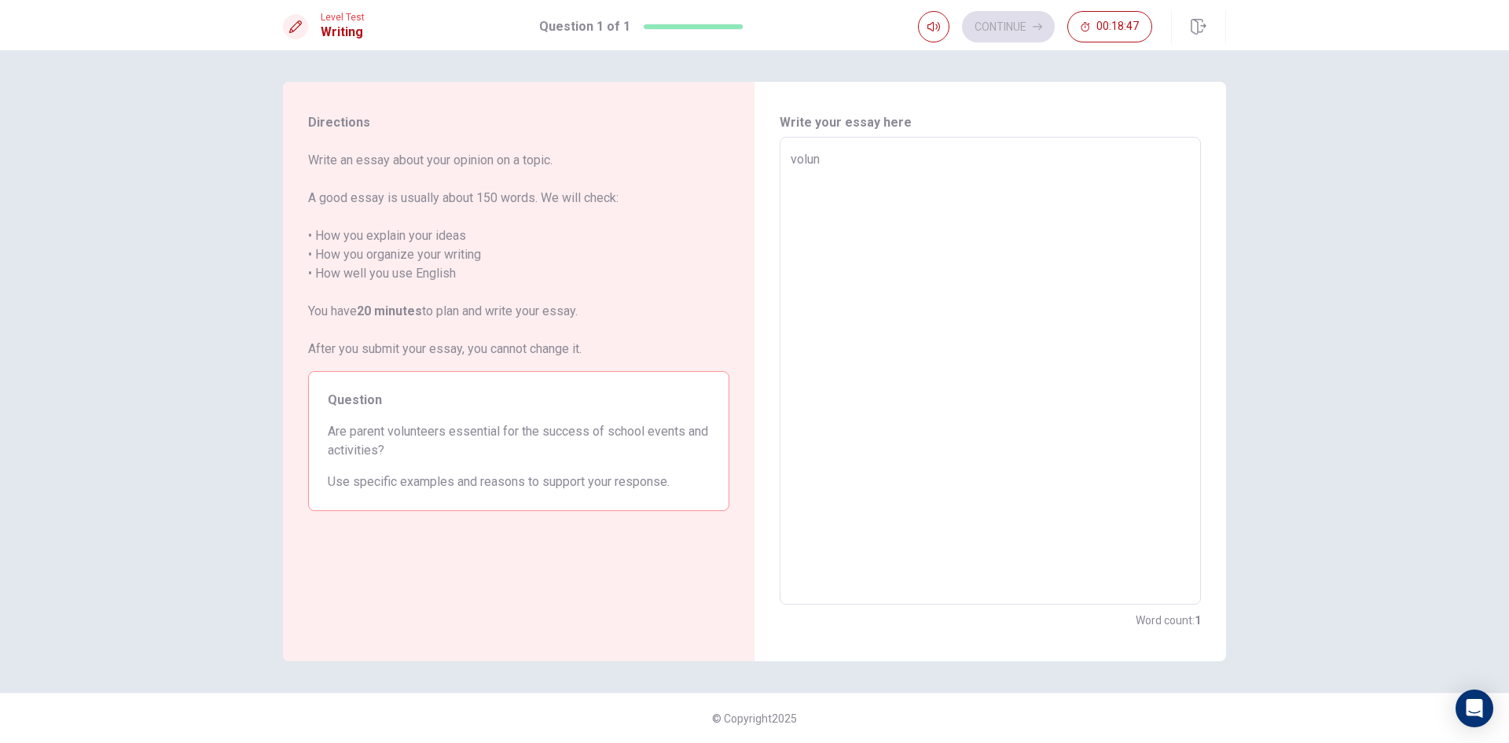
type textarea "x"
type textarea "volunt"
type textarea "x"
type textarea "volunte"
type textarea "x"
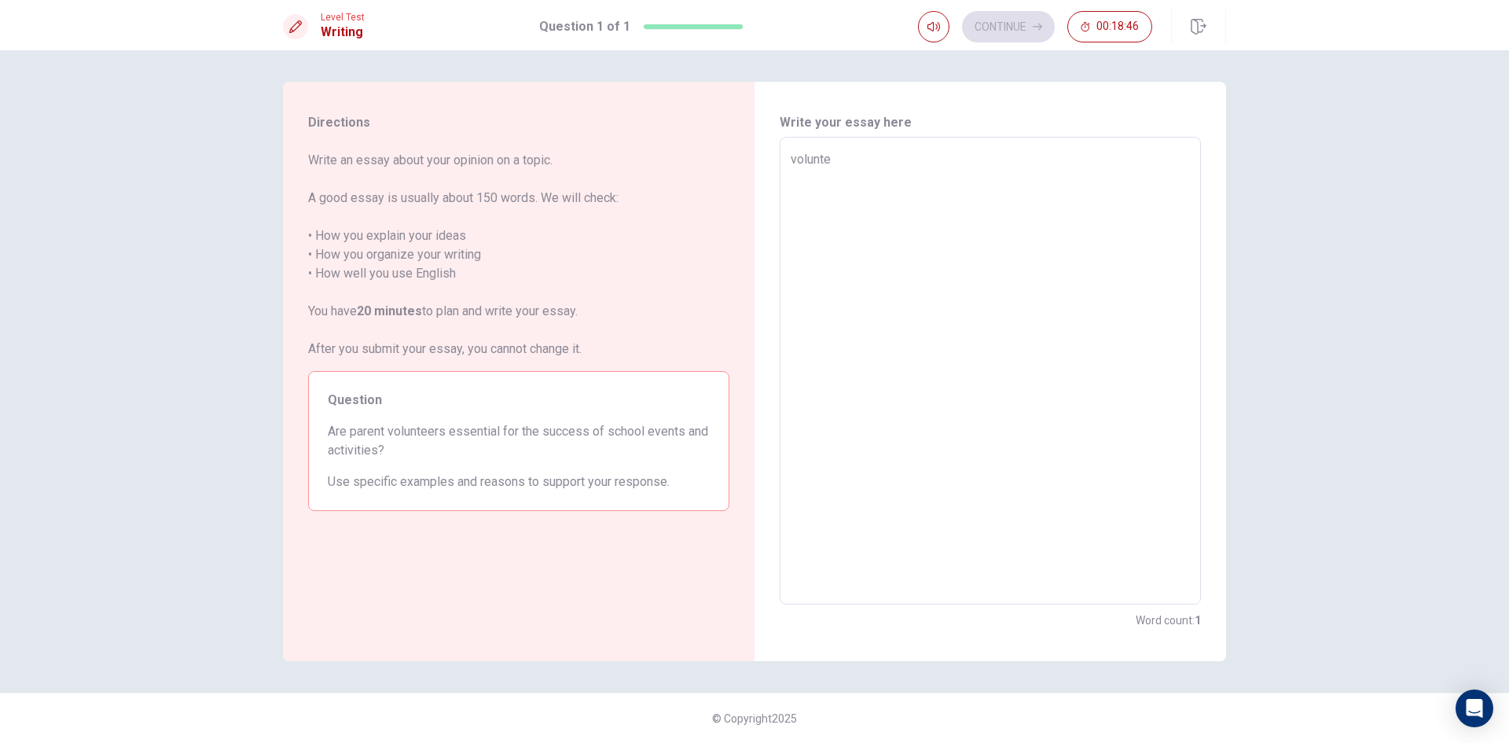
type textarea "voluntee"
type textarea "x"
type textarea "volunteer"
type textarea "x"
type textarea "volunteer"
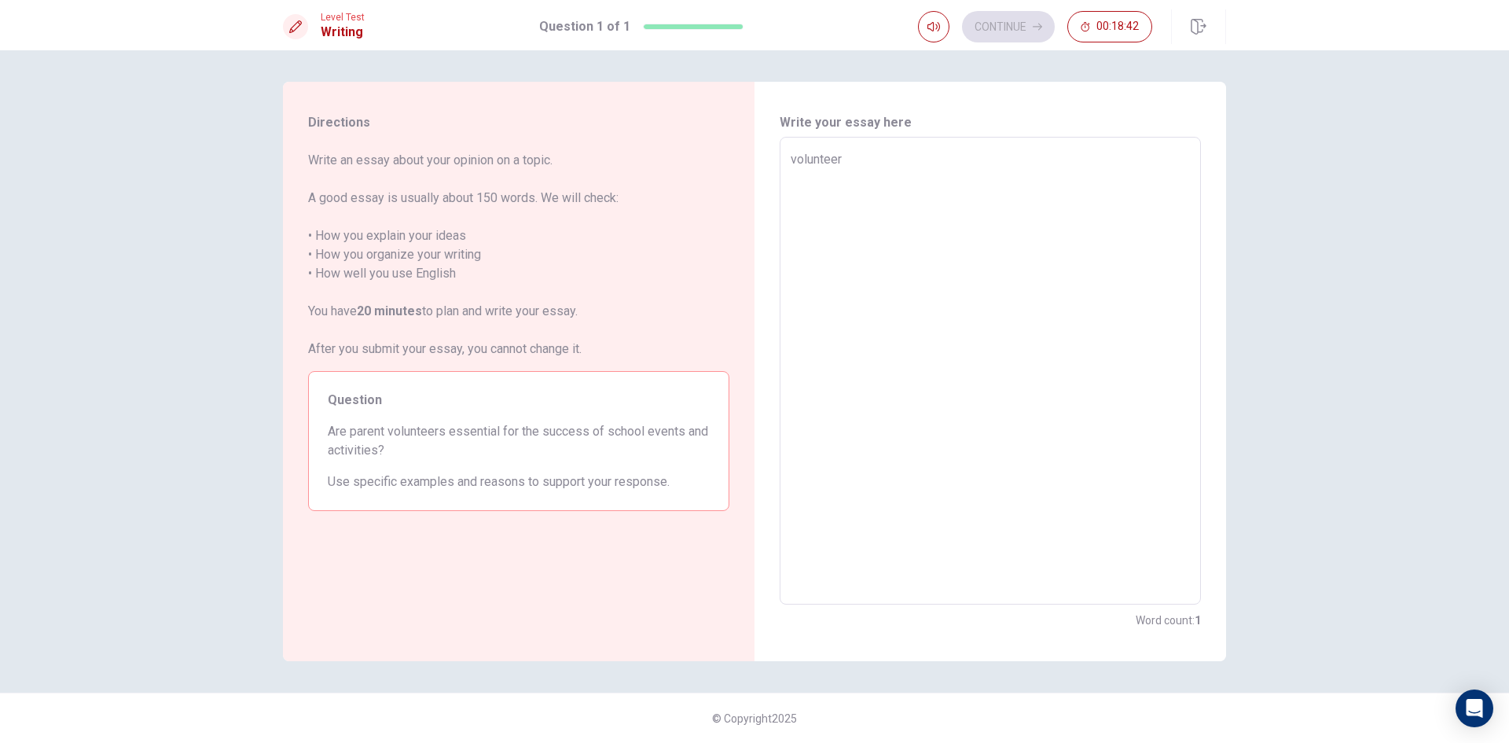
type textarea "x"
type textarea "volunteer i"
type textarea "x"
type textarea "volunteer is"
type textarea "x"
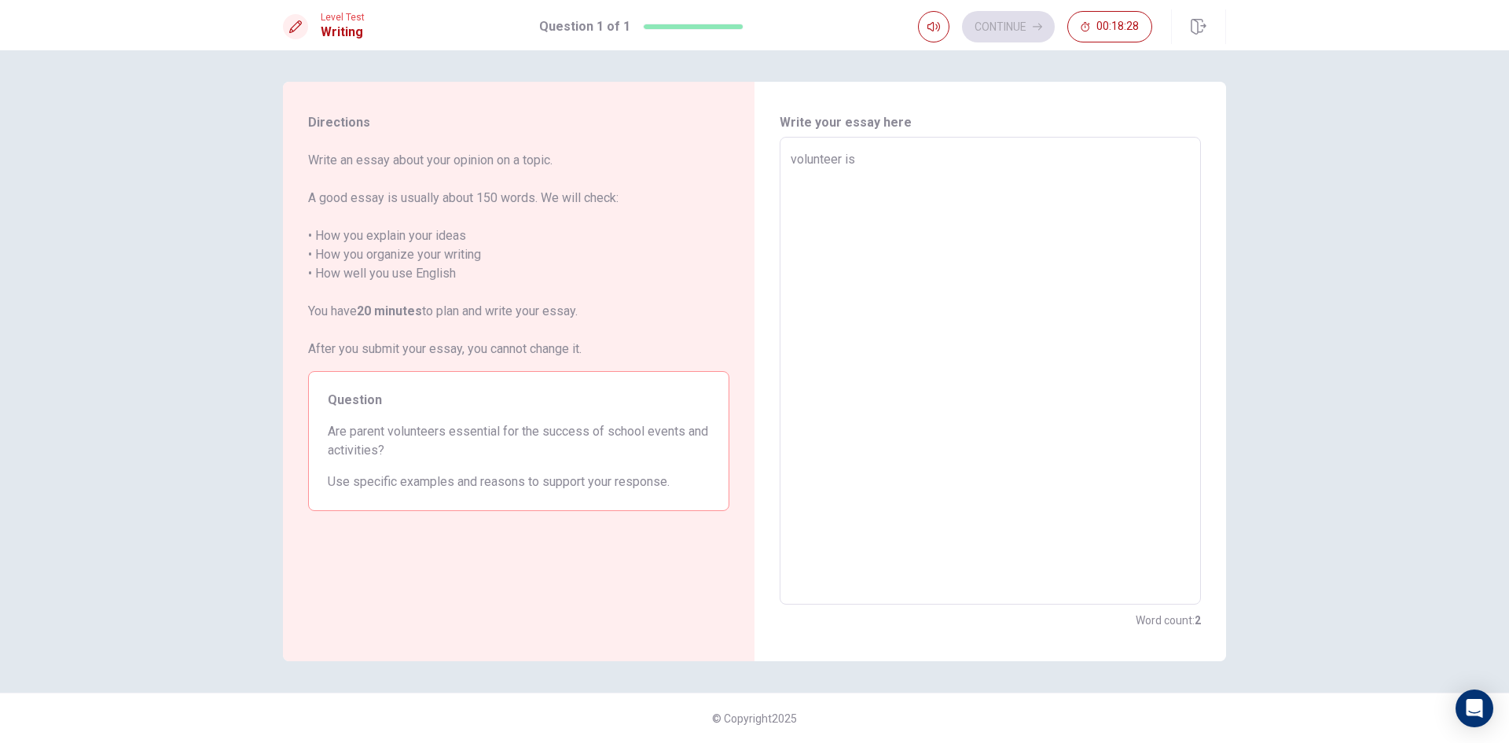
type textarea "volunteer i"
type textarea "x"
type textarea "volunteer"
type textarea "x"
type textarea "volunteer"
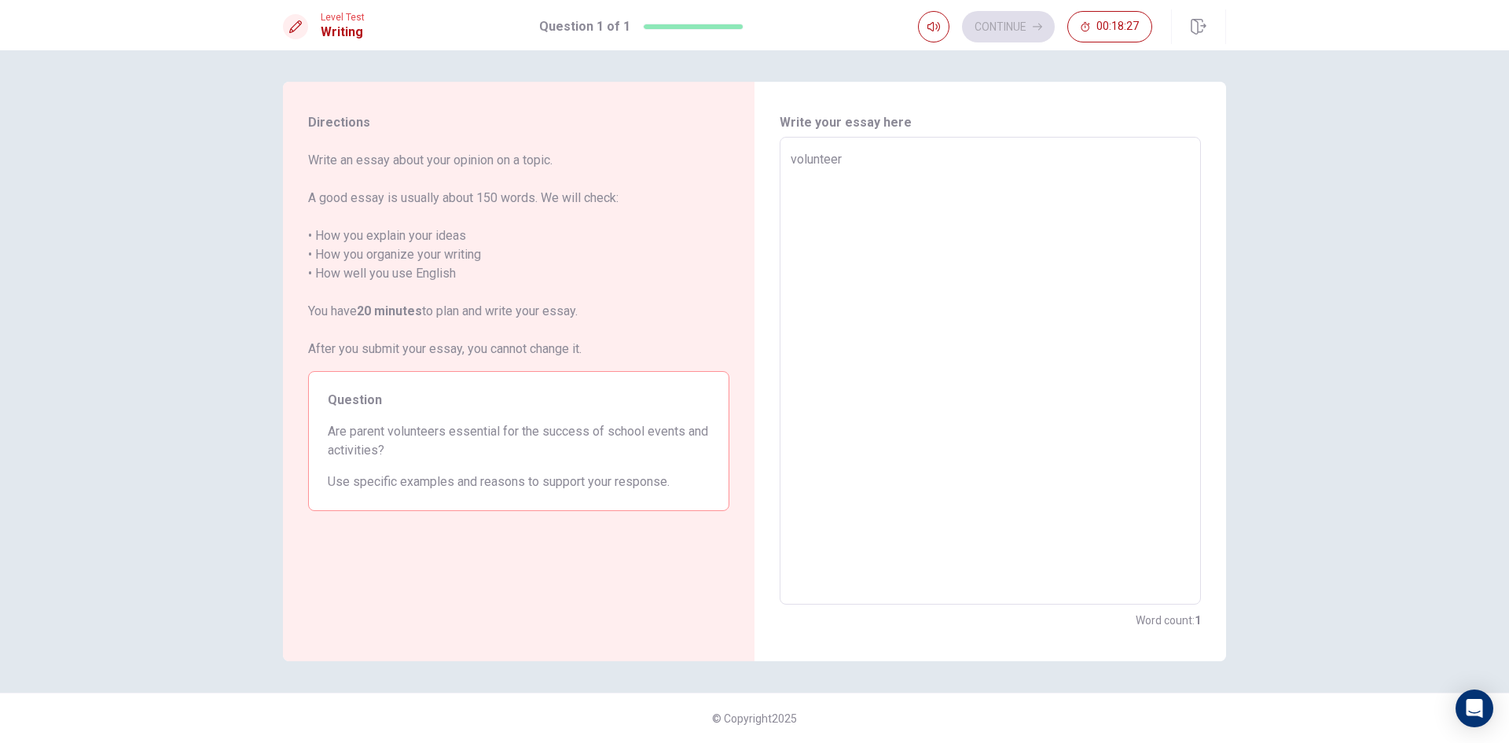
type textarea "x"
type textarea "voluntee"
type textarea "x"
type textarea "volunte"
type textarea "x"
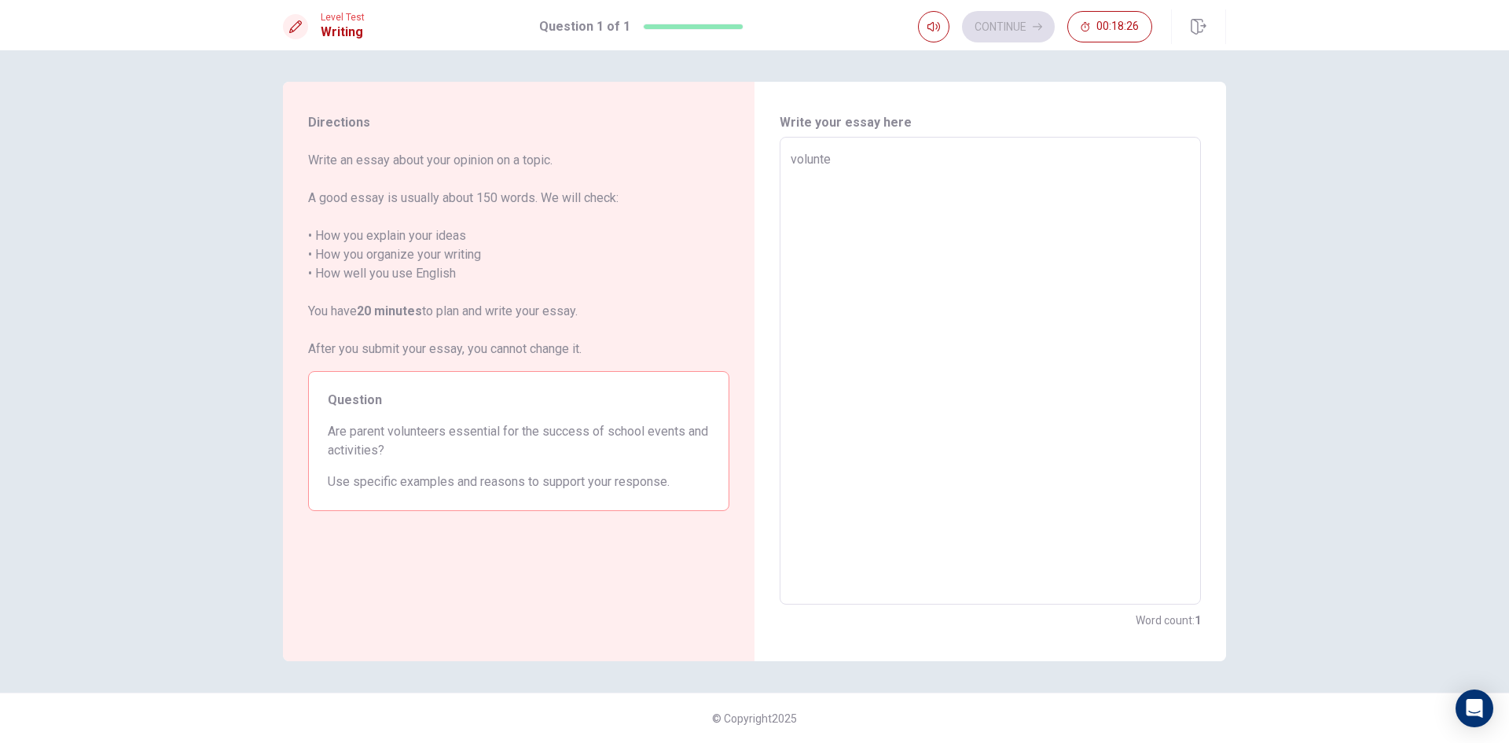
type textarea "volunt"
type textarea "x"
type textarea "volun"
type textarea "x"
type textarea "volu"
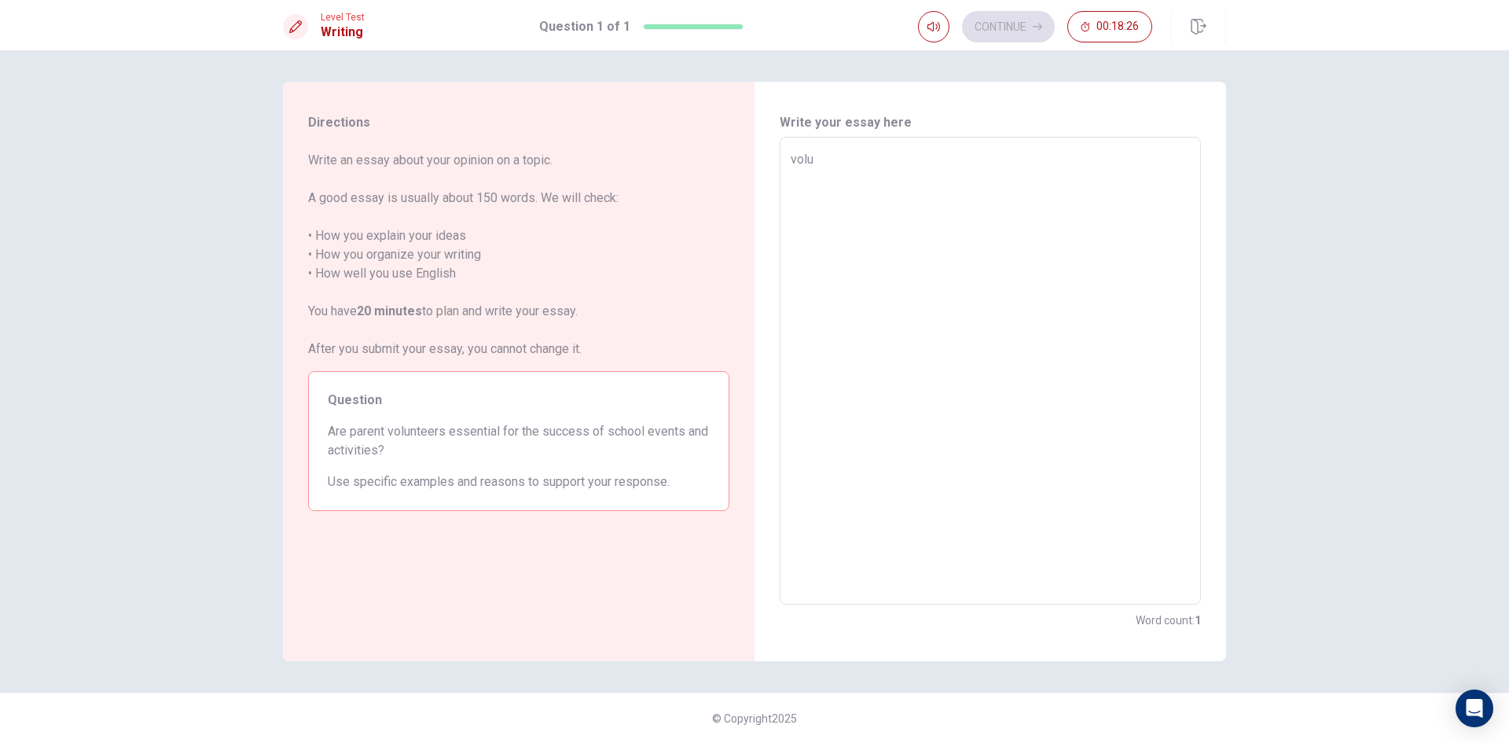
type textarea "x"
type textarea "vol"
type textarea "x"
type textarea "vo"
type textarea "x"
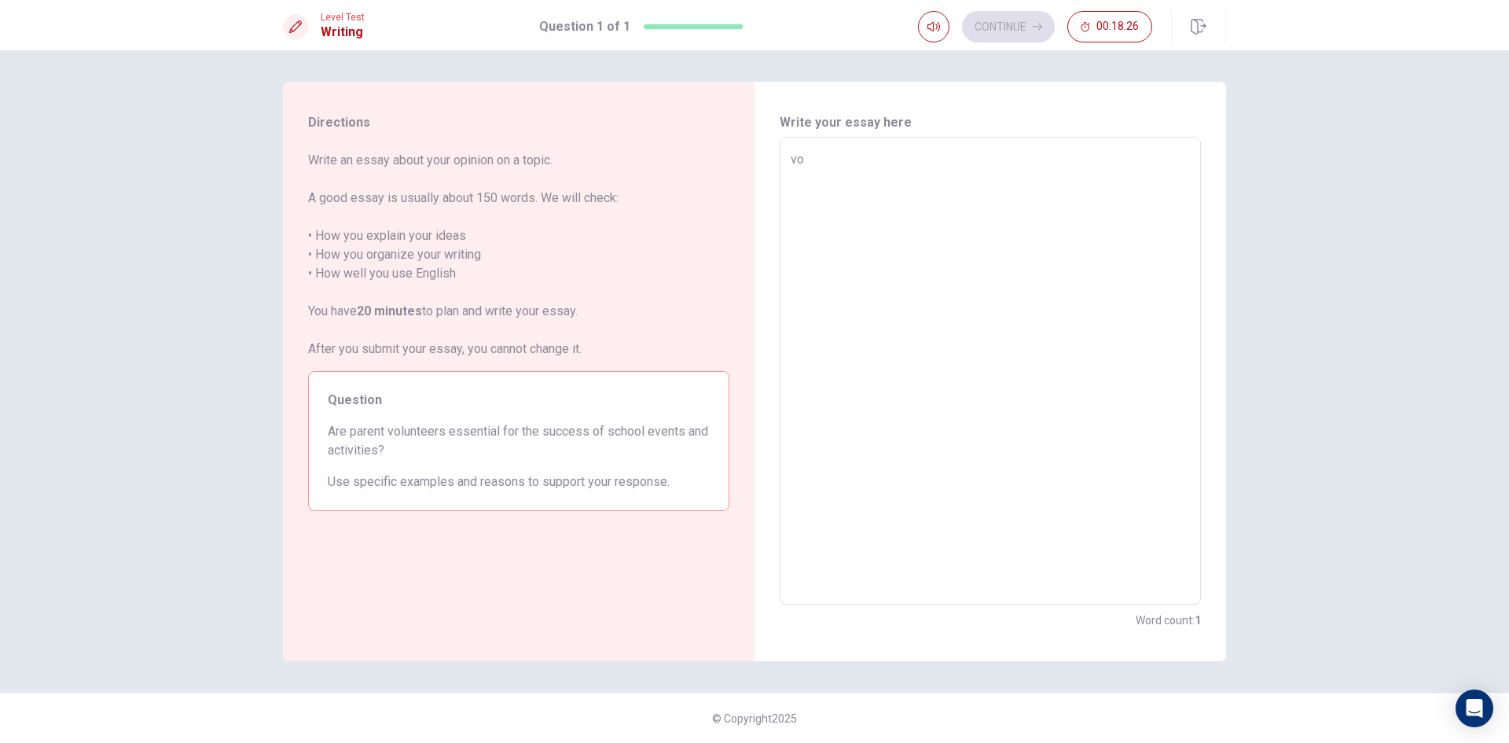
type textarea "v"
type textarea "x"
type textarea "m"
type textarea "x"
type textarea "my"
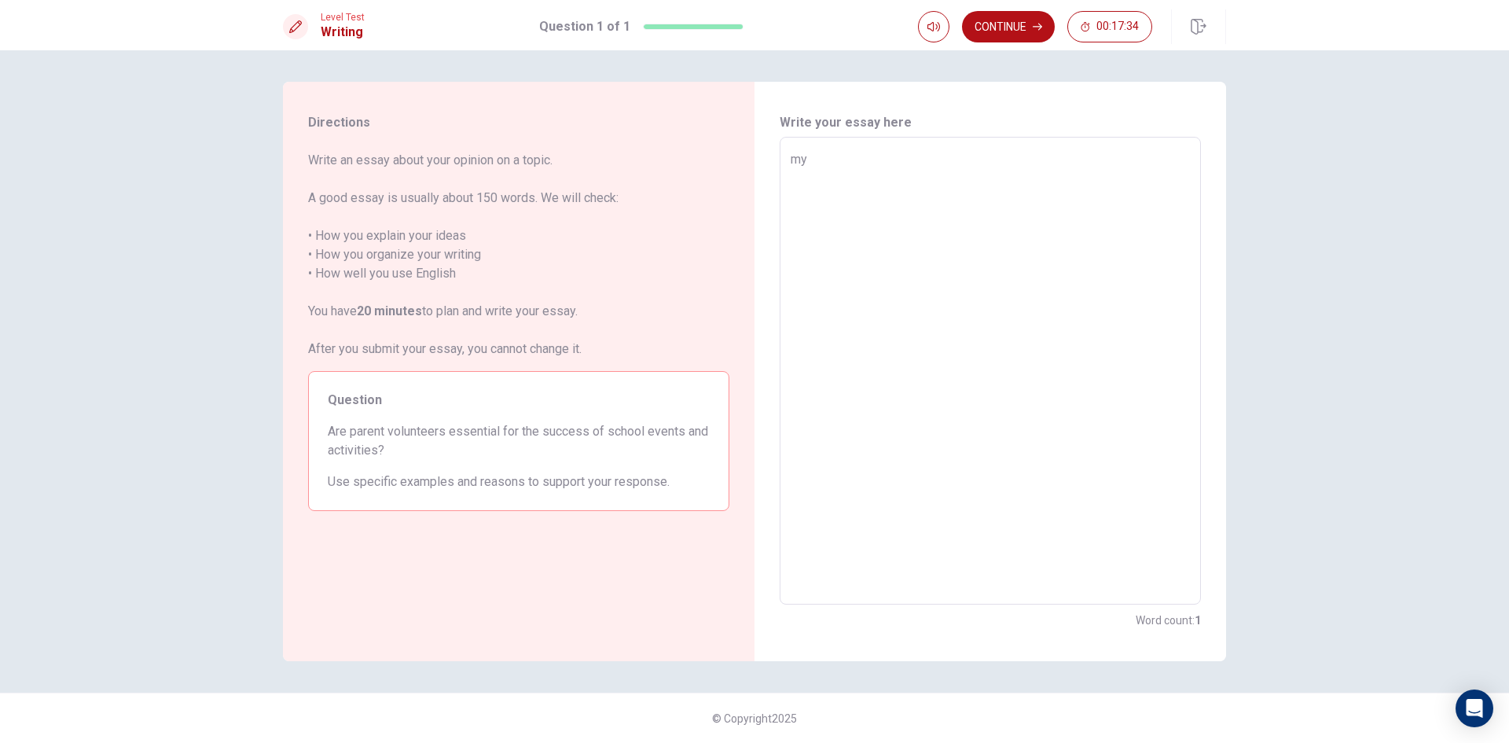
type textarea "x"
type textarea "my"
type textarea "x"
type textarea "my p"
type textarea "x"
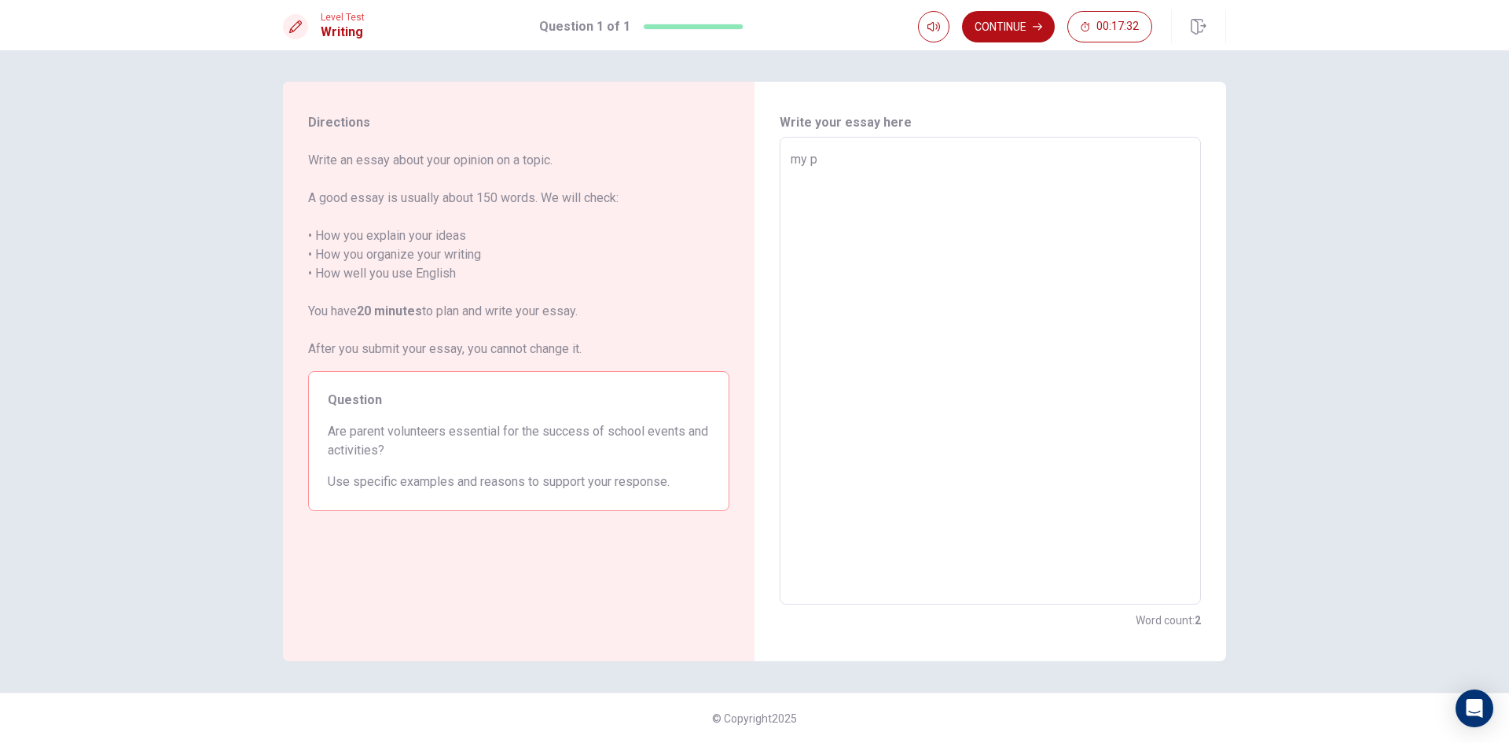
type textarea "my pe"
type textarea "x"
type textarea "my per"
type textarea "x"
type textarea "my perr"
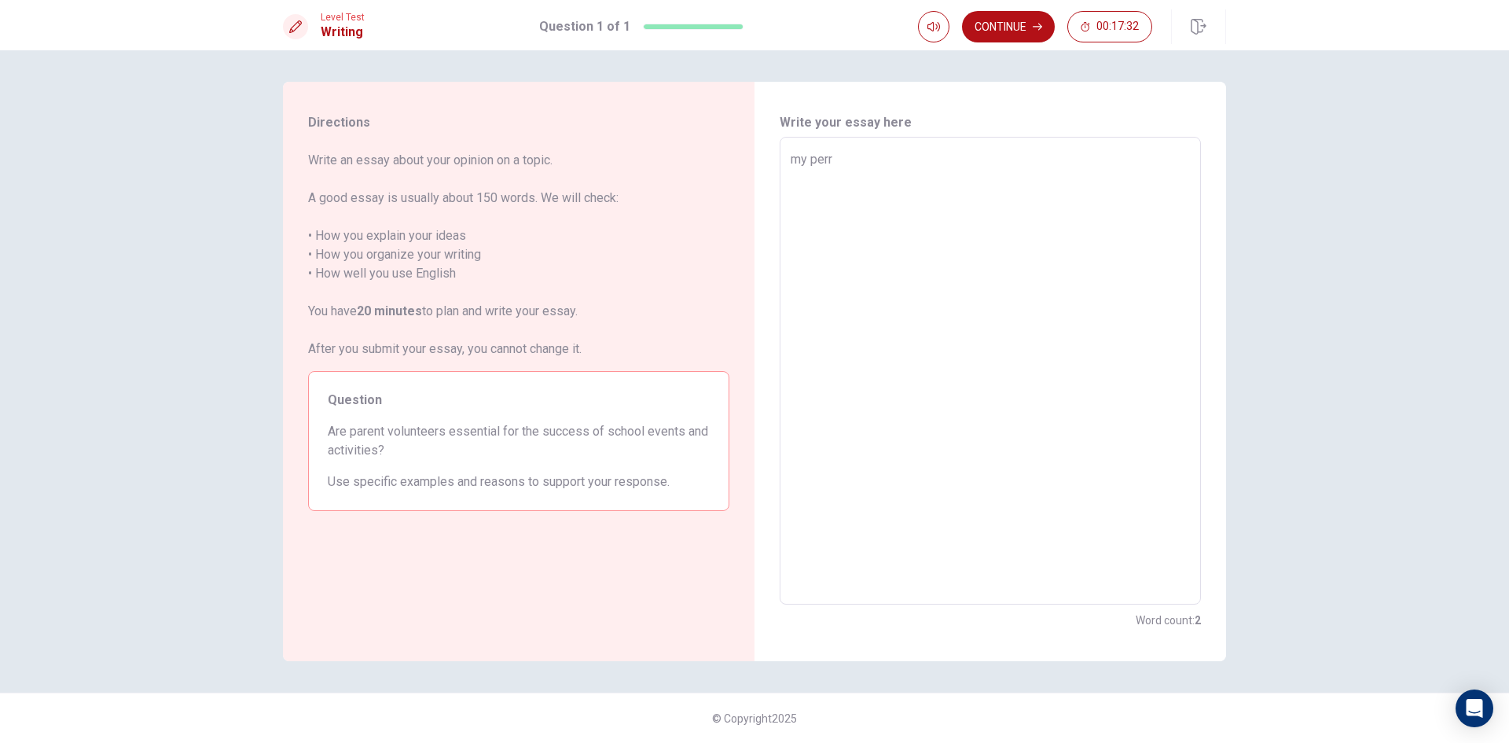
type textarea "x"
type textarea "my perre"
type textarea "x"
type textarea "my [PERSON_NAME]"
type textarea "x"
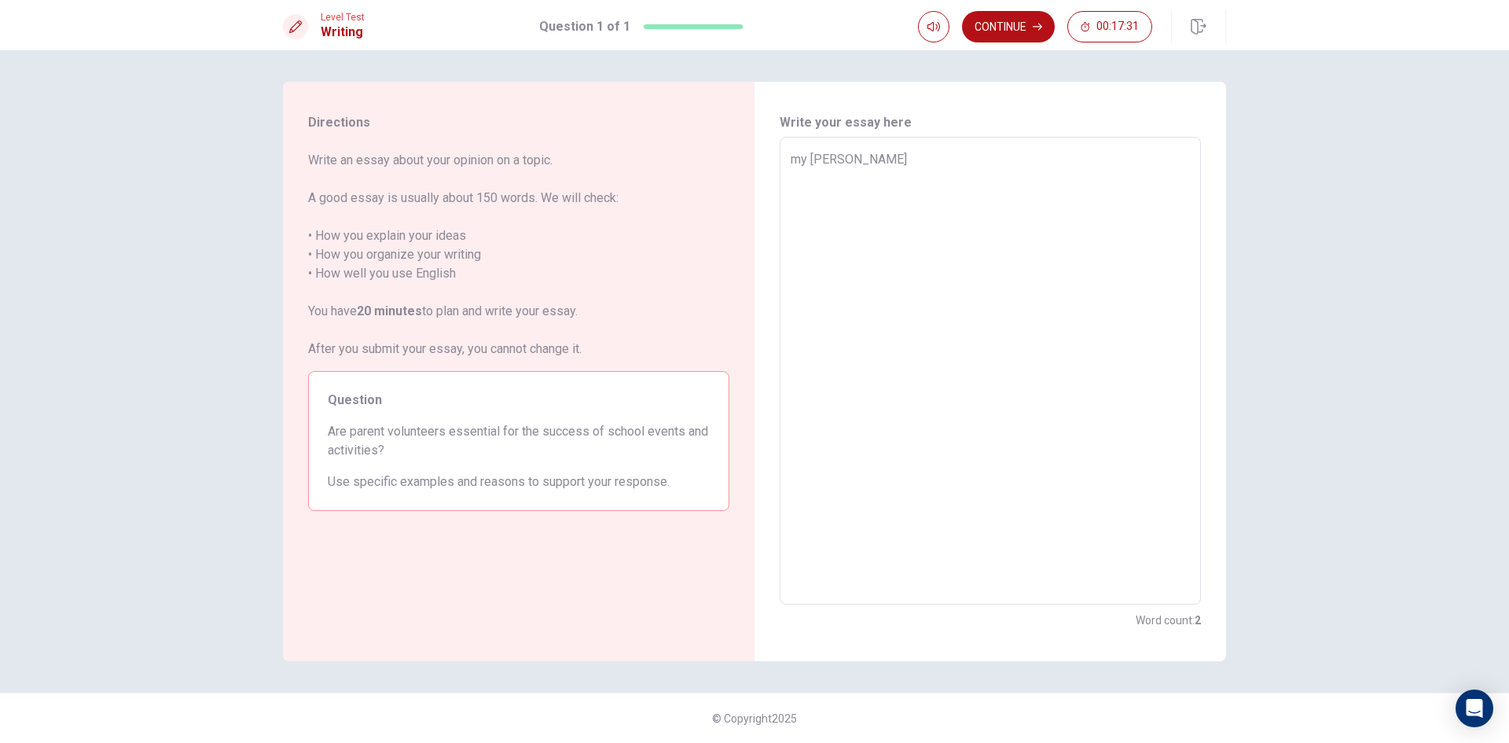
type textarea "my perrent"
type textarea "x"
type textarea "my perrent"
type textarea "x"
type textarea "my perrent a"
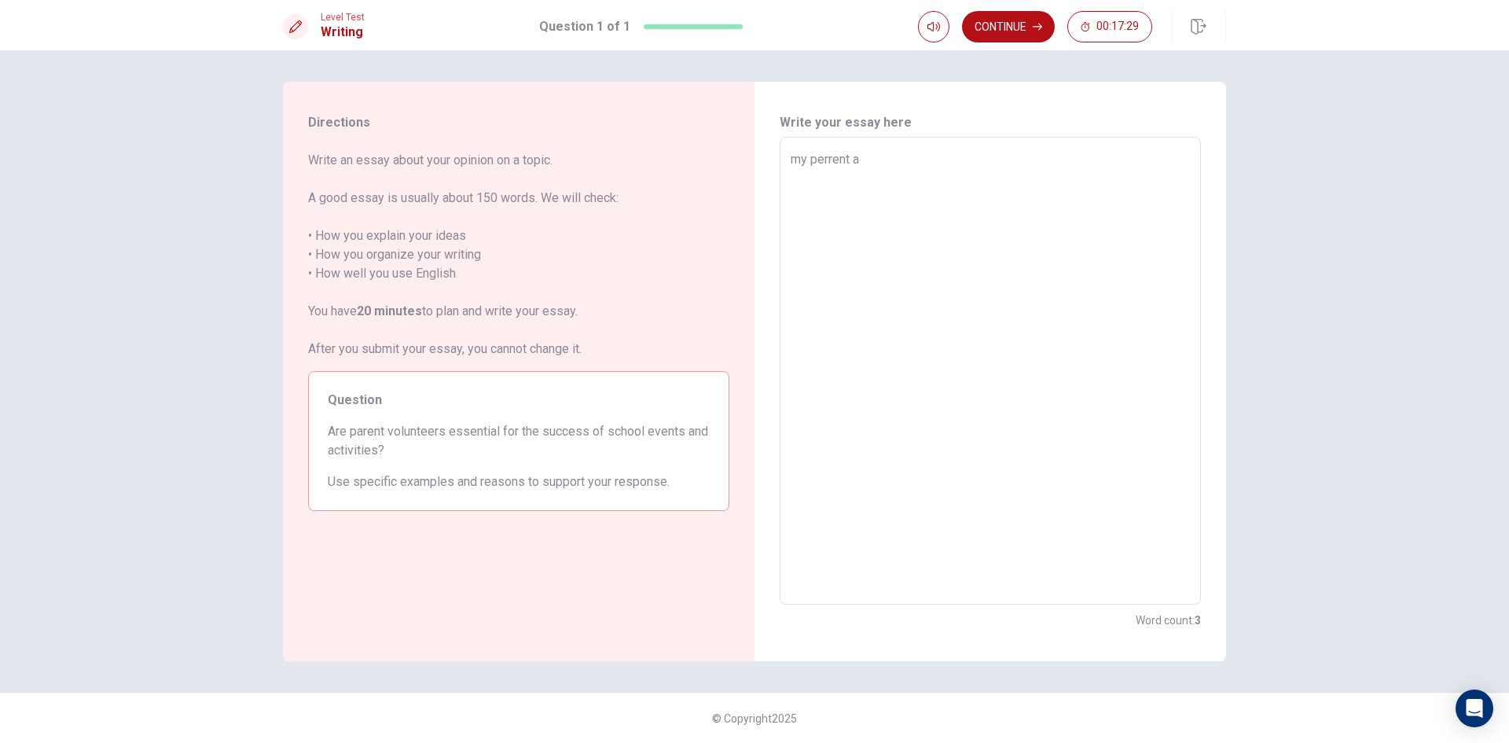
type textarea "x"
type textarea "my perrent al"
type textarea "x"
type textarea "my perrent alw"
type textarea "x"
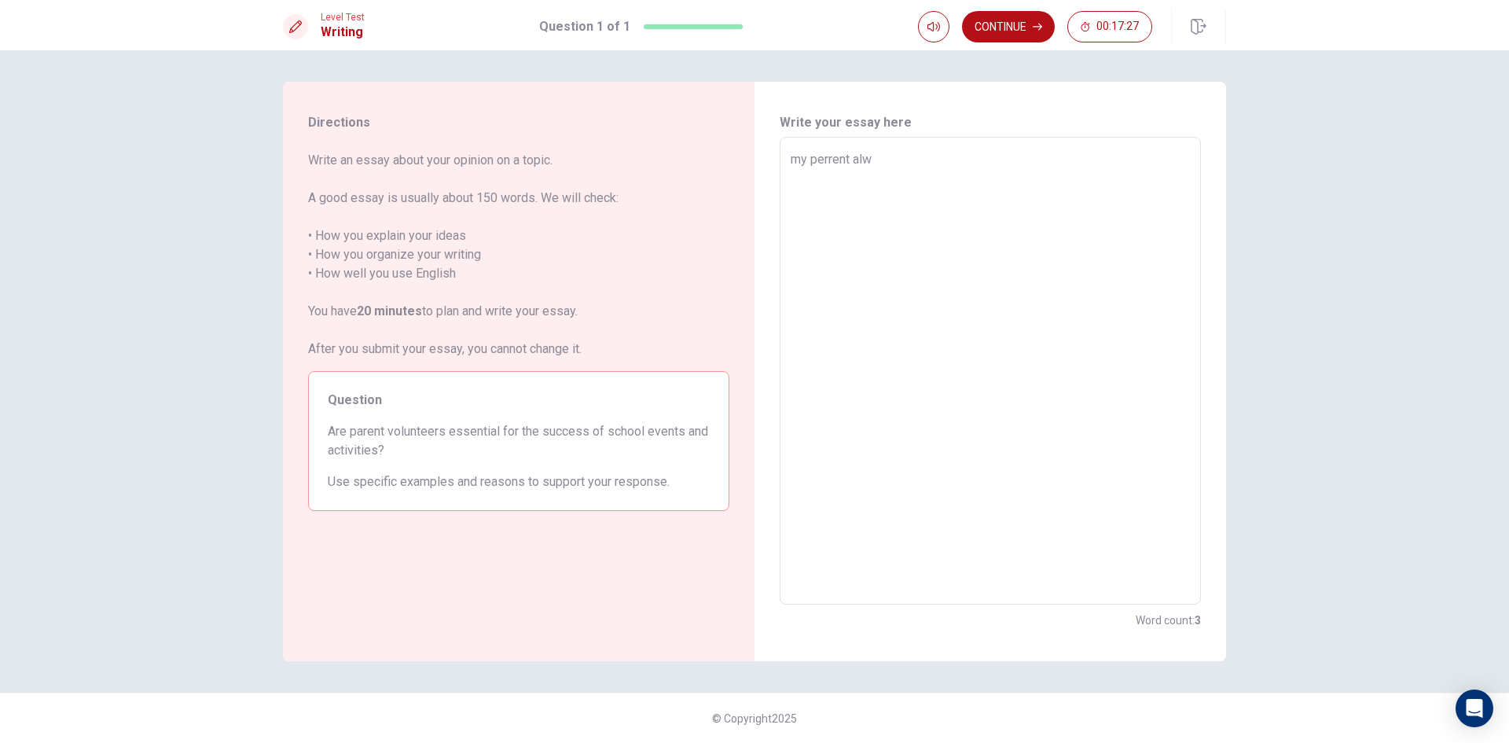
type textarea "my perrent alwa"
type textarea "x"
type textarea "my perrent alway"
type textarea "x"
type textarea "my perrent always"
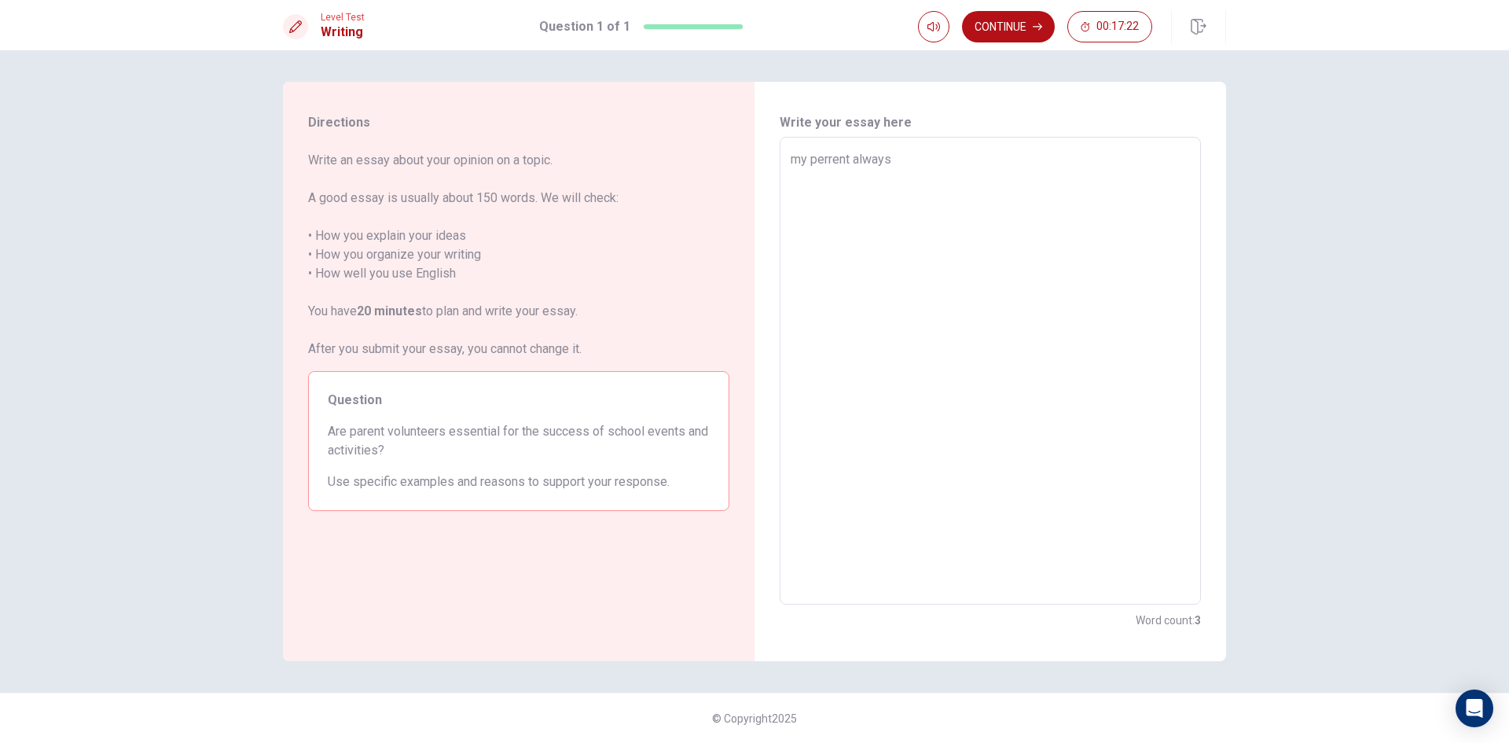
type textarea "x"
type textarea "my perrent always"
type textarea "x"
type textarea "my perrent always"
type textarea "x"
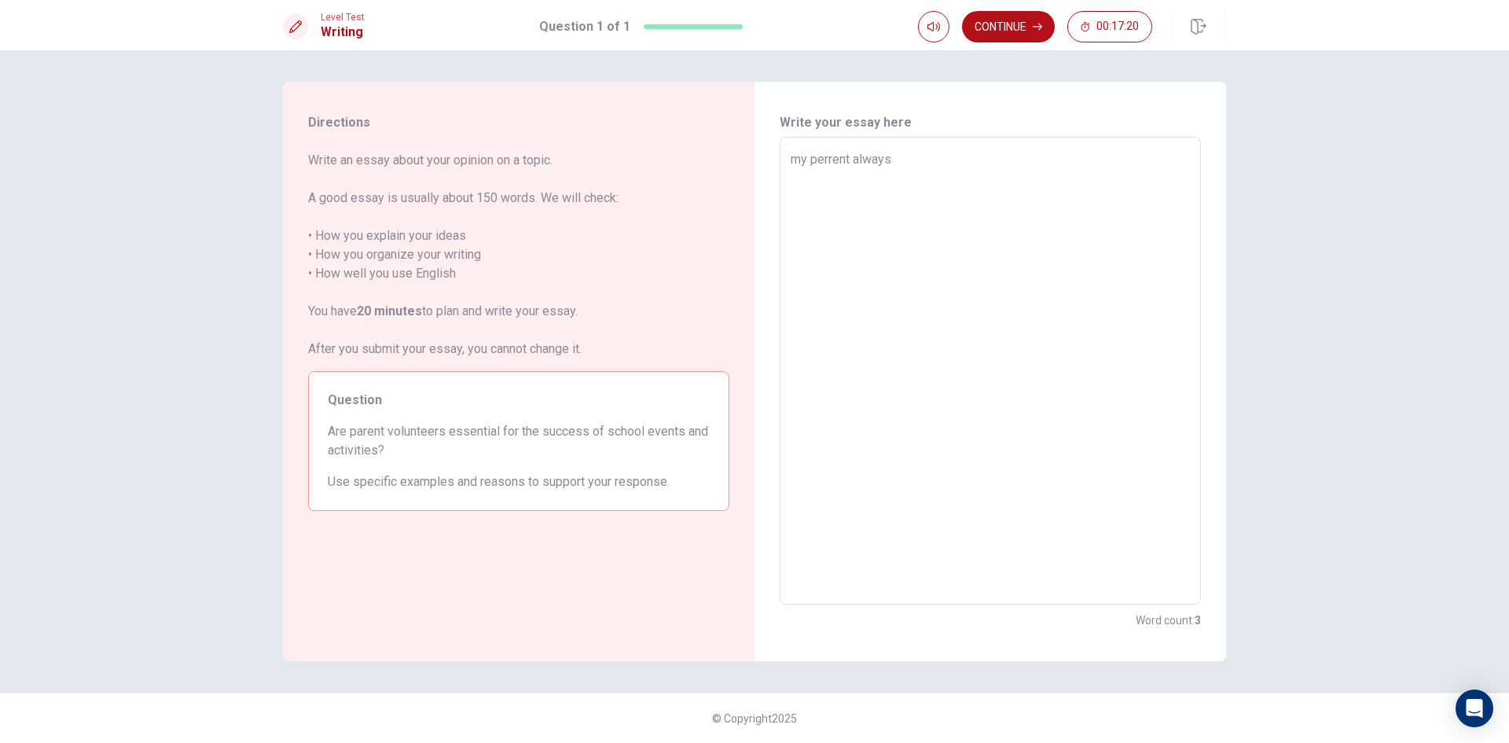
type textarea "my perrent alway"
type textarea "x"
type textarea "my perrent alwa"
type textarea "x"
type textarea "my perrent alw"
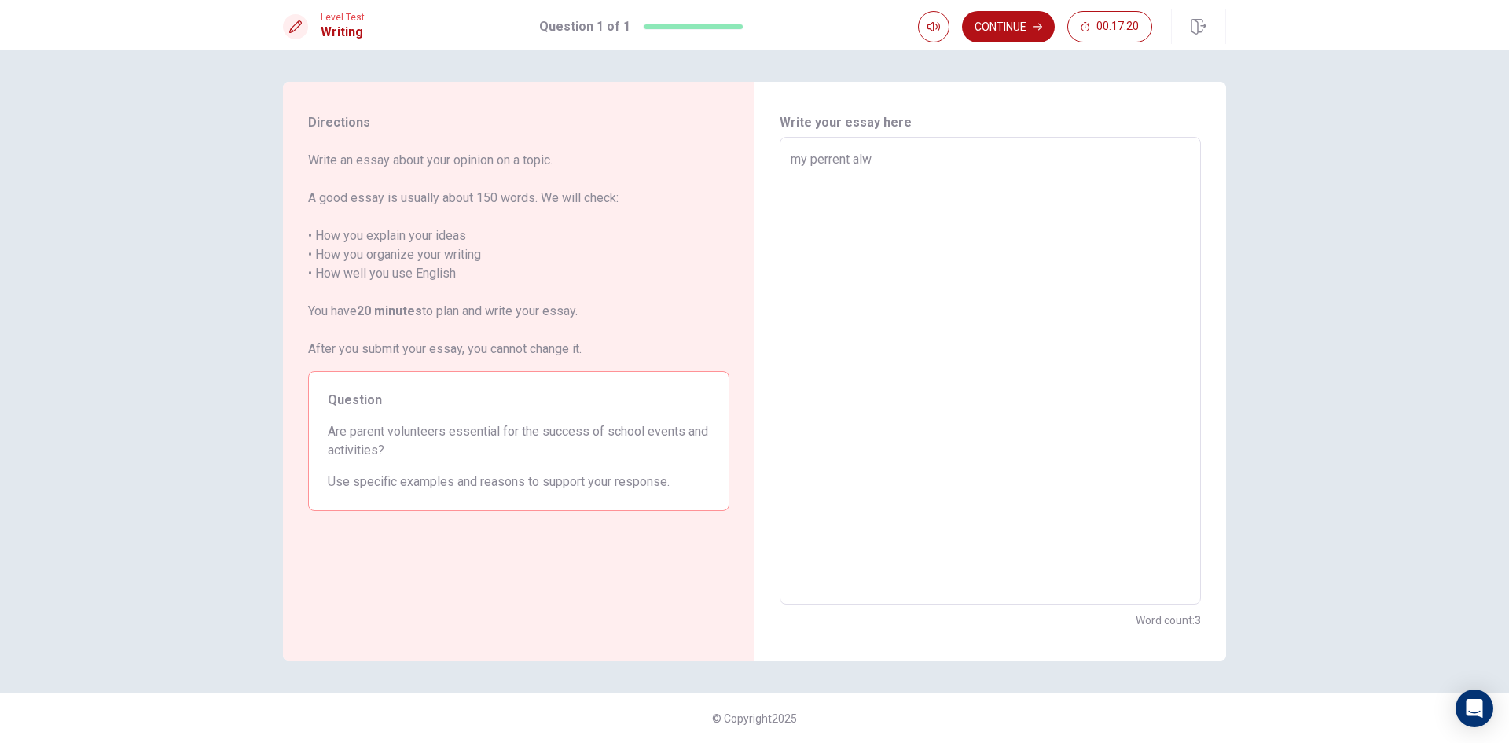
type textarea "x"
type textarea "my perrent al"
type textarea "x"
type textarea "my perrent a"
type textarea "x"
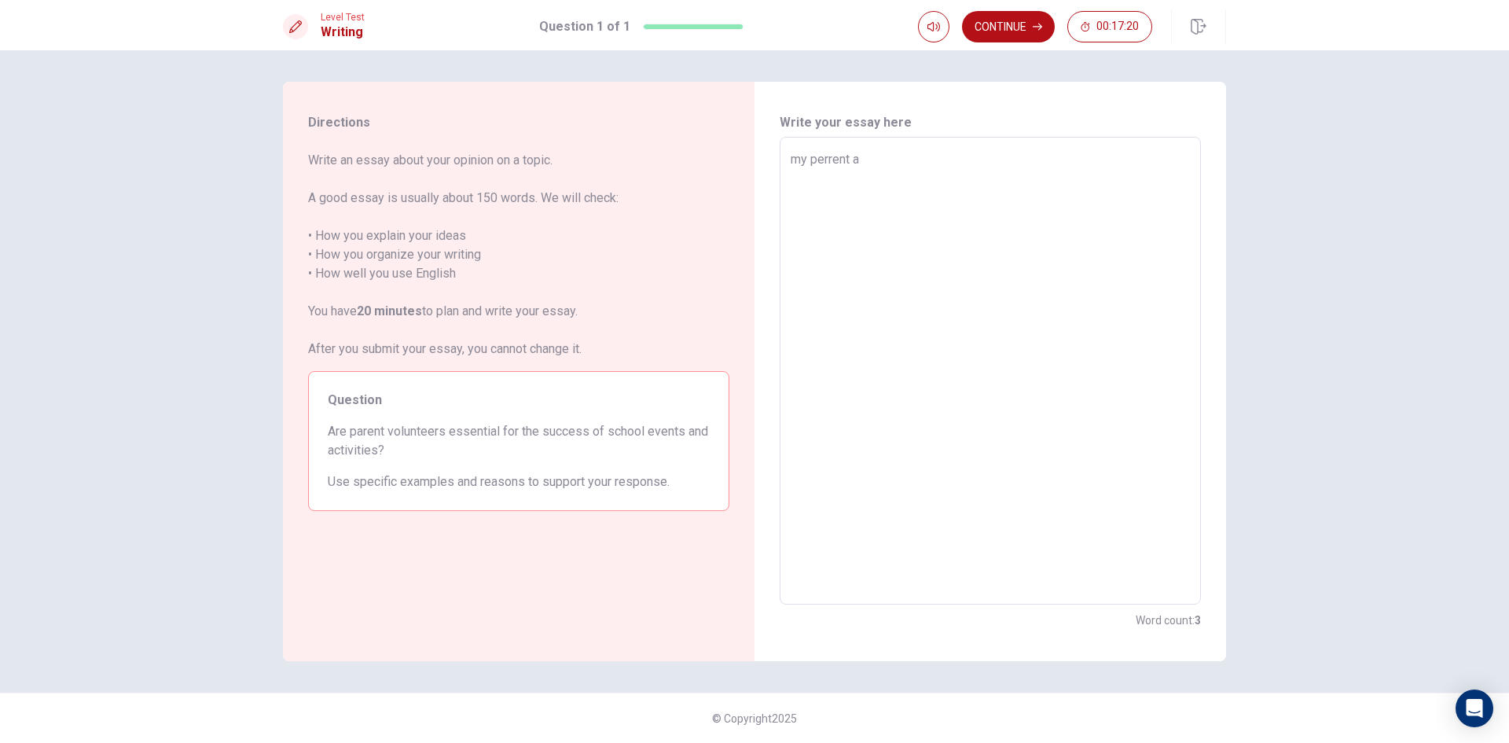
type textarea "my perrent"
type textarea "x"
type textarea "my perrent"
type textarea "x"
type textarea "my [PERSON_NAME]"
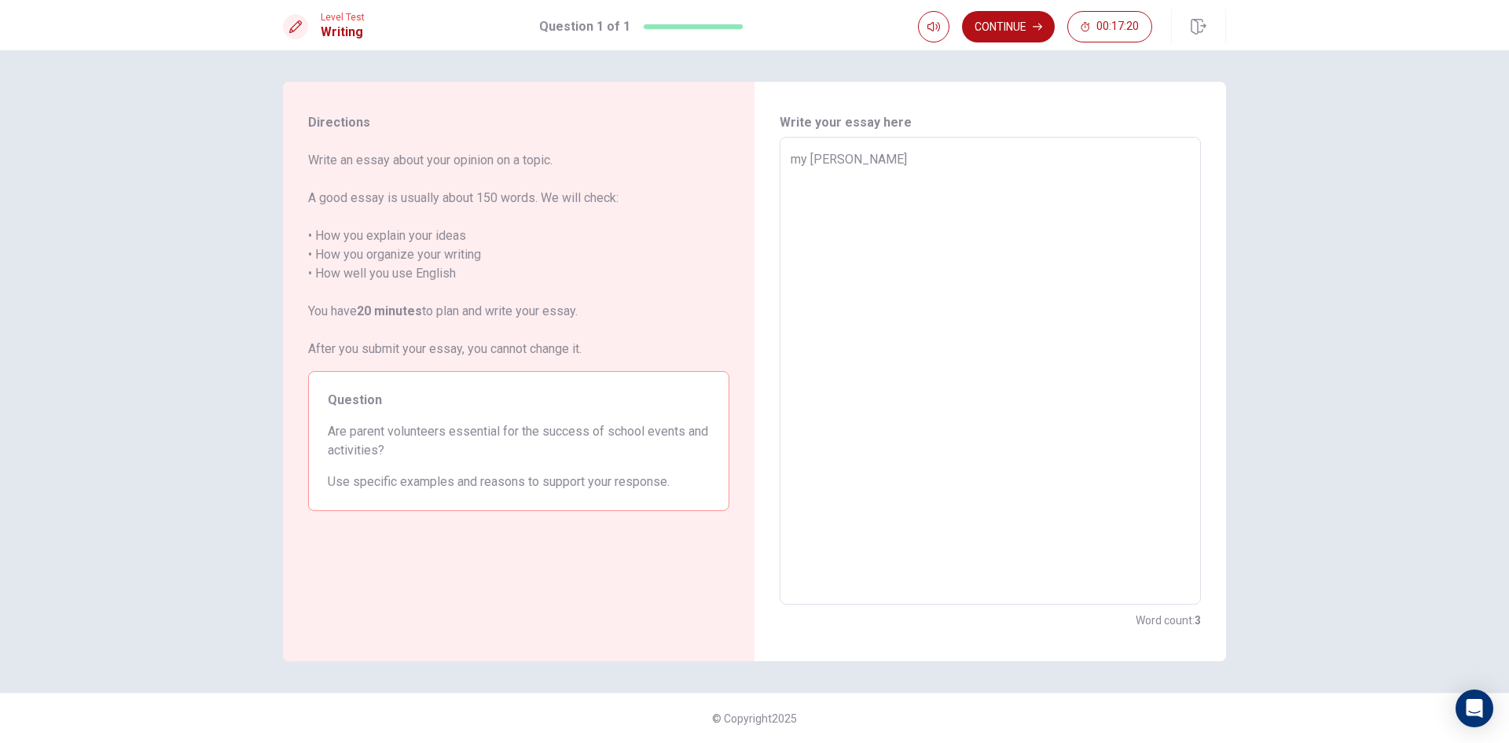
type textarea "x"
type textarea "my perre"
type textarea "x"
type textarea "my perr"
type textarea "x"
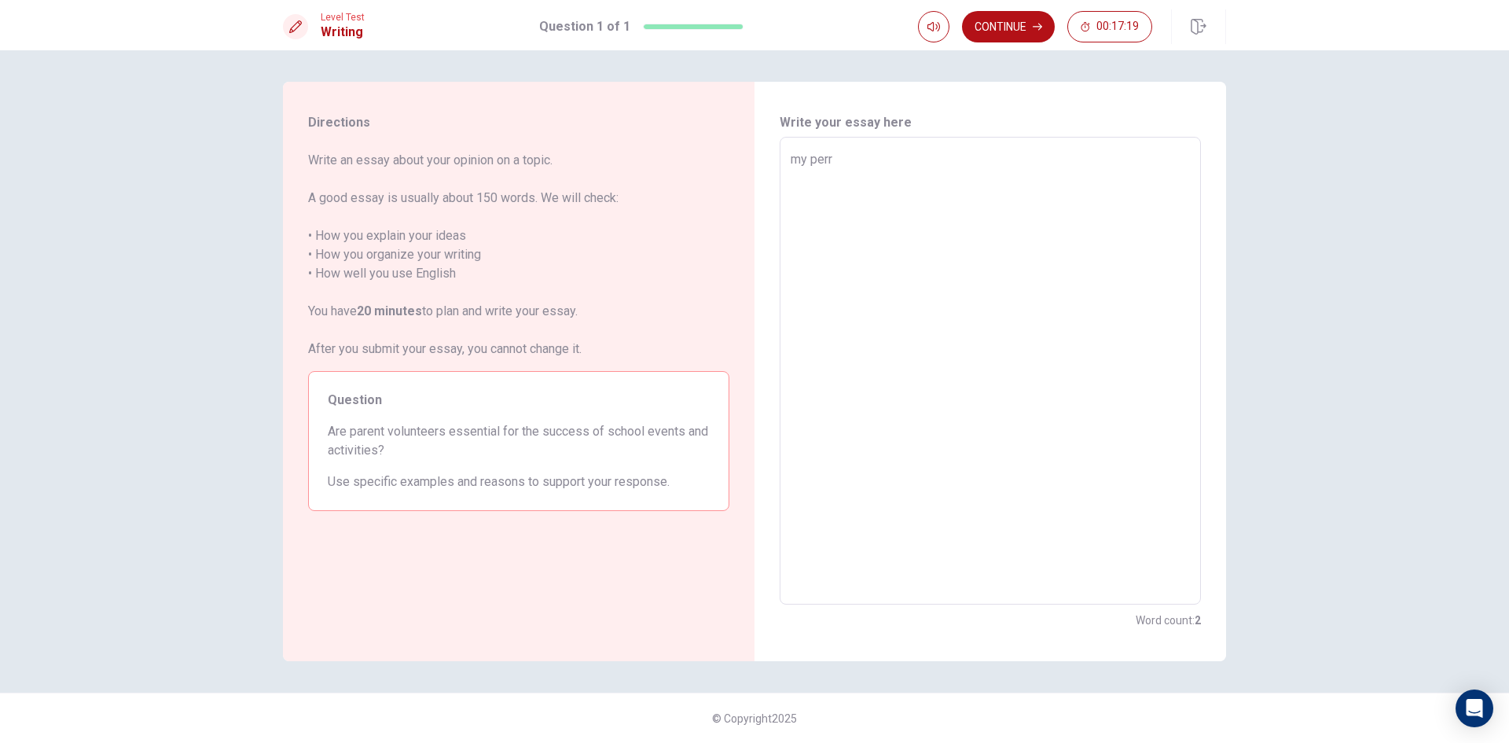
type textarea "my per"
type textarea "x"
type textarea "my pe"
type textarea "x"
type textarea "my p"
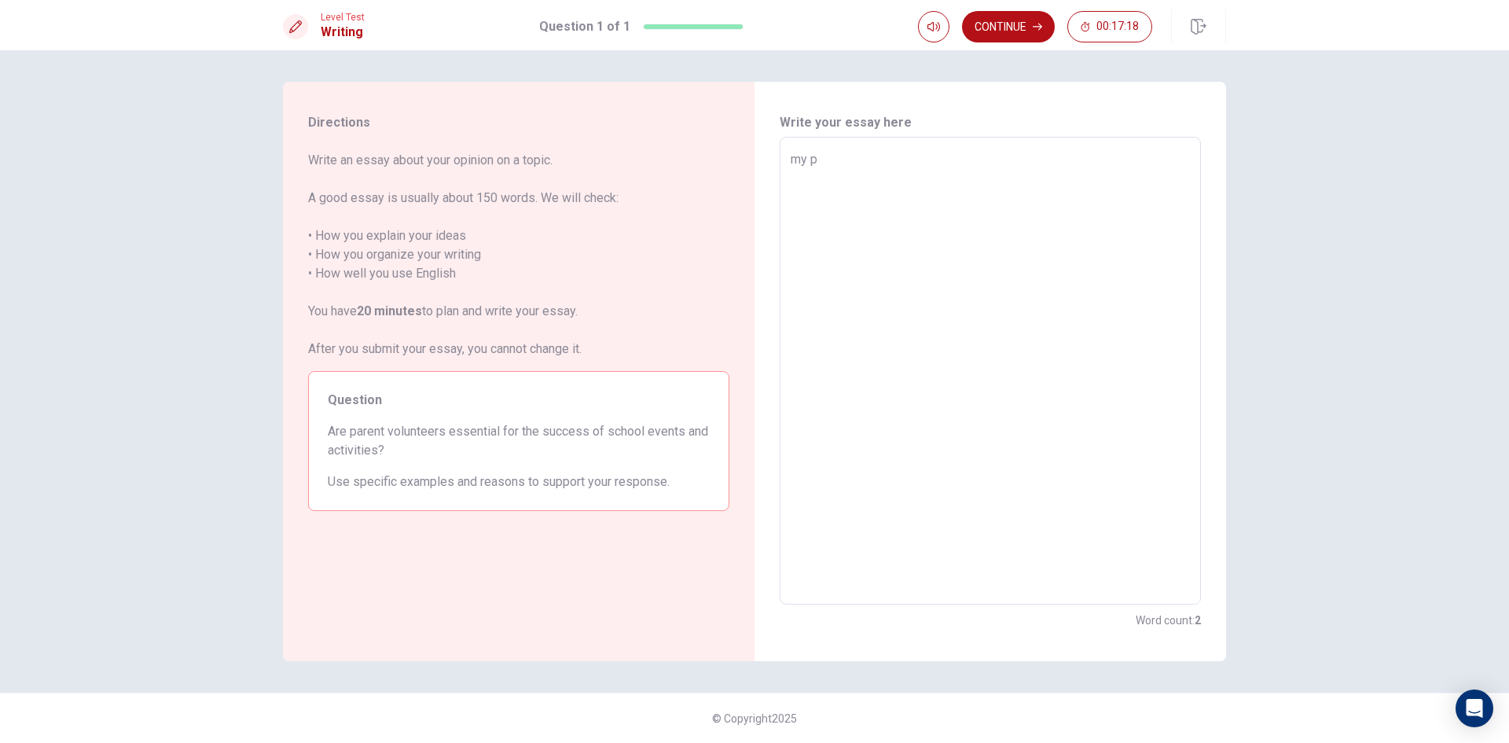
type textarea "x"
type textarea "my pa"
type textarea "x"
type textarea "my par"
type textarea "x"
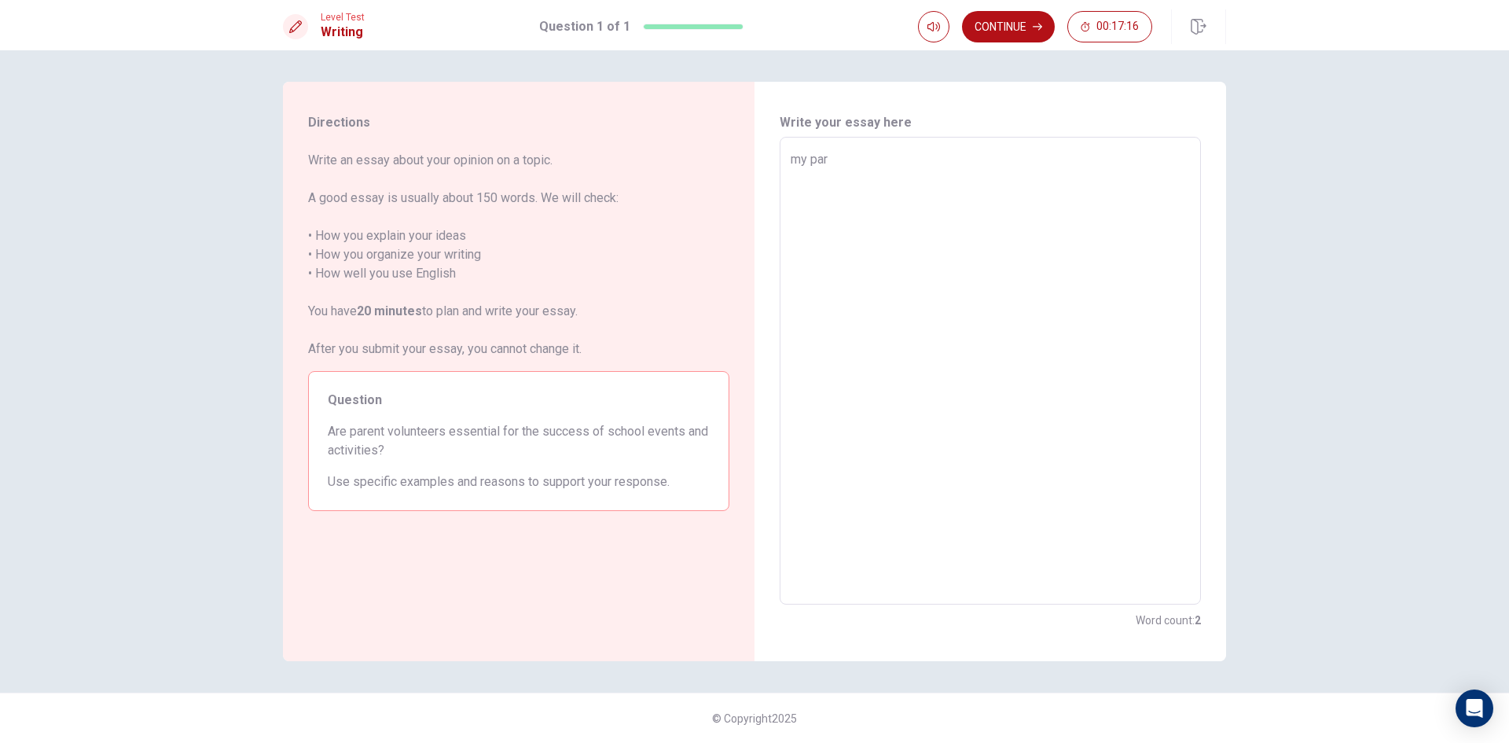
type textarea "my pare"
type textarea "x"
type textarea "my paren"
type textarea "x"
type textarea "my parent"
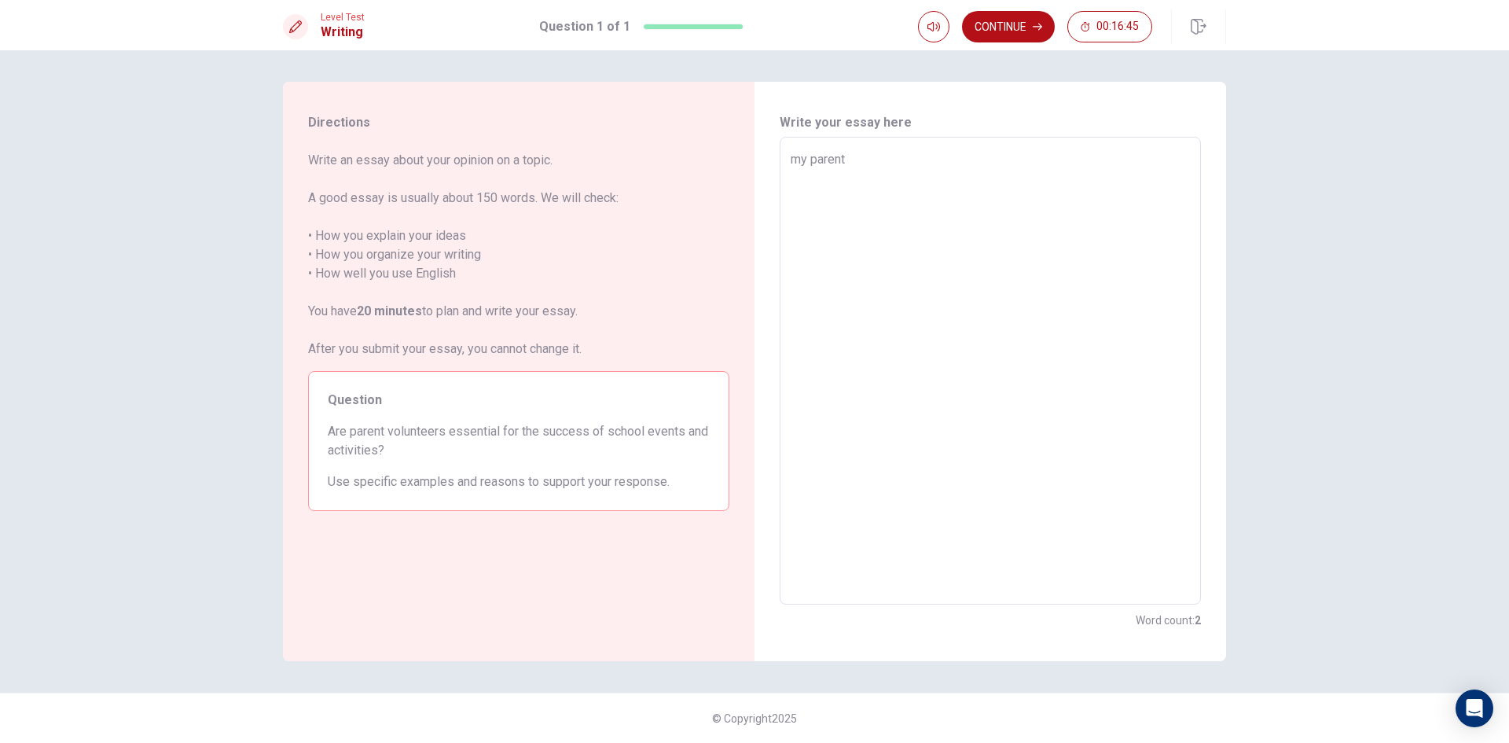
type textarea "x"
type textarea "my parenta"
type textarea "x"
type textarea "my parental"
type textarea "x"
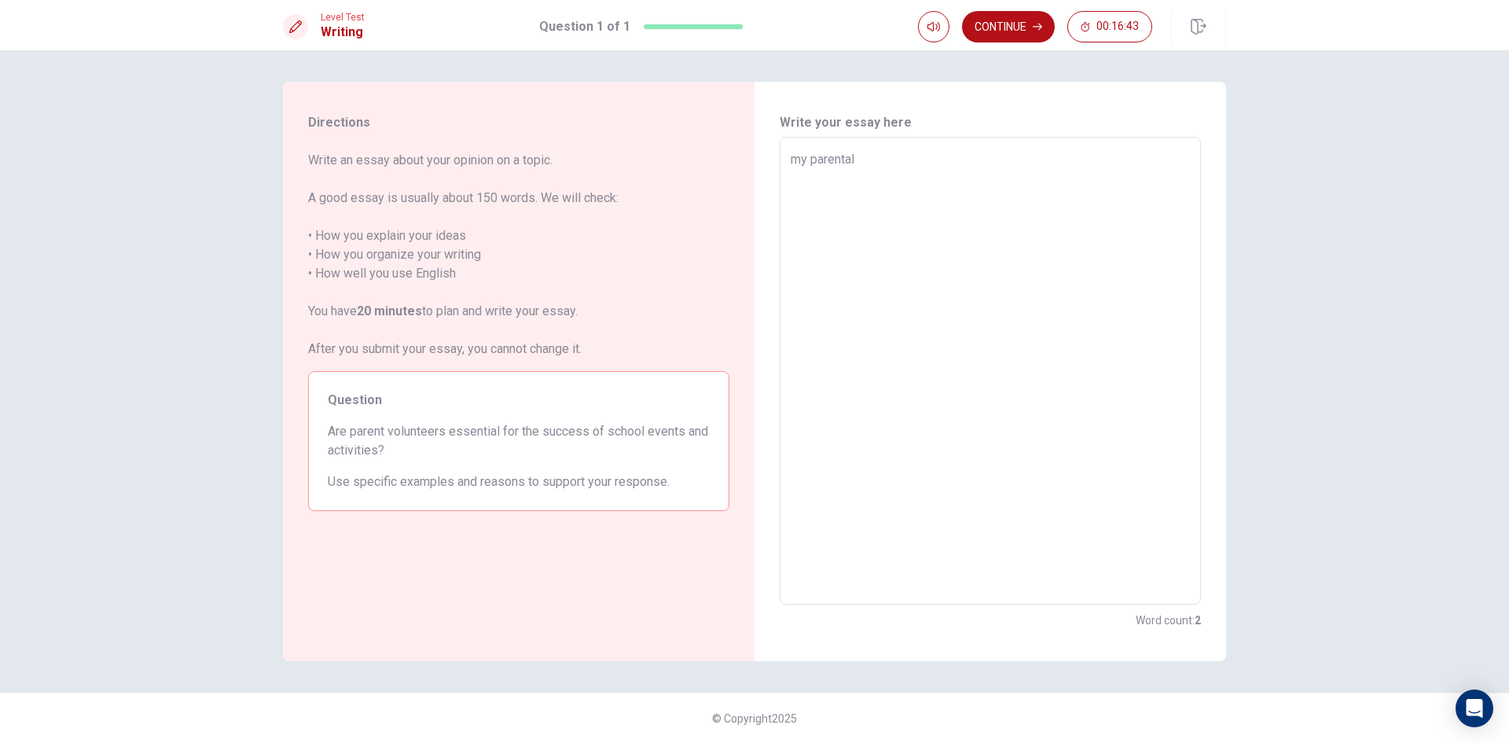
type textarea "my parentalw"
type textarea "x"
type textarea "my parentalwa"
type textarea "x"
type textarea "my parentalway"
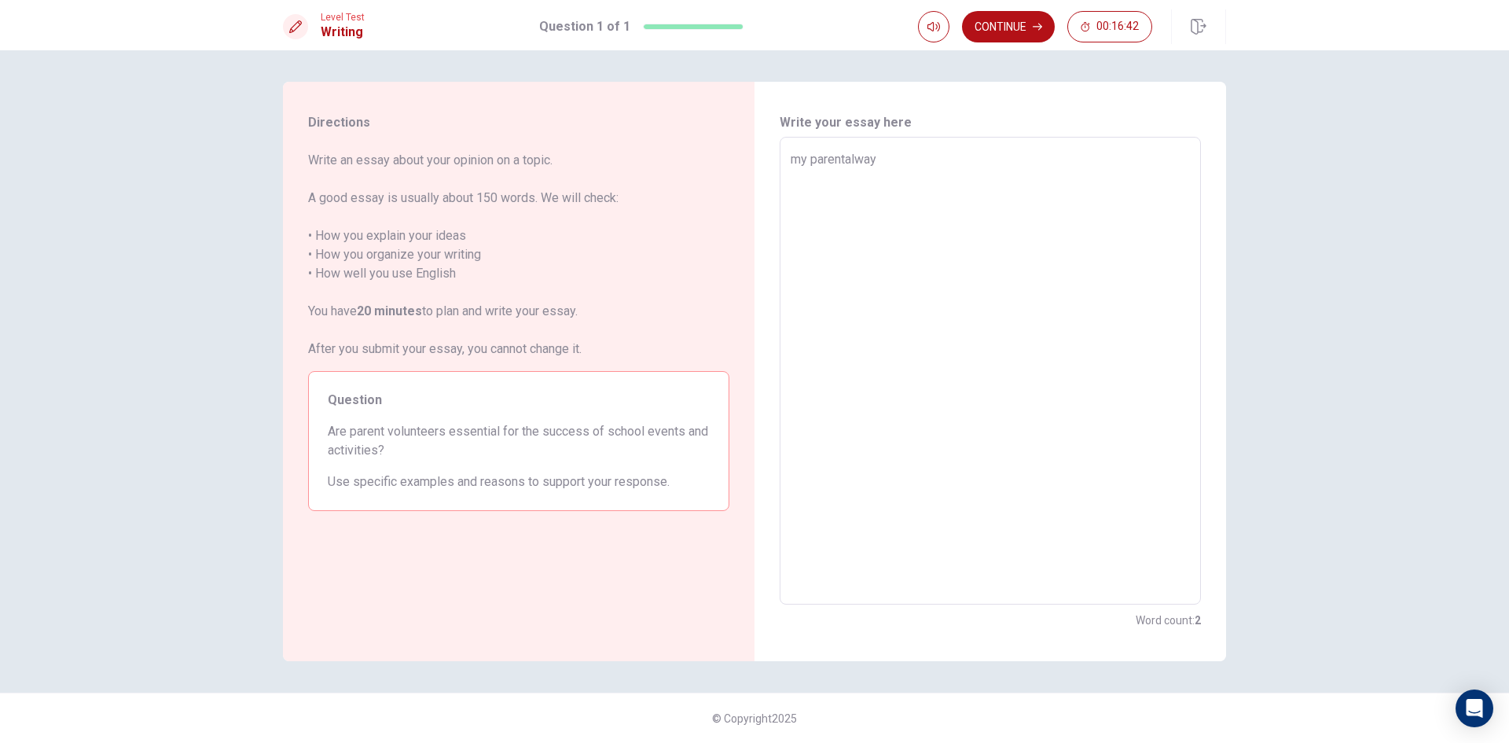
type textarea "x"
type textarea "my parentalways"
type textarea "x"
type textarea "my parentalways"
type textarea "x"
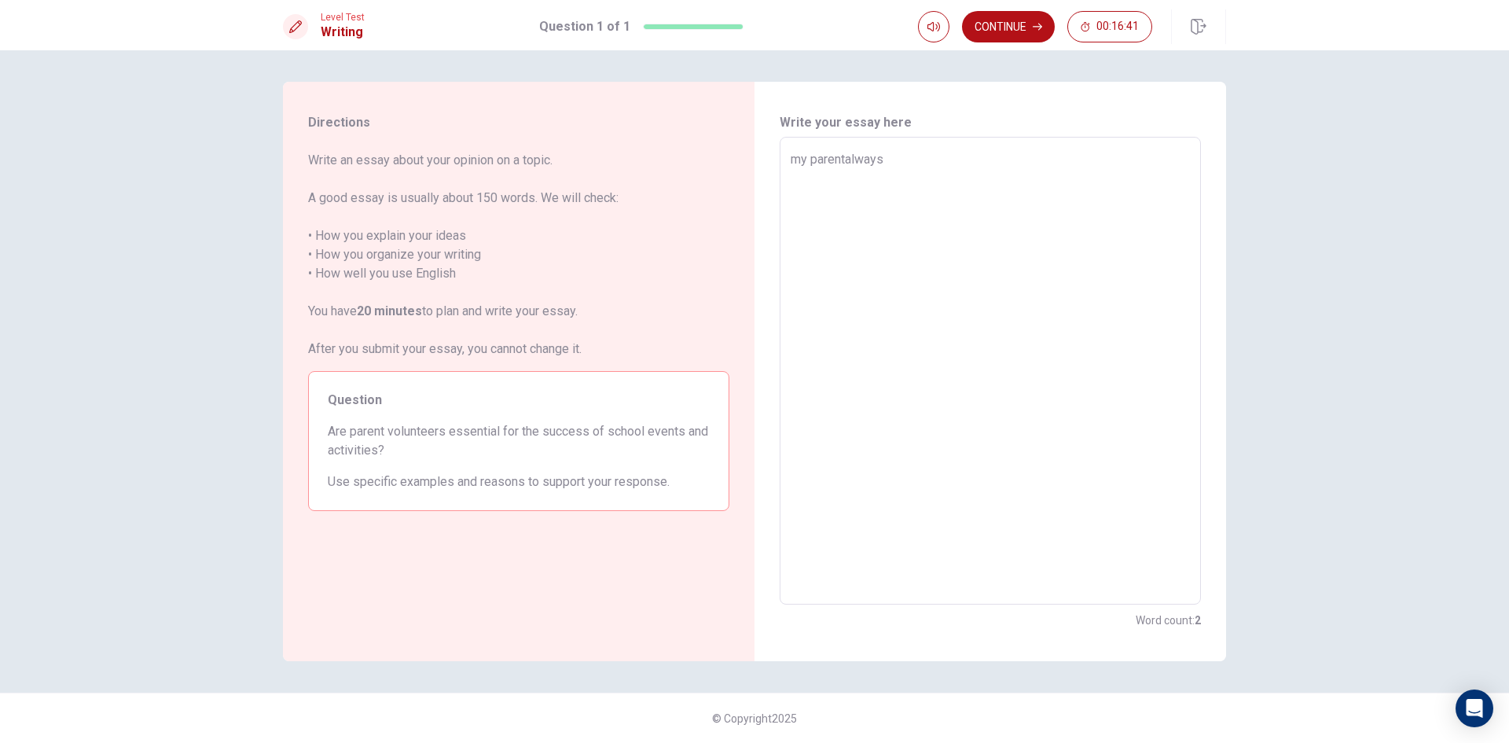
type textarea "my parentalways s"
type textarea "x"
type textarea "my parentalways su"
type textarea "x"
type textarea "my parentalways sup"
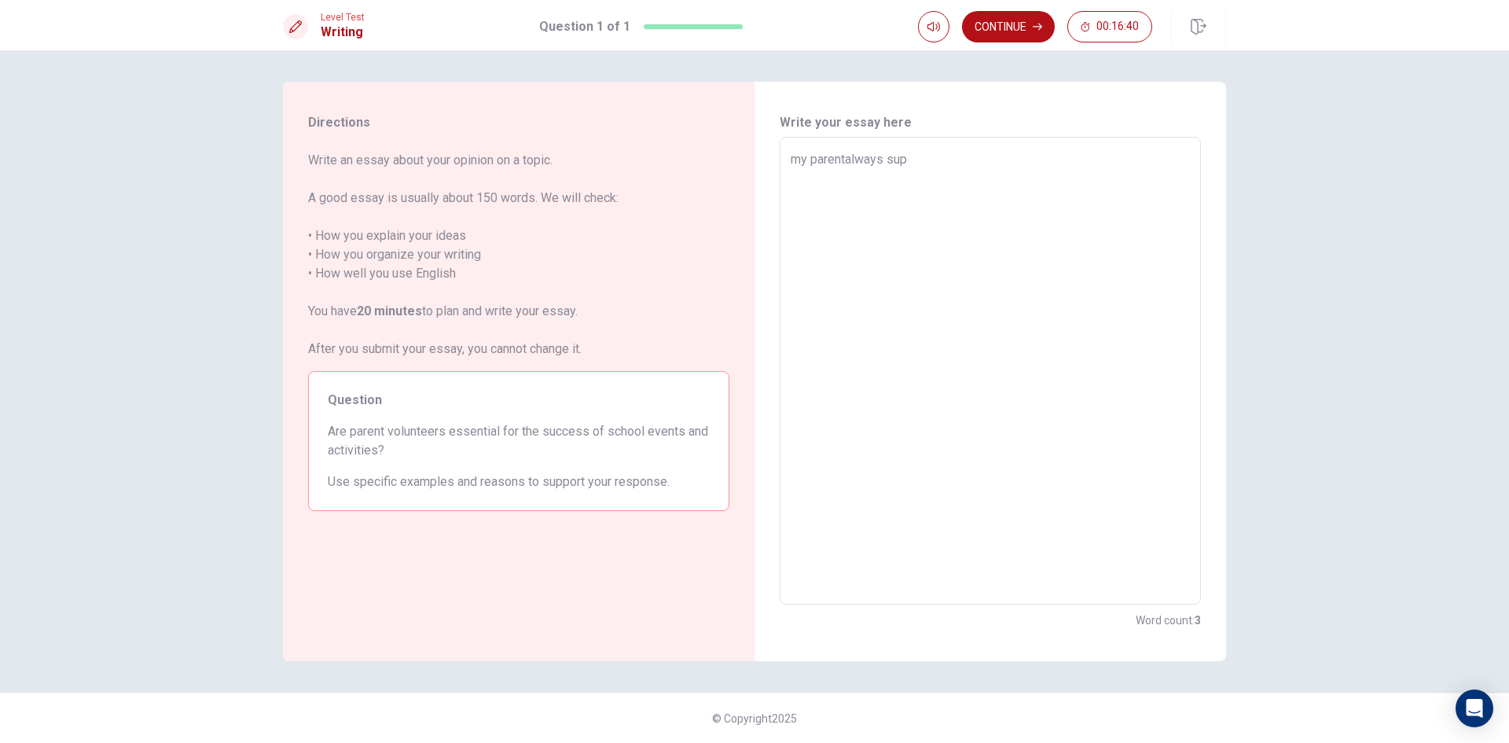
type textarea "x"
type textarea "my parentalways supp"
type textarea "x"
type textarea "my parentalways suppo"
type textarea "x"
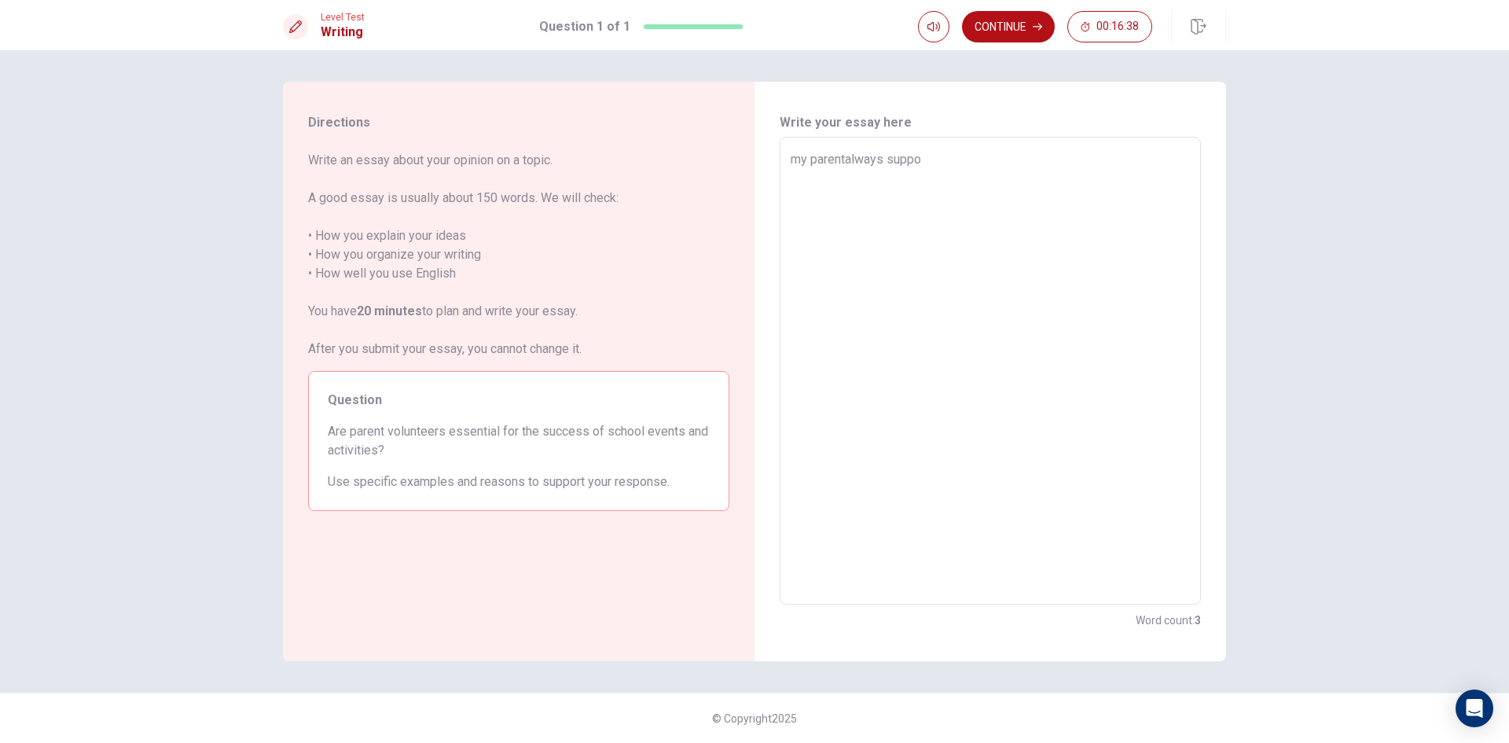
type textarea "my parentalways suppoo"
type textarea "x"
type textarea "my parentalways suppo"
type textarea "x"
type textarea "my parentalways suppor"
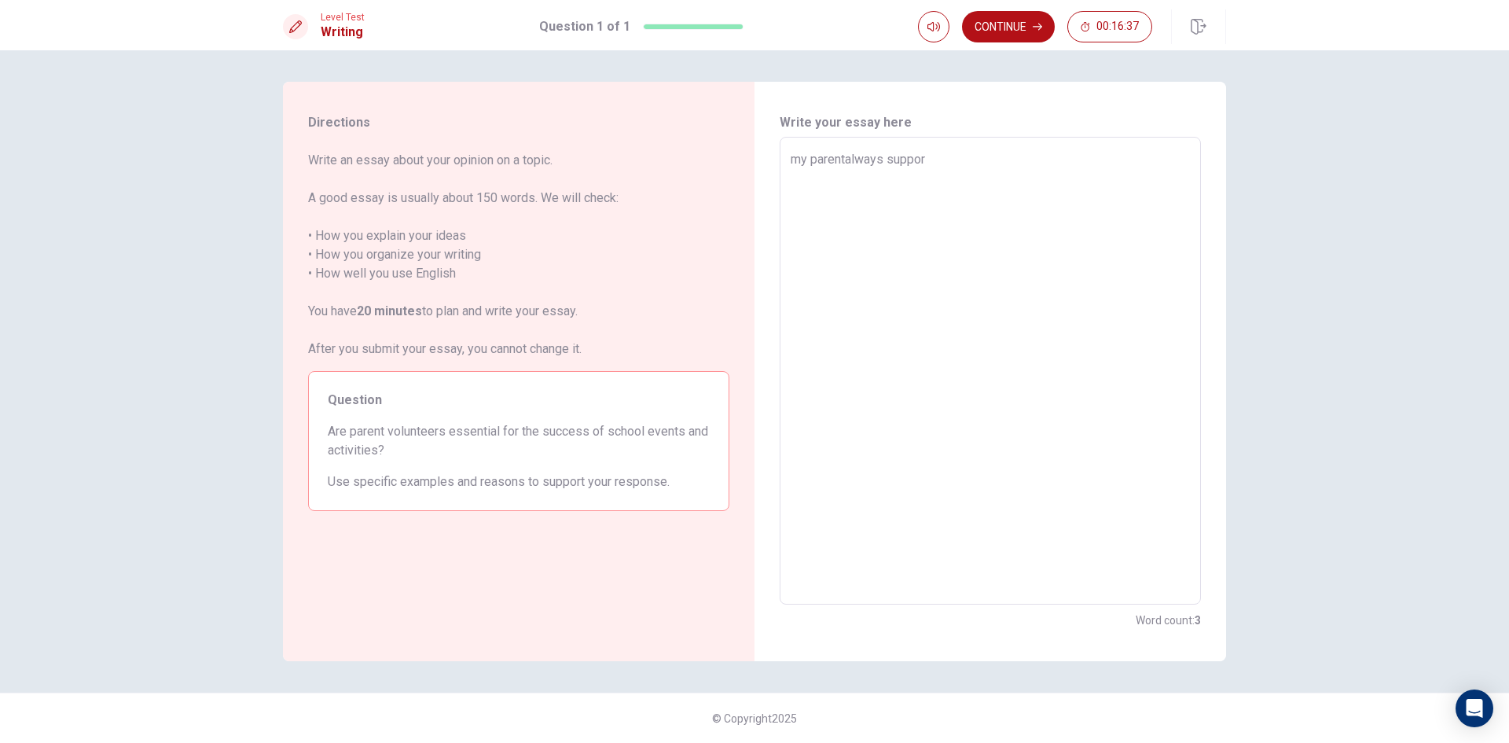
type textarea "x"
type textarea "my parentalways support"
type textarea "x"
type textarea "my parentalways suppor"
type textarea "x"
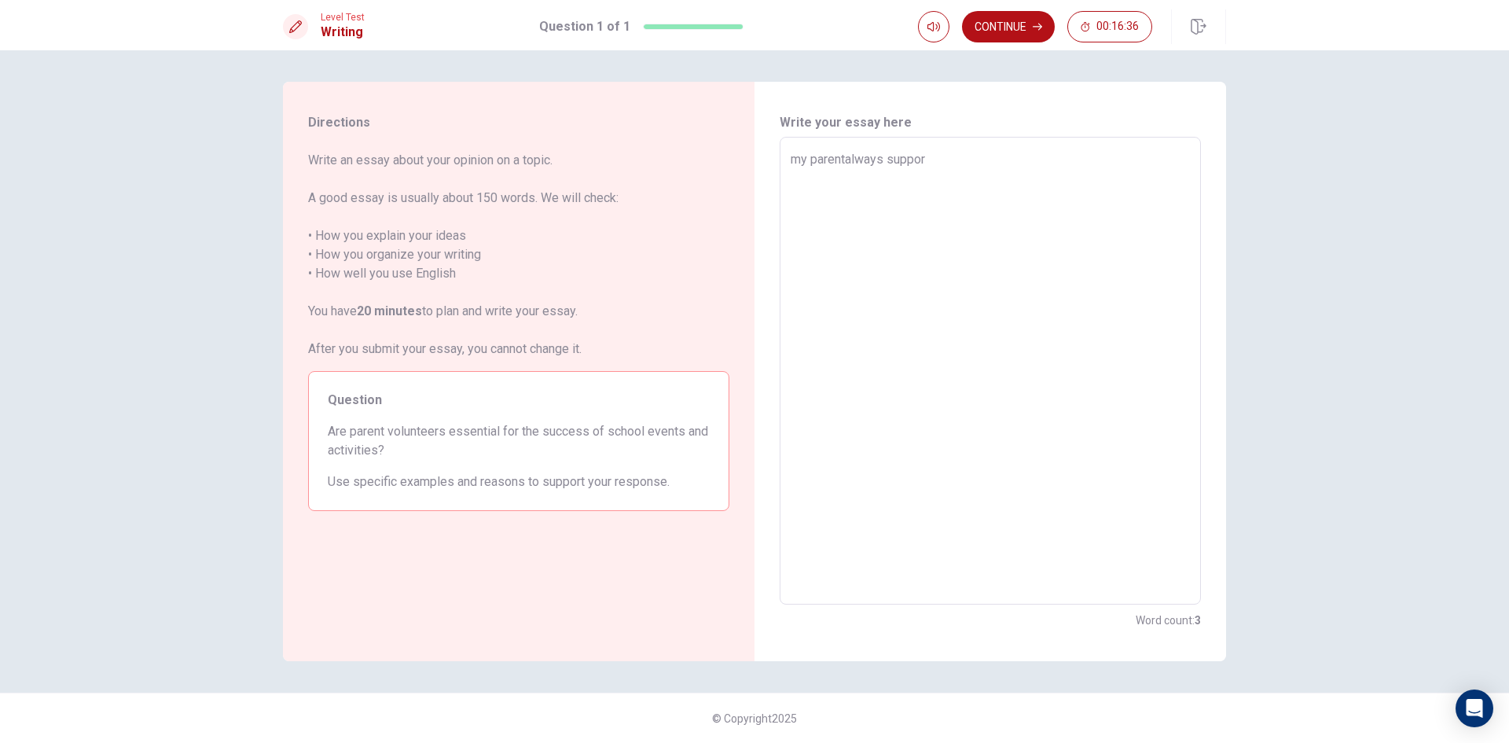
type textarea "my parentalways suppo"
type textarea "x"
type textarea "my parentalways supp"
type textarea "x"
type textarea "my parentalways sup"
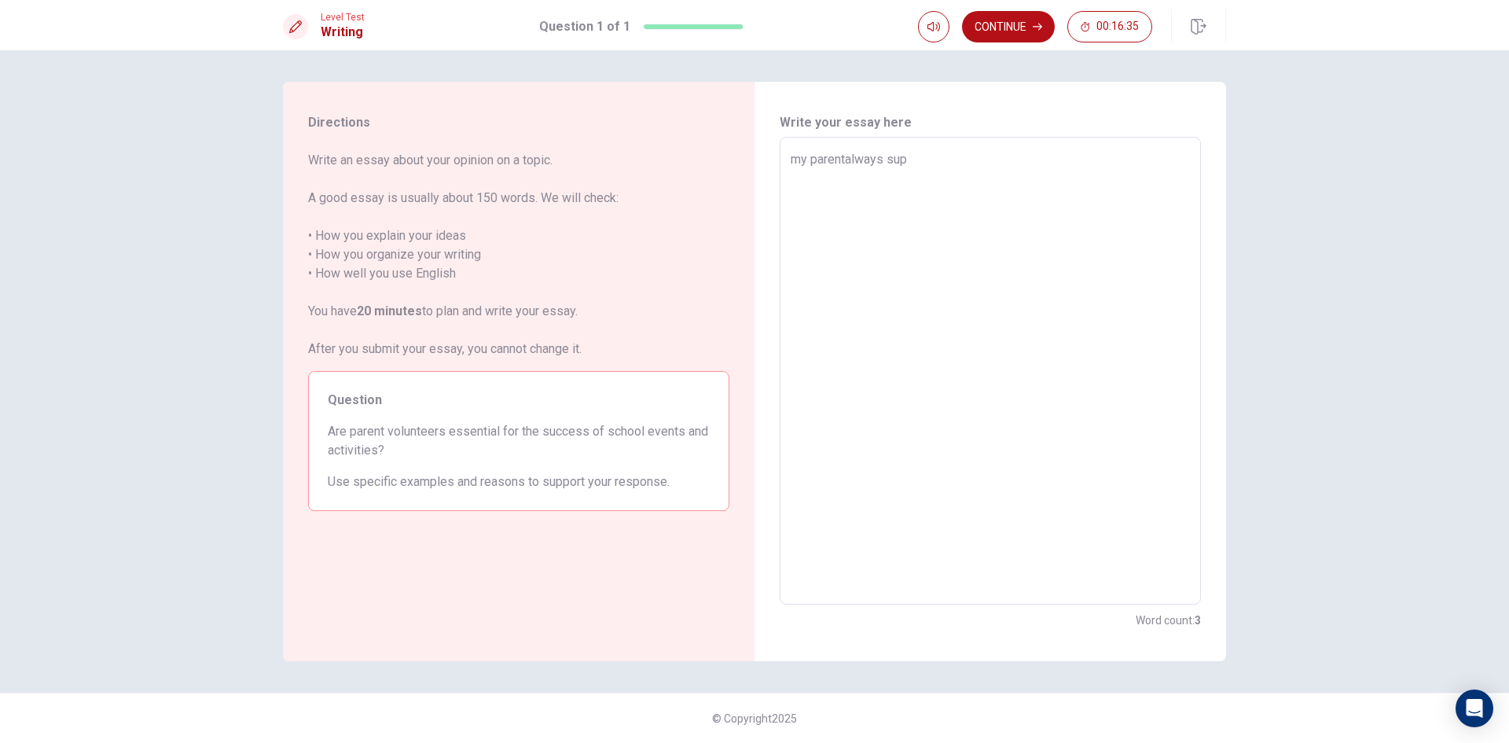
type textarea "x"
type textarea "my parentalways su"
type textarea "x"
type textarea "my parentalways s"
type textarea "x"
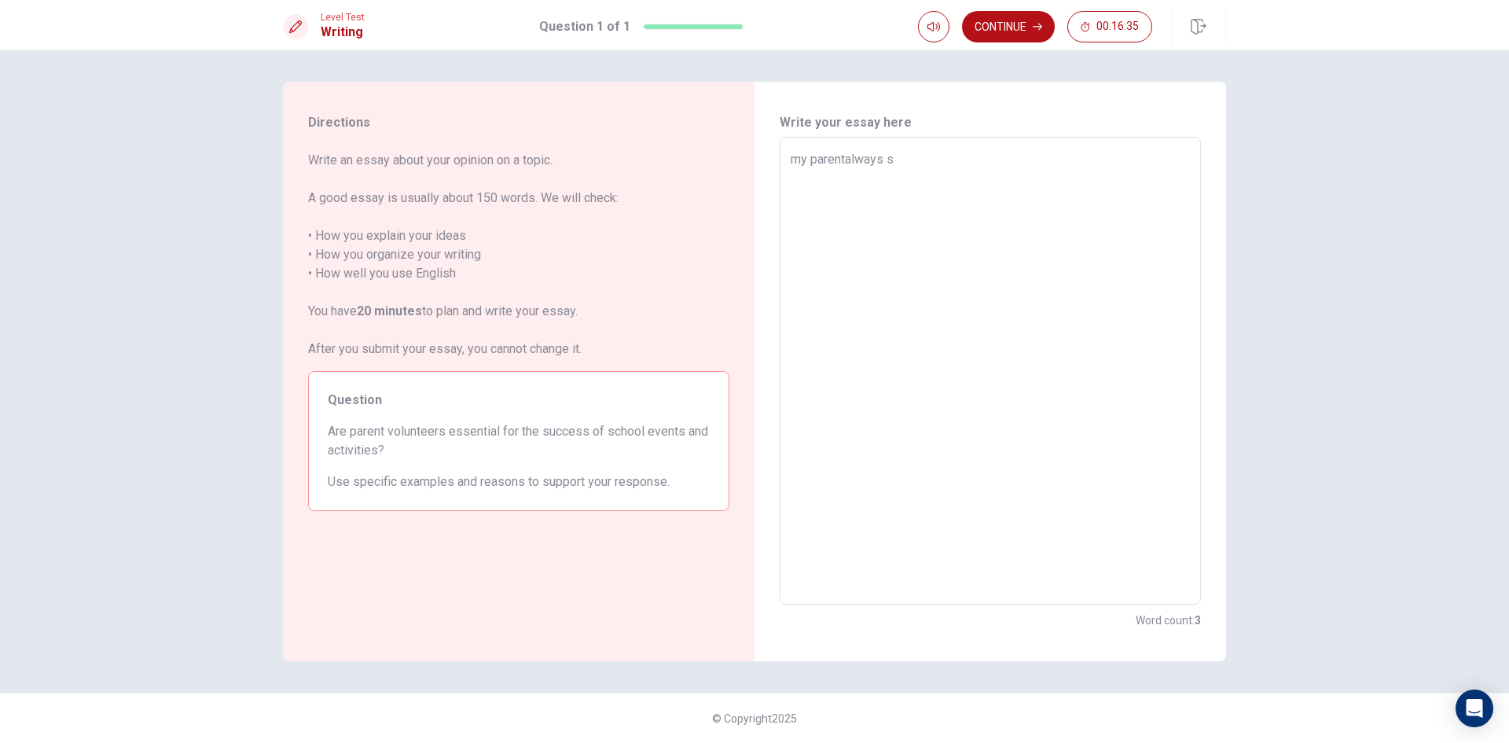
type textarea "my parentalways"
type textarea "x"
type textarea "my parentalways"
type textarea "x"
type textarea "my parentalway"
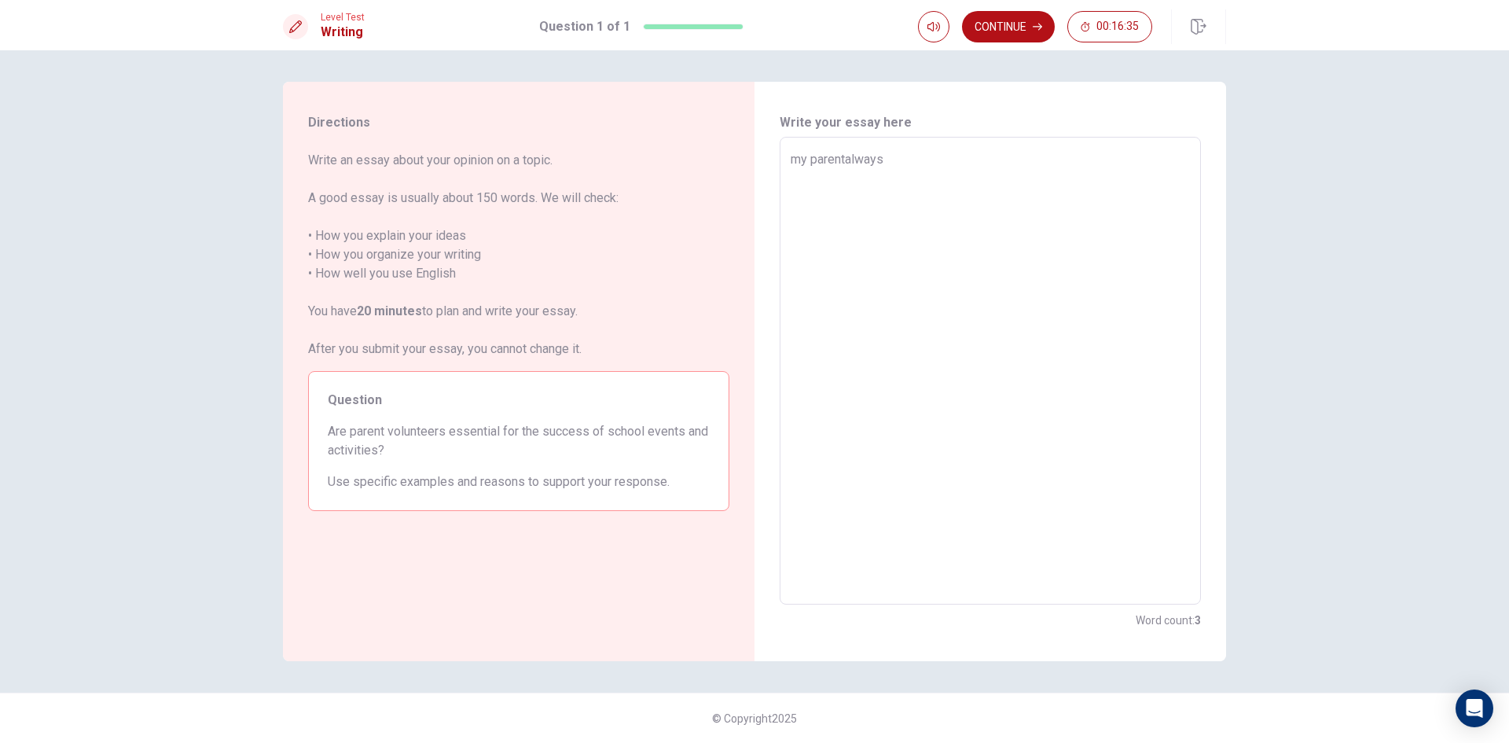
type textarea "x"
type textarea "my parentalwa"
type textarea "x"
type textarea "my parentalw"
type textarea "x"
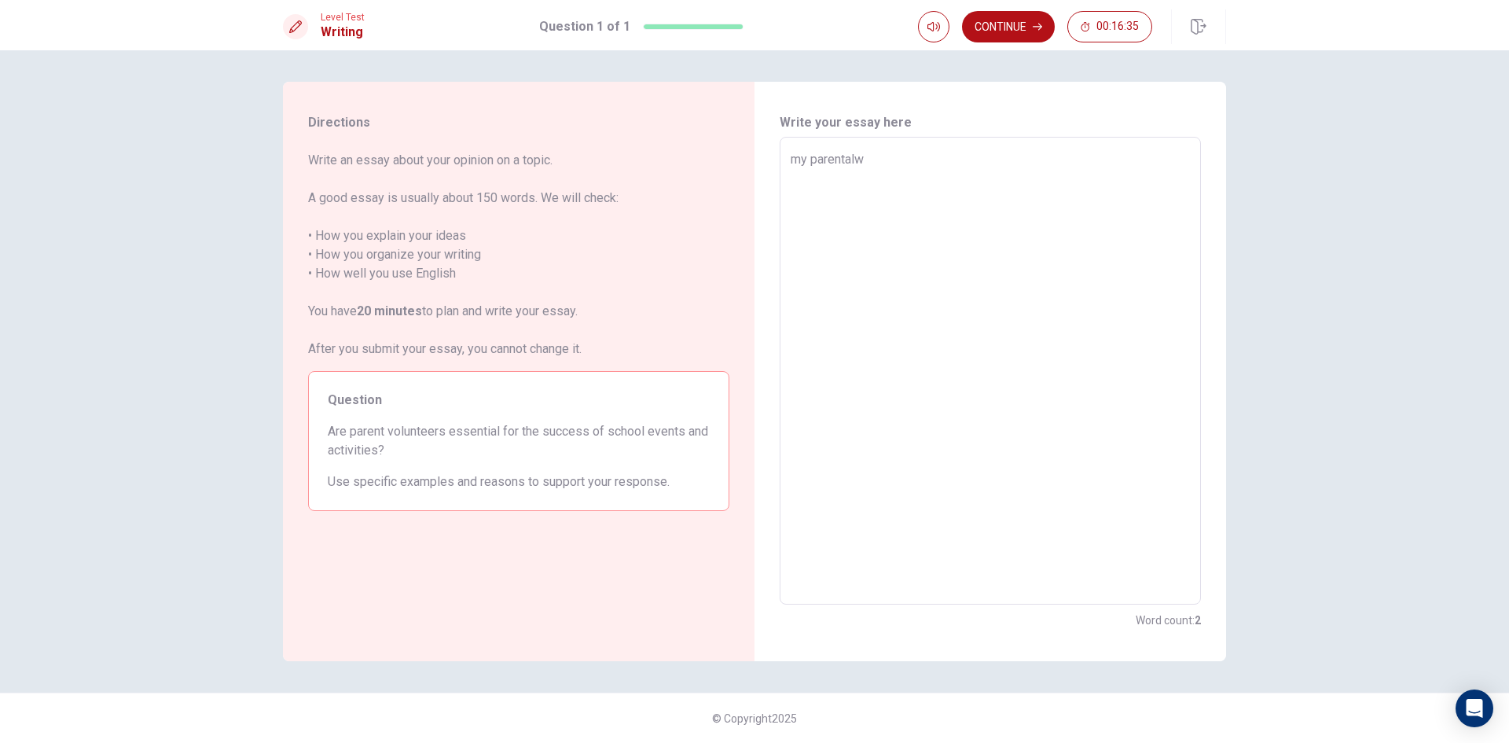
type textarea "my parental"
type textarea "x"
type textarea "my parenta"
type textarea "x"
type textarea "my parent"
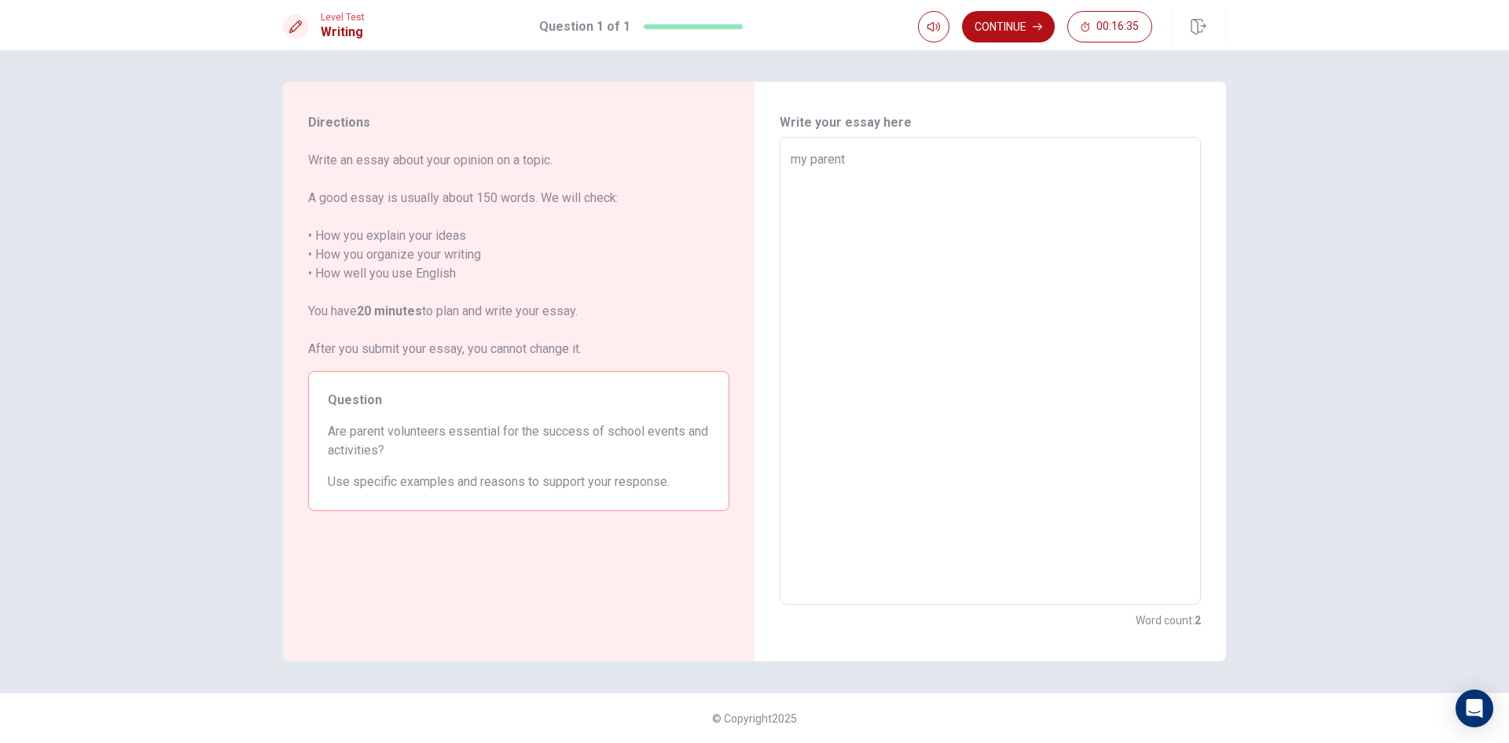
type textarea "x"
type textarea "my paren"
type textarea "x"
type textarea "my pare"
type textarea "x"
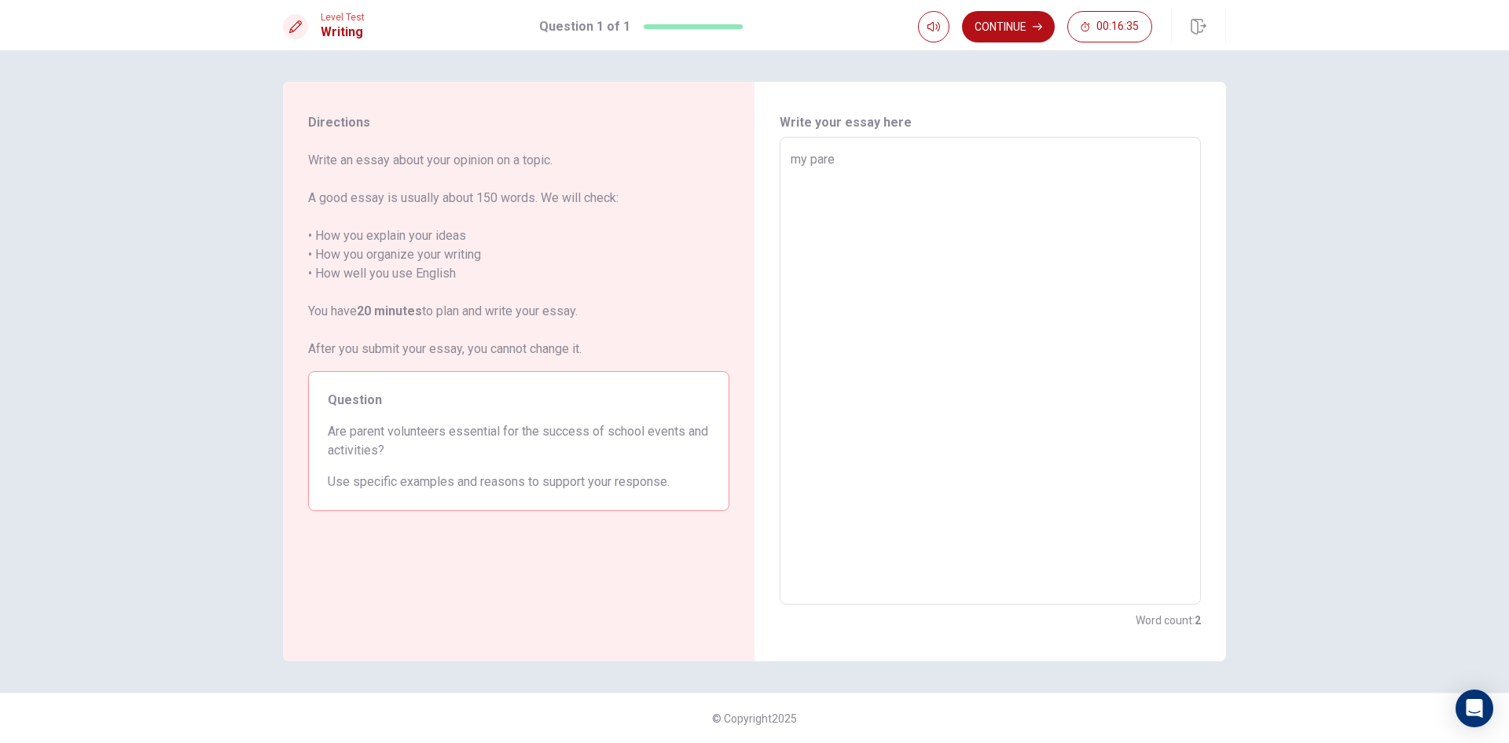
type textarea "my par"
type textarea "x"
type textarea "my pa"
type textarea "x"
type textarea "my p"
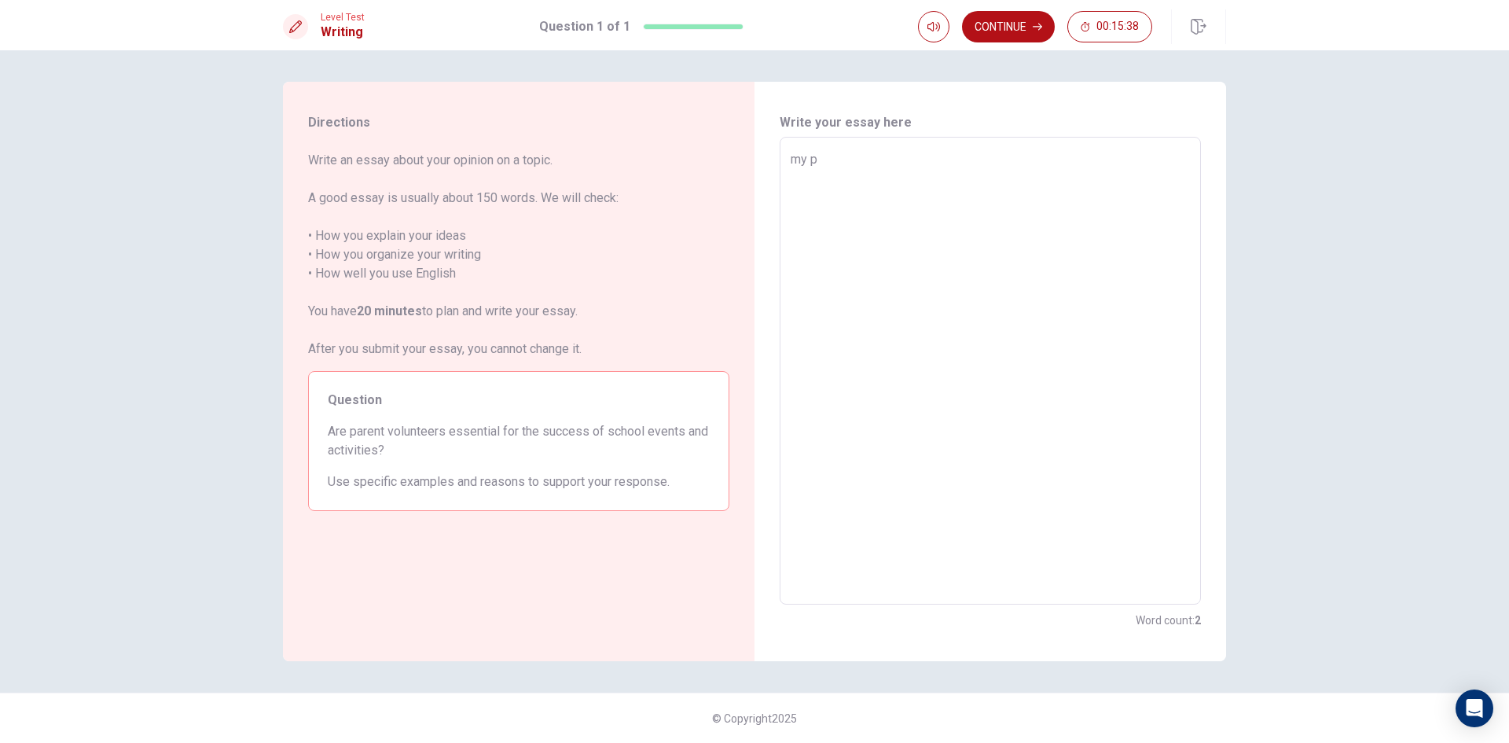
type textarea "x"
type textarea "my pa"
type textarea "x"
type textarea "my par"
type textarea "x"
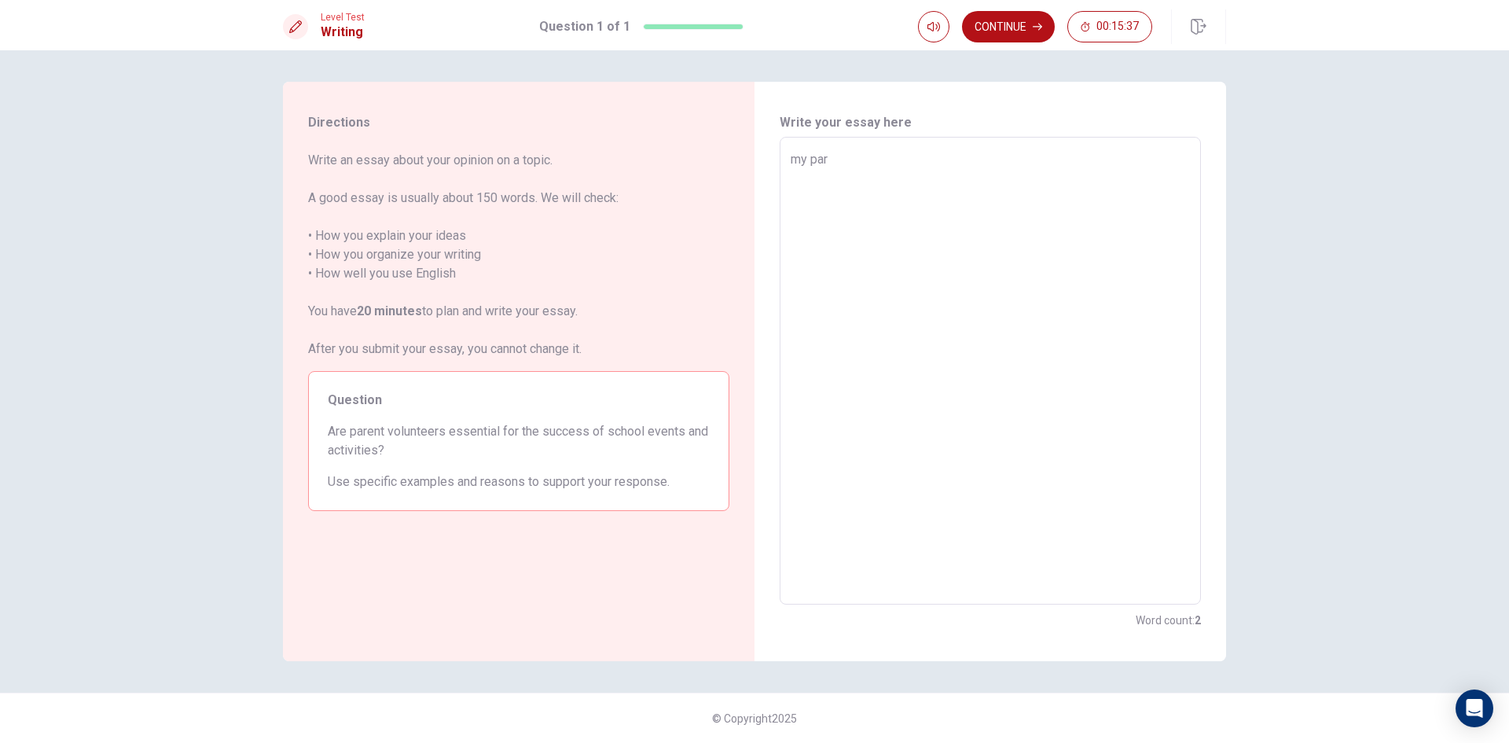
type textarea "my pare"
type textarea "x"
type textarea "my [PERSON_NAME]"
type textarea "x"
type textarea "my pare"
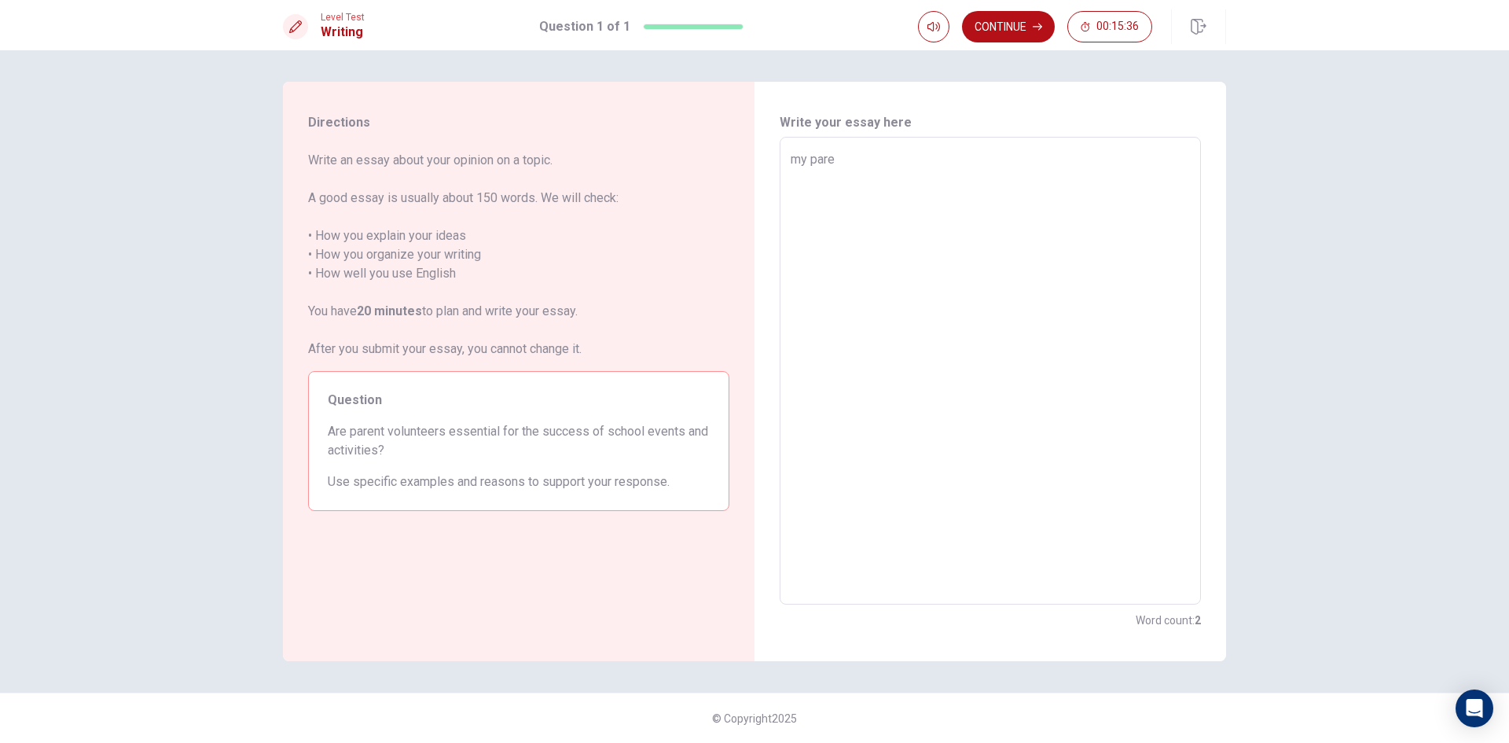
type textarea "x"
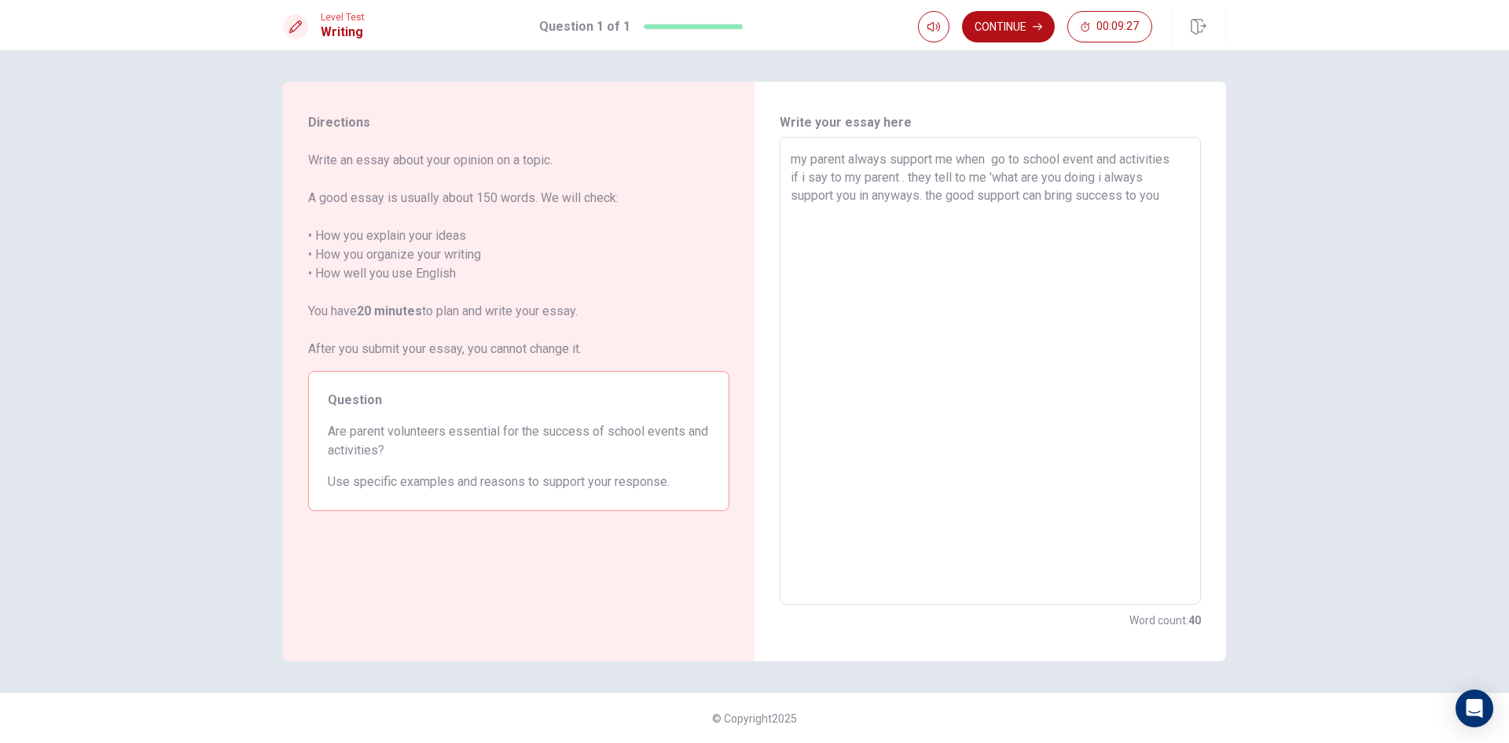
drag, startPoint x: 801, startPoint y: 169, endPoint x: 788, endPoint y: 163, distance: 14.1
click at [800, 169] on textarea "my parent always support me when go to school event and activities if i say to …" at bounding box center [990, 371] width 399 height 442
click at [791, 156] on textarea "my parent always support me when go to school event and activities if i say to …" at bounding box center [990, 371] width 399 height 442
click at [865, 211] on textarea "my parent always support me when go to school event and activities if i say to …" at bounding box center [990, 371] width 399 height 442
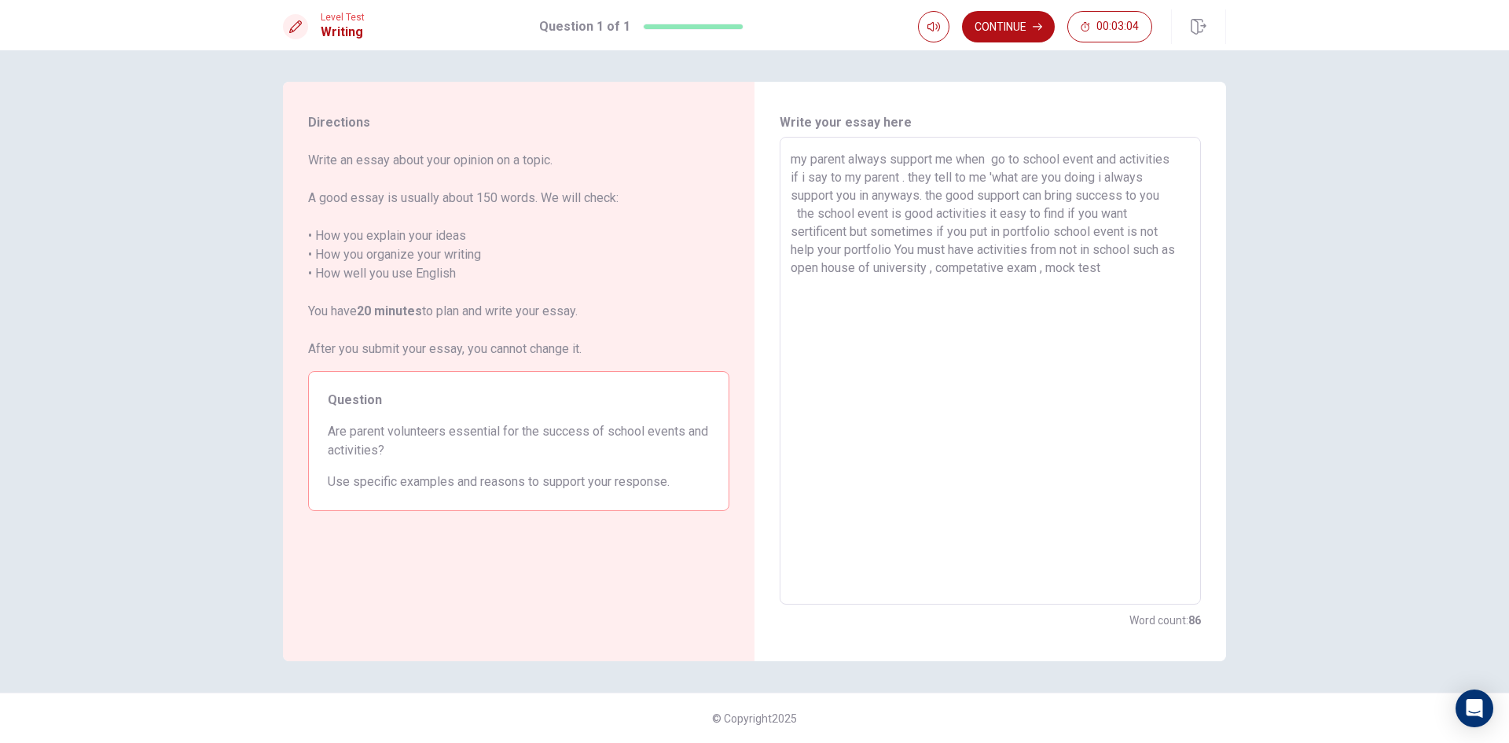
click at [924, 197] on textarea "my parent always support me when go to school event and activities if i say to …" at bounding box center [990, 371] width 399 height 442
click at [921, 197] on textarea "my parent always support me when go to school event and activities if i say to …" at bounding box center [990, 371] width 399 height 442
click at [1141, 272] on textarea "my parent always support me when go to school event and activities if i say to …" at bounding box center [990, 371] width 399 height 442
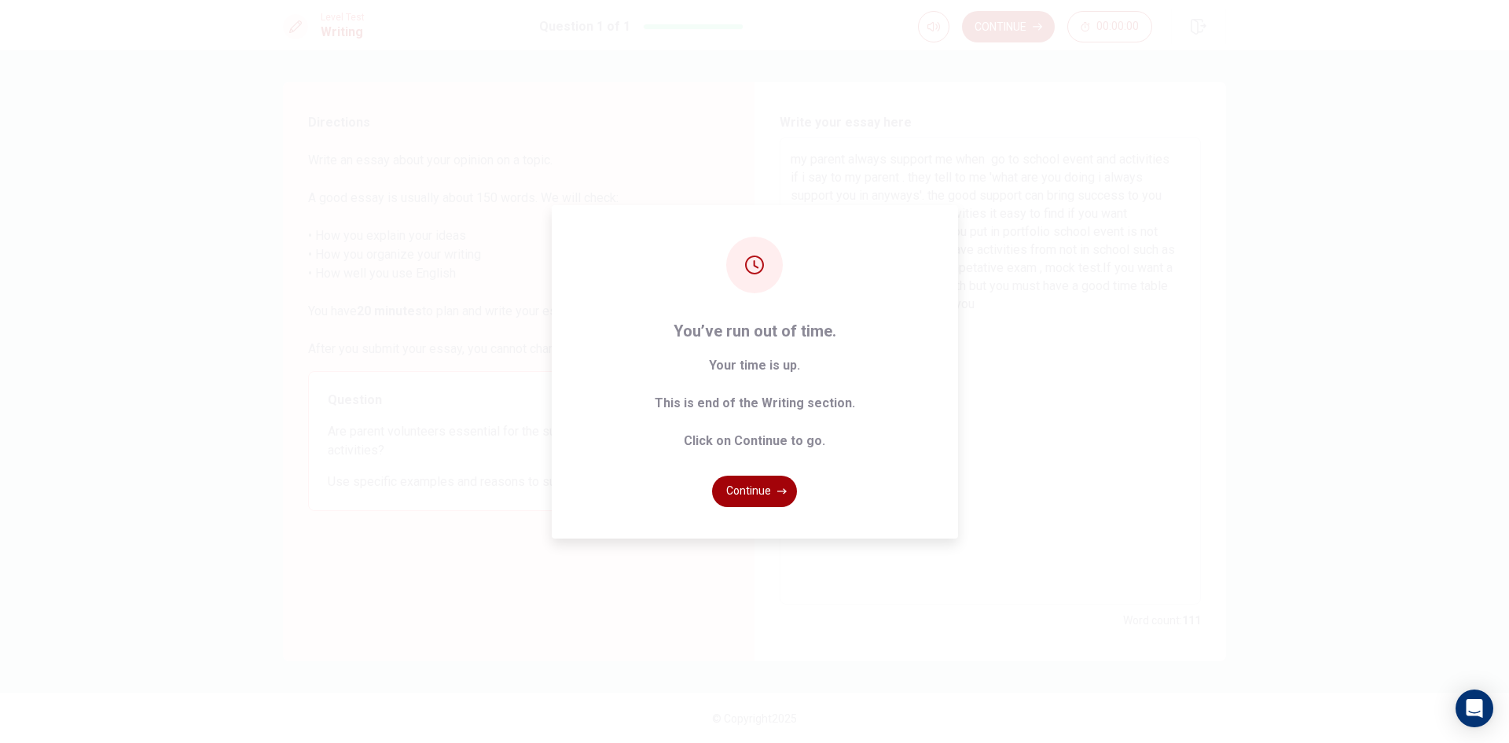
click at [725, 490] on button "Continue" at bounding box center [754, 491] width 85 height 31
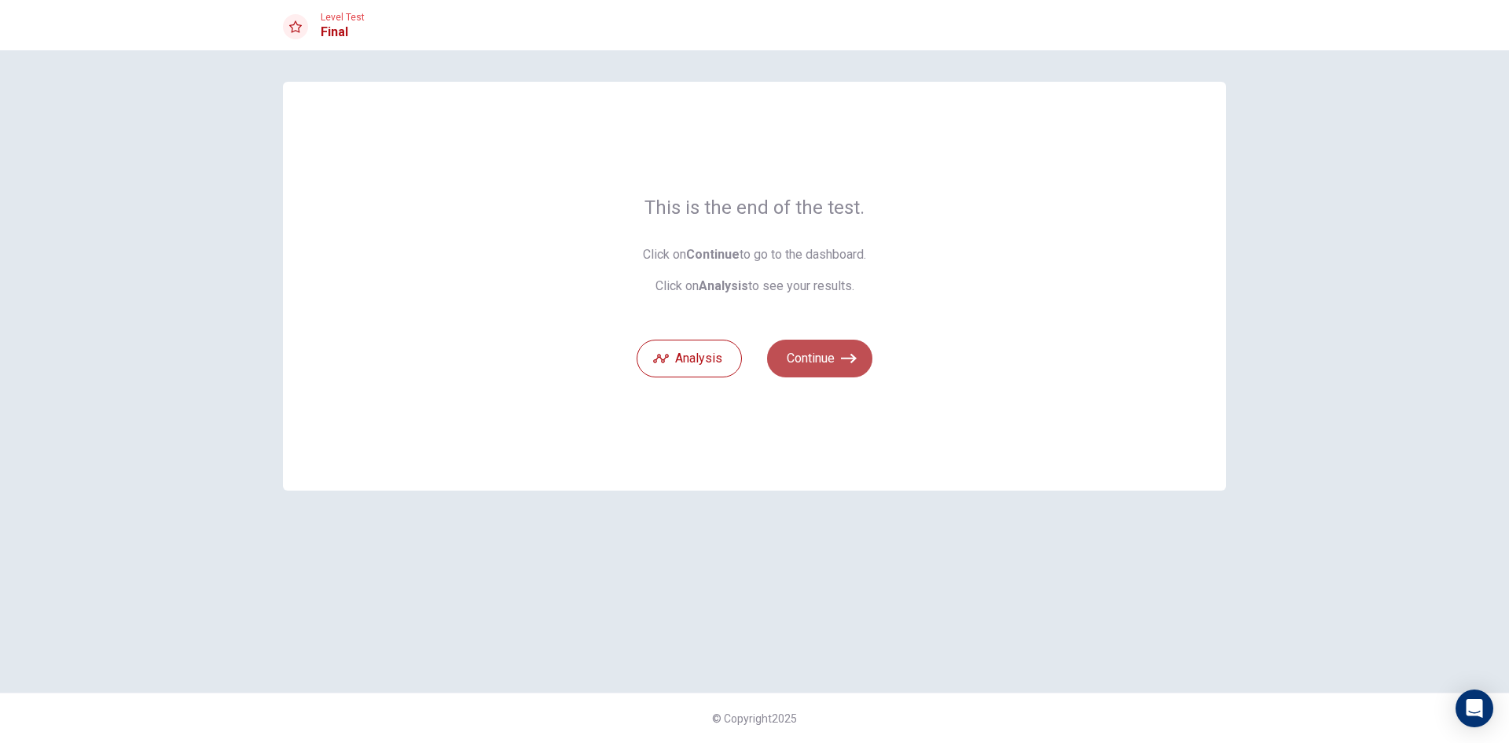
click at [810, 361] on button "Continue" at bounding box center [819, 359] width 105 height 38
